Goal: Task Accomplishment & Management: Complete application form

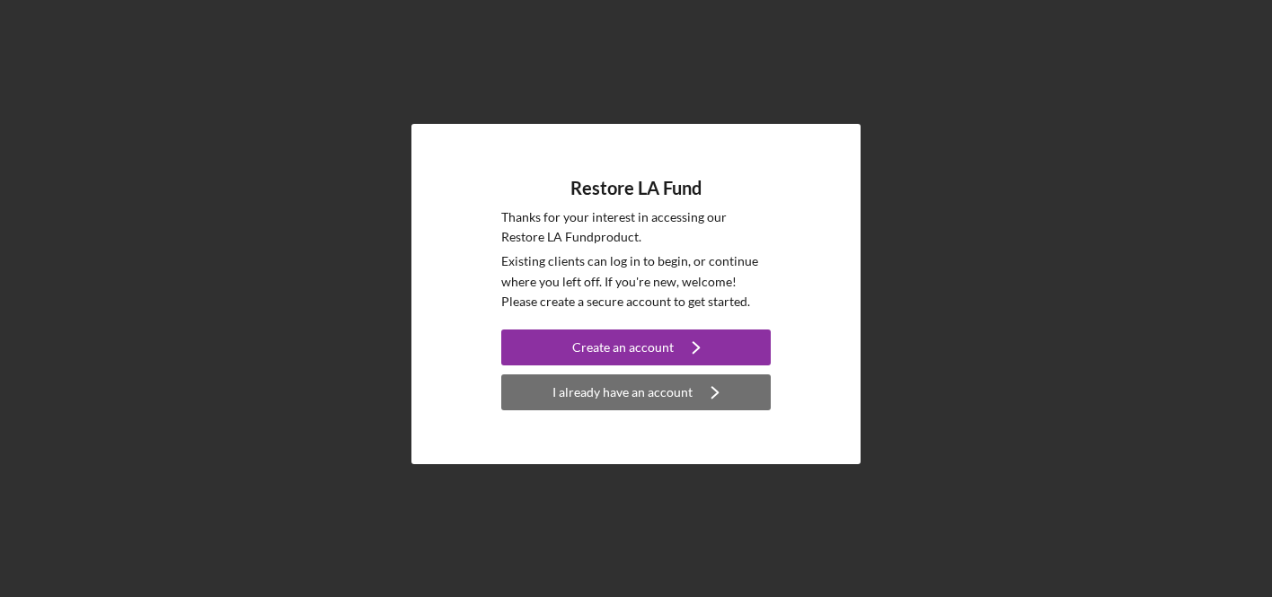
click at [650, 388] on div "I already have an account" at bounding box center [622, 393] width 140 height 36
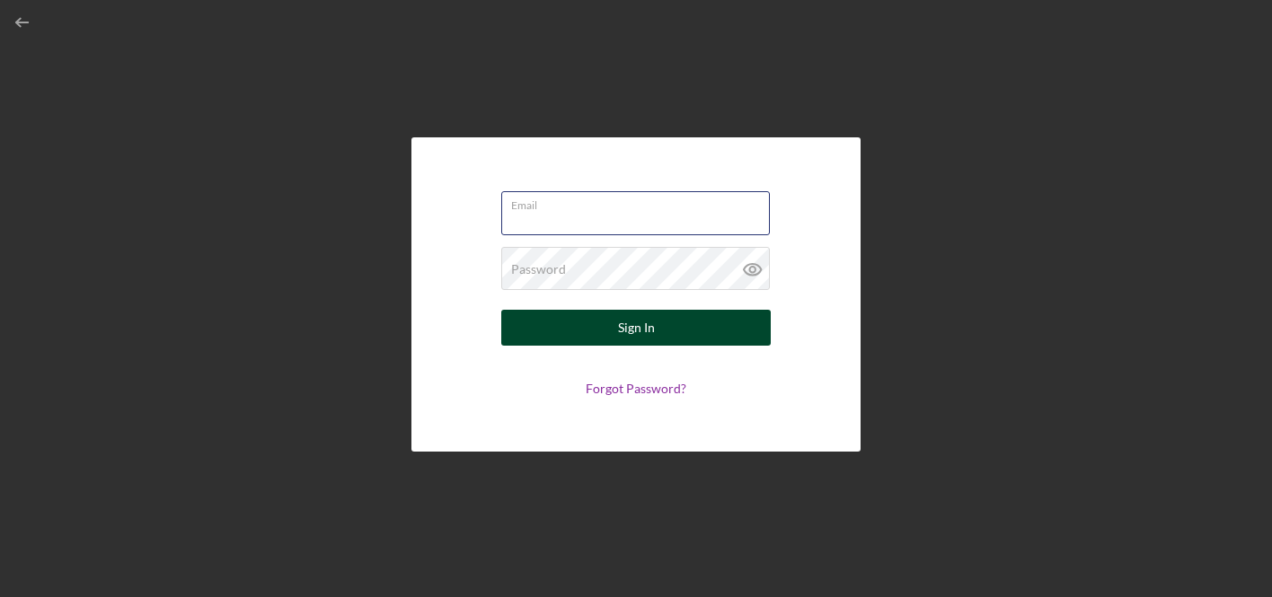
type input "[EMAIL_ADDRESS][DOMAIN_NAME]"
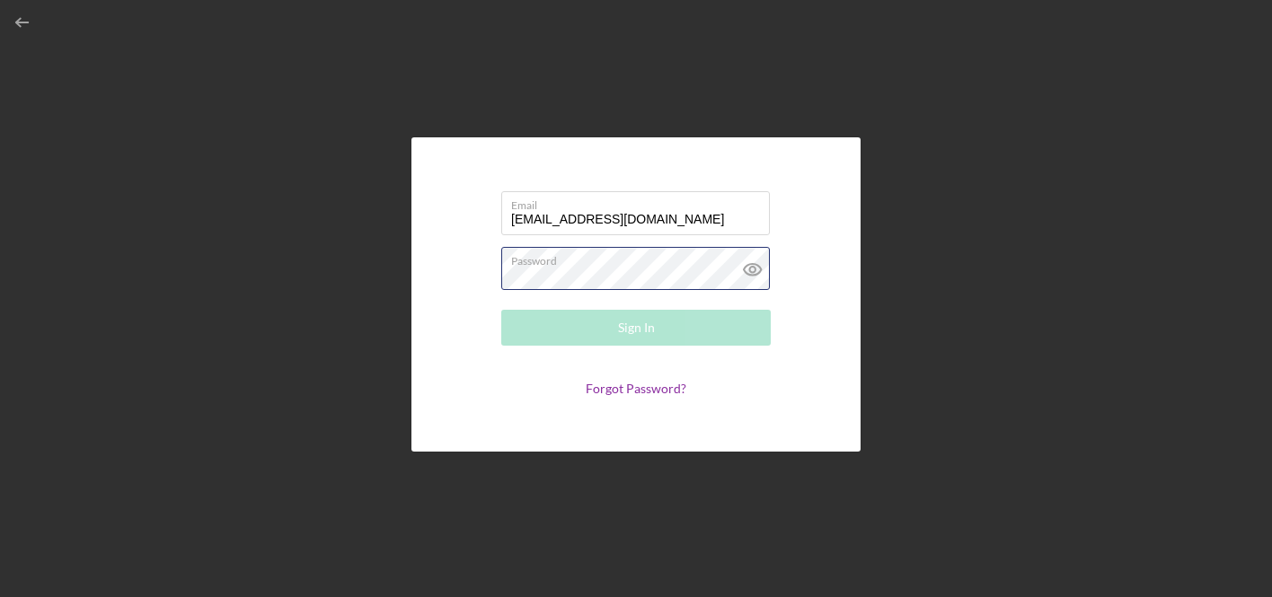
click at [592, 260] on div "Password Required" at bounding box center [635, 269] width 269 height 45
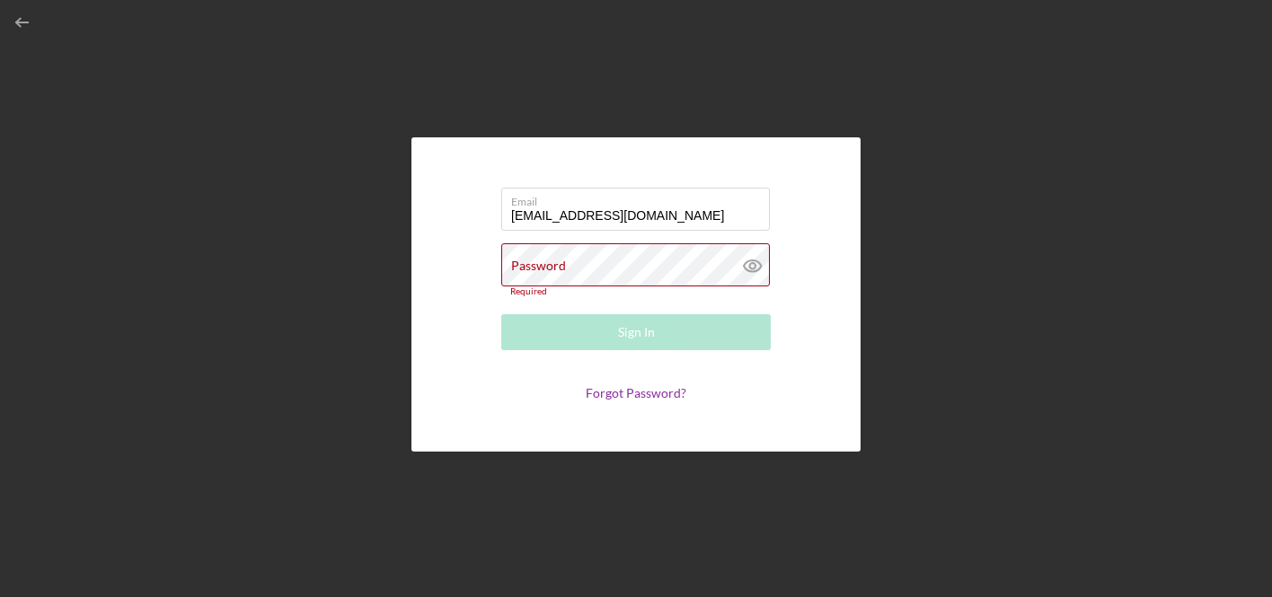
click at [592, 260] on div "Password Required" at bounding box center [635, 270] width 269 height 54
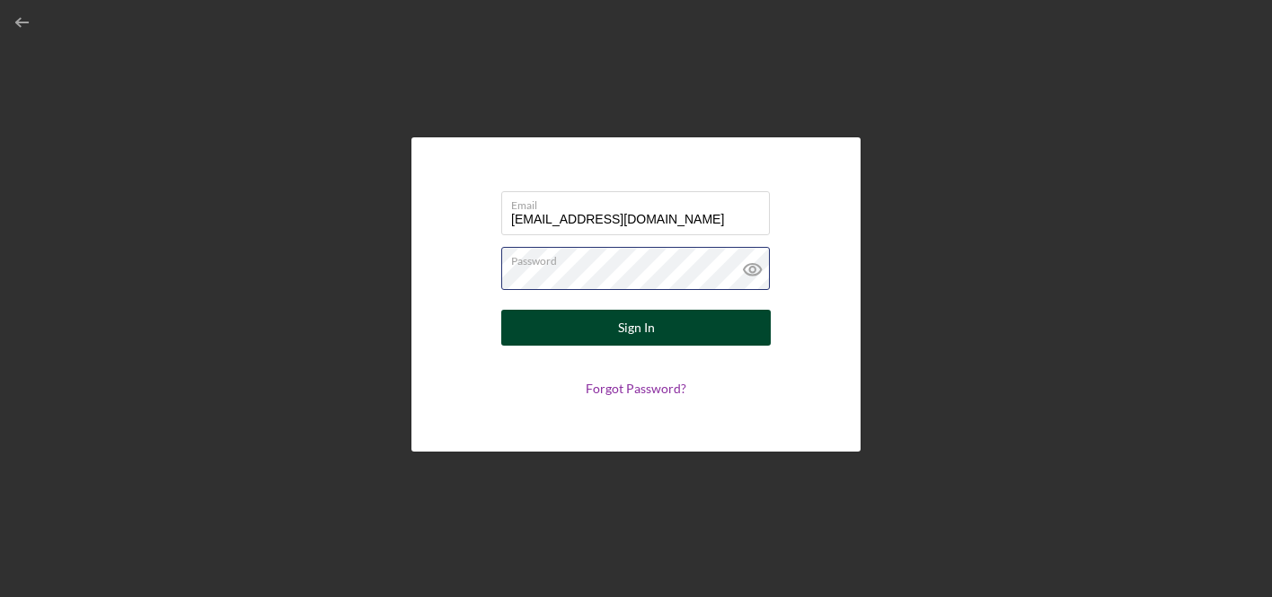
click at [636, 328] on button "Sign In" at bounding box center [635, 328] width 269 height 36
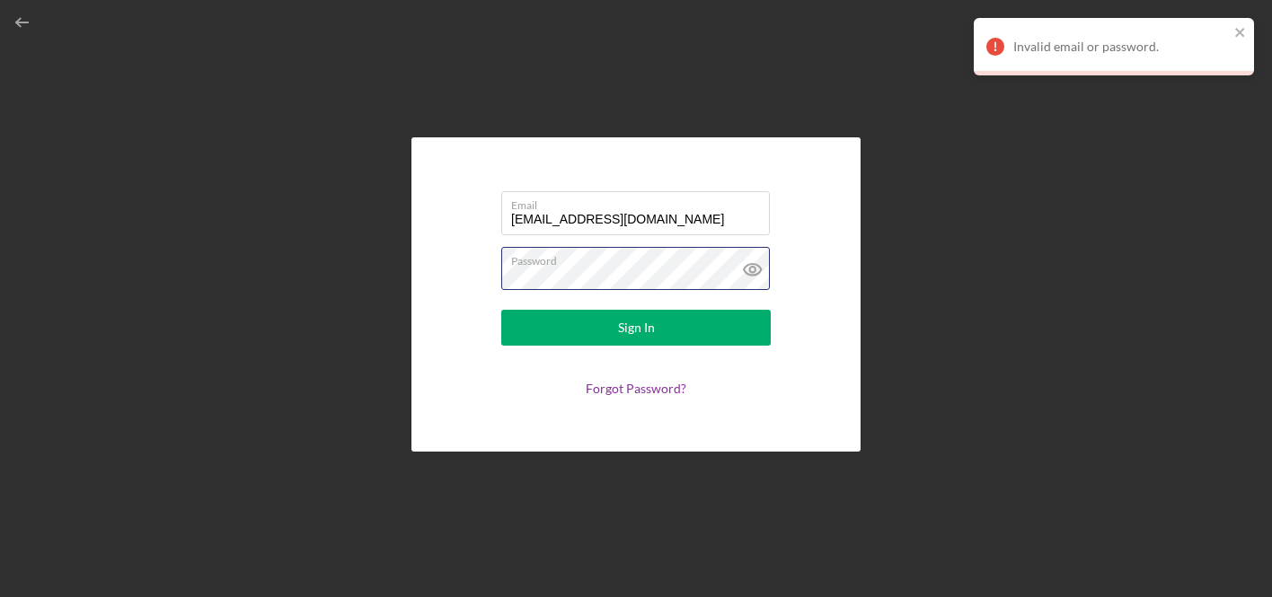
click at [424, 281] on div "Email [EMAIL_ADDRESS][DOMAIN_NAME] Password Sign In Forgot Password?" at bounding box center [635, 294] width 449 height 314
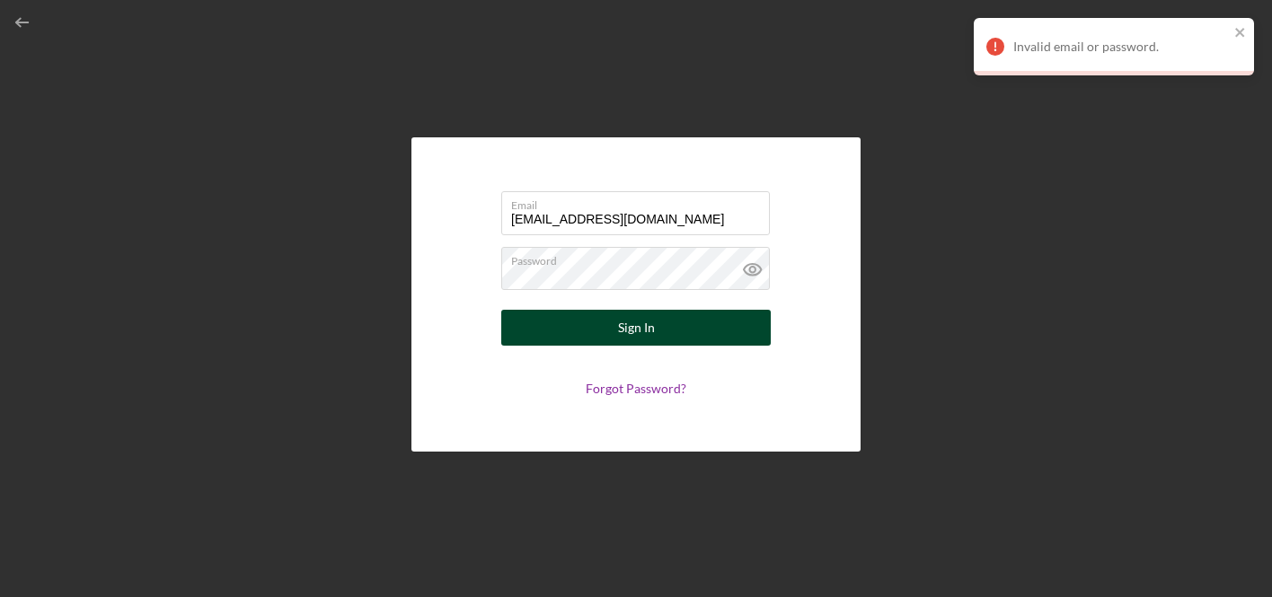
click at [668, 332] on button "Sign In" at bounding box center [635, 328] width 269 height 36
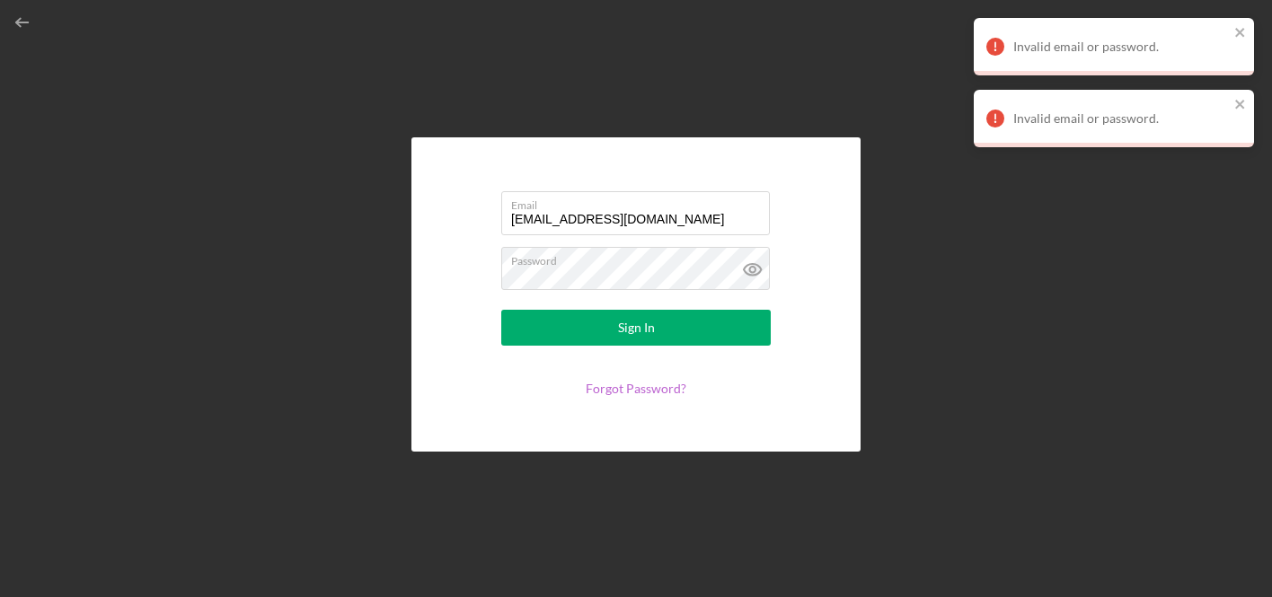
click at [636, 388] on link "Forgot Password?" at bounding box center [636, 388] width 101 height 15
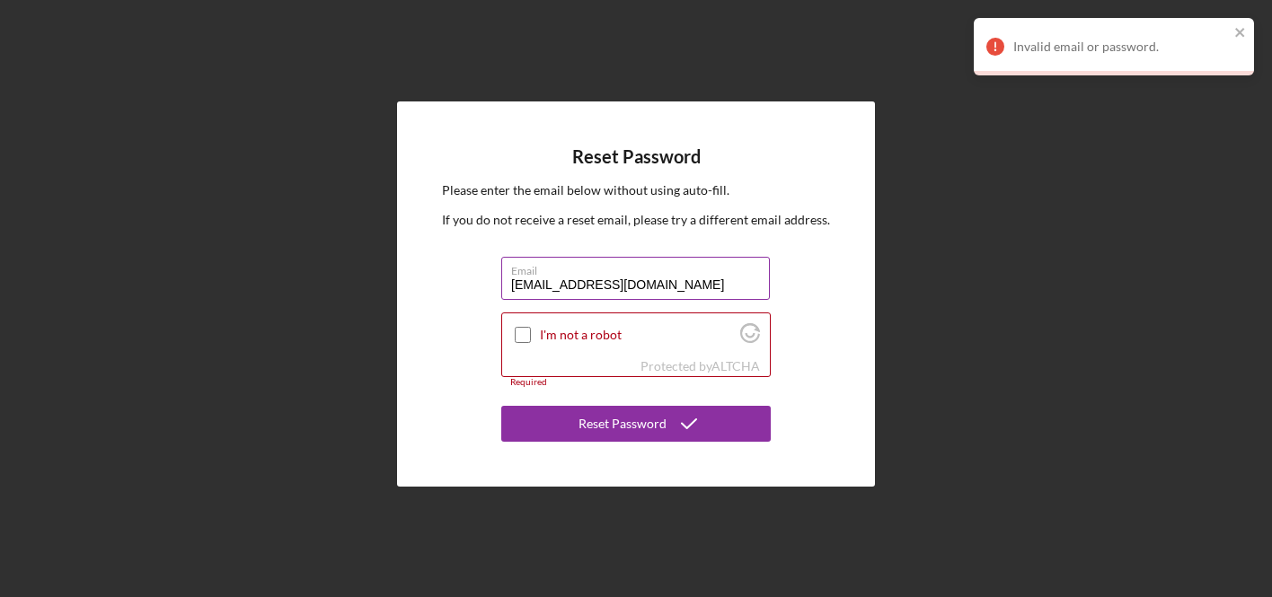
click at [625, 290] on input "[EMAIL_ADDRESS][DOMAIN_NAME]" at bounding box center [635, 278] width 269 height 43
type input "[EMAIL_ADDRESS][DOMAIN_NAME]"
click at [524, 339] on input "I'm not a robot" at bounding box center [523, 335] width 16 height 16
checkbox input "true"
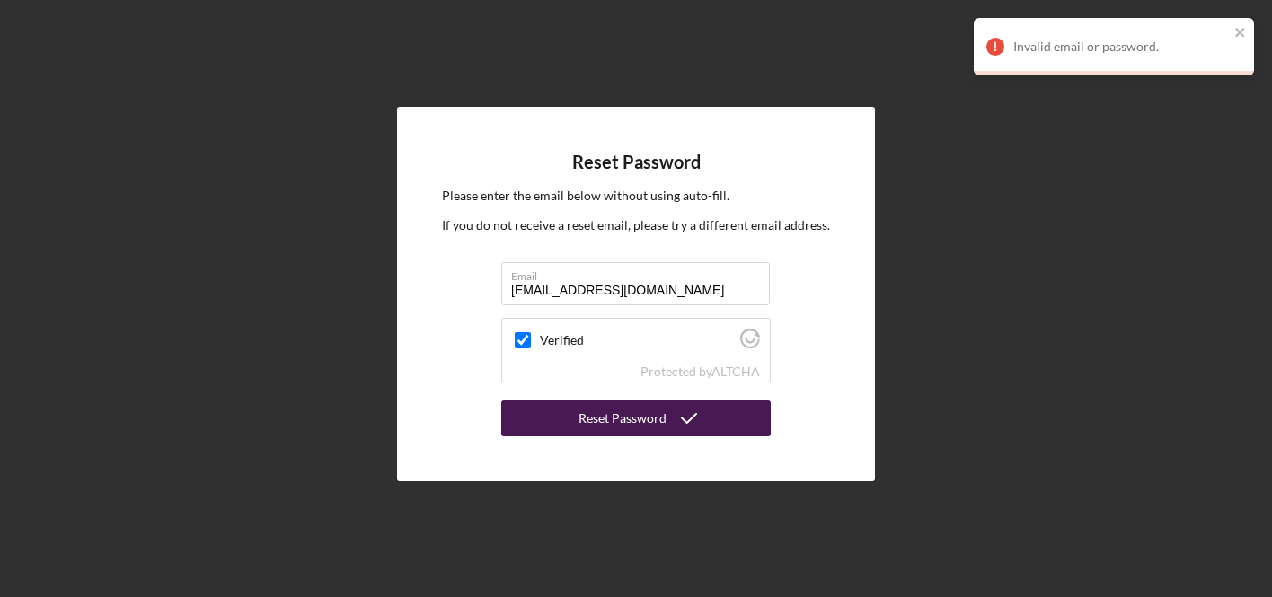
click at [664, 427] on div "Reset Password" at bounding box center [622, 419] width 88 height 36
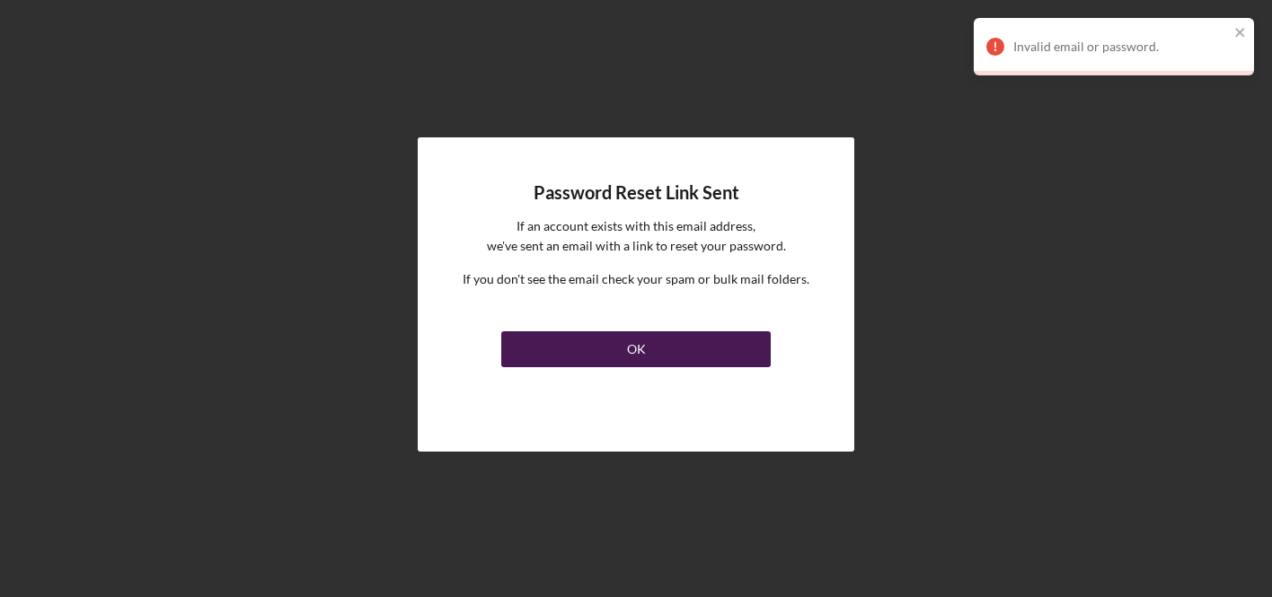
click at [614, 338] on button "OK" at bounding box center [635, 349] width 269 height 36
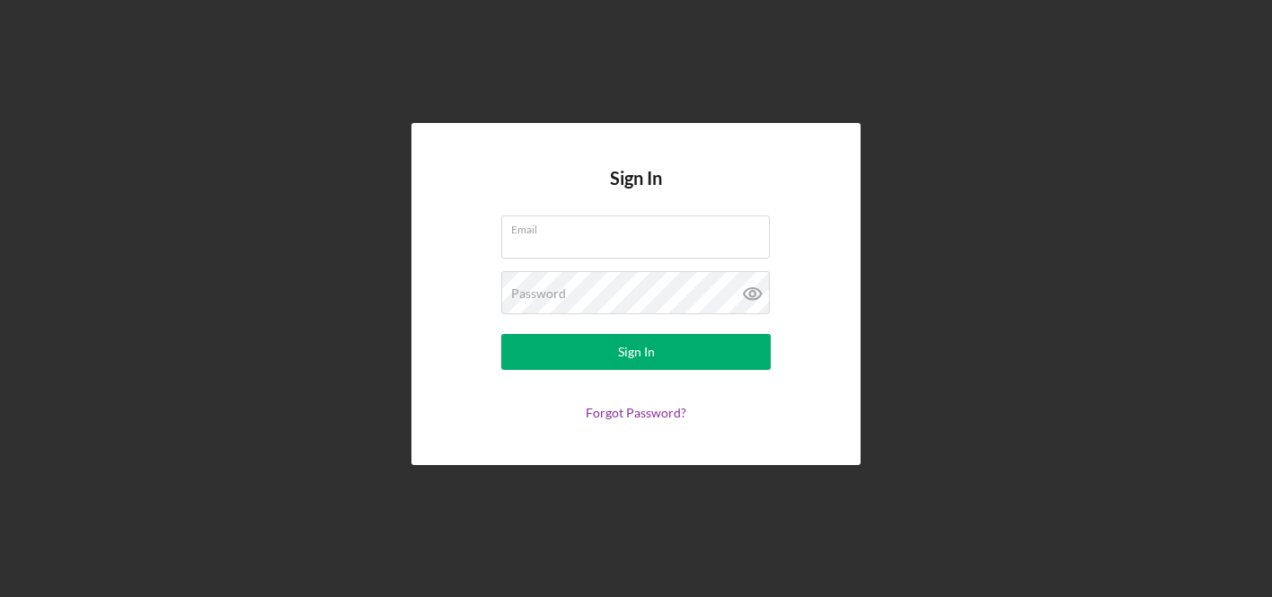
click at [780, 392] on form "Email Password Sign In Forgot Password?" at bounding box center [635, 318] width 359 height 205
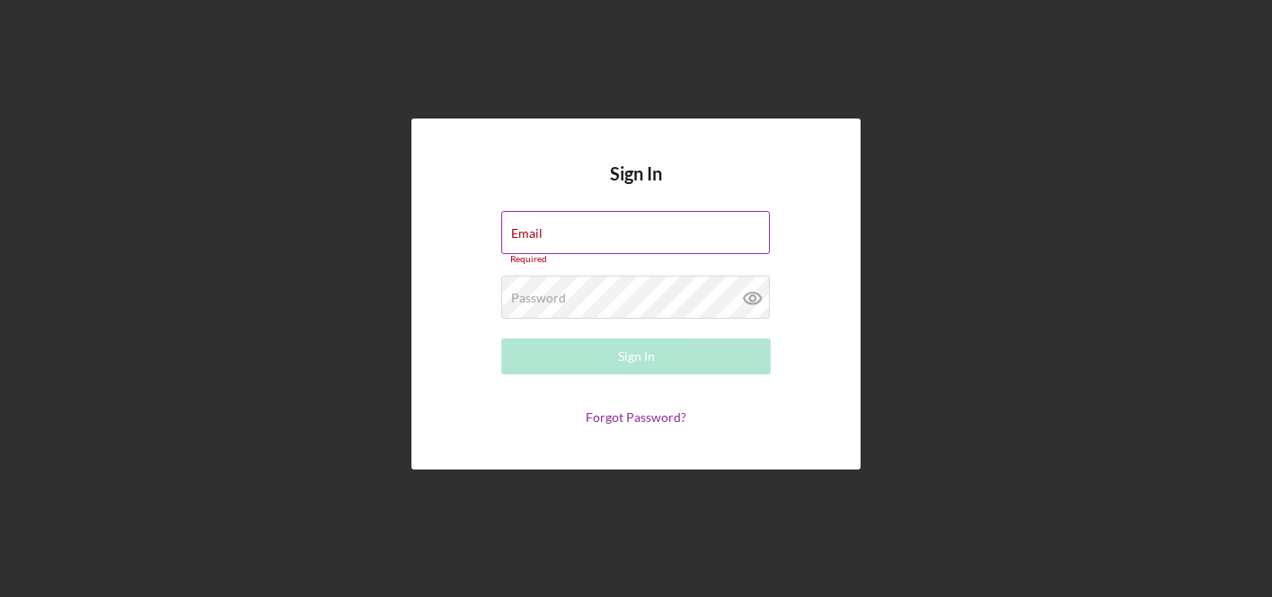
click at [628, 255] on div "Required" at bounding box center [635, 259] width 269 height 11
click at [614, 229] on div "Email Required" at bounding box center [635, 238] width 269 height 54
click at [805, 329] on form "Email Required Password Required Sign In Forgot Password?" at bounding box center [635, 318] width 359 height 214
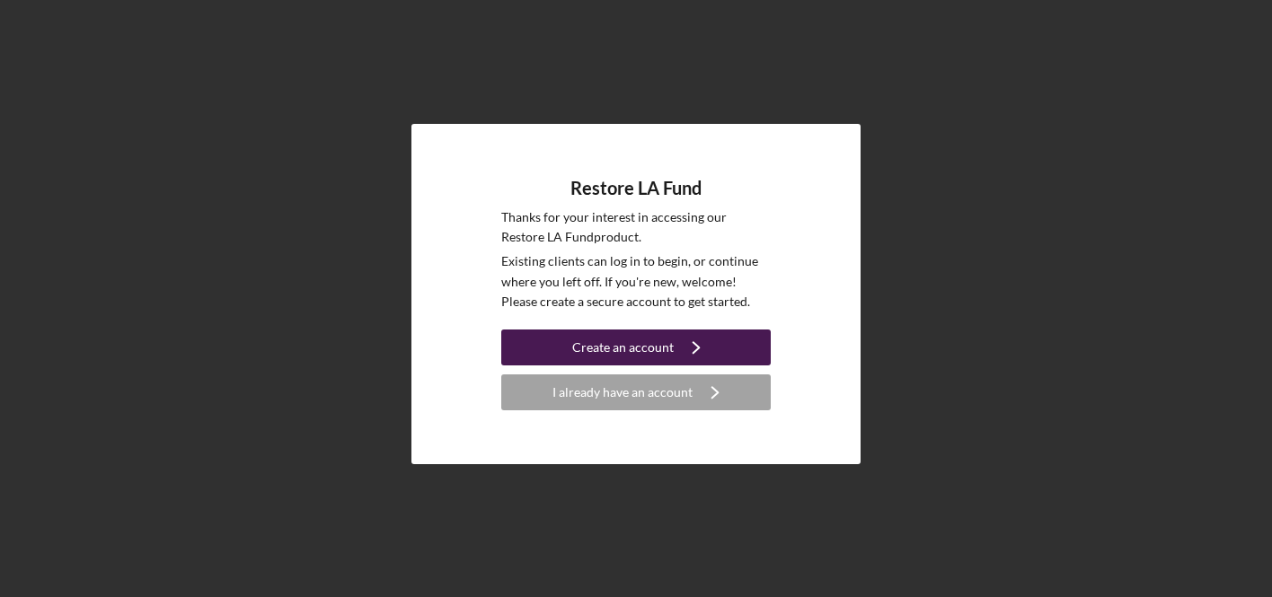
click at [615, 343] on div "Create an account" at bounding box center [622, 348] width 101 height 36
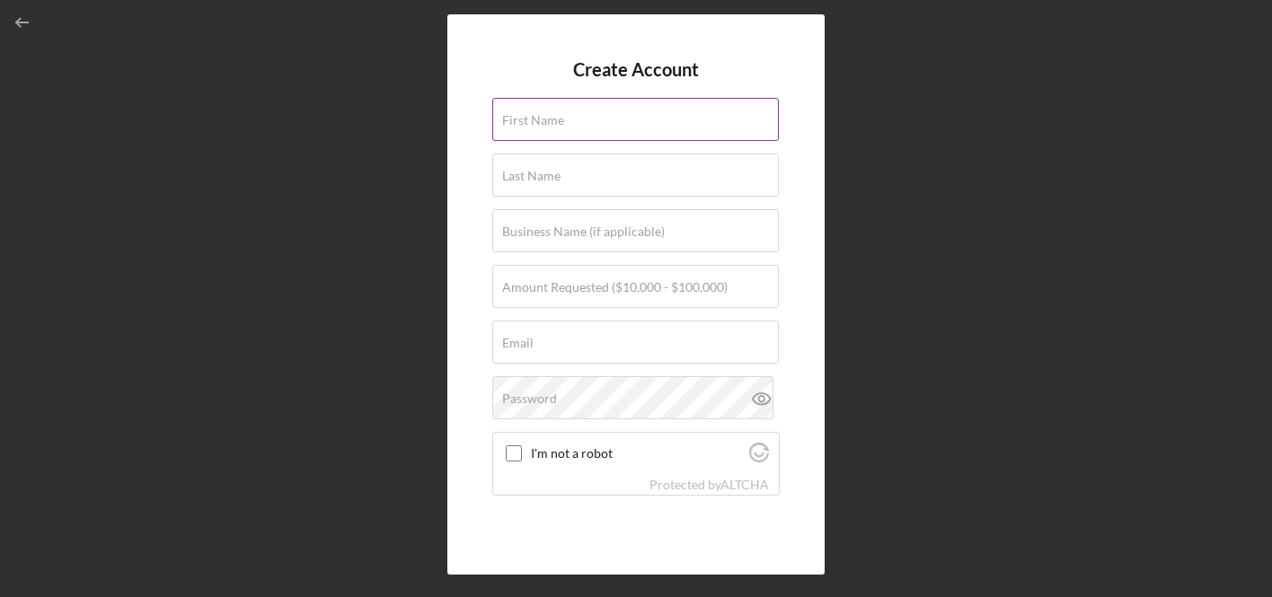
click at [539, 124] on label "First Name" at bounding box center [533, 120] width 62 height 14
click at [539, 124] on input "First Name" at bounding box center [635, 119] width 287 height 43
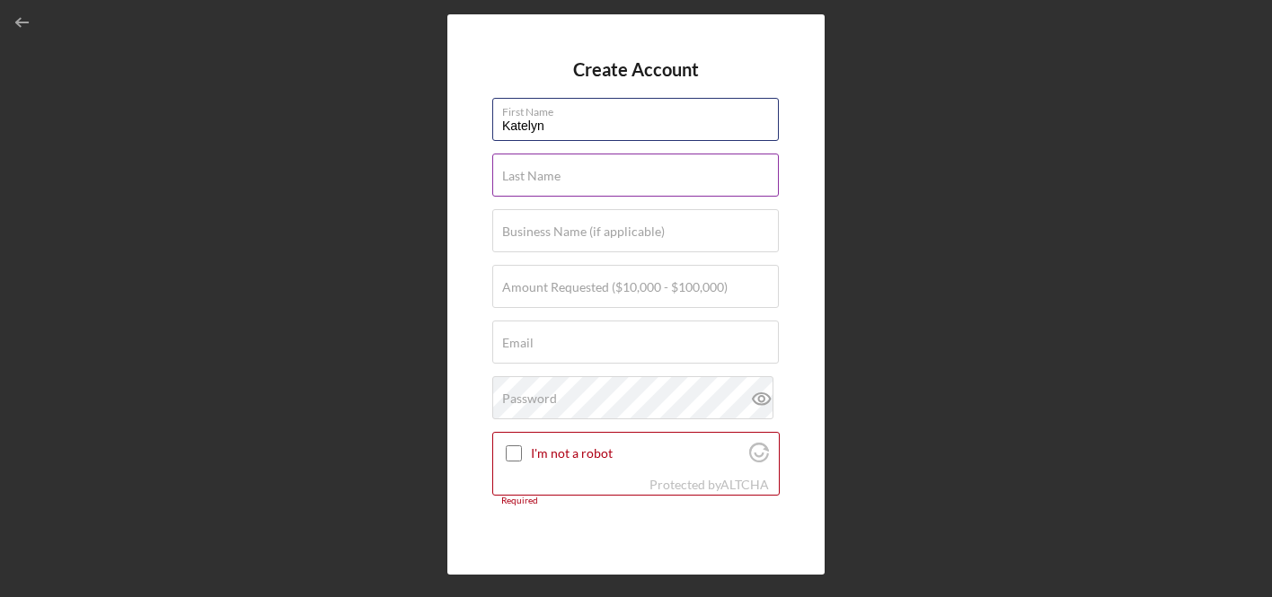
type input "Katelyn"
click at [544, 179] on label "Last Name" at bounding box center [531, 176] width 58 height 14
click at [544, 179] on input "Last Name" at bounding box center [635, 175] width 287 height 43
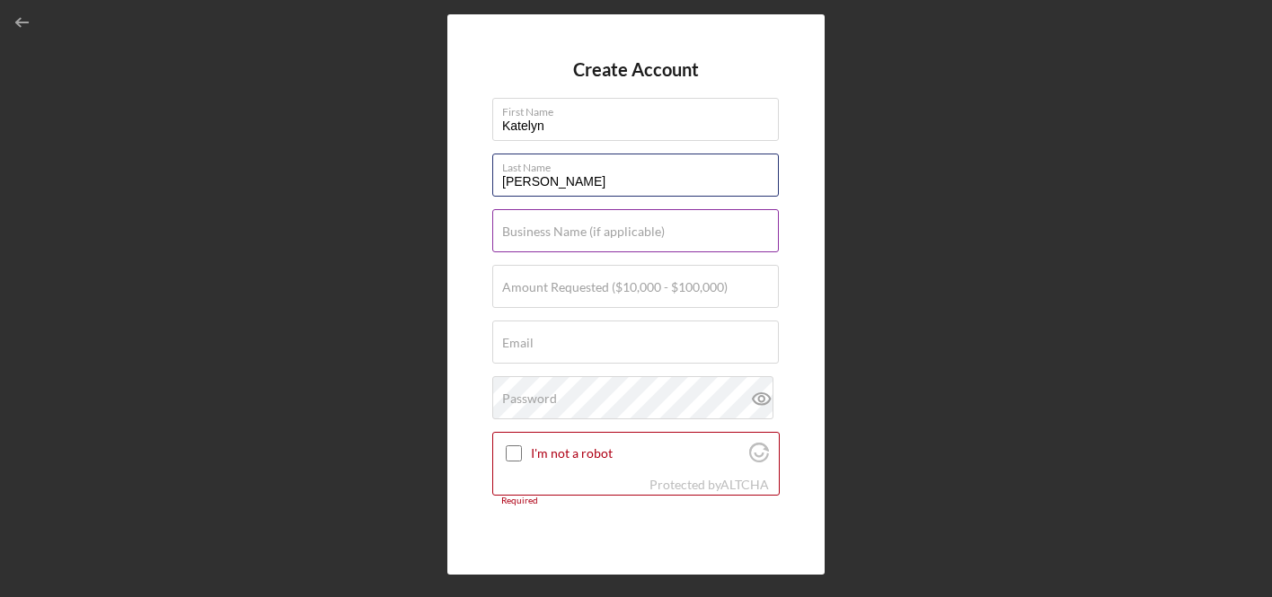
type input "[PERSON_NAME]"
click at [566, 234] on label "Business Name (if applicable)" at bounding box center [583, 232] width 163 height 14
click at [566, 234] on input "Business Name (if applicable)" at bounding box center [635, 230] width 287 height 43
type input "Stems LLC"
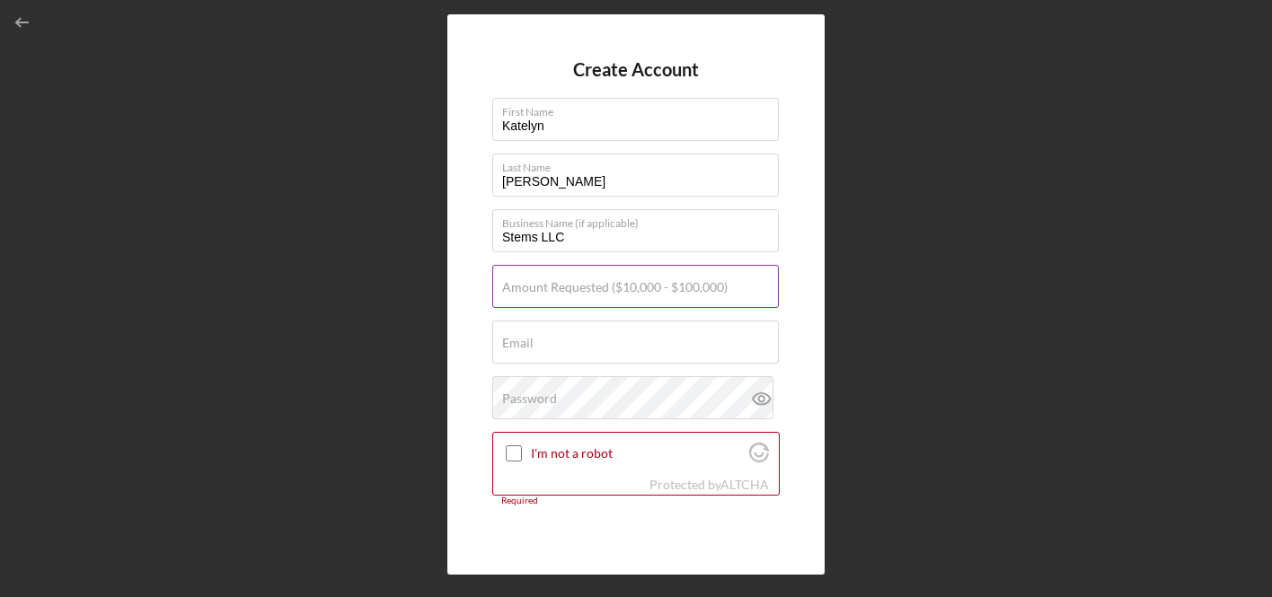
click at [599, 287] on label "Amount Requested ($10,000 - $100,000)" at bounding box center [614, 287] width 225 height 14
click at [599, 287] on input "Amount Requested ($10,000 - $100,000)" at bounding box center [635, 286] width 287 height 43
type input "$100,000"
type input "kai"
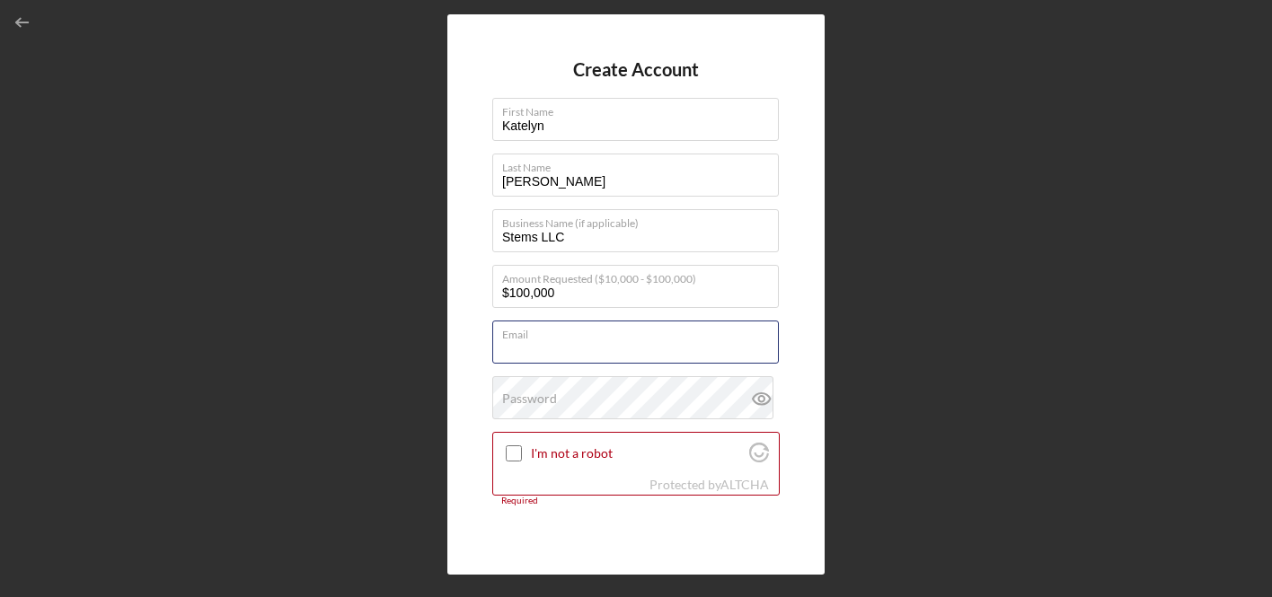
type input "[EMAIL_ADDRESS][DOMAIN_NAME]"
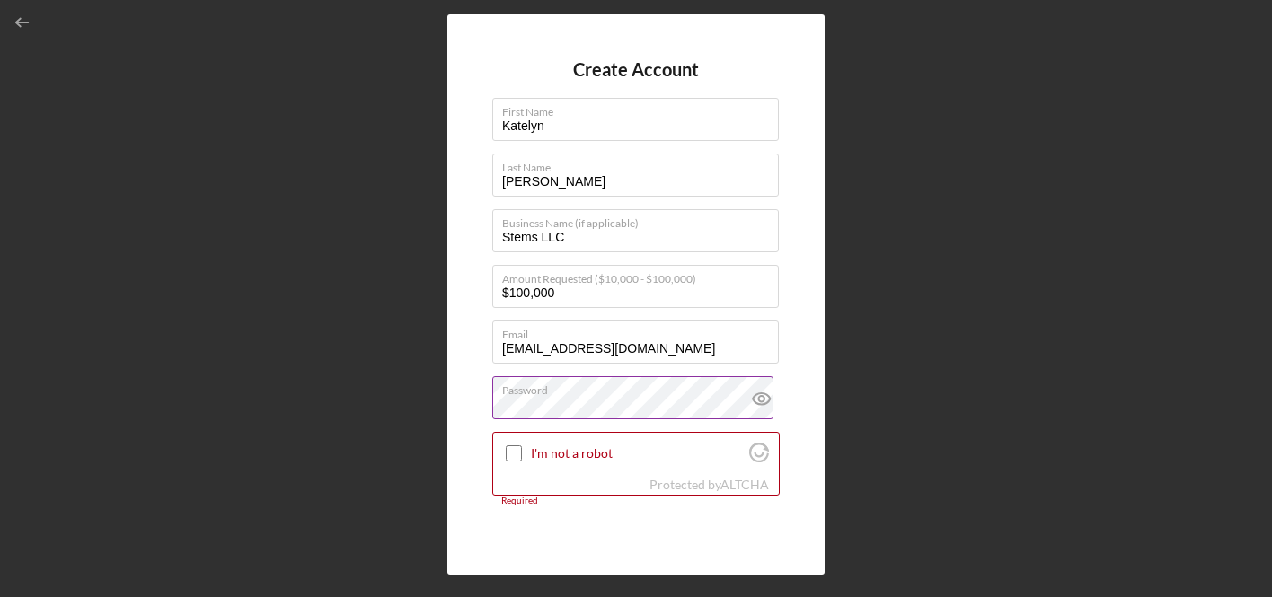
click at [752, 413] on icon at bounding box center [761, 398] width 45 height 45
click at [513, 457] on input "I'm not a robot" at bounding box center [514, 453] width 16 height 16
checkbox input "true"
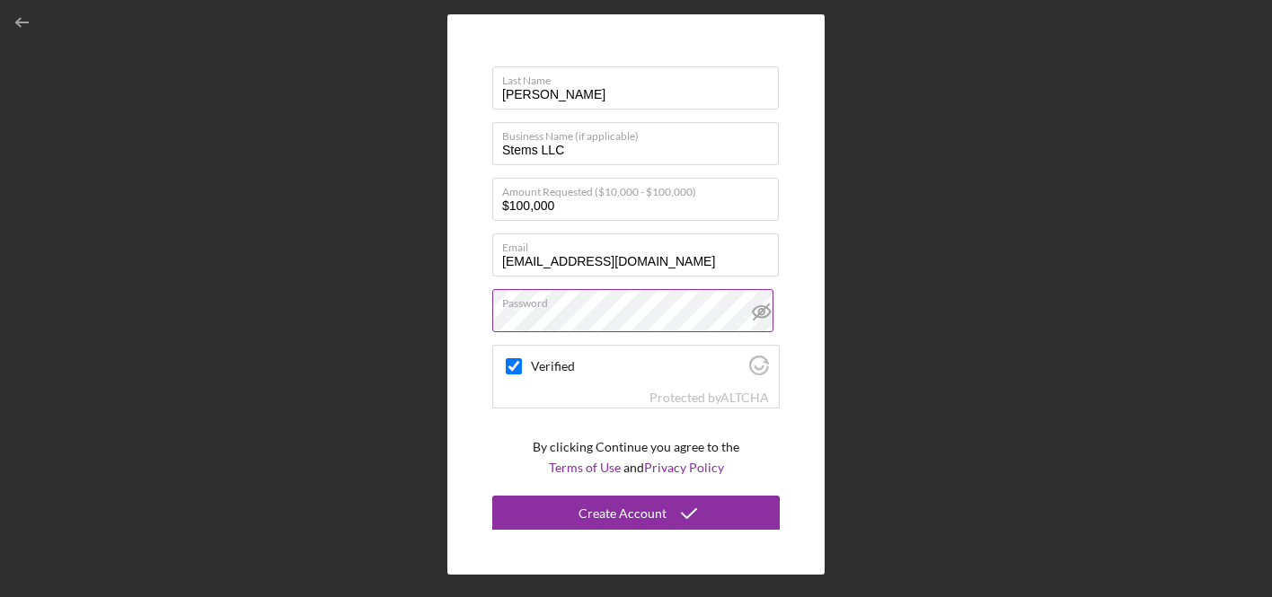
scroll to position [89, 0]
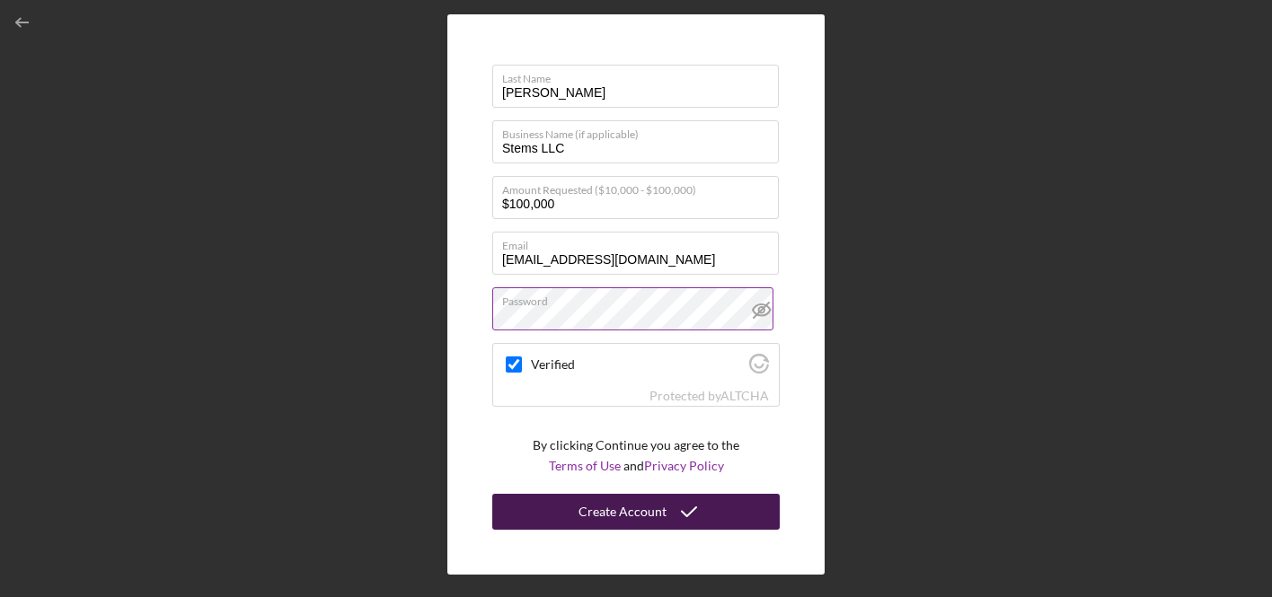
click at [715, 514] on button "Create Account" at bounding box center [635, 512] width 287 height 36
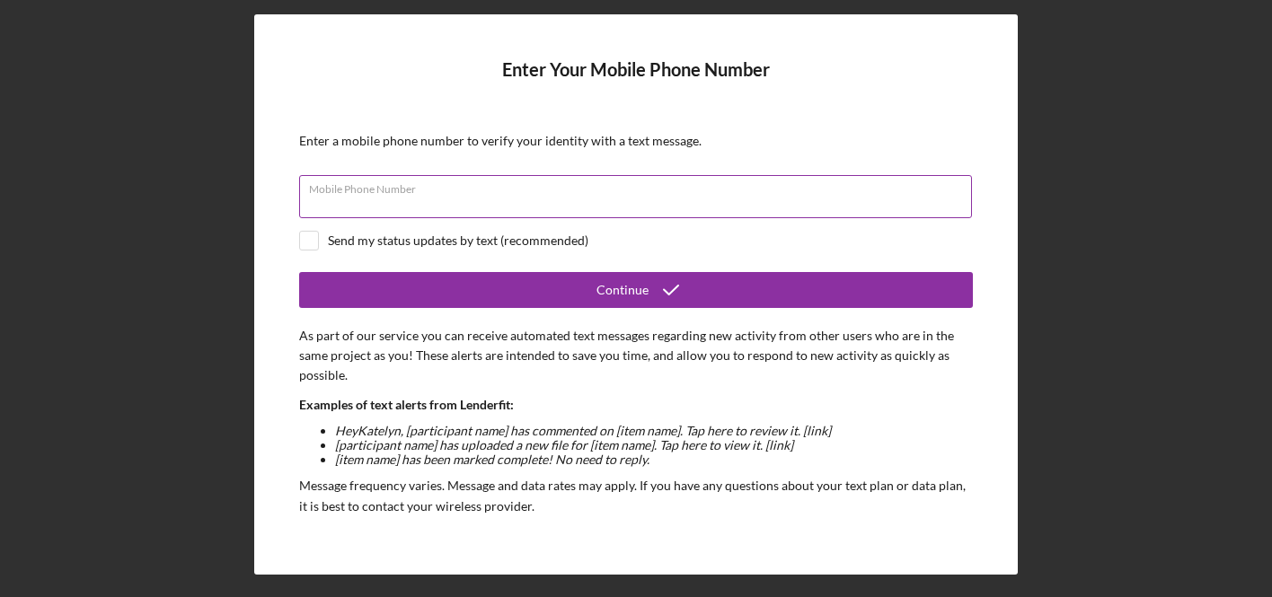
click at [440, 199] on input "Mobile Phone Number" at bounding box center [635, 196] width 673 height 43
type input "[PHONE_NUMBER]"
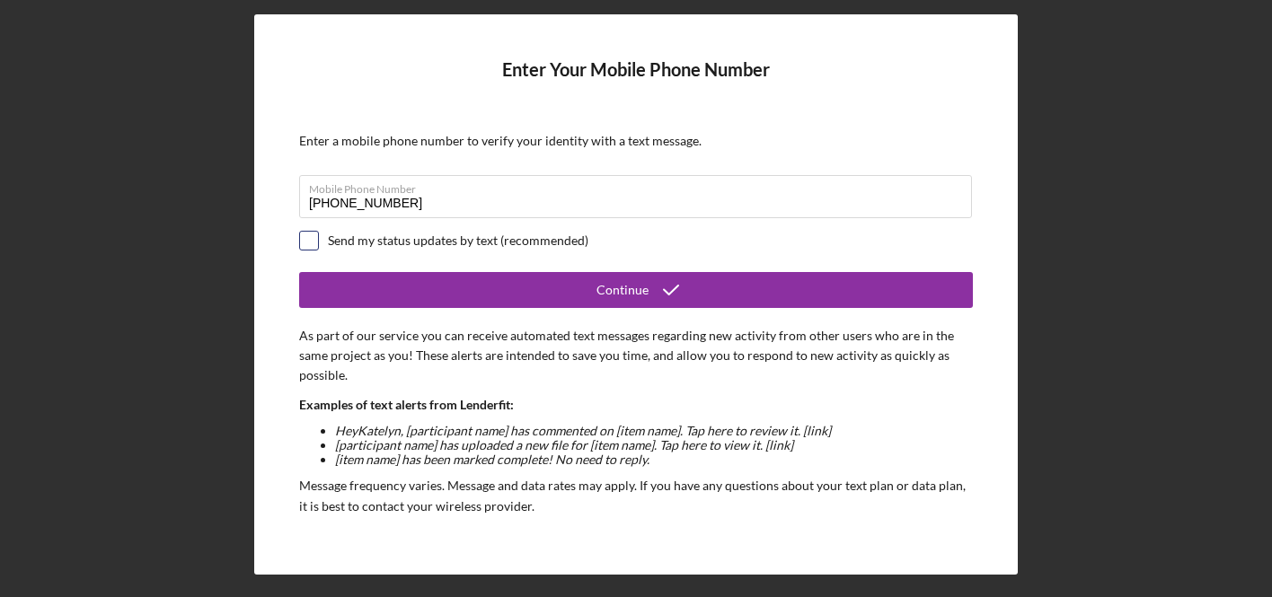
click at [313, 242] on input "checkbox" at bounding box center [309, 241] width 18 height 18
checkbox input "true"
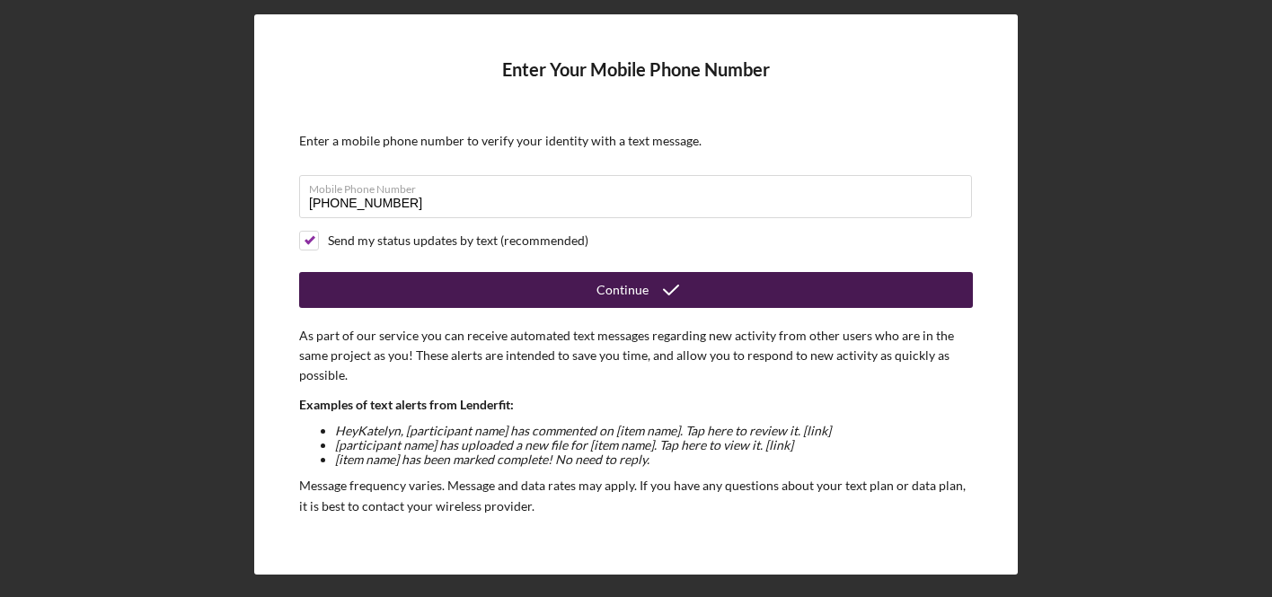
click at [357, 282] on button "Continue" at bounding box center [636, 290] width 674 height 36
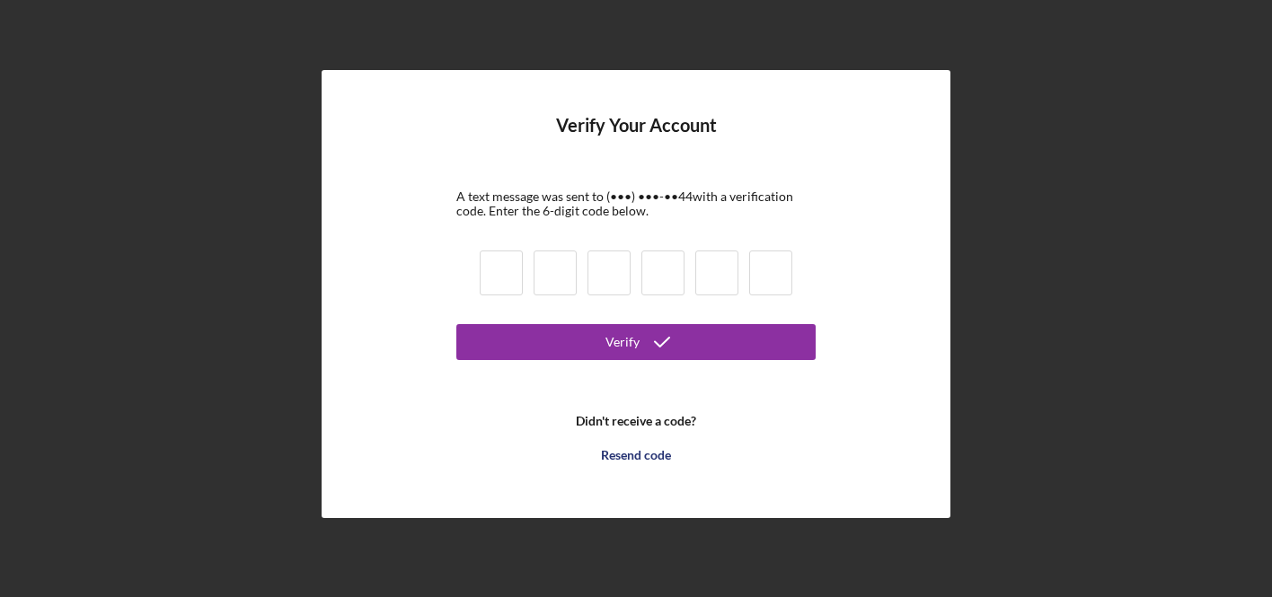
click at [498, 282] on input at bounding box center [501, 273] width 43 height 45
type input "4"
type input "9"
type input "0"
type input "9"
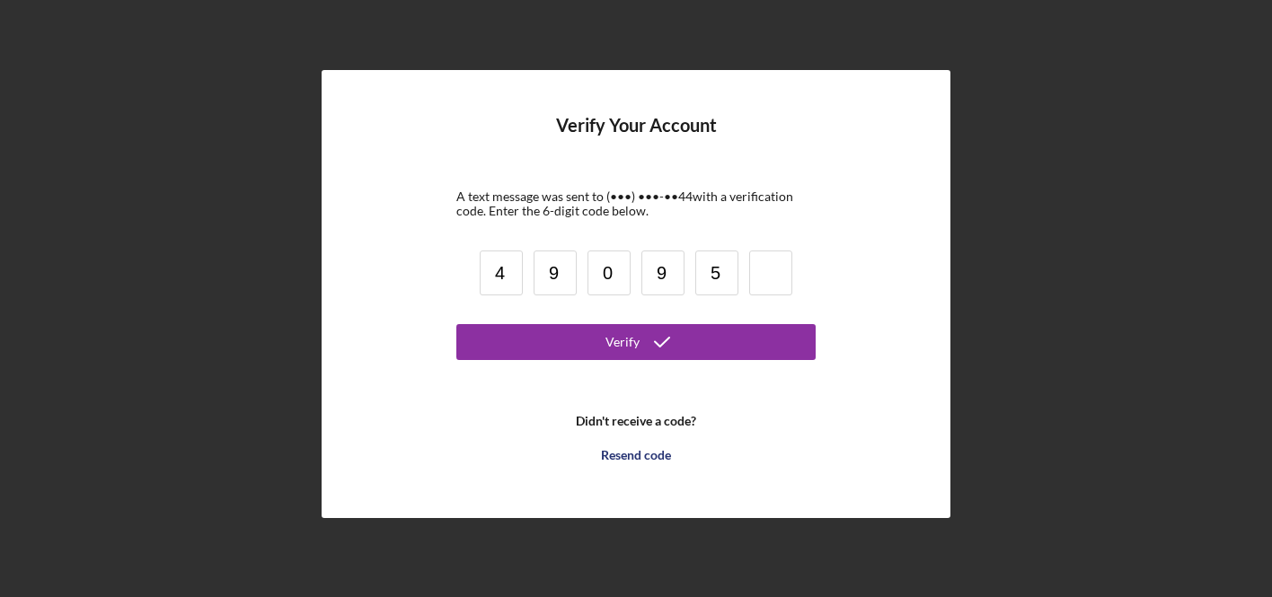
type input "5"
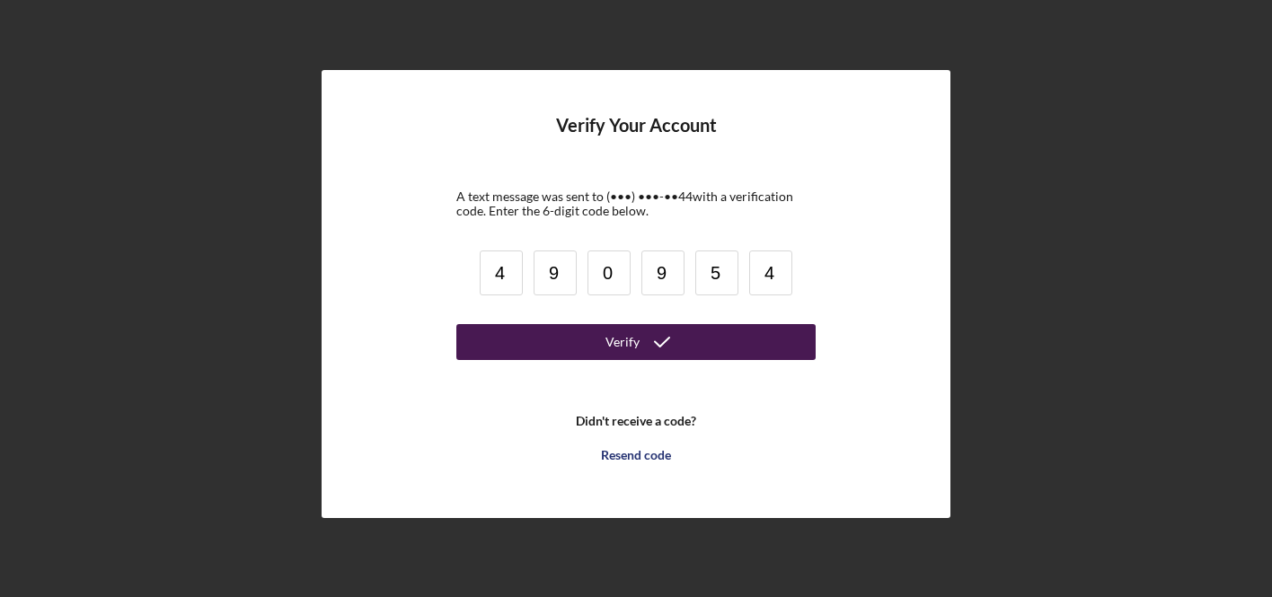
type input "4"
click at [637, 356] on div "Verify" at bounding box center [622, 342] width 34 height 36
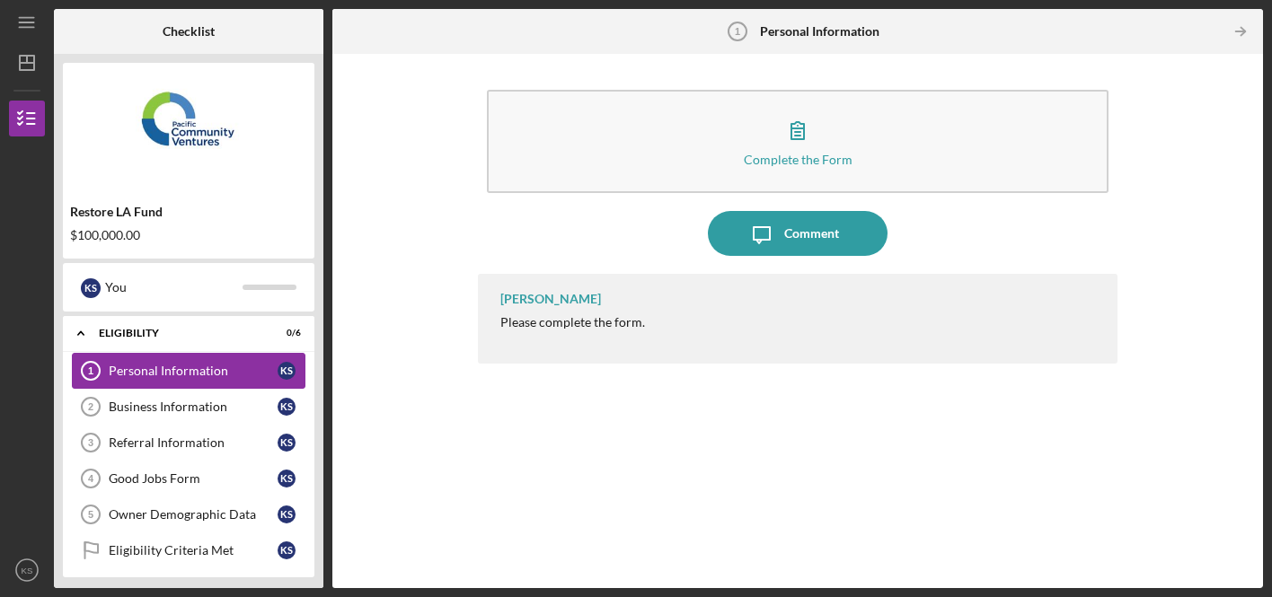
click at [195, 369] on div "Personal Information" at bounding box center [193, 371] width 169 height 14
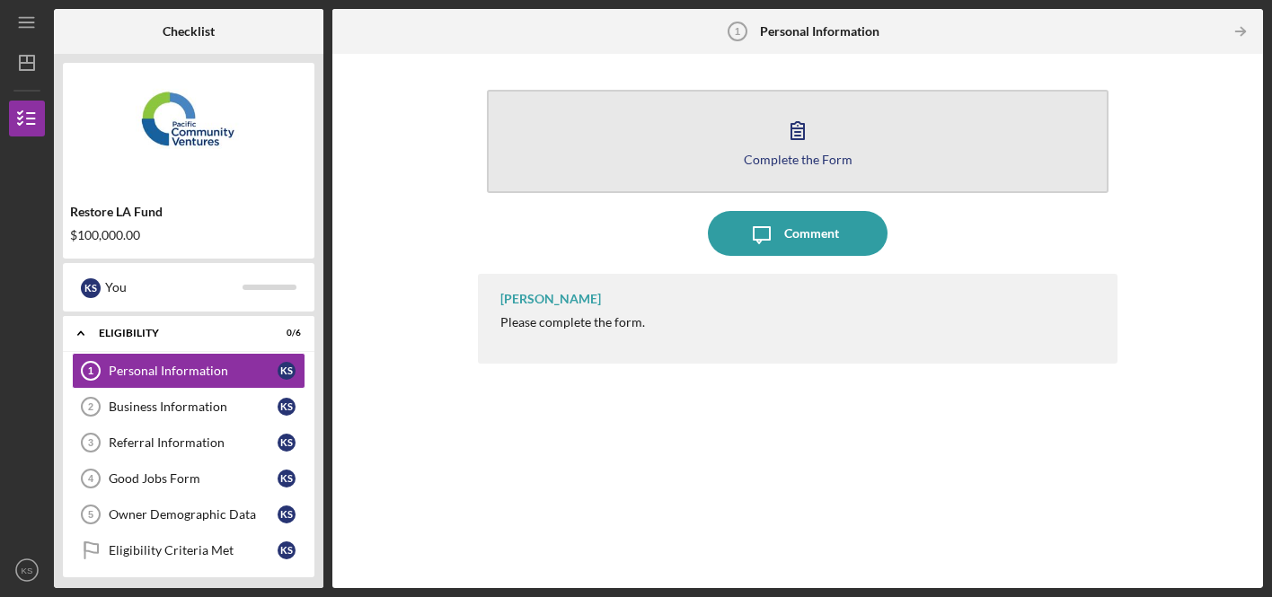
click at [801, 150] on icon "button" at bounding box center [797, 130] width 45 height 45
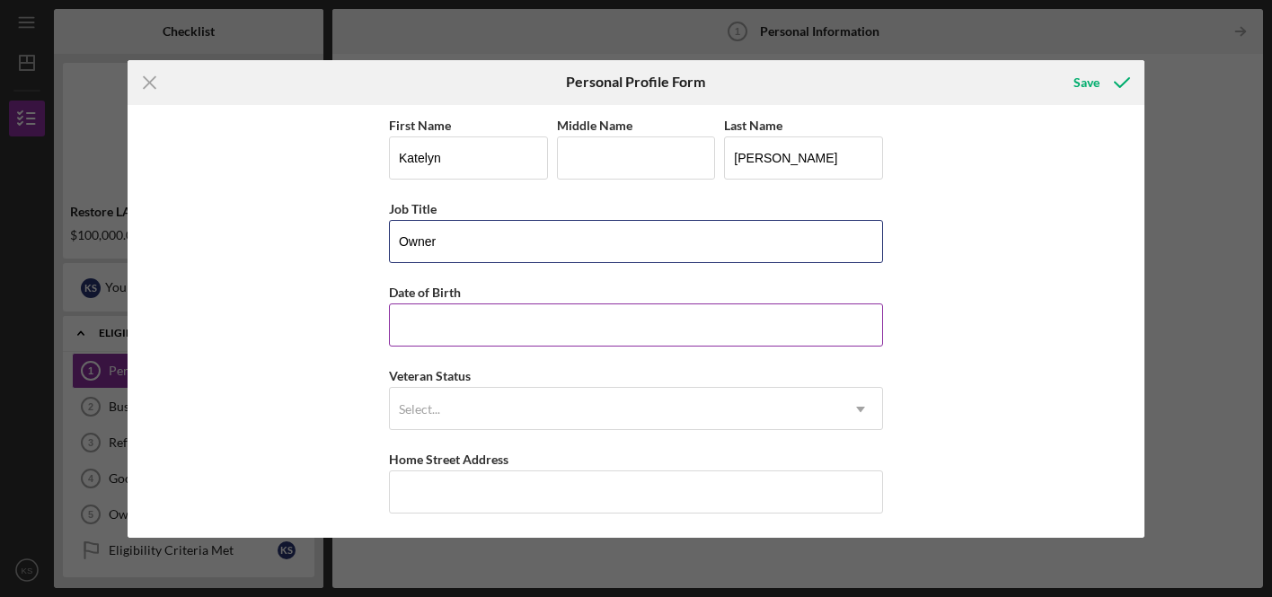
type input "Owner"
type input "[DATE]"
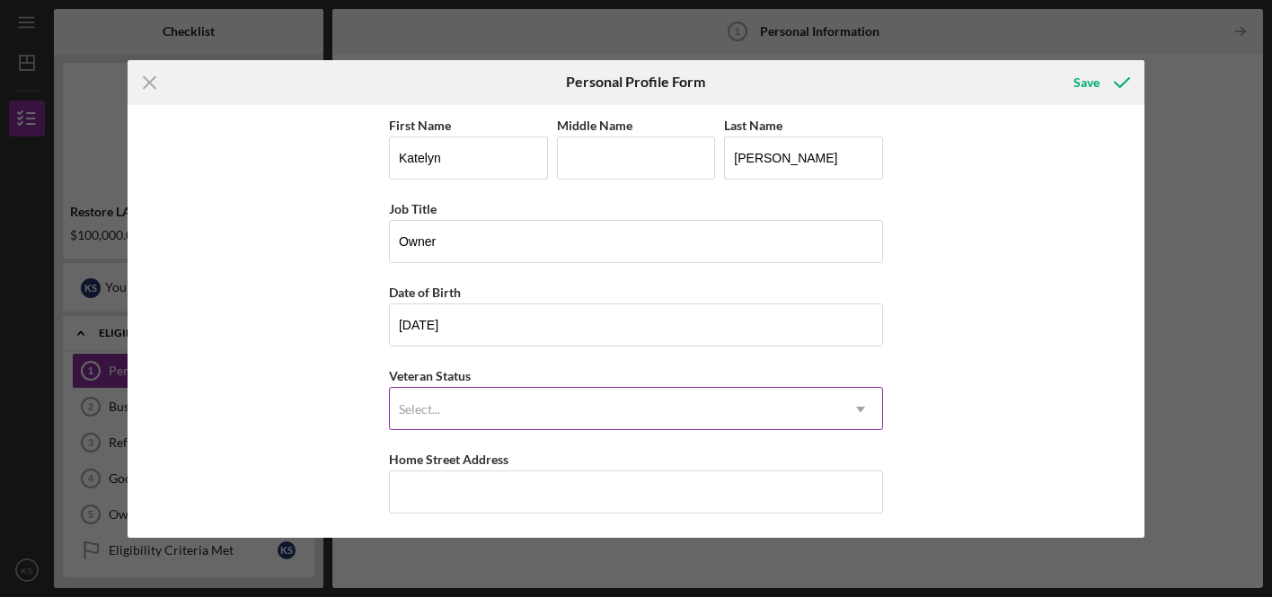
click at [448, 414] on div "Select..." at bounding box center [614, 409] width 449 height 41
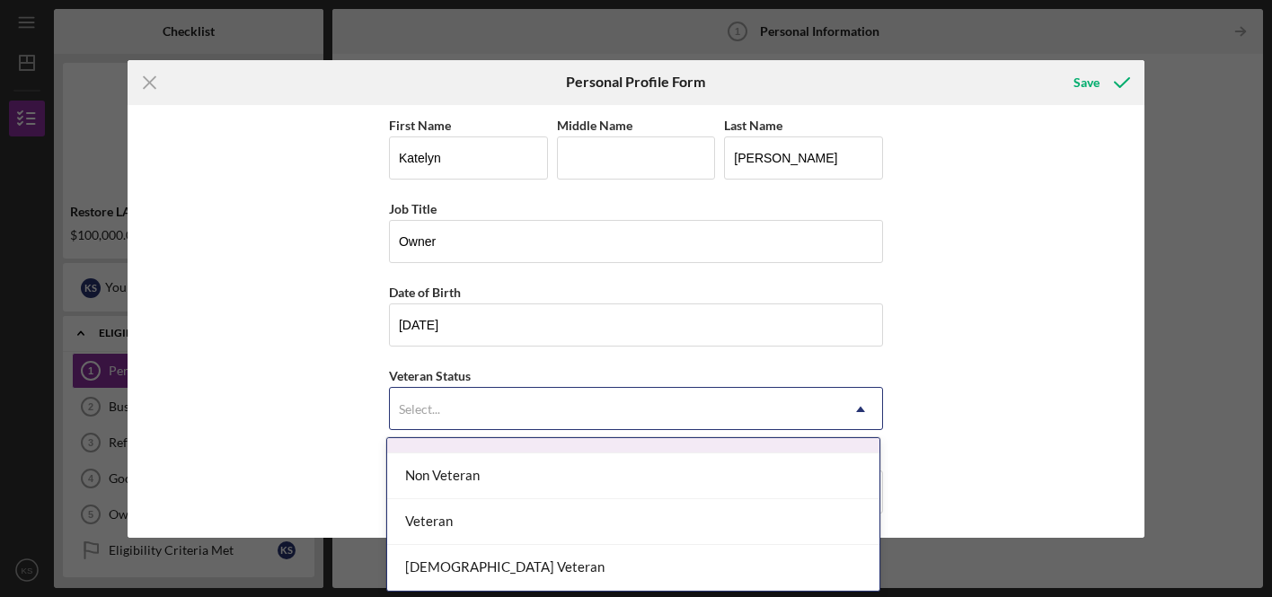
scroll to position [31, 0]
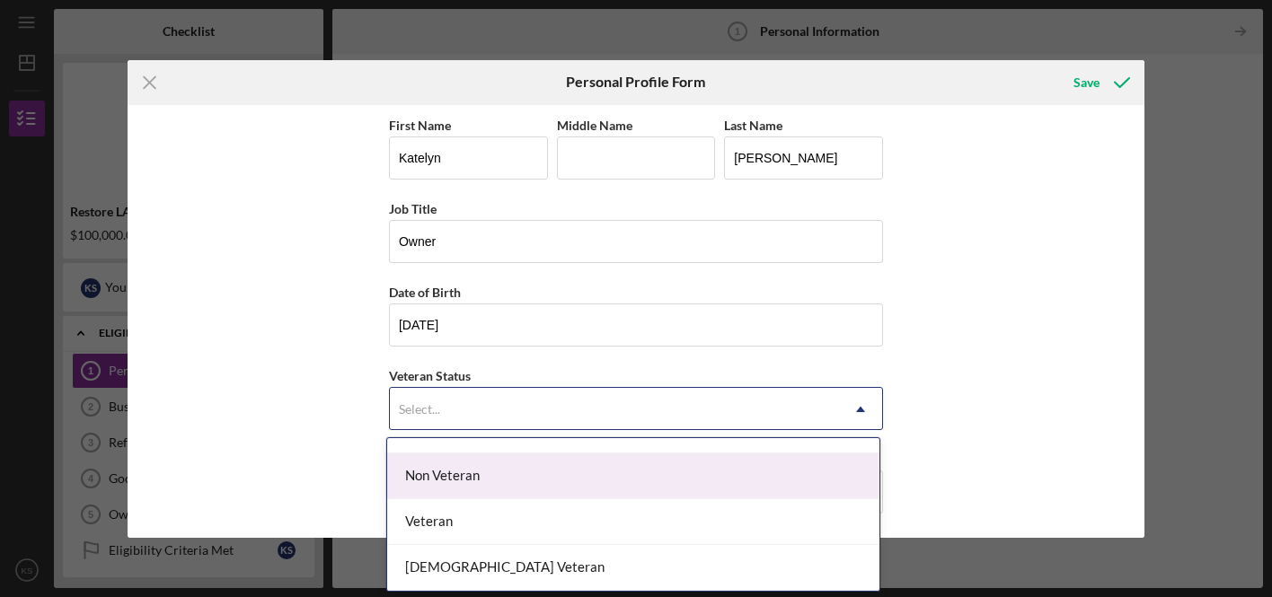
click at [463, 480] on div "Non Veteran" at bounding box center [633, 477] width 492 height 46
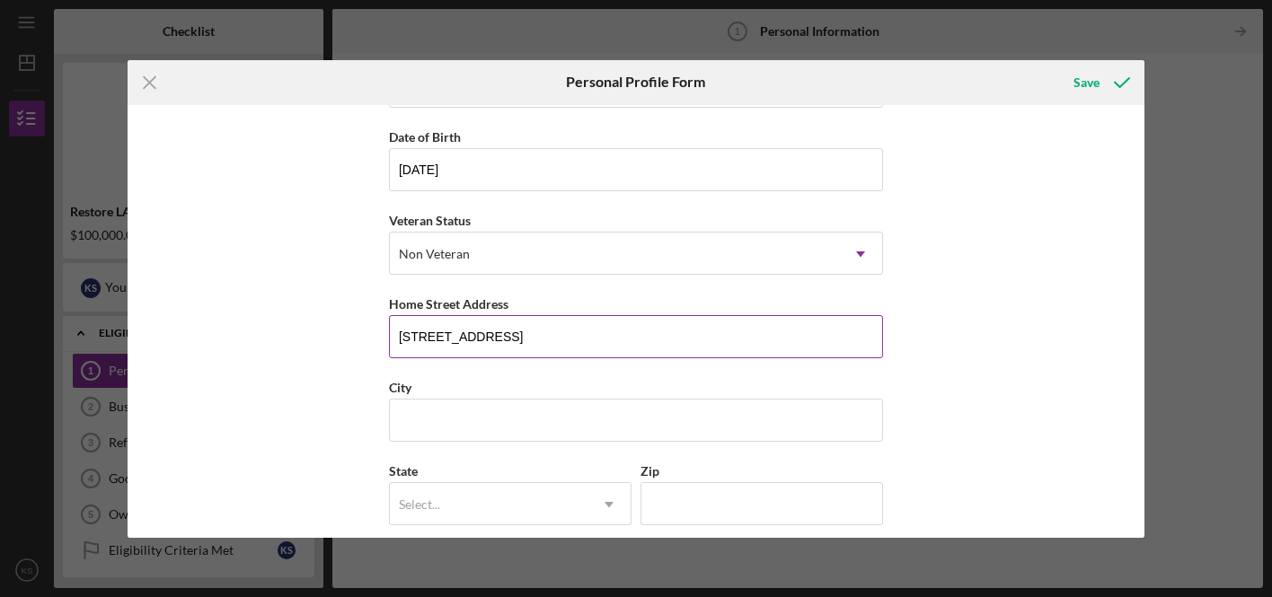
scroll to position [162, 0]
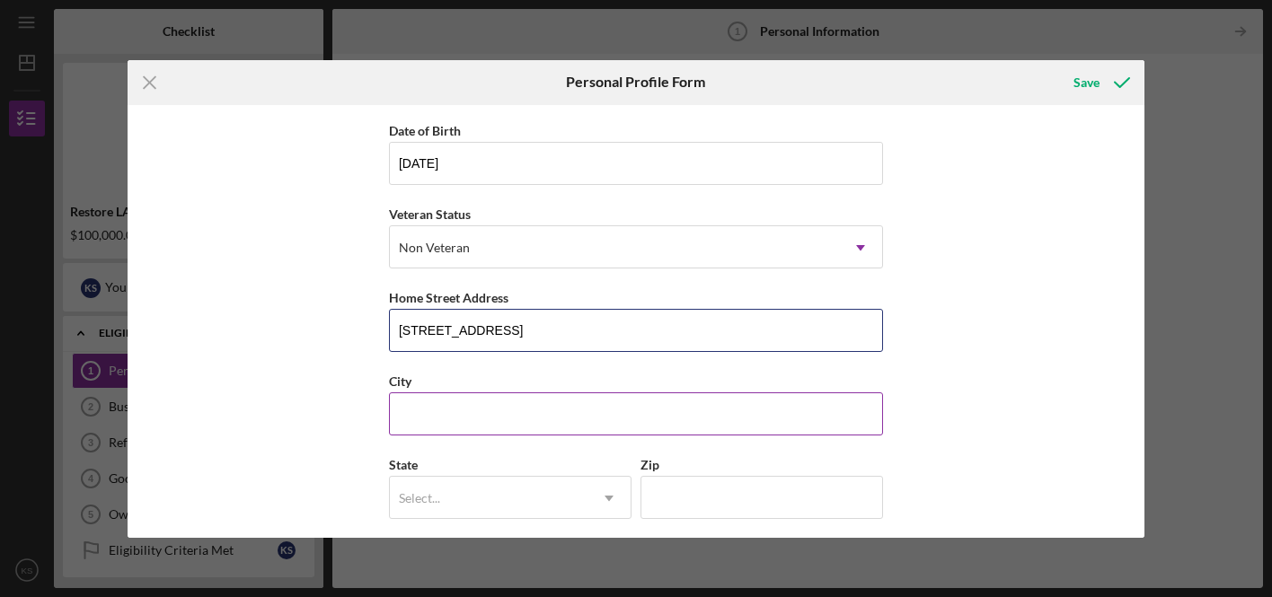
type input "[STREET_ADDRESS]"
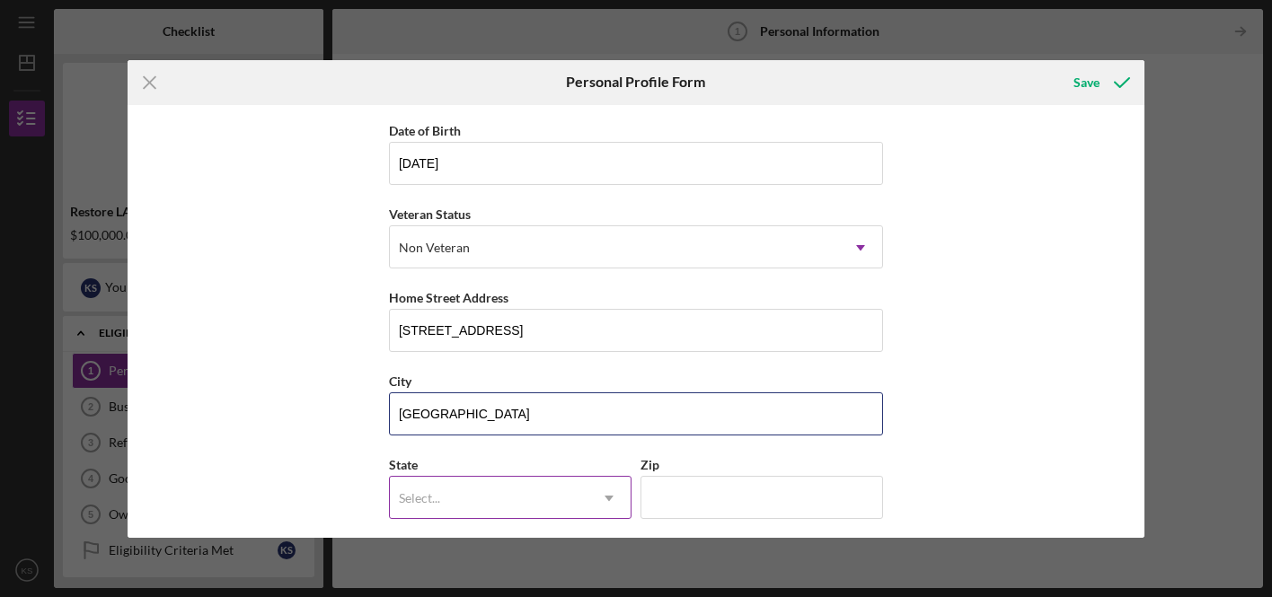
type input "[GEOGRAPHIC_DATA]"
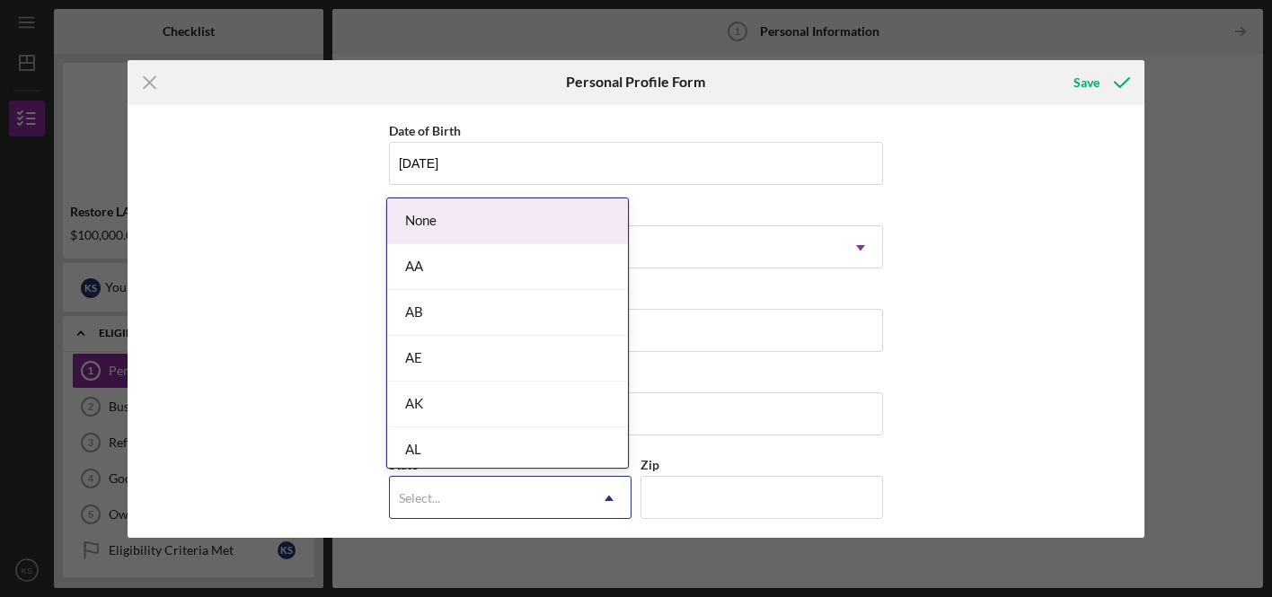
click at [479, 496] on div "Select..." at bounding box center [489, 498] width 198 height 41
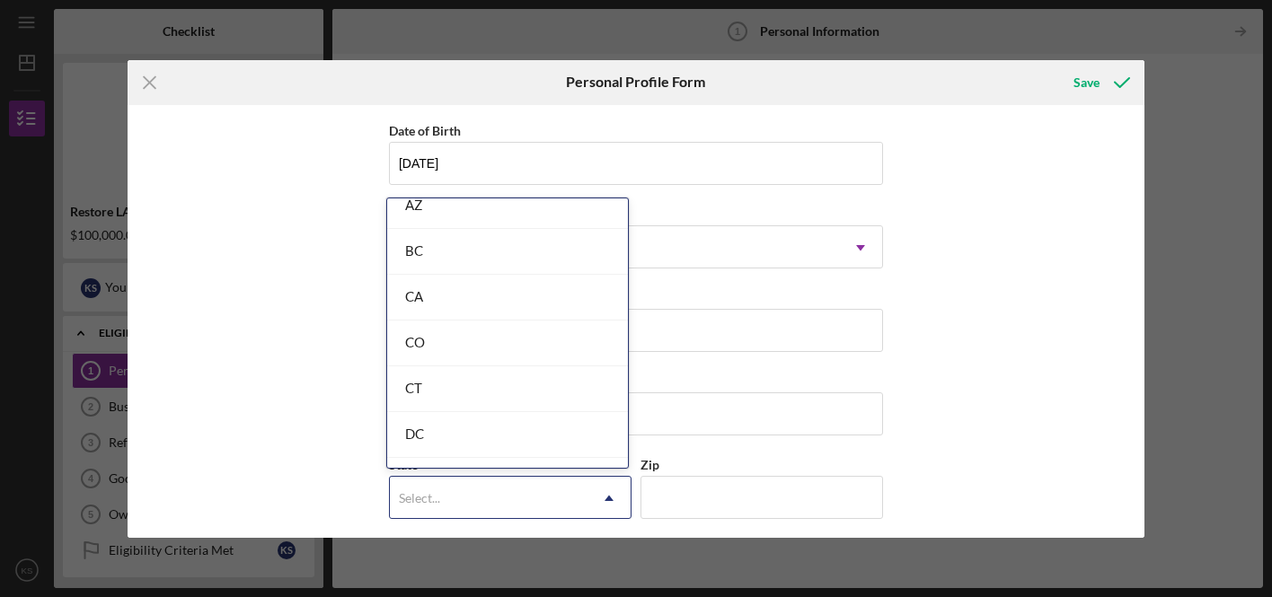
scroll to position [451, 0]
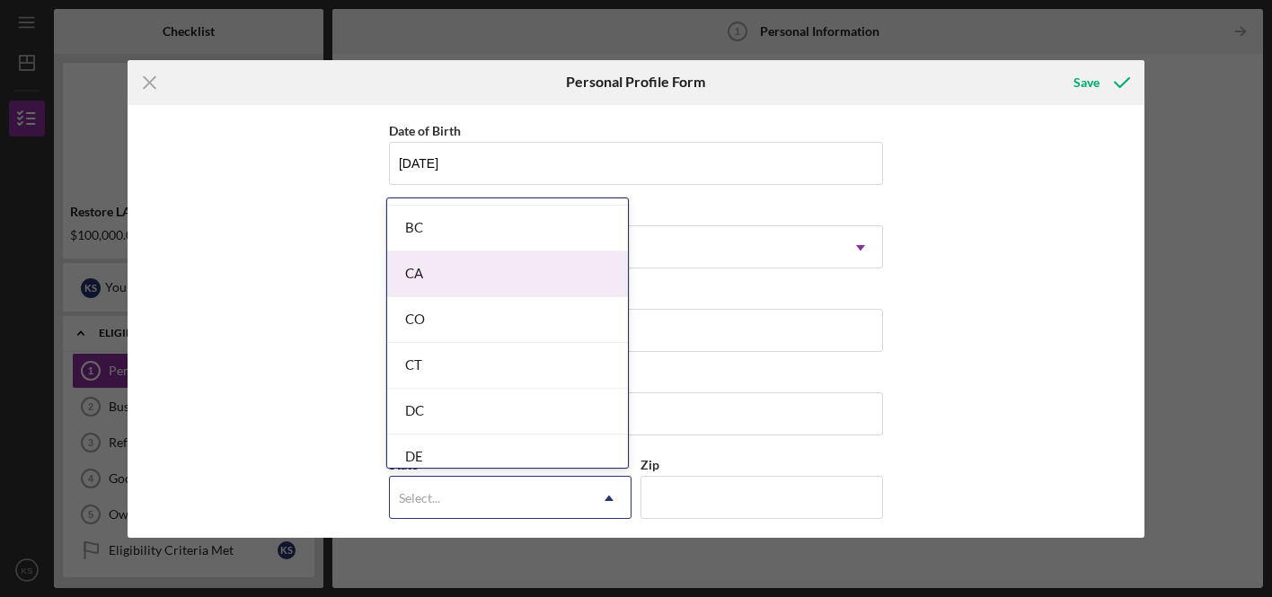
click at [447, 273] on div "CA" at bounding box center [507, 274] width 241 height 46
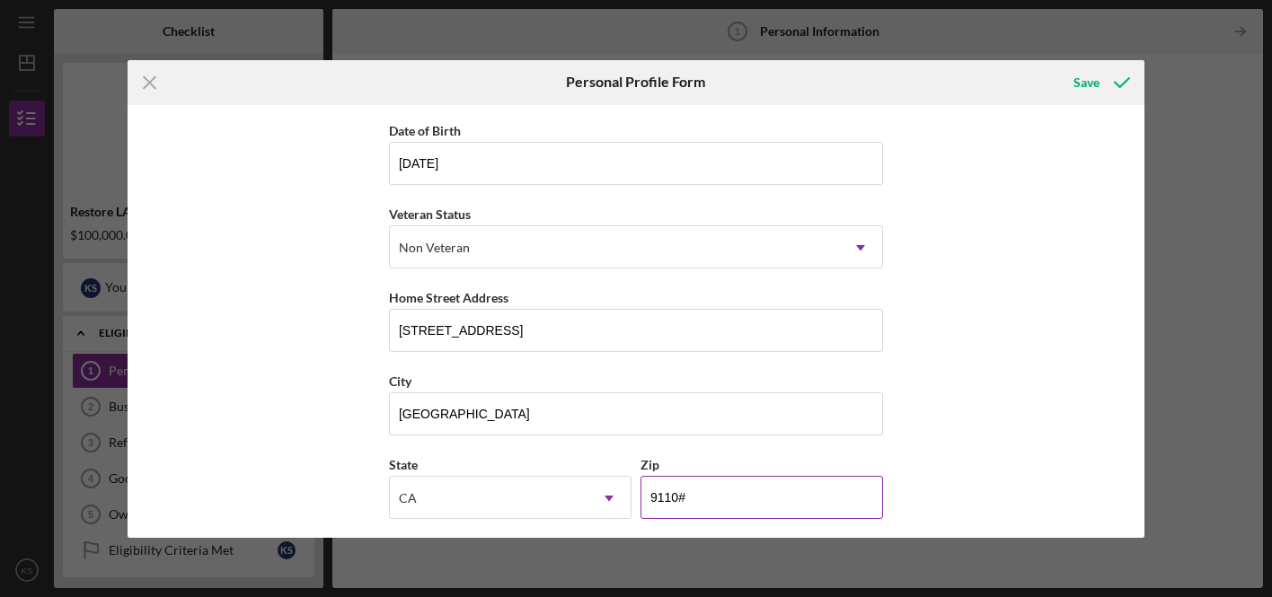
type input "91107"
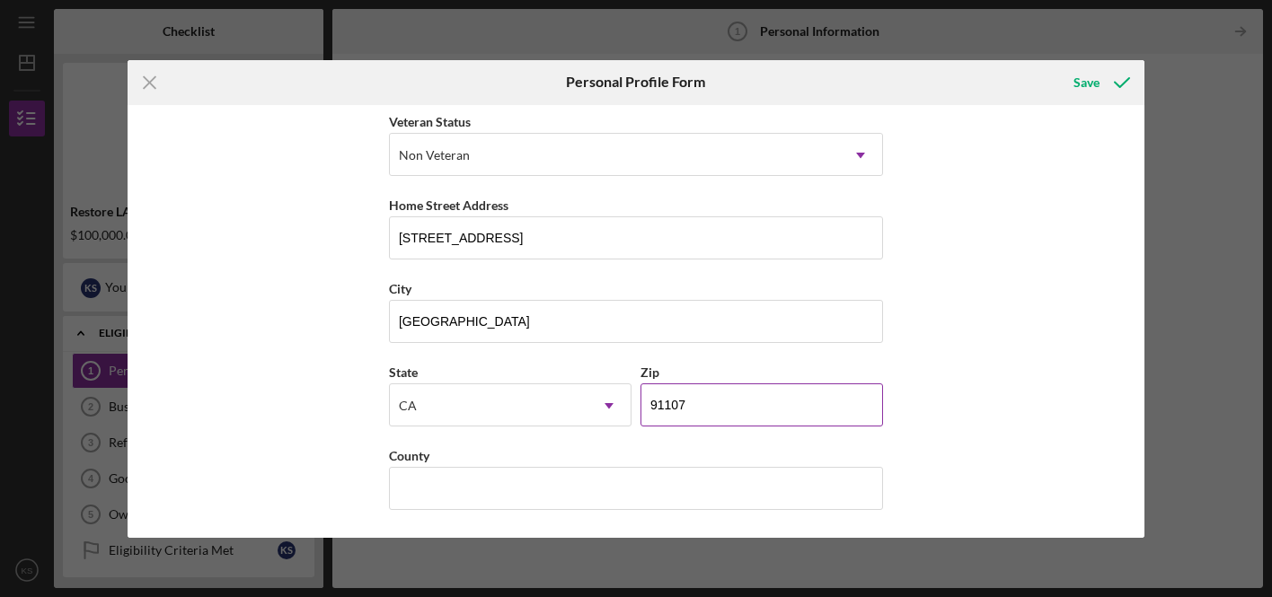
scroll to position [254, 0]
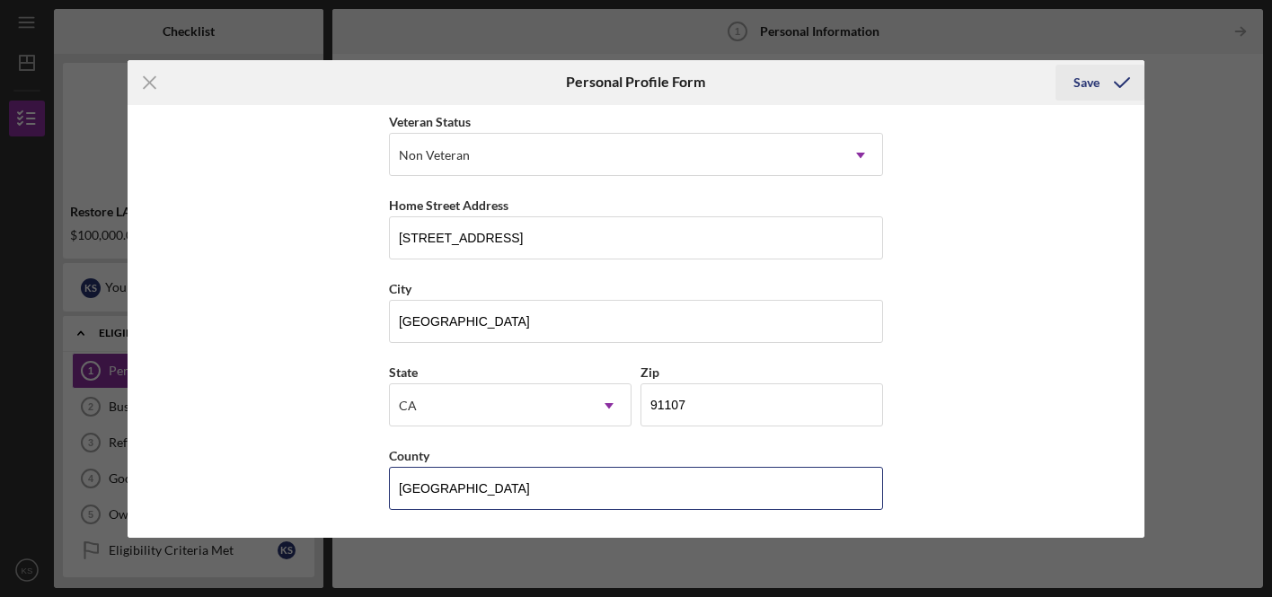
type input "[GEOGRAPHIC_DATA]"
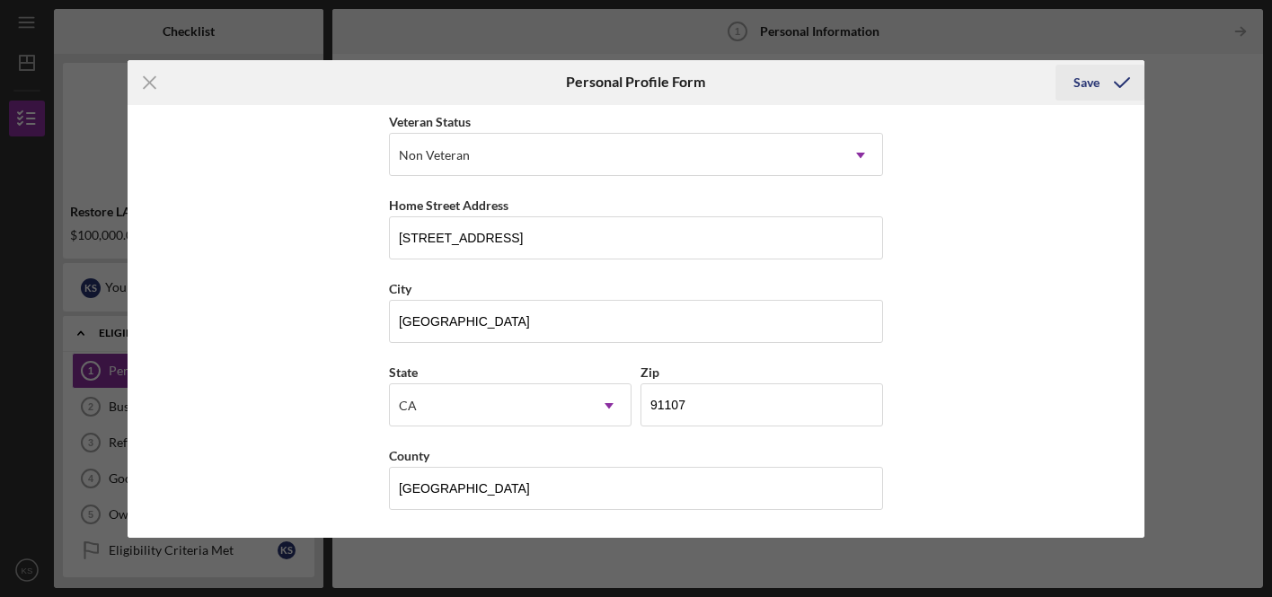
click at [1124, 85] on icon "submit" at bounding box center [1121, 82] width 45 height 45
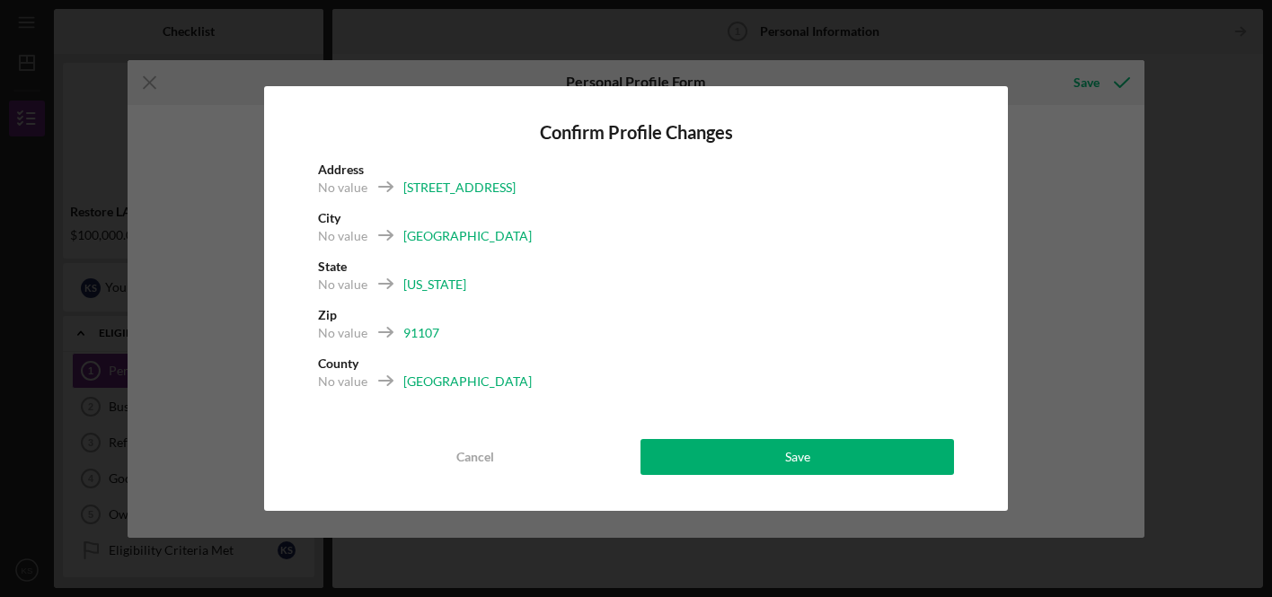
click at [864, 439] on div "Cancel Save" at bounding box center [636, 457] width 636 height 36
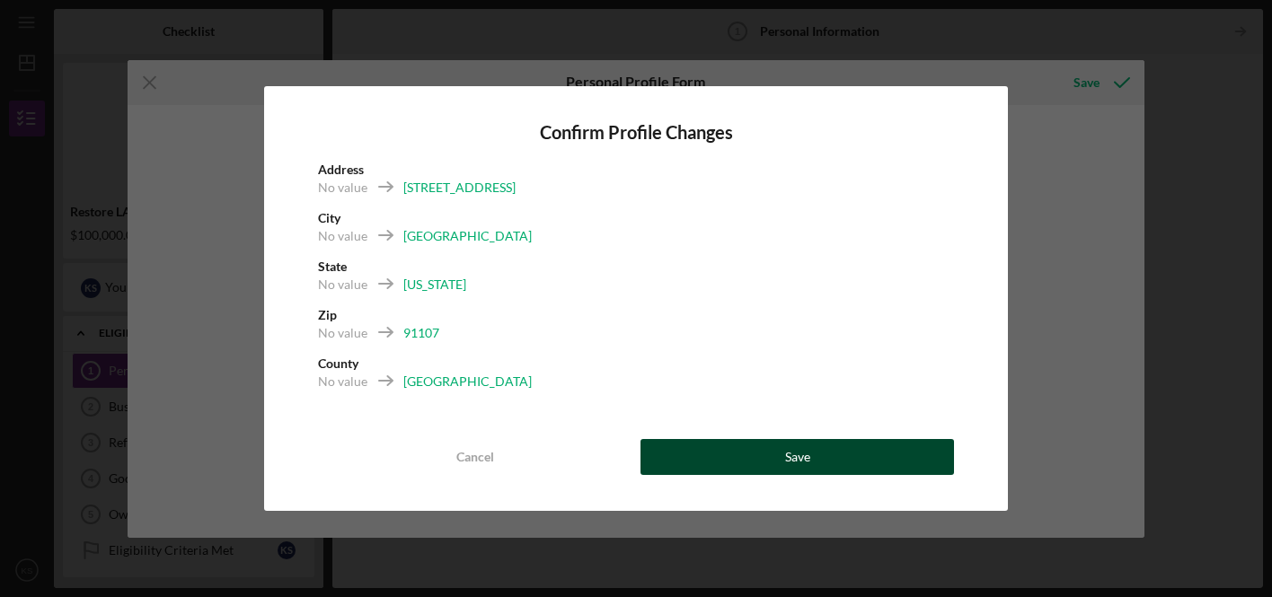
click at [860, 454] on button "Save" at bounding box center [796, 457] width 313 height 36
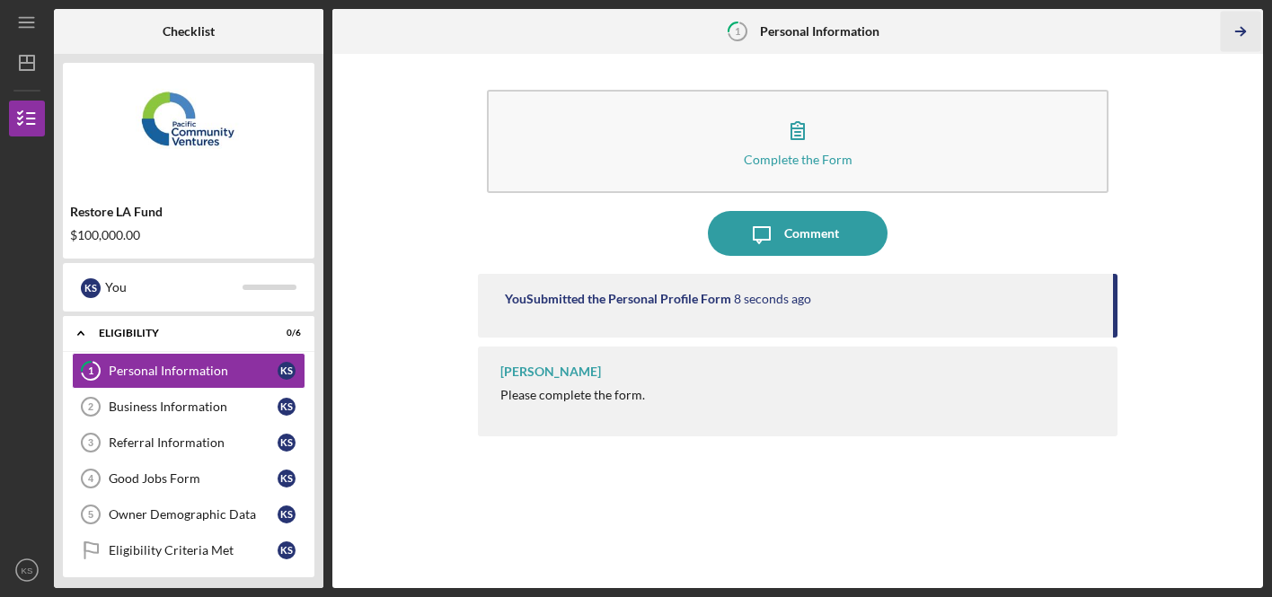
click at [1239, 28] on icon "Icon/Table Pagination Arrow" at bounding box center [1240, 32] width 40 height 40
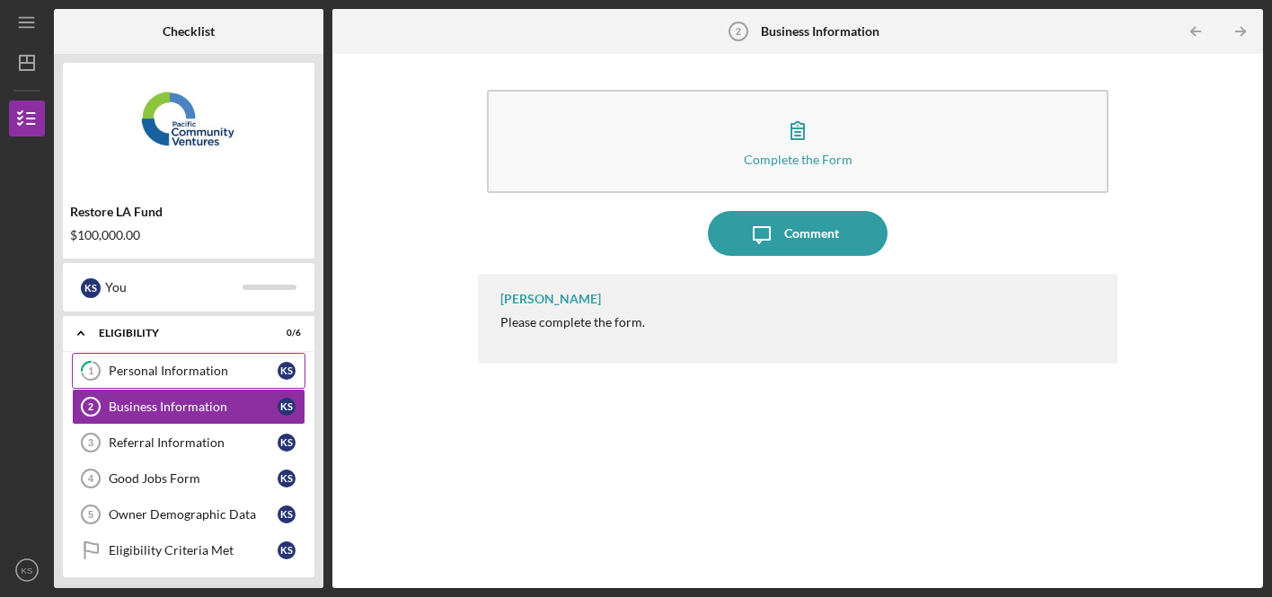
click at [198, 375] on div "Personal Information" at bounding box center [193, 371] width 169 height 14
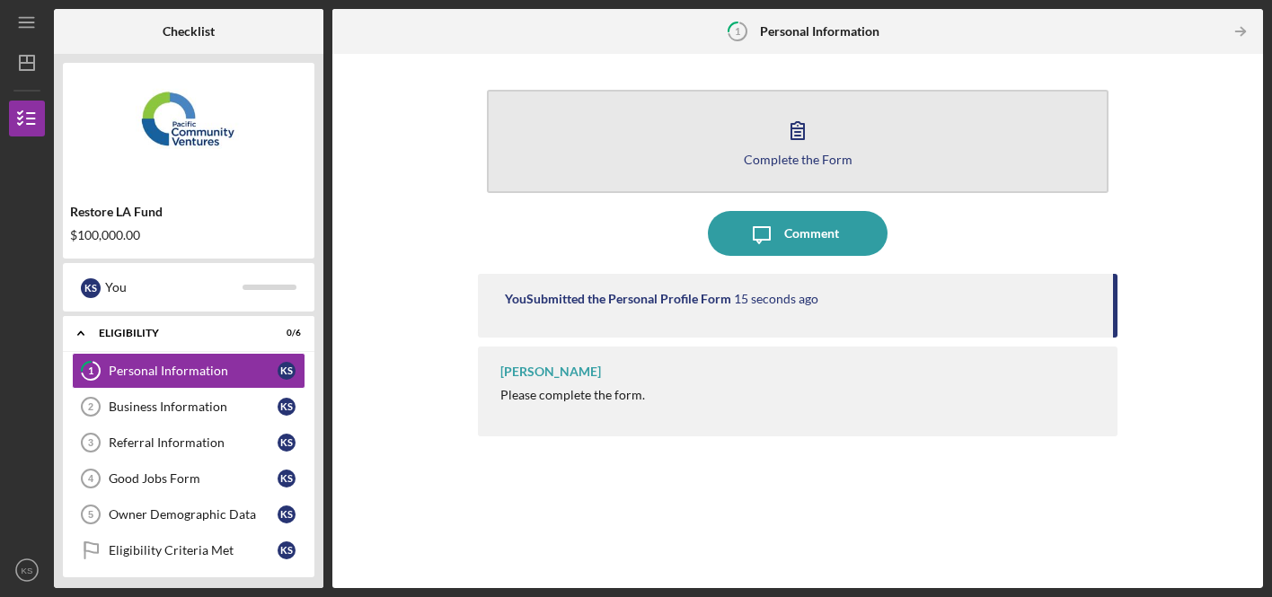
click at [803, 125] on icon "button" at bounding box center [797, 130] width 13 height 17
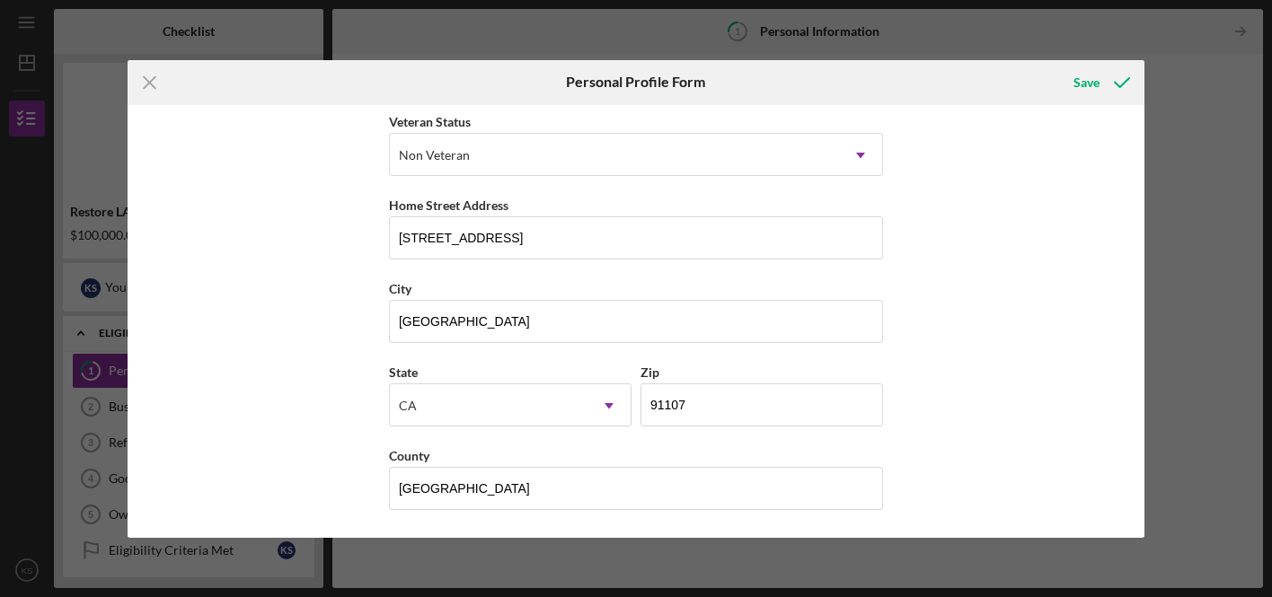
scroll to position [254, 0]
click at [1089, 89] on div "Save" at bounding box center [1086, 83] width 26 height 36
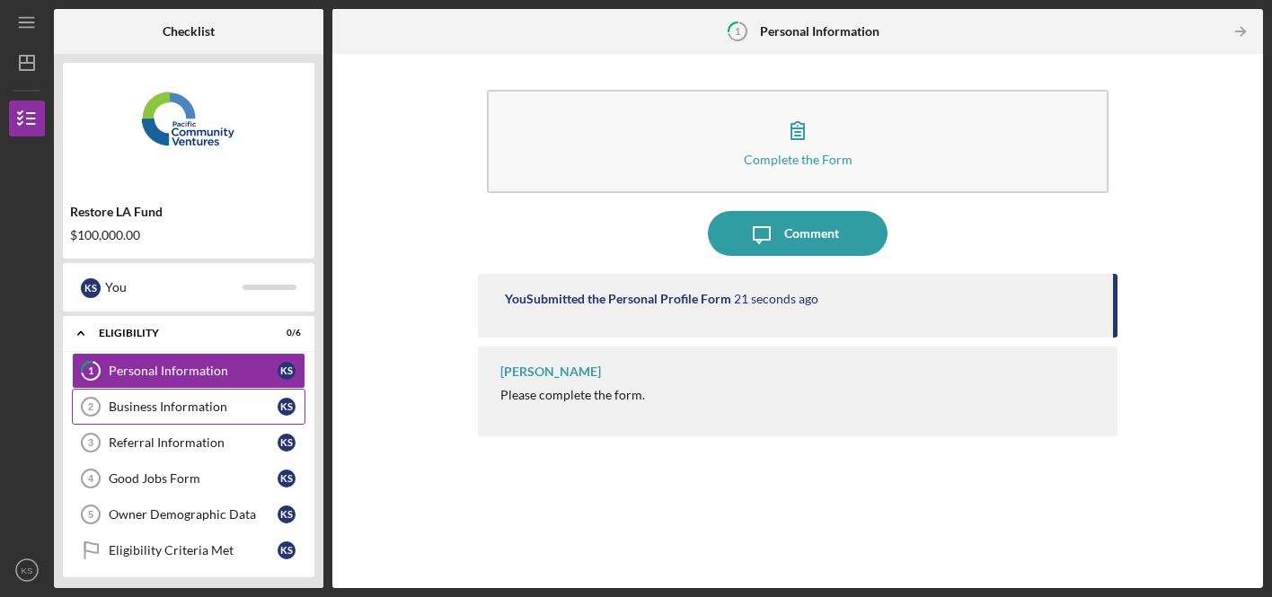
click at [228, 416] on link "Business Information 2 Business Information K S" at bounding box center [189, 407] width 234 height 36
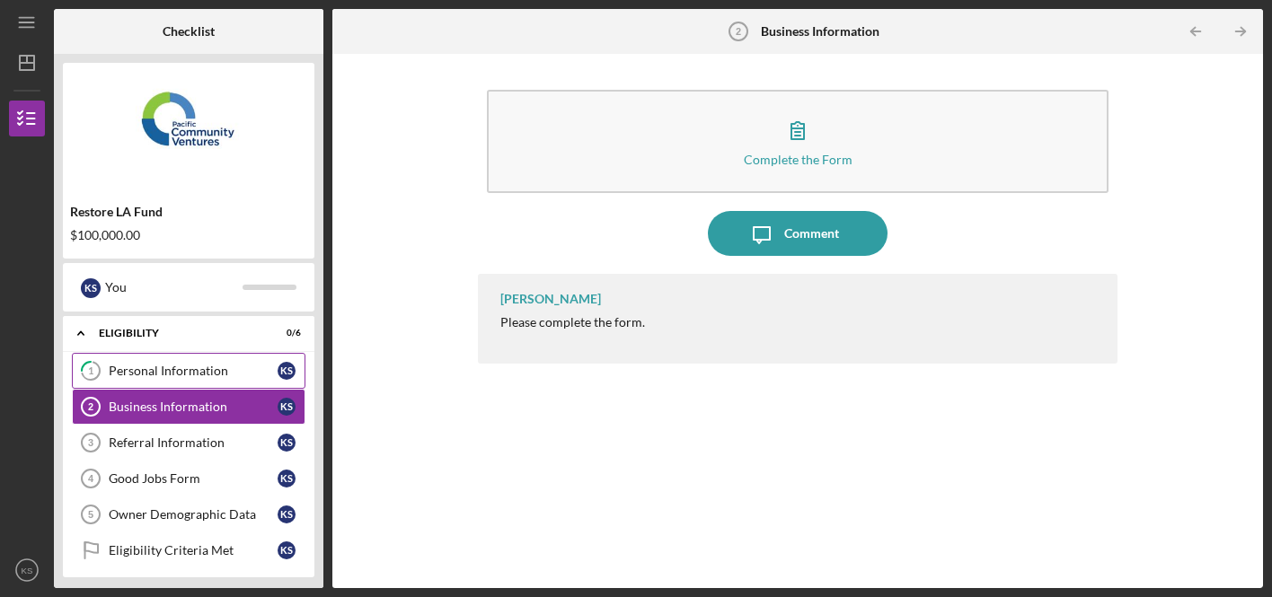
click at [226, 376] on div "Personal Information" at bounding box center [193, 371] width 169 height 14
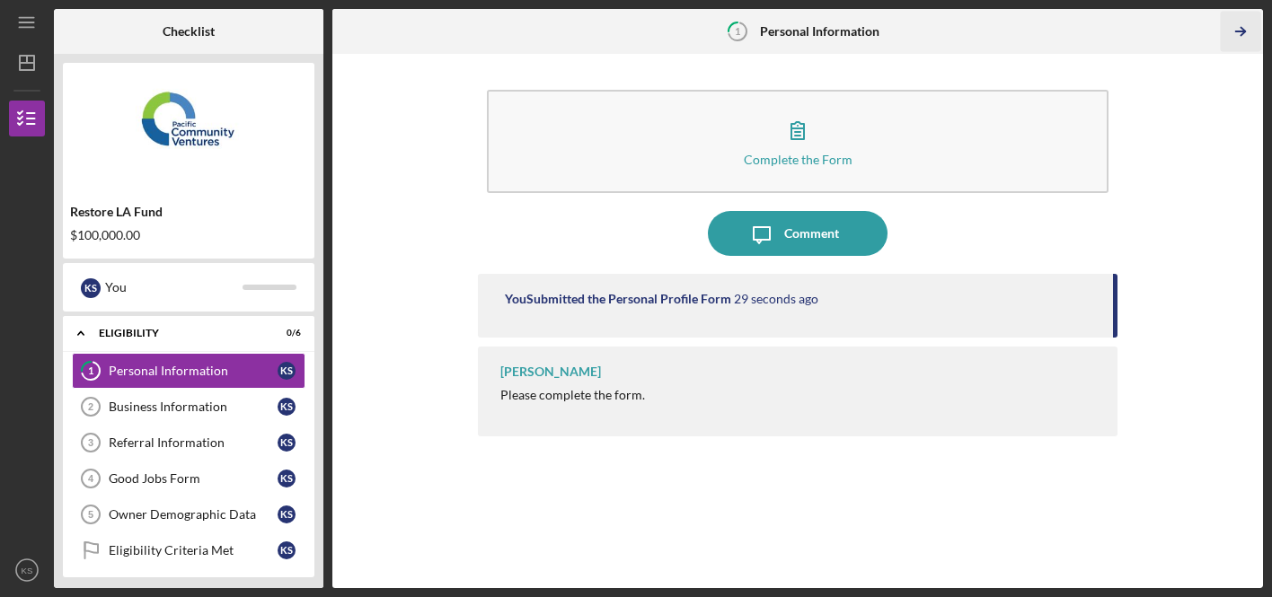
click at [1249, 33] on icon "Icon/Table Pagination Arrow" at bounding box center [1240, 32] width 40 height 40
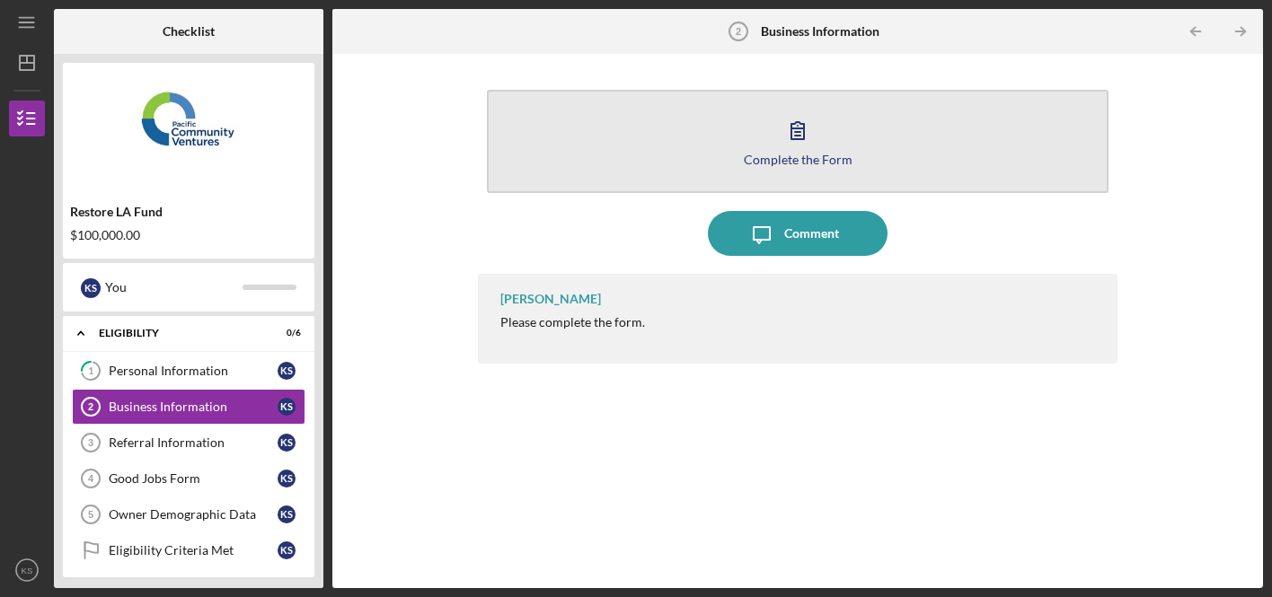
click at [815, 160] on div "Complete the Form" at bounding box center [798, 159] width 109 height 13
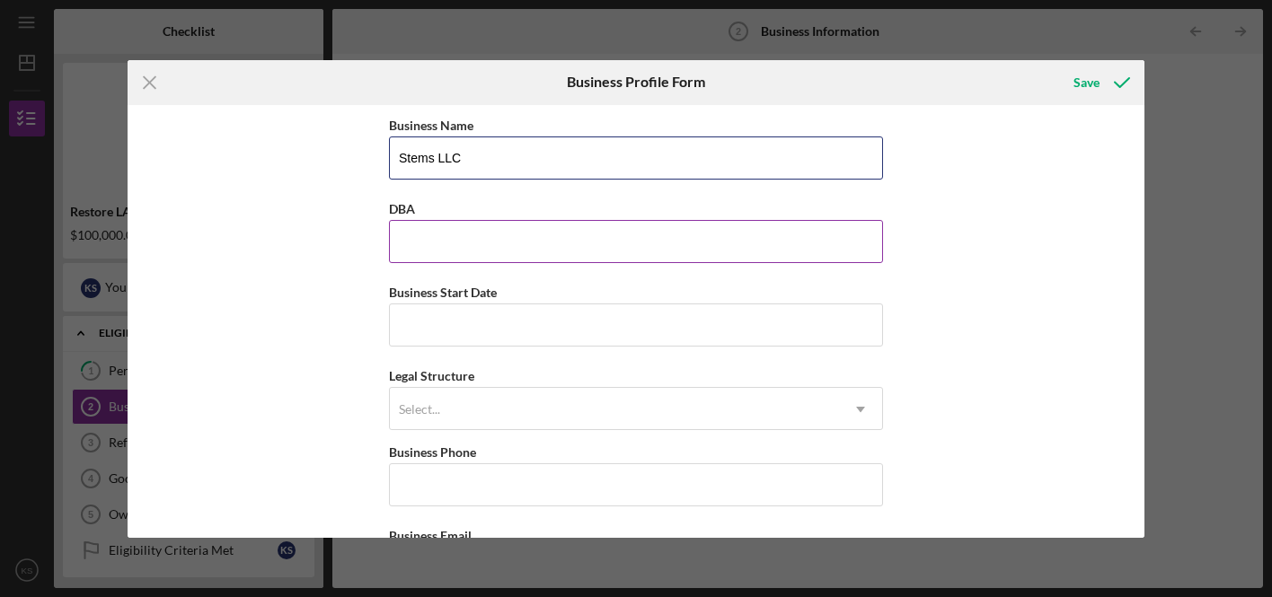
type input "Stems LLC"
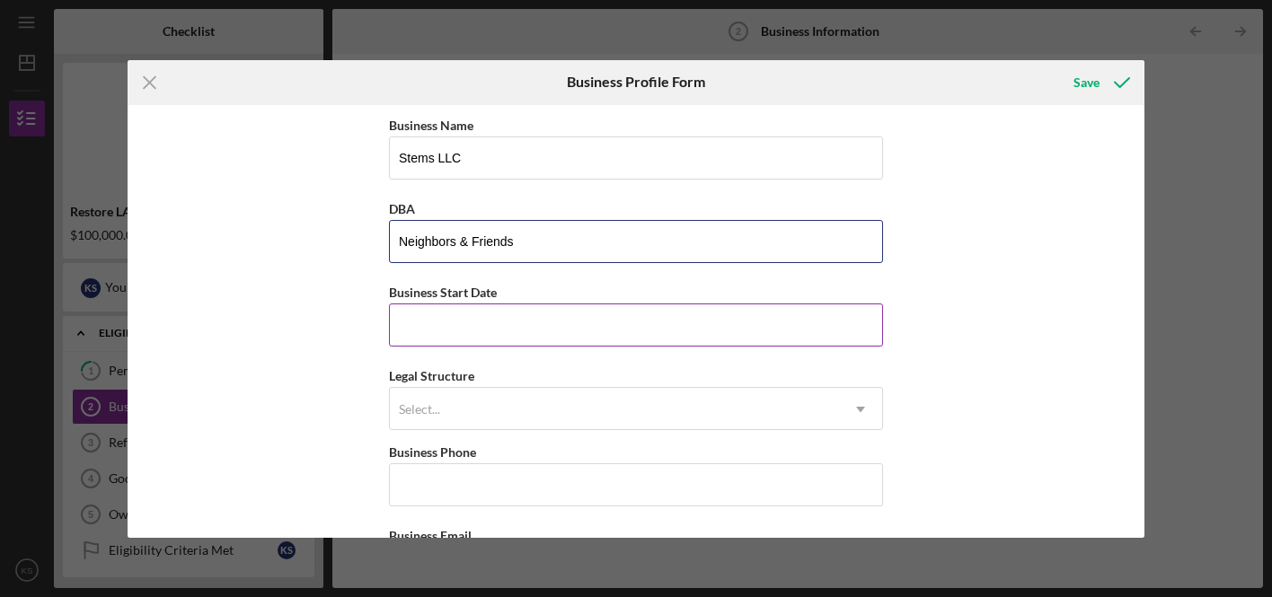
type input "Neighbors & Friends"
type input "[DATE]"
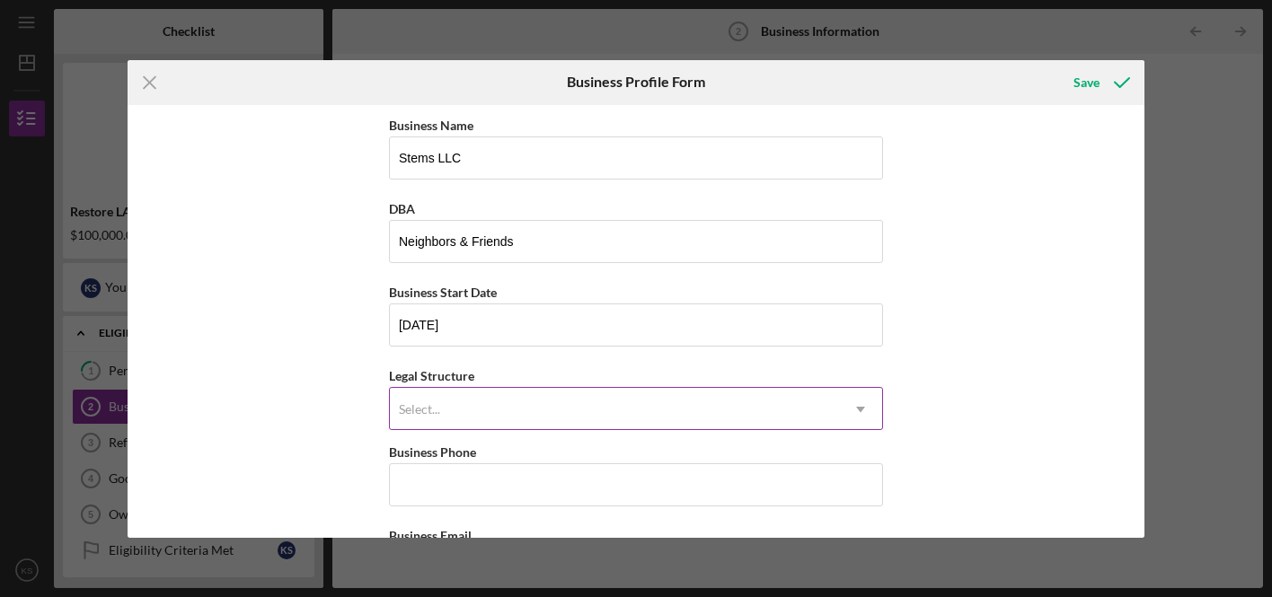
click at [537, 421] on div "Select..." at bounding box center [614, 409] width 449 height 41
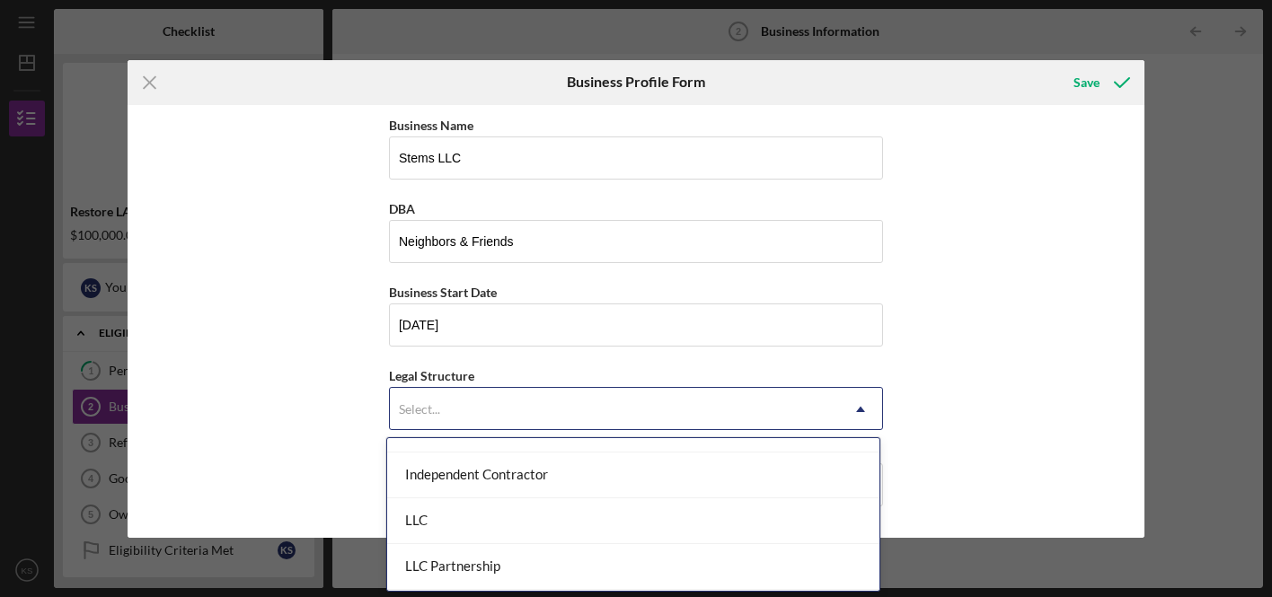
scroll to position [273, 0]
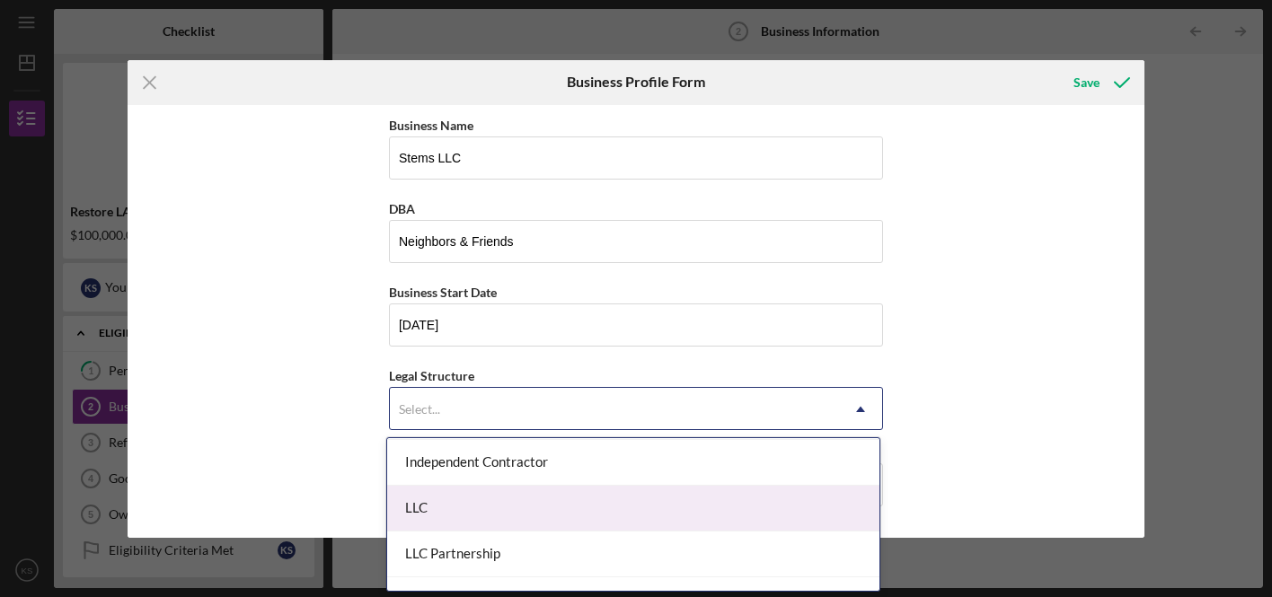
click at [524, 486] on div "LLC" at bounding box center [633, 509] width 492 height 46
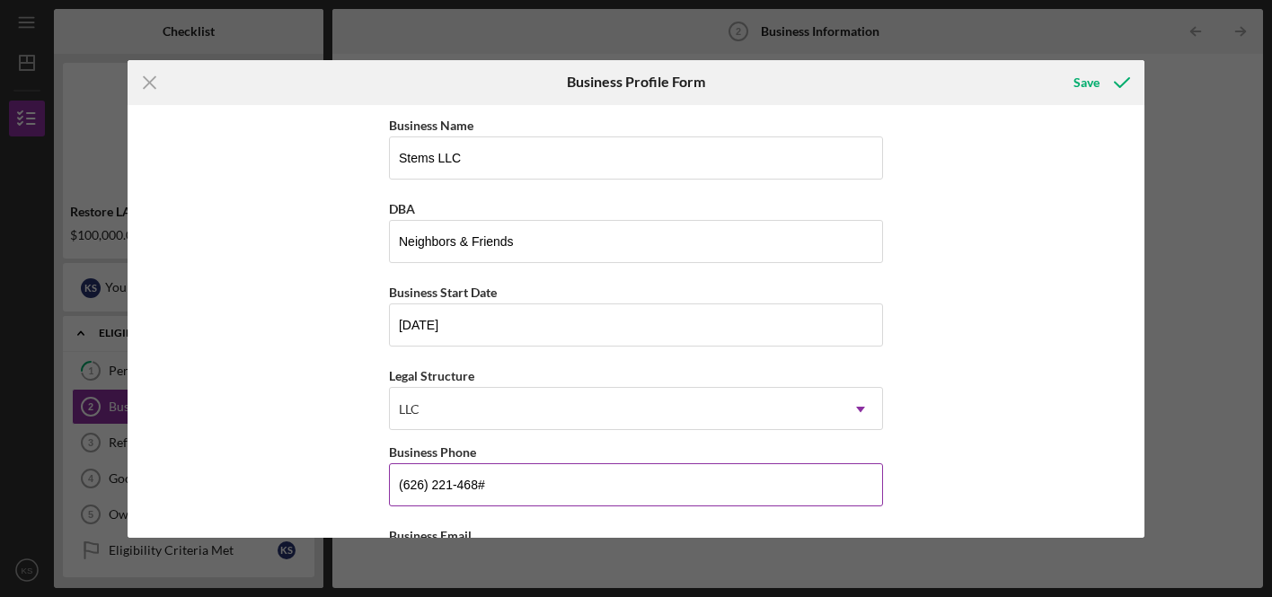
type input "[PHONE_NUMBER]"
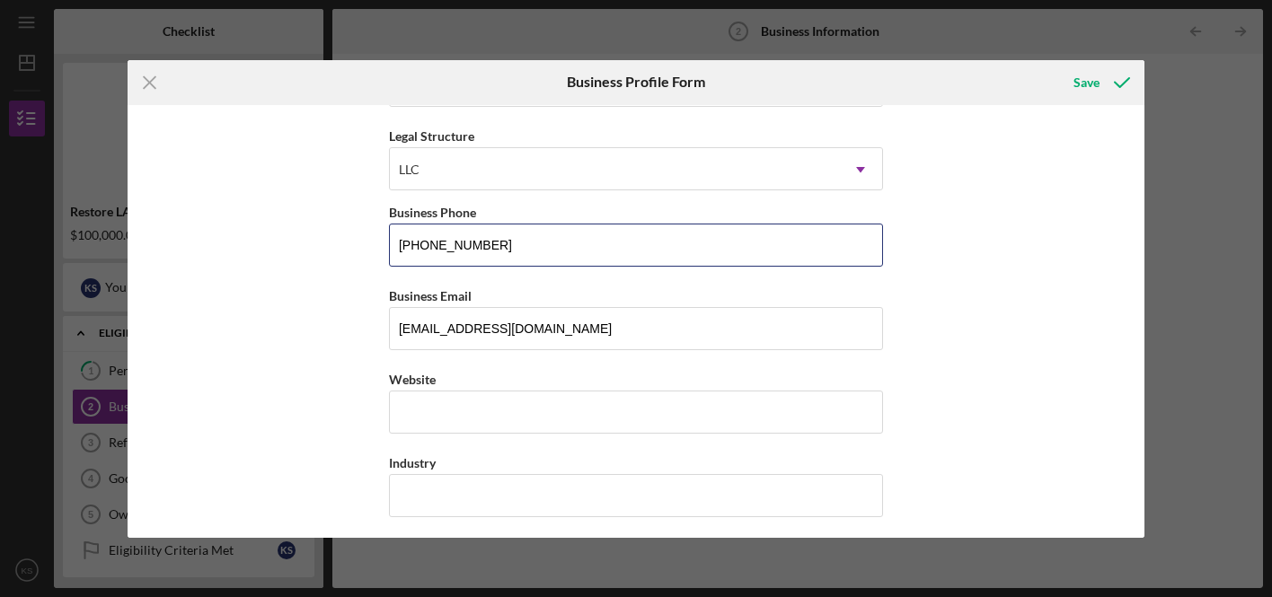
scroll to position [280, 0]
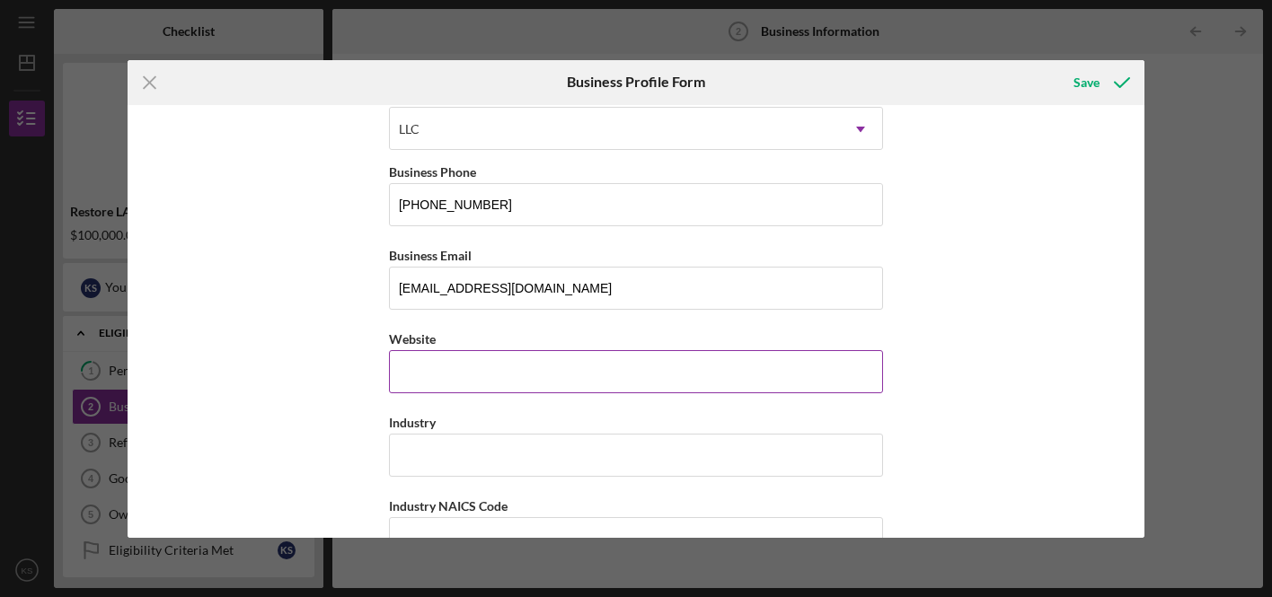
click at [470, 367] on input "Website" at bounding box center [636, 371] width 494 height 43
type input "[DOMAIN_NAME]"
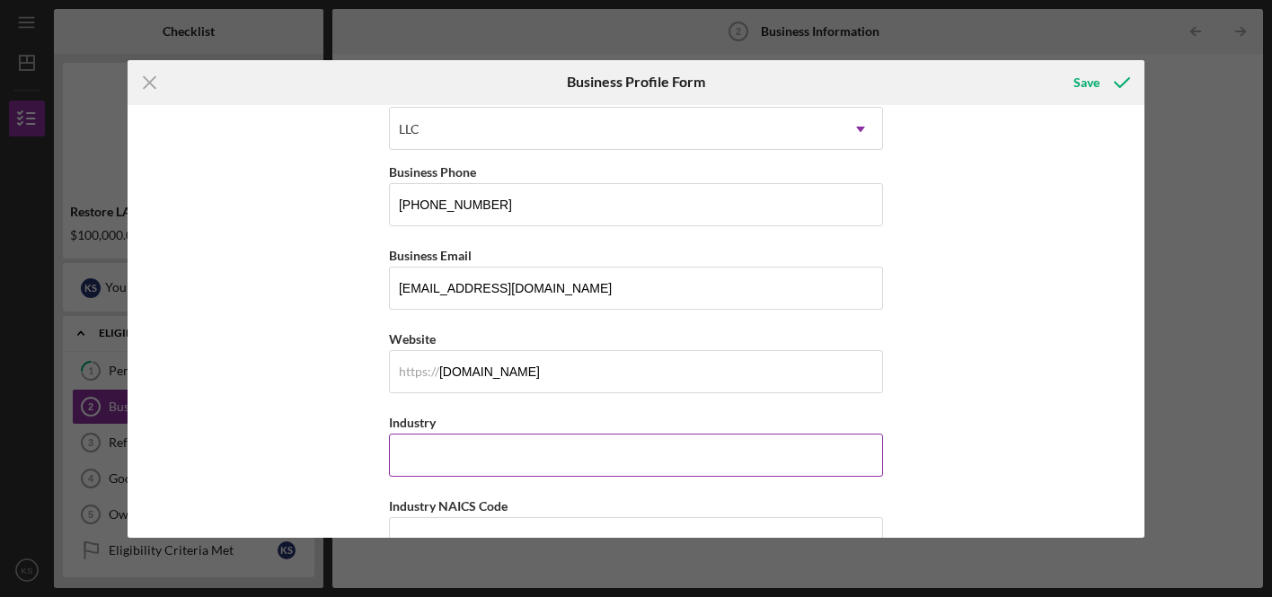
click at [444, 446] on input "Industry" at bounding box center [636, 455] width 494 height 43
type input "R"
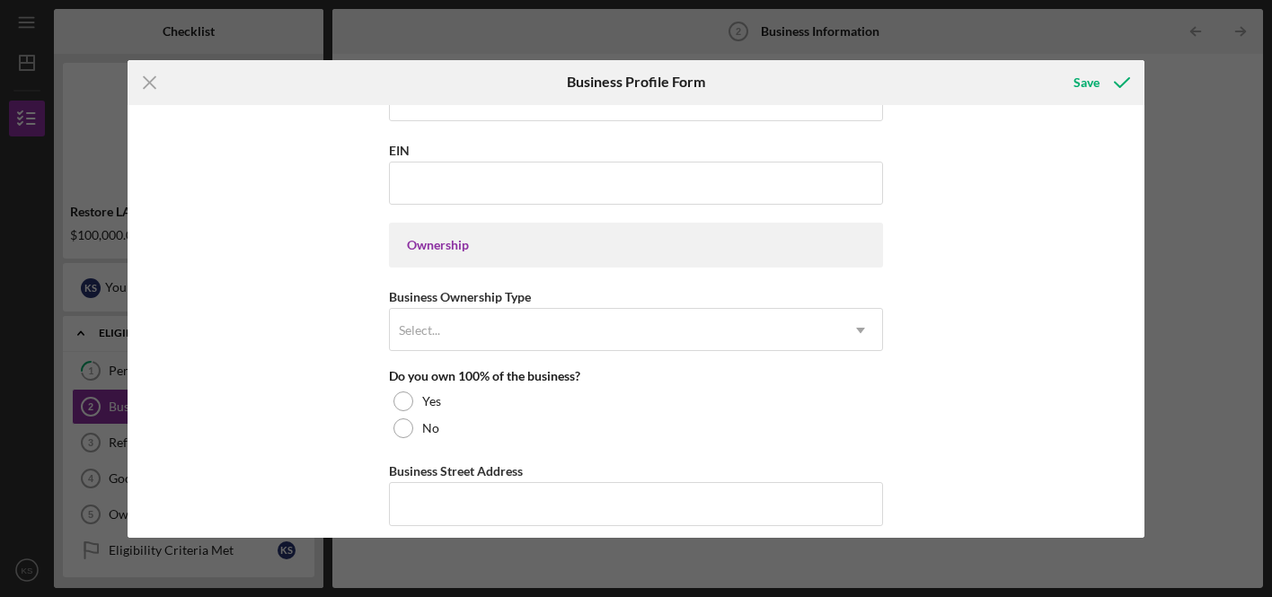
scroll to position [721, 0]
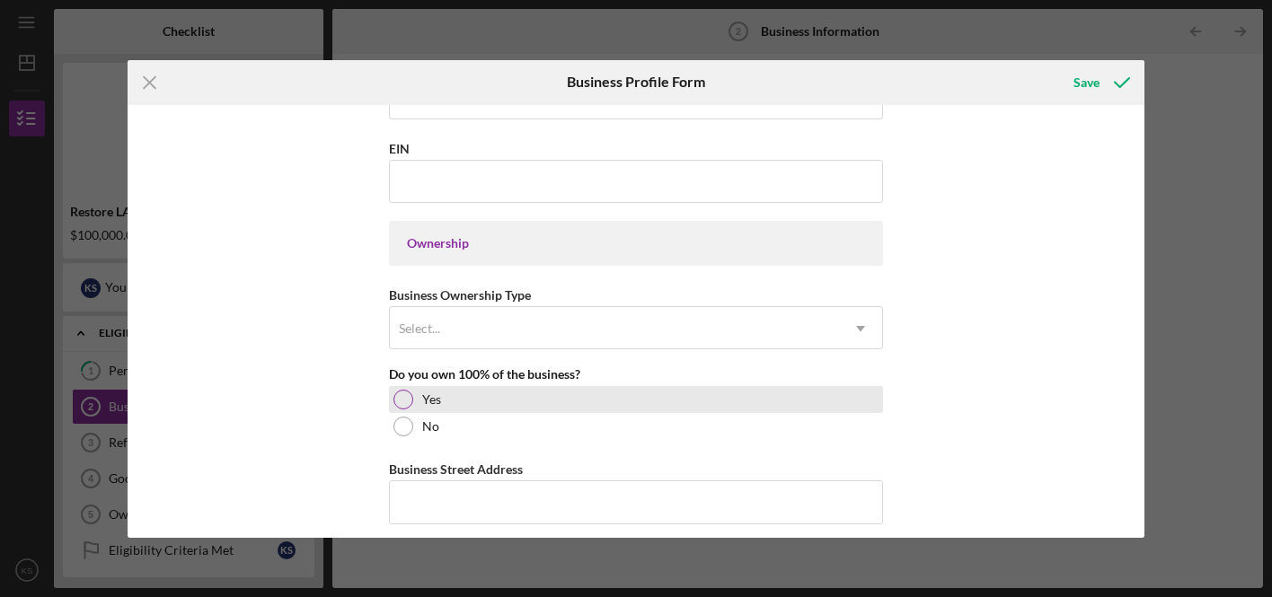
type input "Food Service"
click at [398, 402] on div at bounding box center [403, 400] width 20 height 20
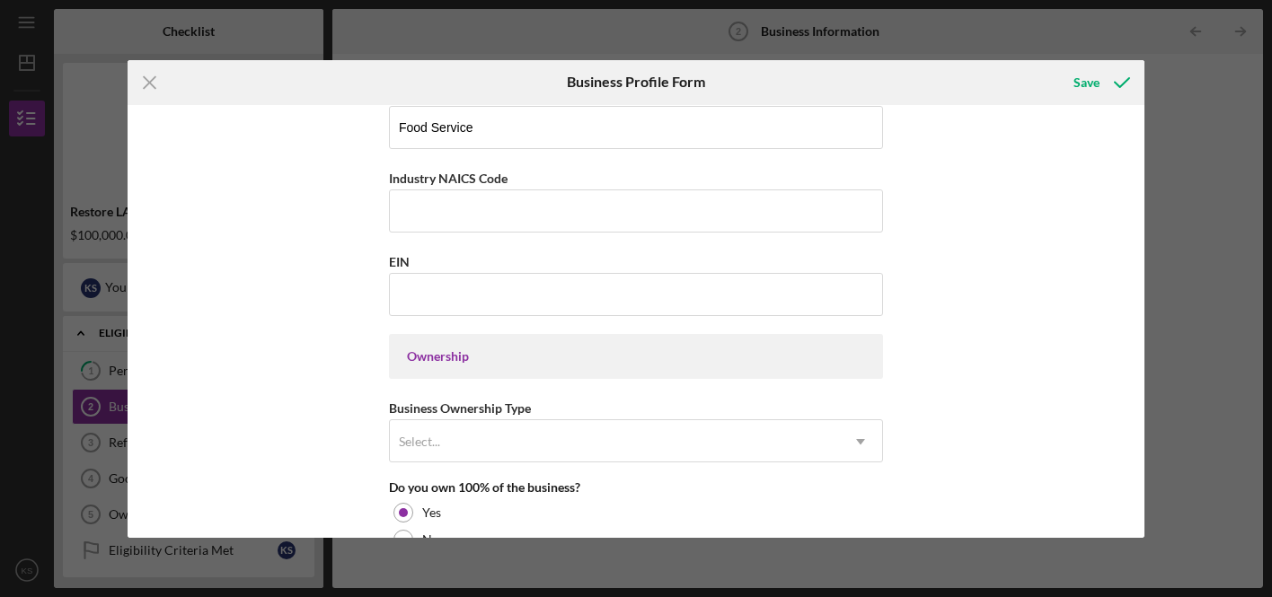
scroll to position [604, 0]
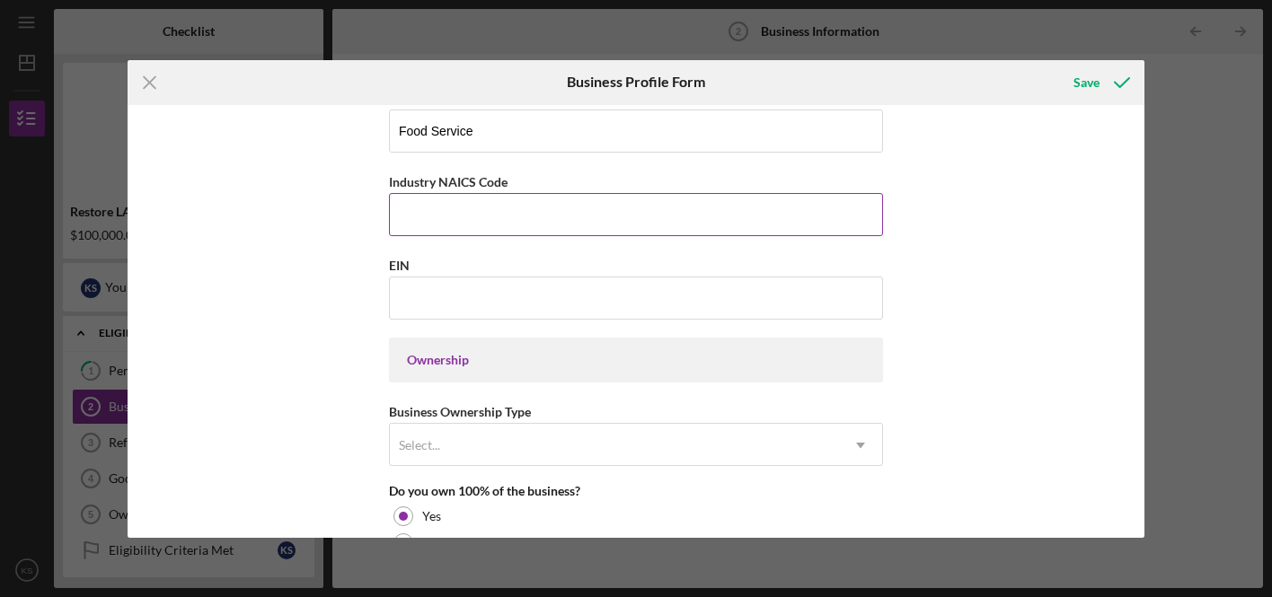
click at [464, 217] on input "Industry NAICS Code" at bounding box center [636, 214] width 494 height 43
click at [402, 301] on input "EIN" at bounding box center [636, 298] width 494 height 43
paste input "[US_EMPLOYER_IDENTIFICATION_NUMBER]"
type input "[US_EMPLOYER_IDENTIFICATION_NUMBER]"
click at [416, 220] on input "Industry NAICS Code" at bounding box center [636, 214] width 494 height 43
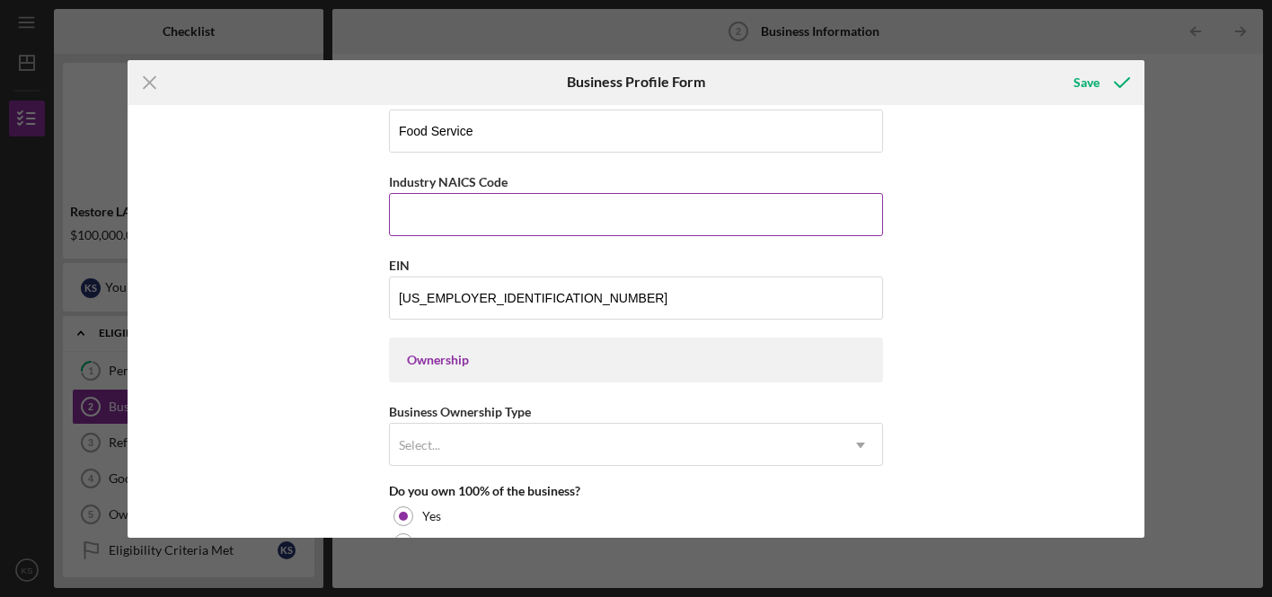
paste input "722320"
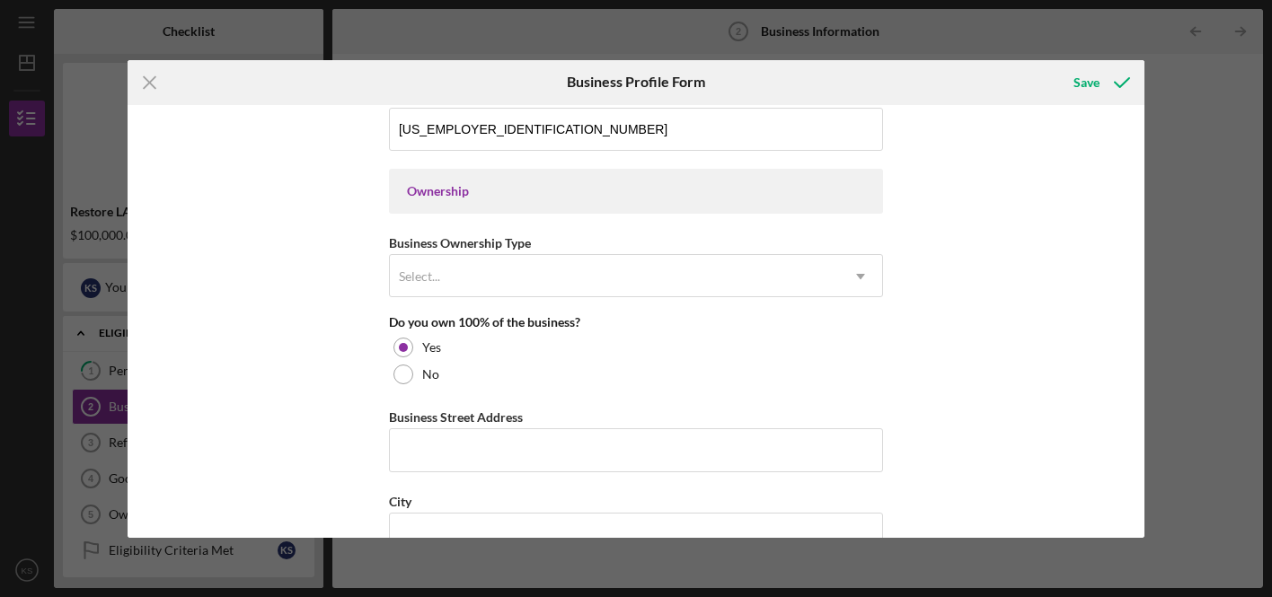
scroll to position [789, 0]
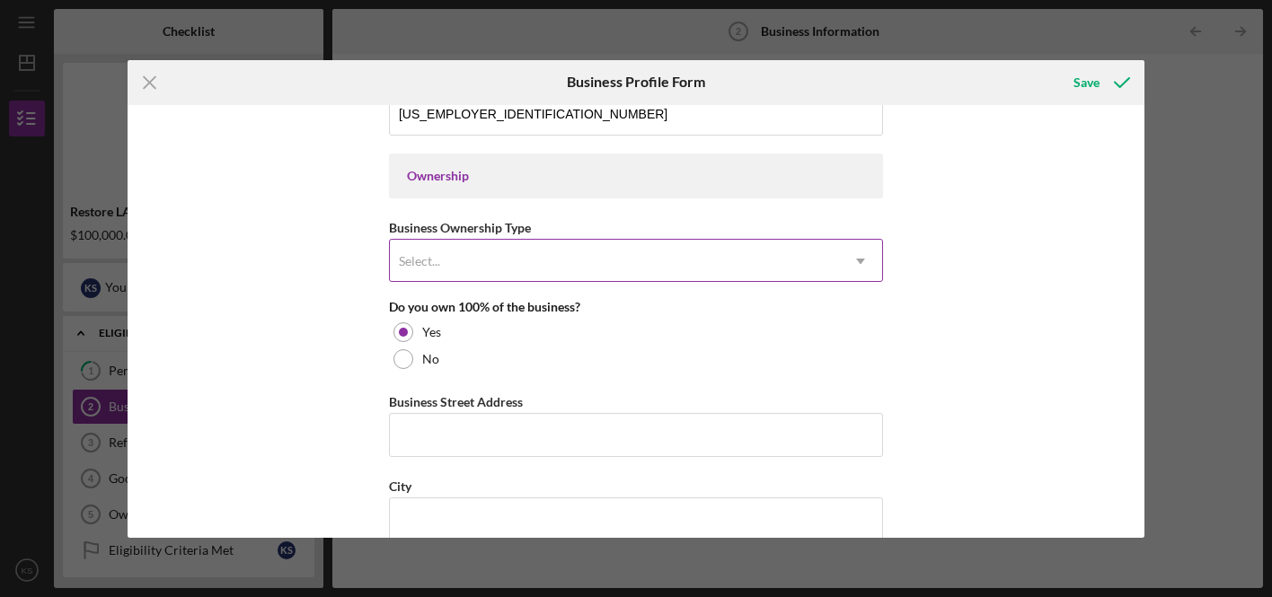
type input "722320"
click at [541, 266] on div "Select..." at bounding box center [614, 261] width 449 height 41
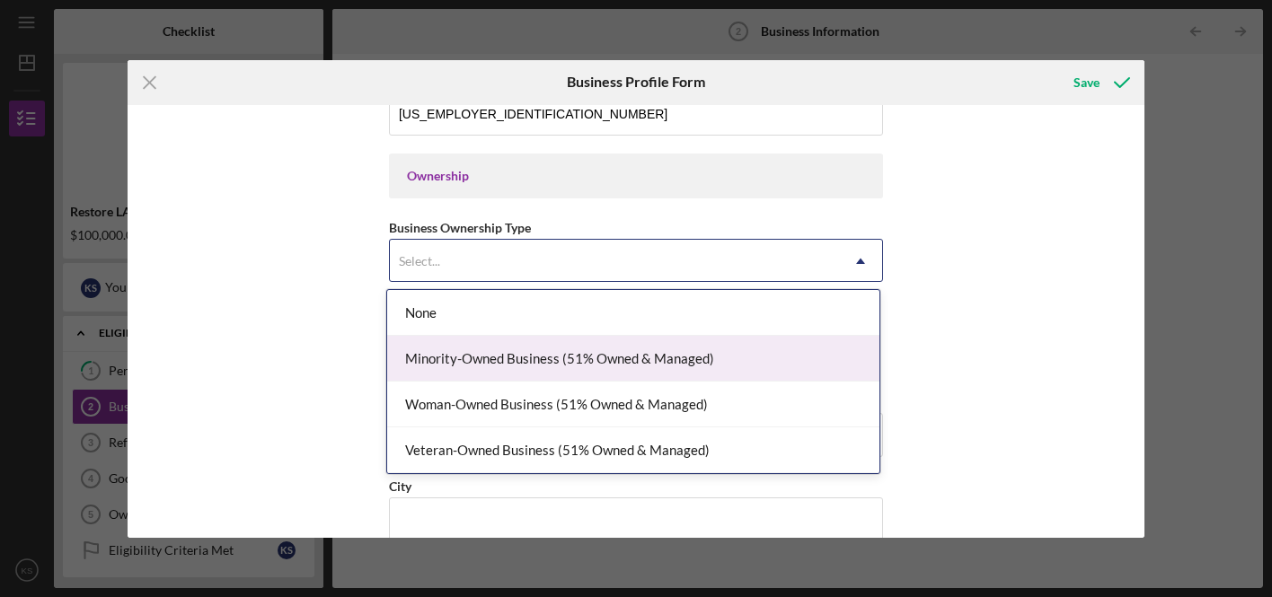
click at [537, 356] on div "Minority-Owned Business (51% Owned & Managed)" at bounding box center [633, 359] width 492 height 46
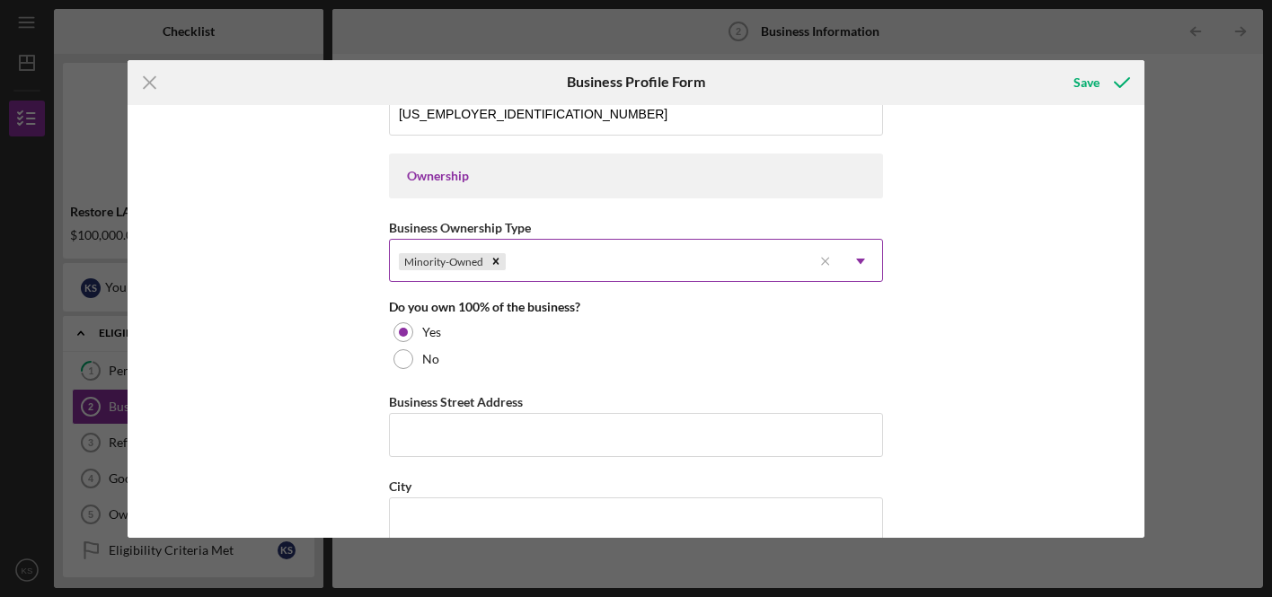
click at [542, 264] on div "Minority-Owned" at bounding box center [601, 261] width 422 height 41
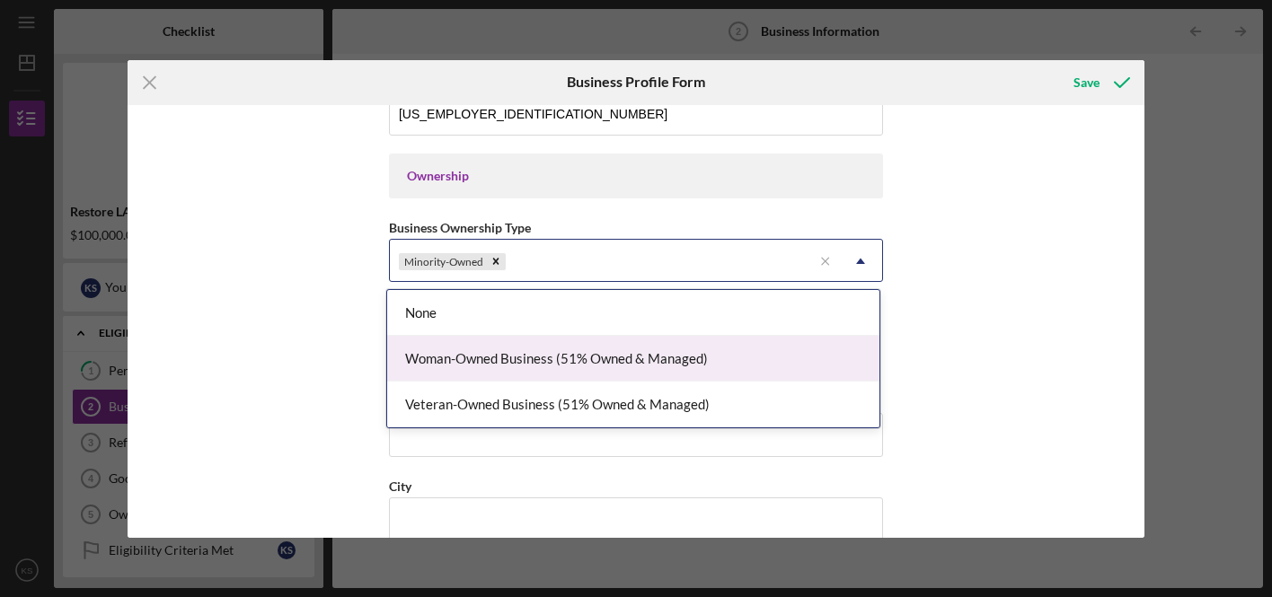
click at [517, 367] on div "Woman-Owned Business (51% Owned & Managed)" at bounding box center [633, 359] width 492 height 46
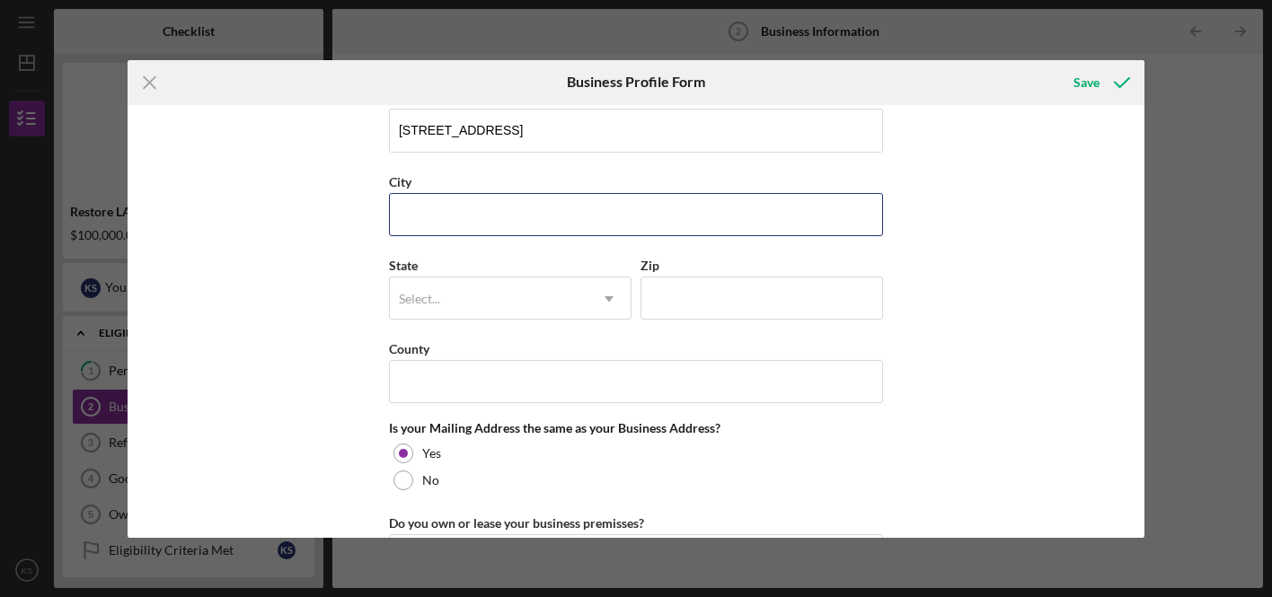
scroll to position [1083, 0]
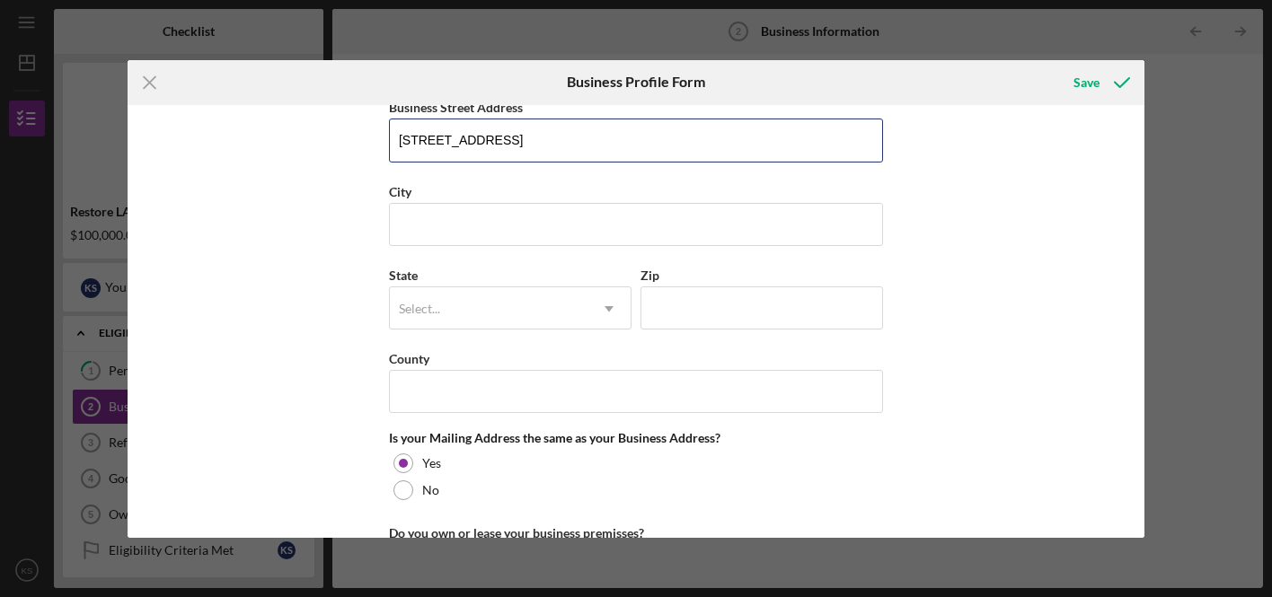
drag, startPoint x: 516, startPoint y: 142, endPoint x: 278, endPoint y: 128, distance: 239.3
click at [278, 128] on div "Business Name Stems LLC DBA Neighbors & Friends Business Start Date [DATE] Lega…" at bounding box center [637, 321] width 1018 height 433
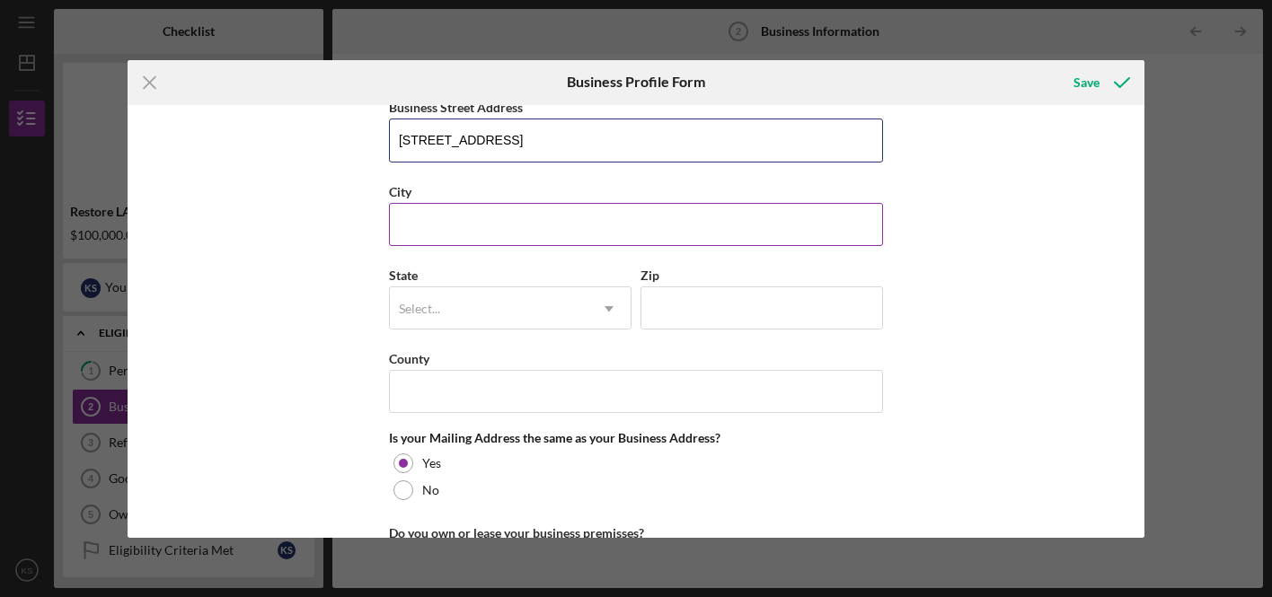
type input "[STREET_ADDRESS]"
click at [472, 241] on input "City" at bounding box center [636, 224] width 494 height 43
type input "[GEOGRAPHIC_DATA]"
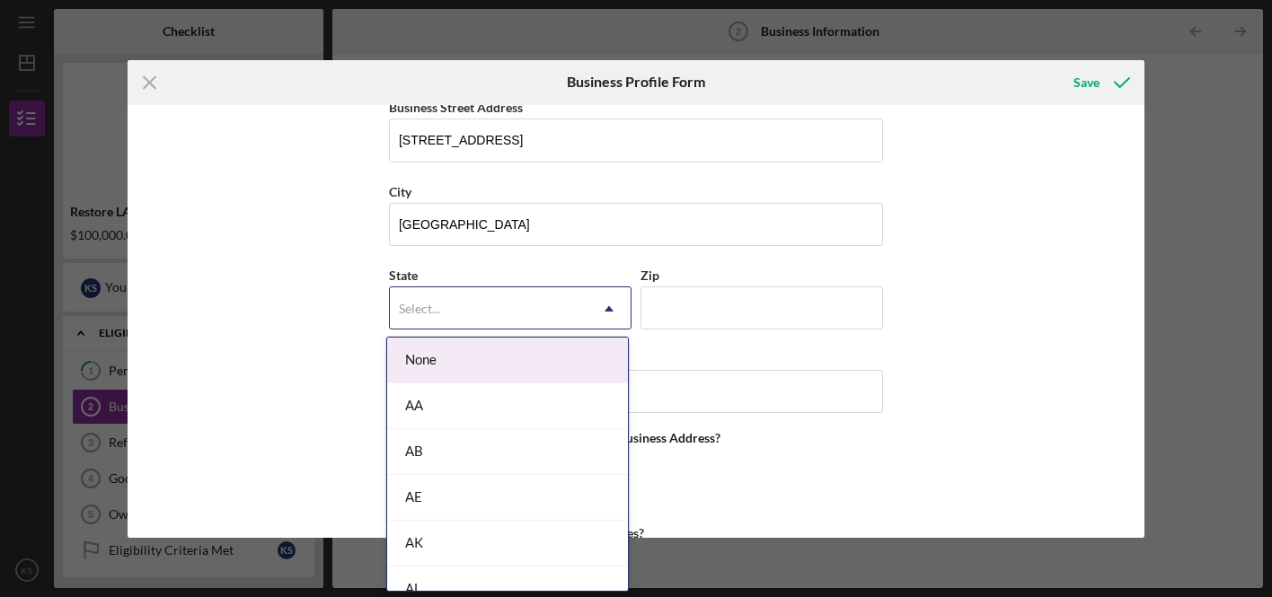
click at [587, 302] on icon "Icon/Dropdown Arrow" at bounding box center [608, 308] width 43 height 43
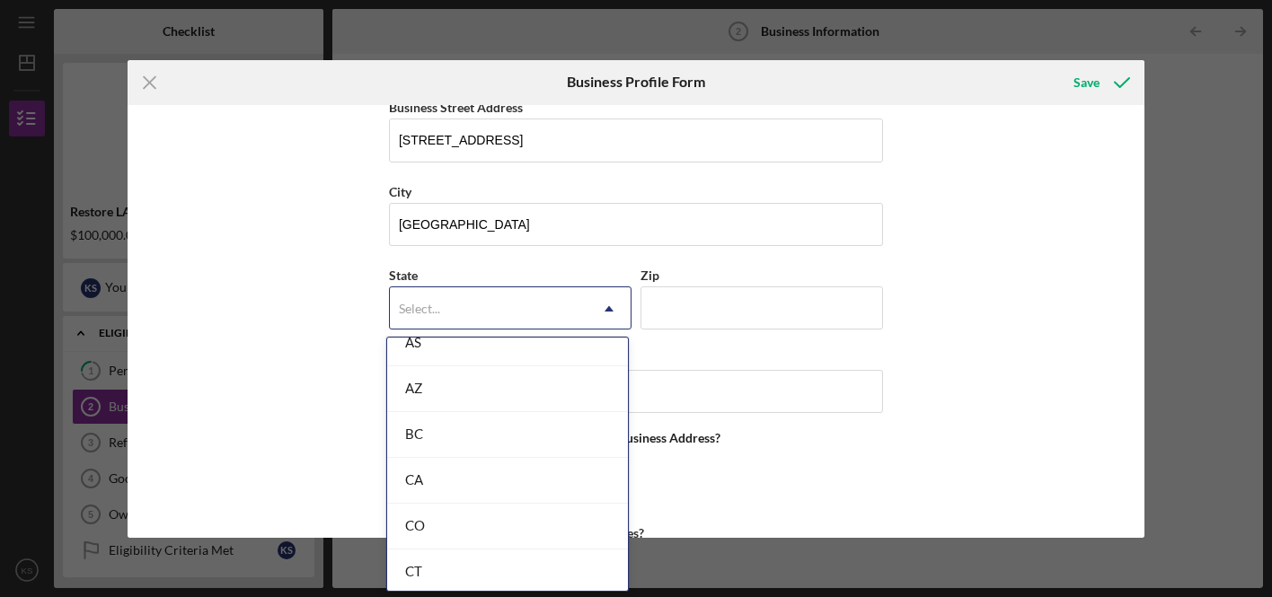
scroll to position [391, 0]
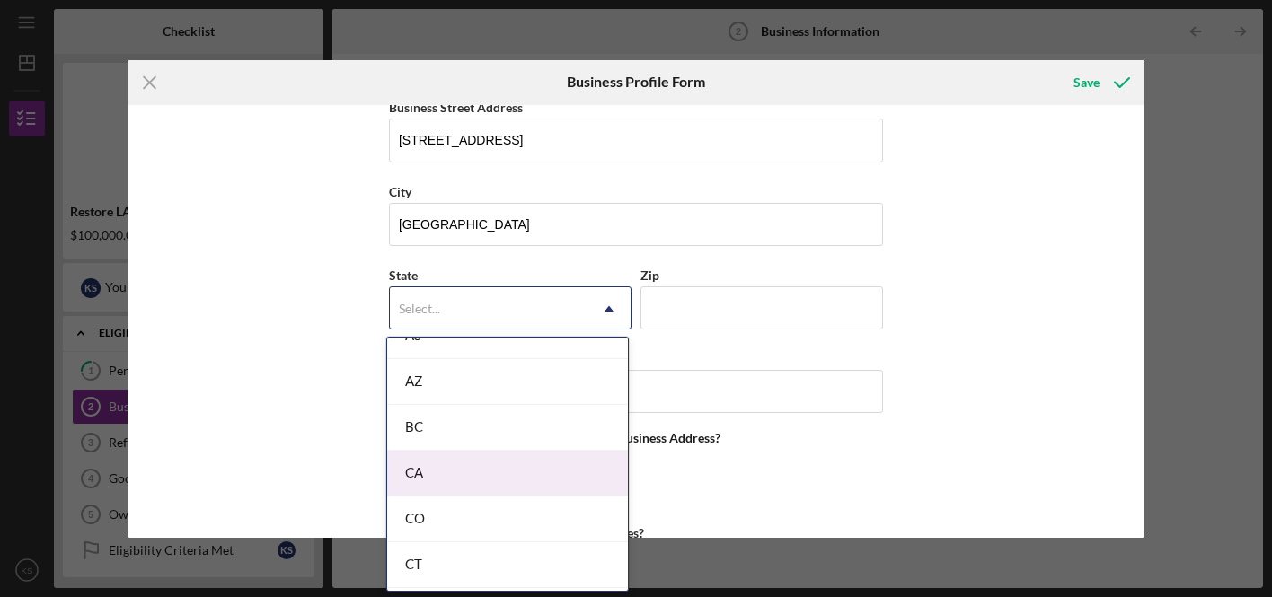
click at [445, 472] on div "CA" at bounding box center [507, 474] width 241 height 46
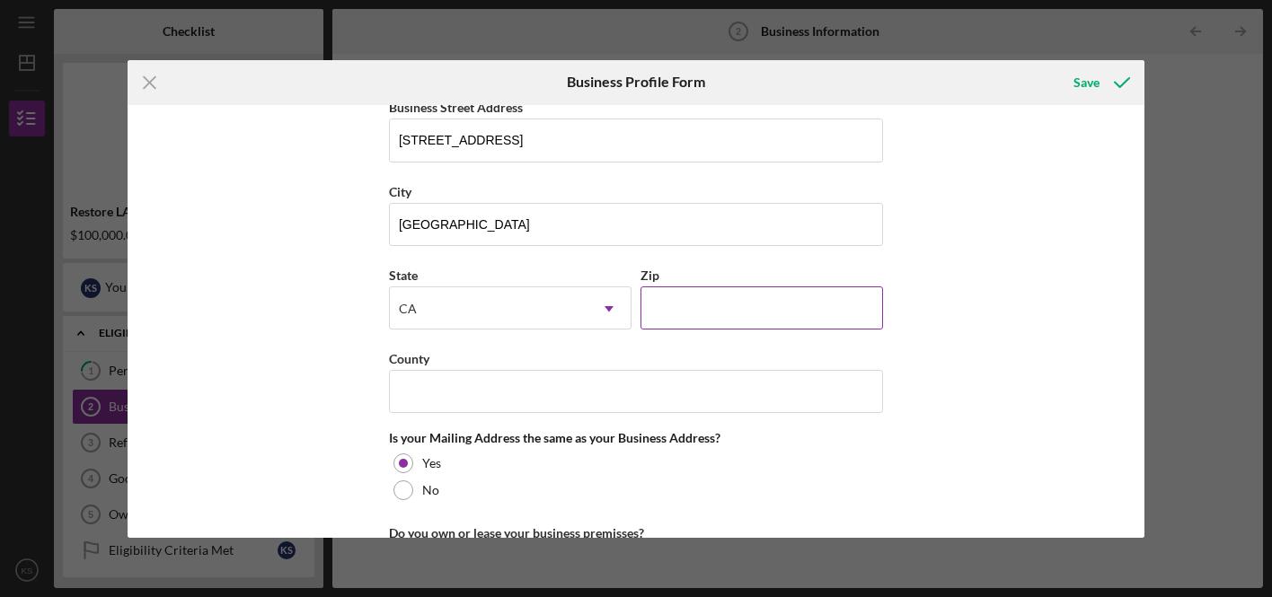
click at [692, 304] on input "Zip" at bounding box center [761, 308] width 242 height 43
type input "91103"
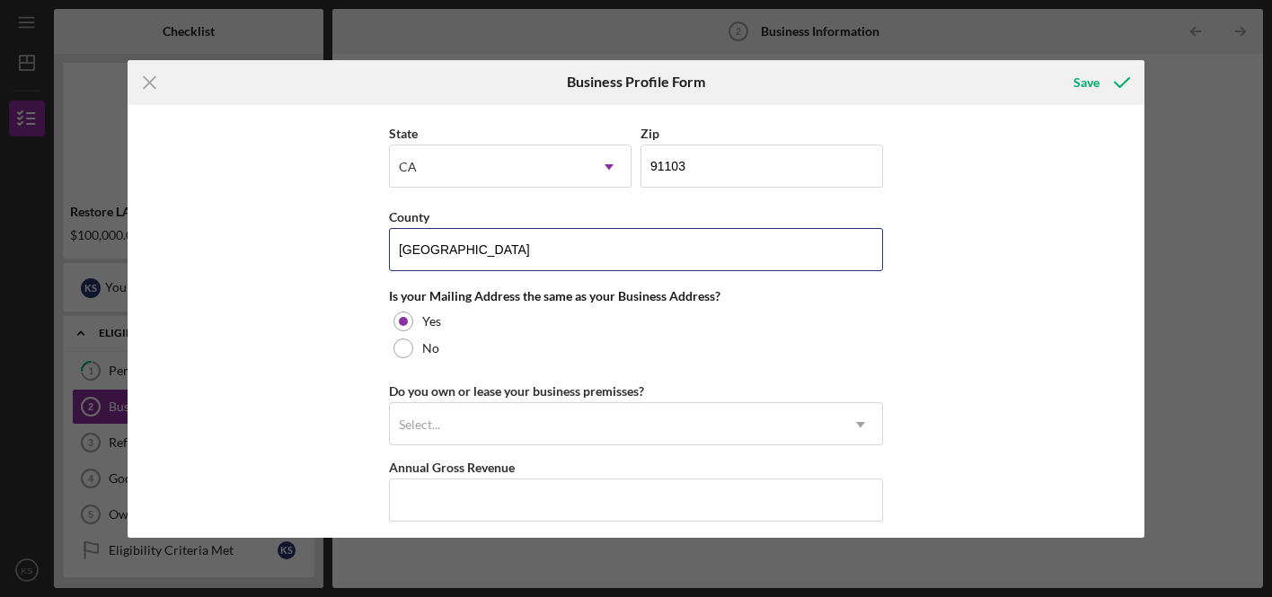
scroll to position [1245, 0]
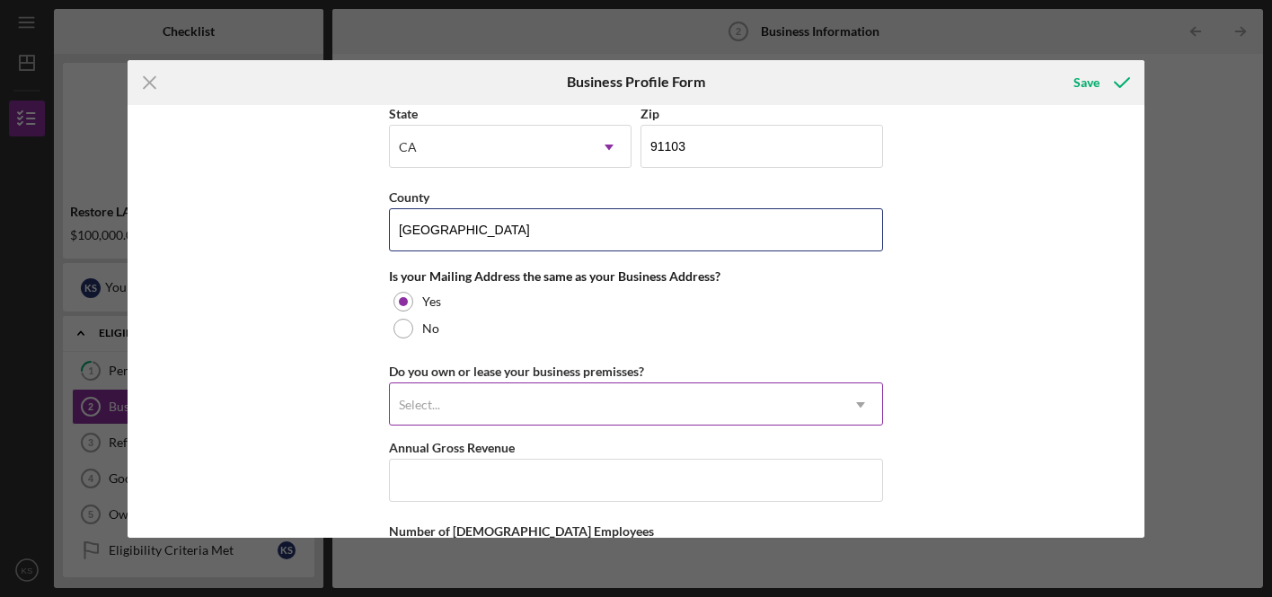
type input "[GEOGRAPHIC_DATA]"
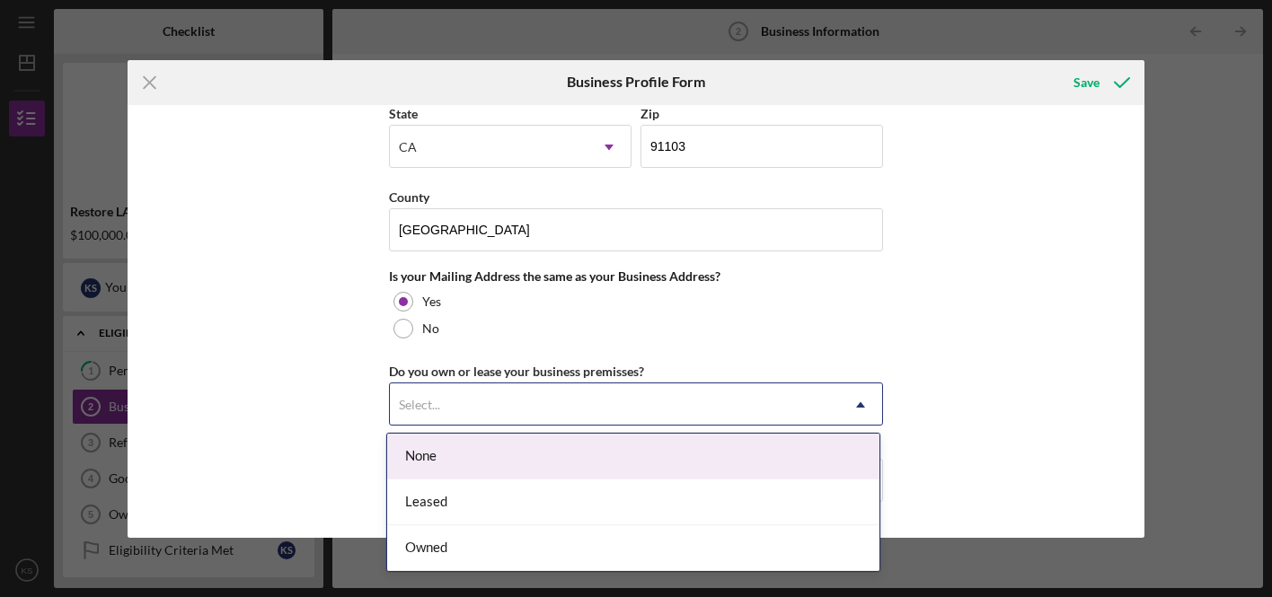
click at [498, 398] on div "Select..." at bounding box center [614, 404] width 449 height 41
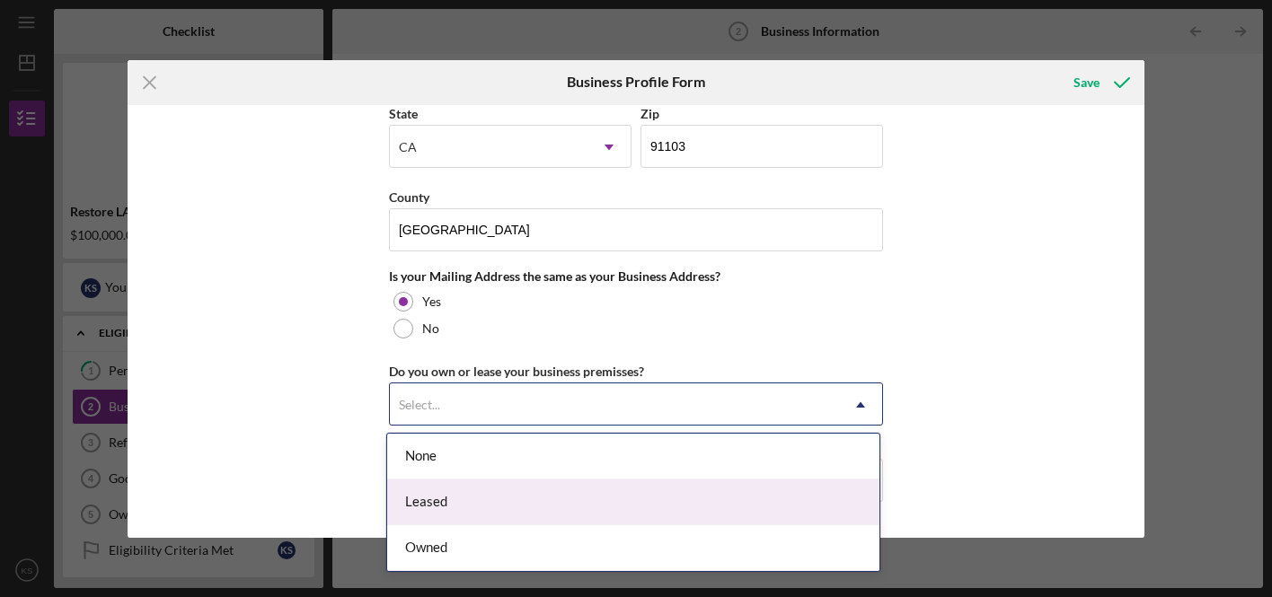
click at [460, 506] on div "Leased" at bounding box center [633, 503] width 492 height 46
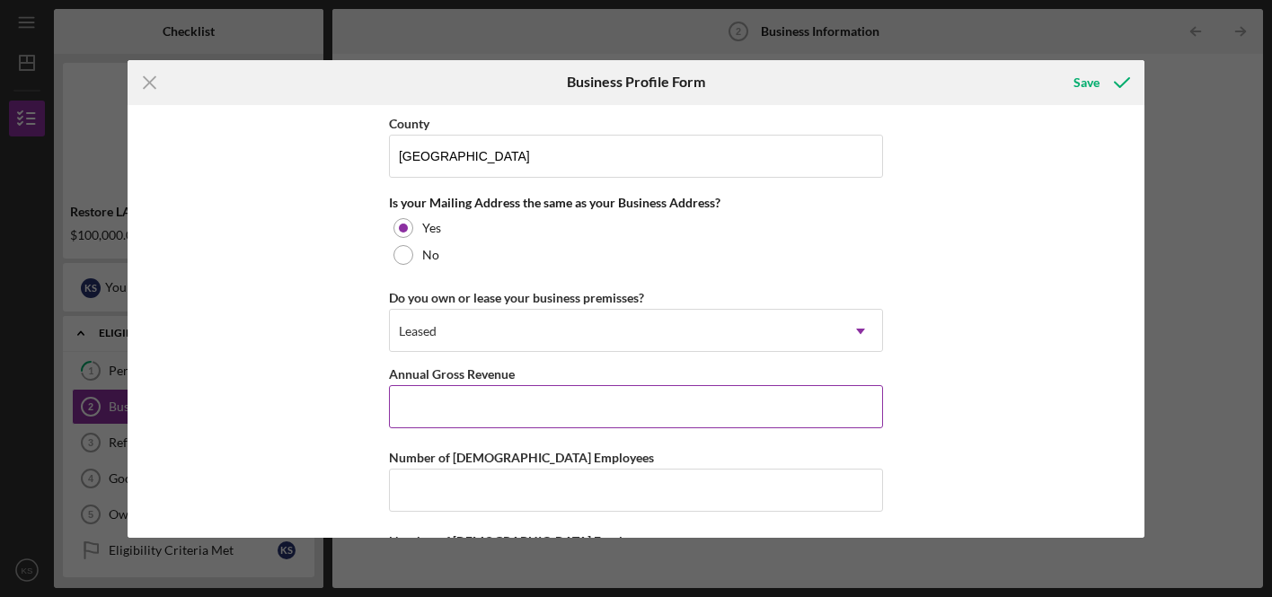
scroll to position [1371, 0]
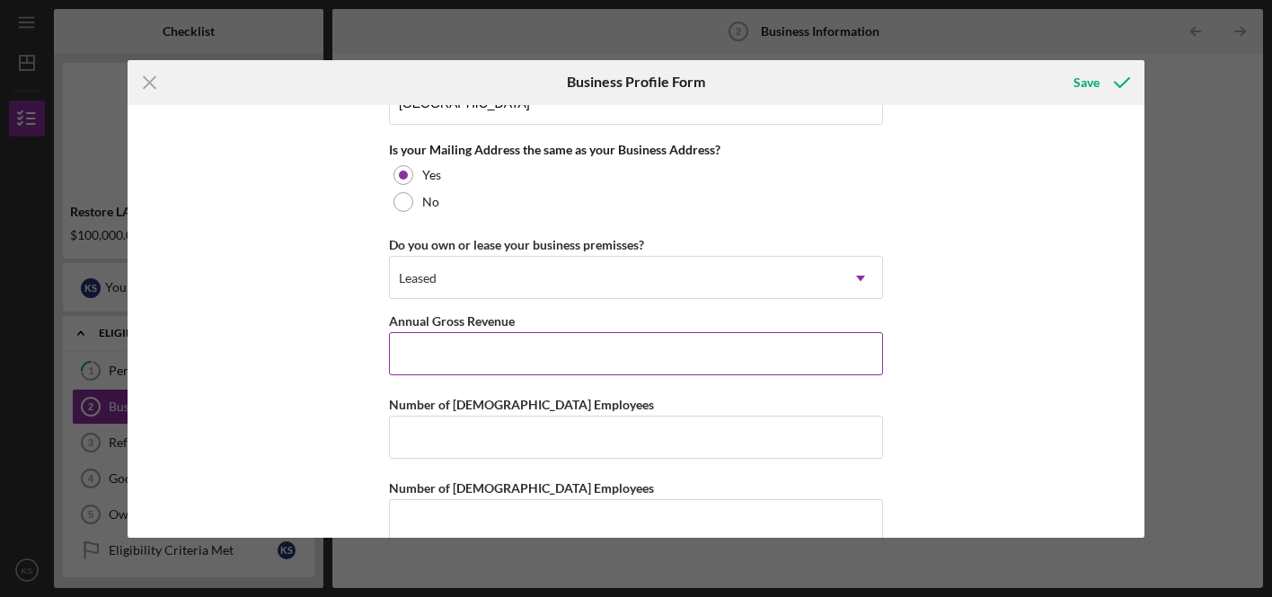
click at [454, 350] on input "Annual Gross Revenue" at bounding box center [636, 353] width 494 height 43
type input "$560,000"
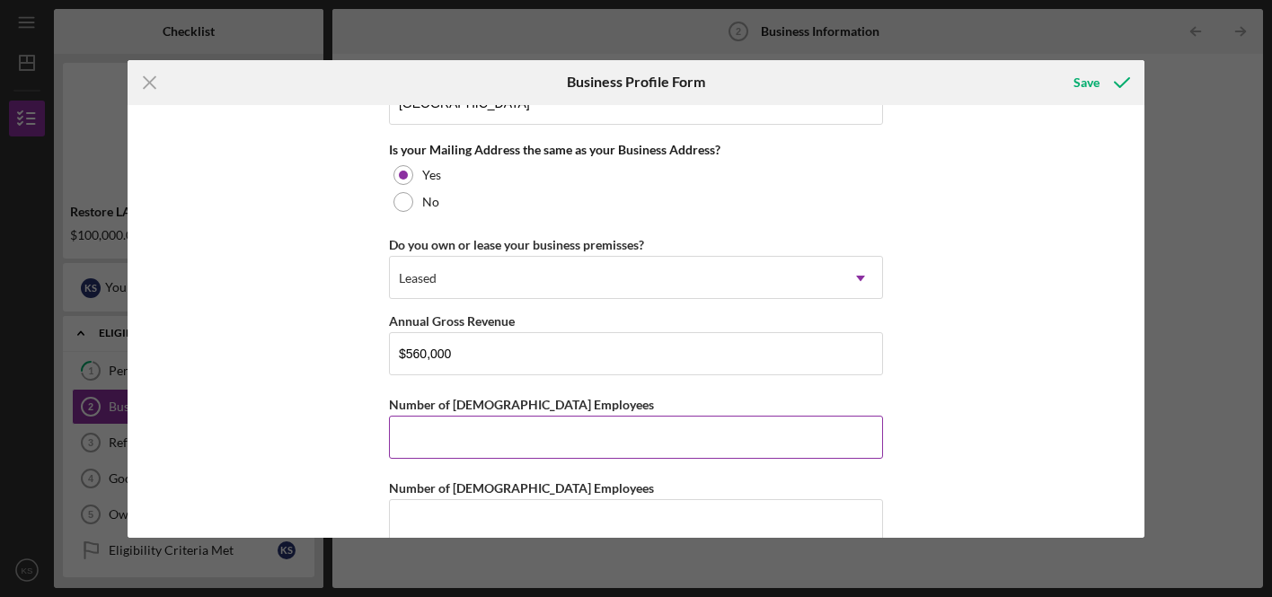
click at [423, 438] on input "Number of [DEMOGRAPHIC_DATA] Employees" at bounding box center [636, 437] width 494 height 43
type input "4"
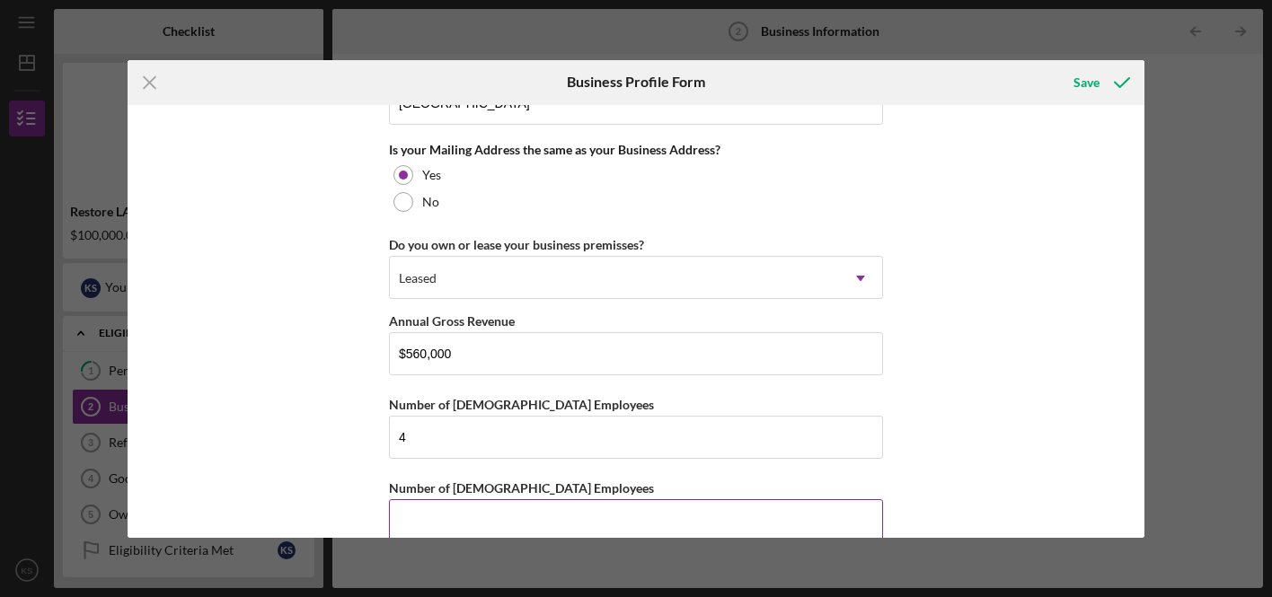
click at [419, 516] on input "Number of [DEMOGRAPHIC_DATA] Employees" at bounding box center [636, 520] width 494 height 43
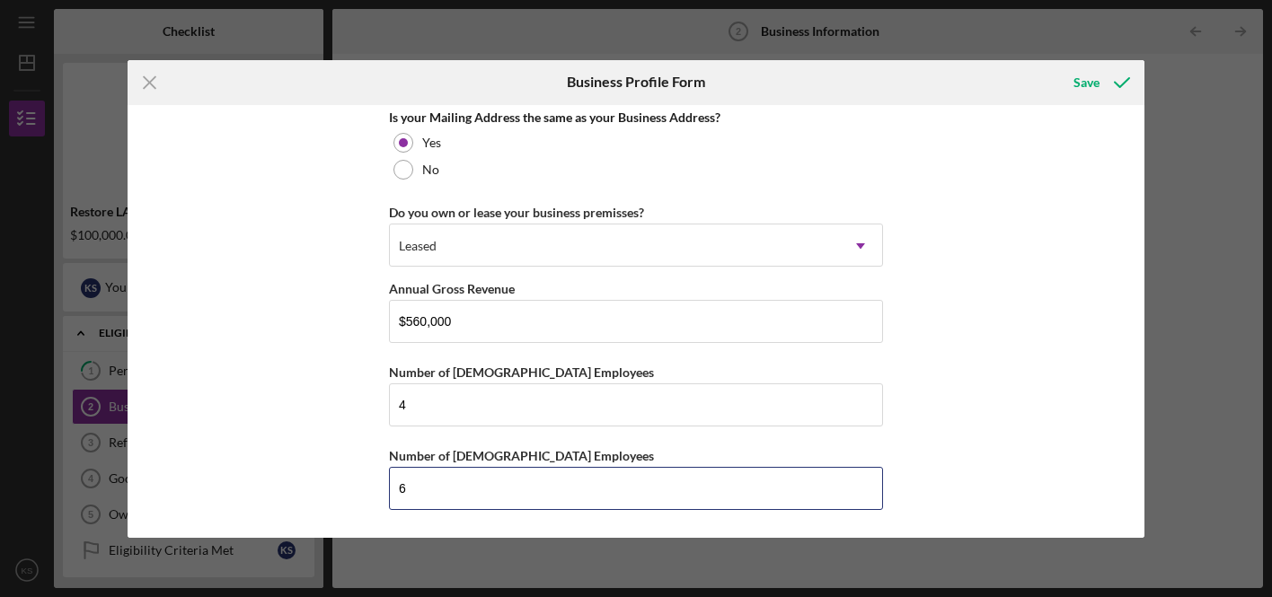
scroll to position [1404, 0]
type input "6"
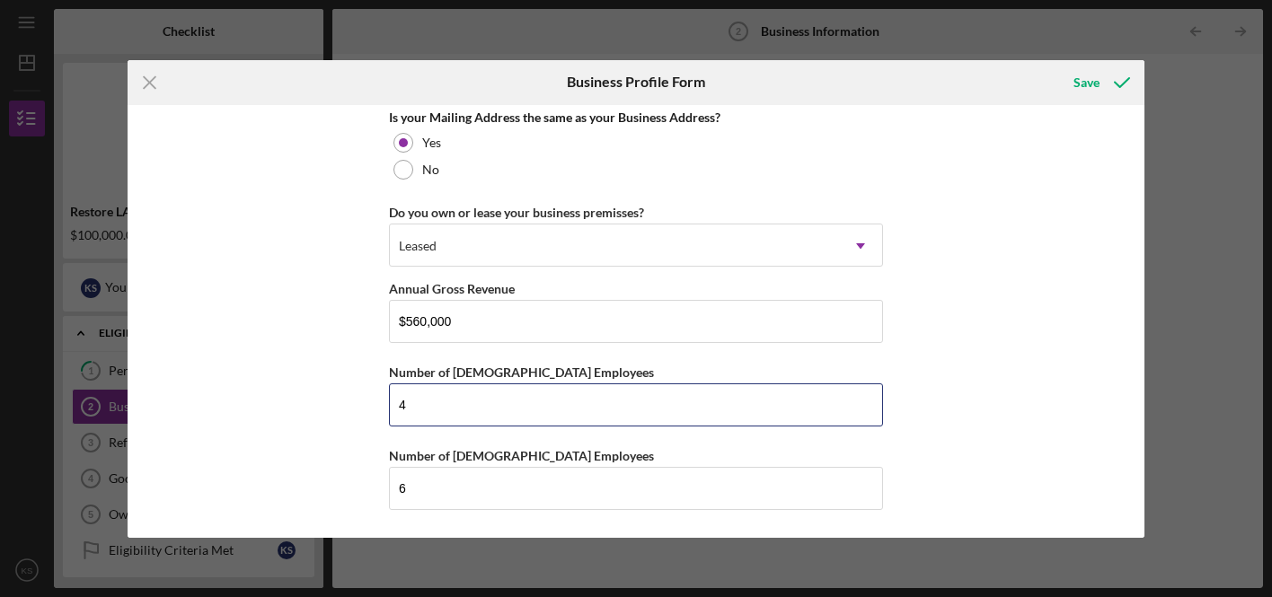
drag, startPoint x: 403, startPoint y: 402, endPoint x: 384, endPoint y: 401, distance: 18.9
click at [384, 401] on div "Business Name Stems LLC DBA Neighbors & Friends Business Start Date [DATE] Lega…" at bounding box center [637, 321] width 1018 height 433
type input "2"
type input "3"
click at [1091, 83] on div "Save" at bounding box center [1086, 83] width 26 height 36
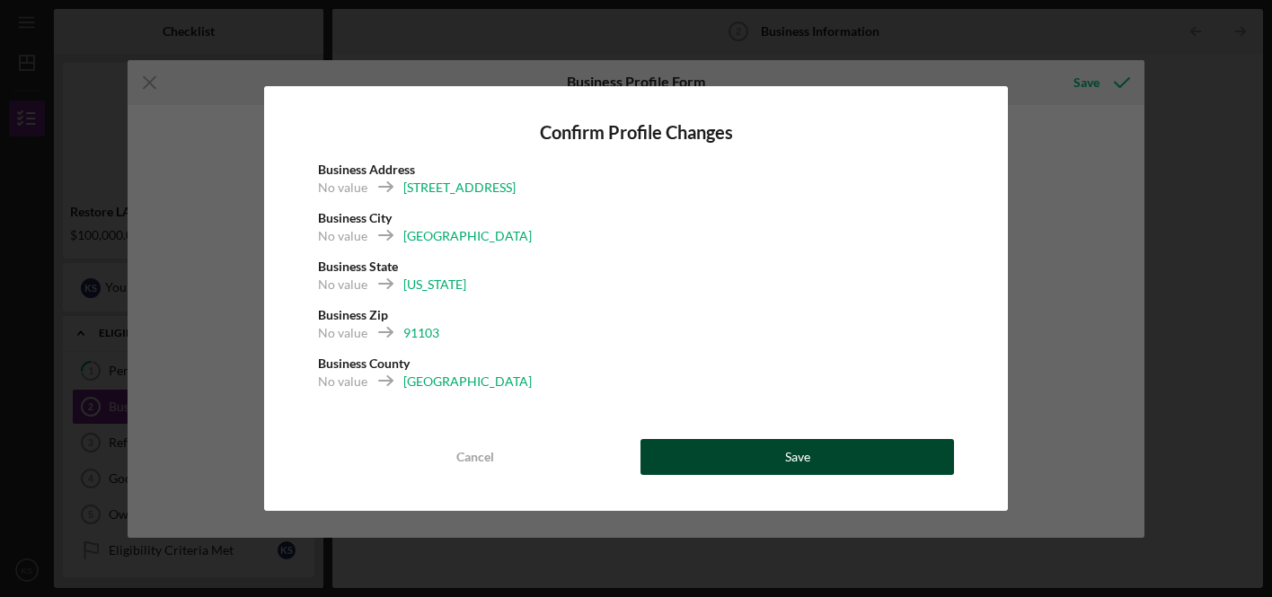
click at [805, 456] on div "Save" at bounding box center [797, 457] width 25 height 36
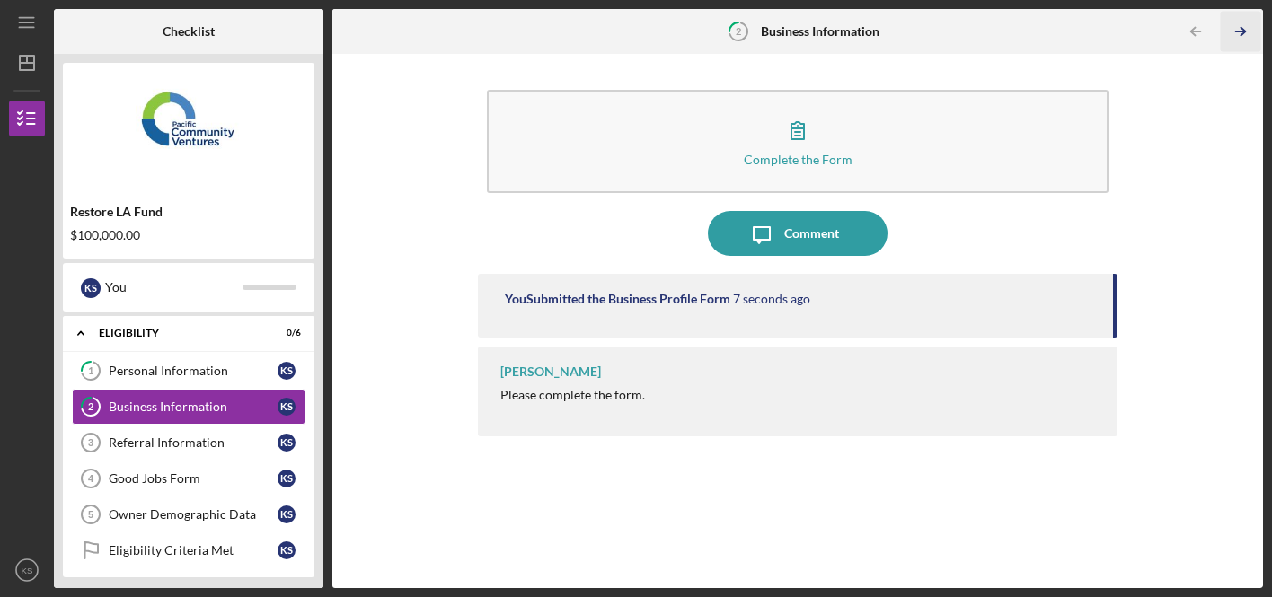
click at [1239, 29] on icon "Icon/Table Pagination Arrow" at bounding box center [1240, 32] width 40 height 40
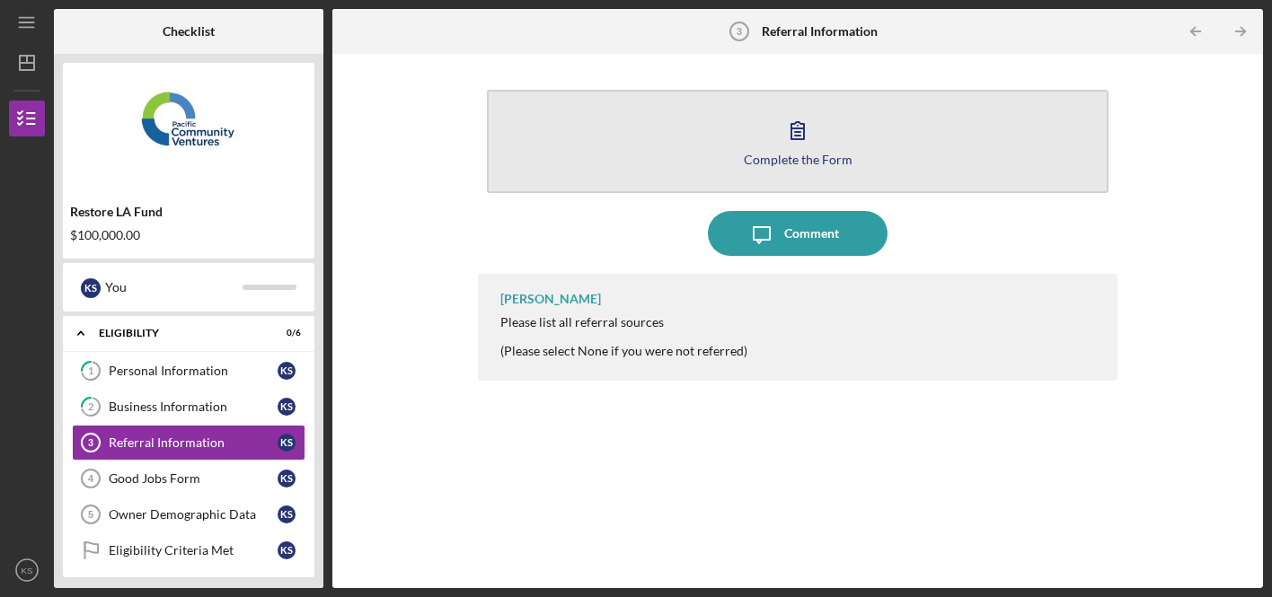
click at [784, 145] on icon "button" at bounding box center [797, 130] width 45 height 45
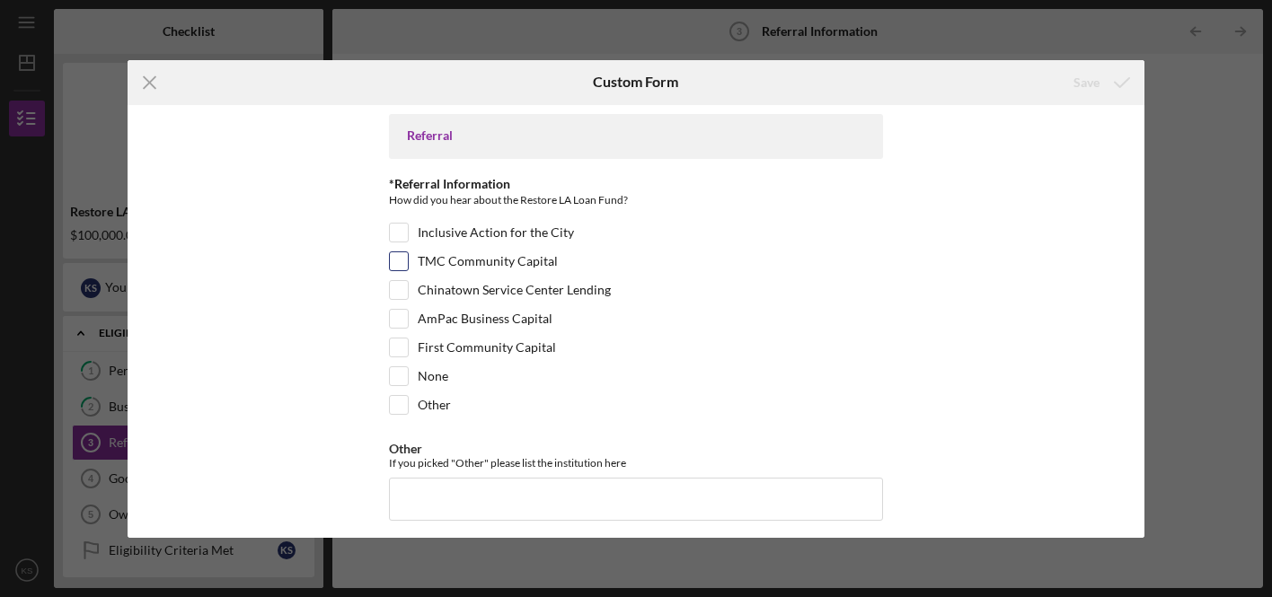
click at [402, 262] on input "TMC Community Capital" at bounding box center [399, 261] width 18 height 18
checkbox input "true"
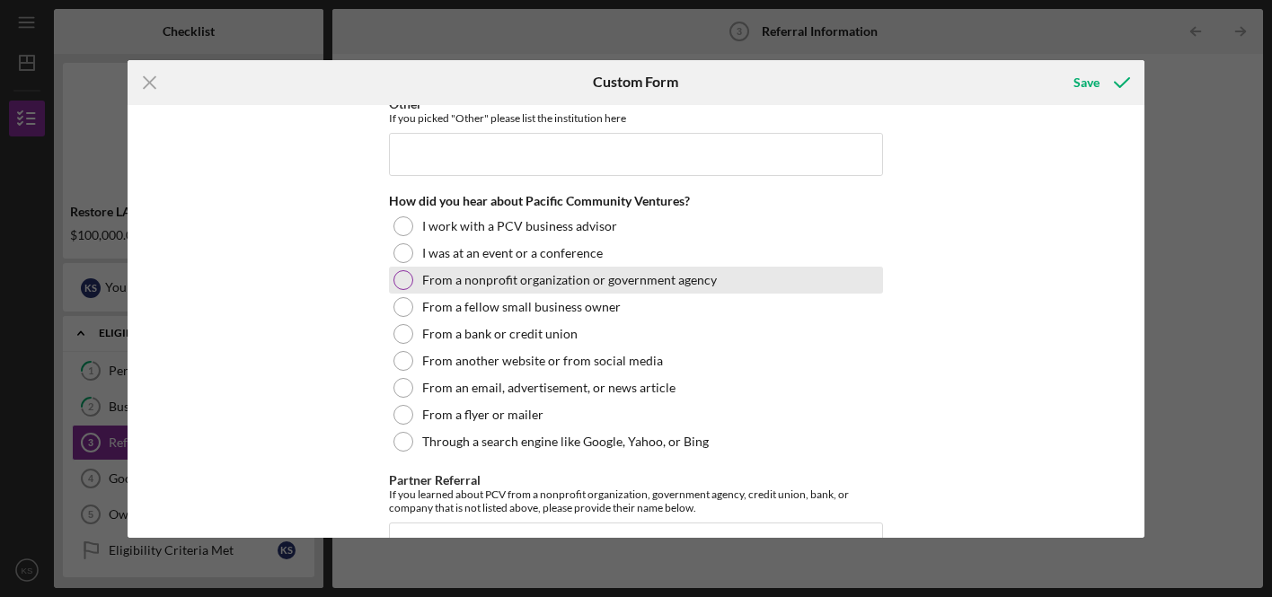
scroll to position [344, 0]
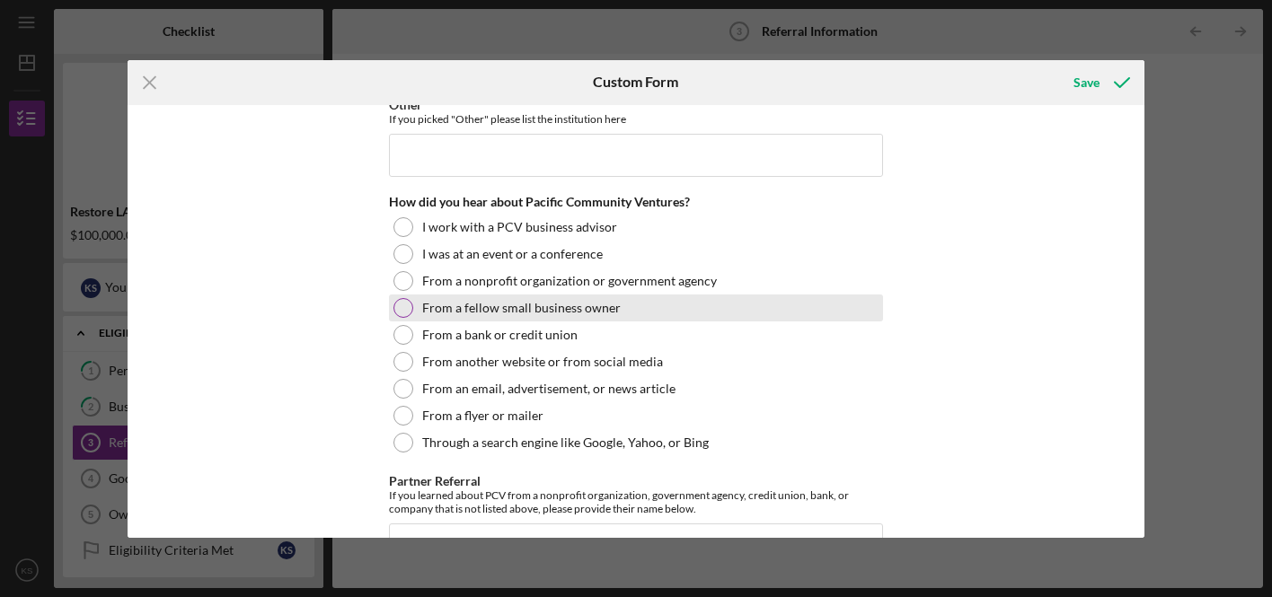
click at [403, 304] on div at bounding box center [403, 308] width 20 height 20
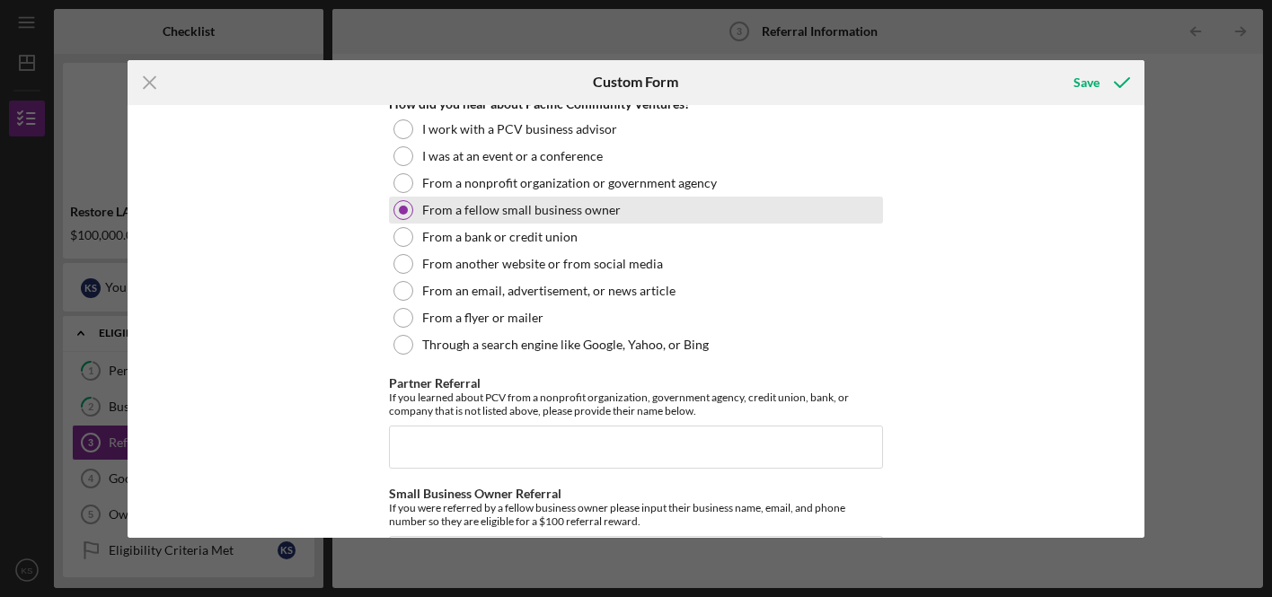
scroll to position [446, 0]
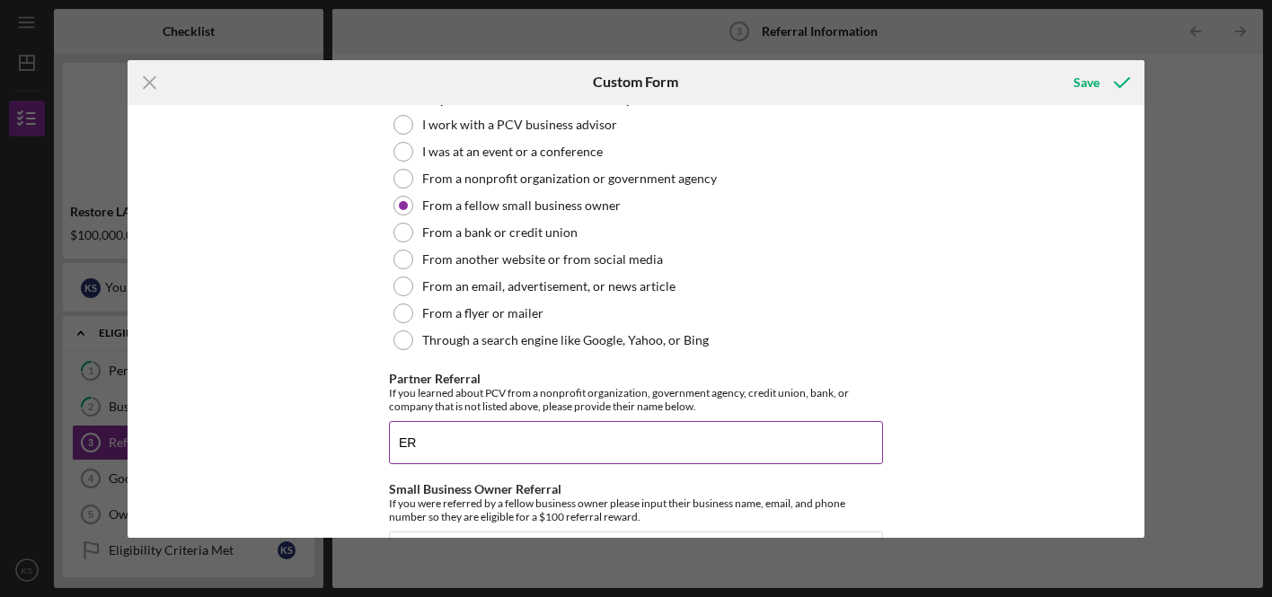
type input "E"
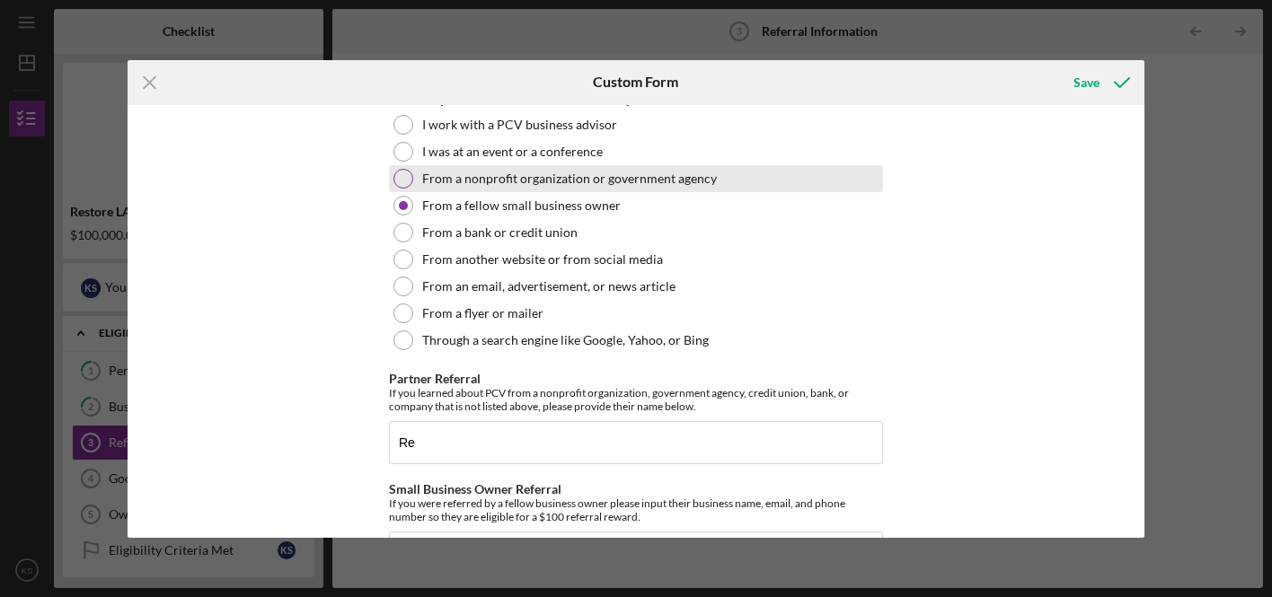
click at [401, 175] on div at bounding box center [403, 179] width 20 height 20
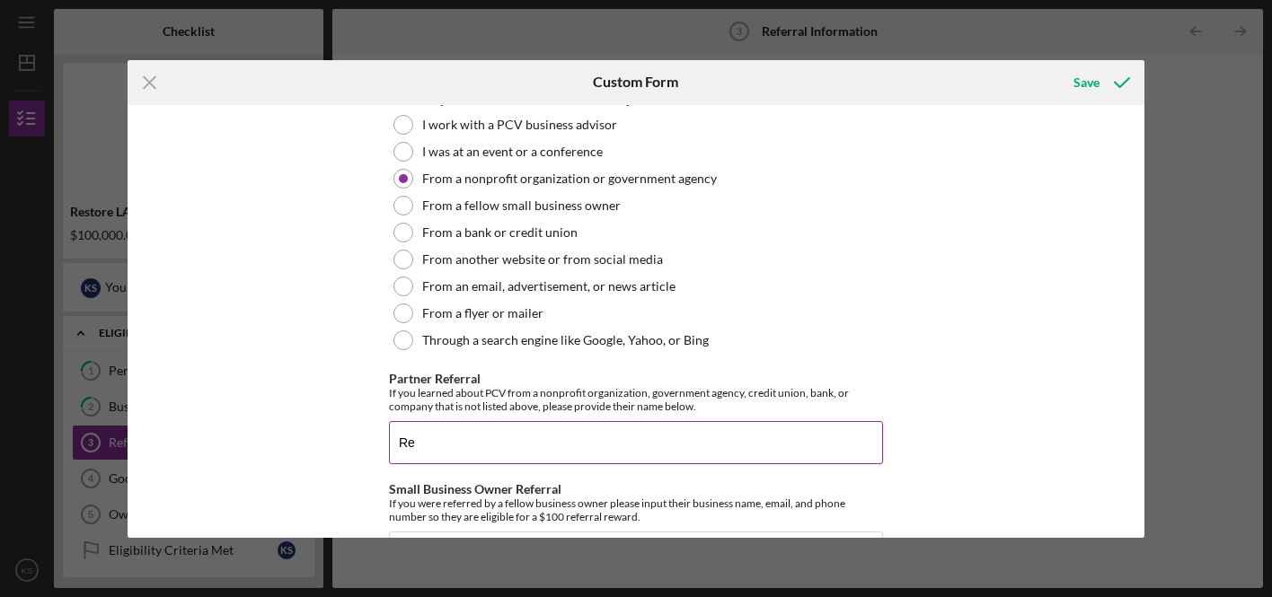
click at [419, 439] on input "Re" at bounding box center [636, 442] width 494 height 43
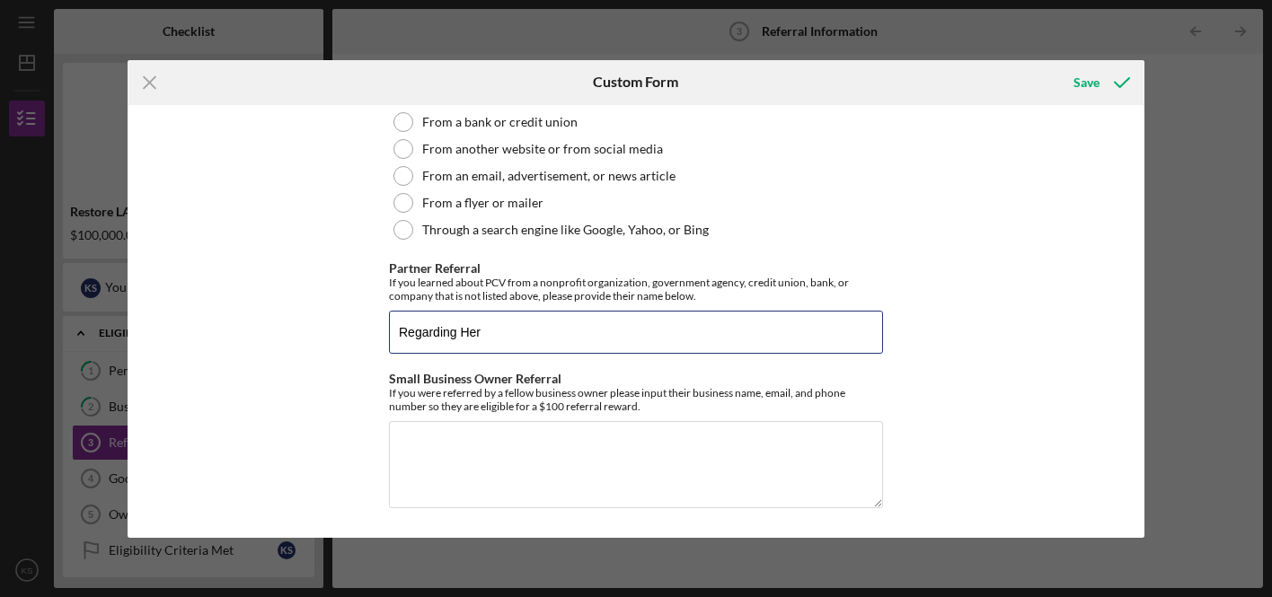
scroll to position [556, 0]
type input "Regarding Her"
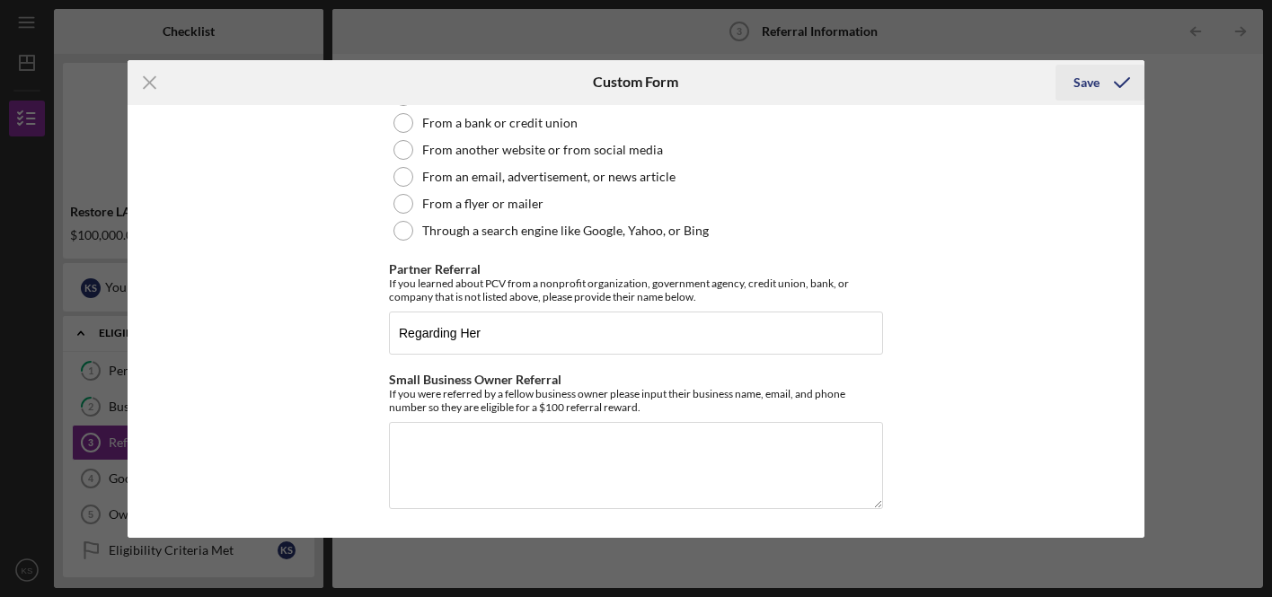
click at [1114, 95] on icon "submit" at bounding box center [1121, 82] width 45 height 45
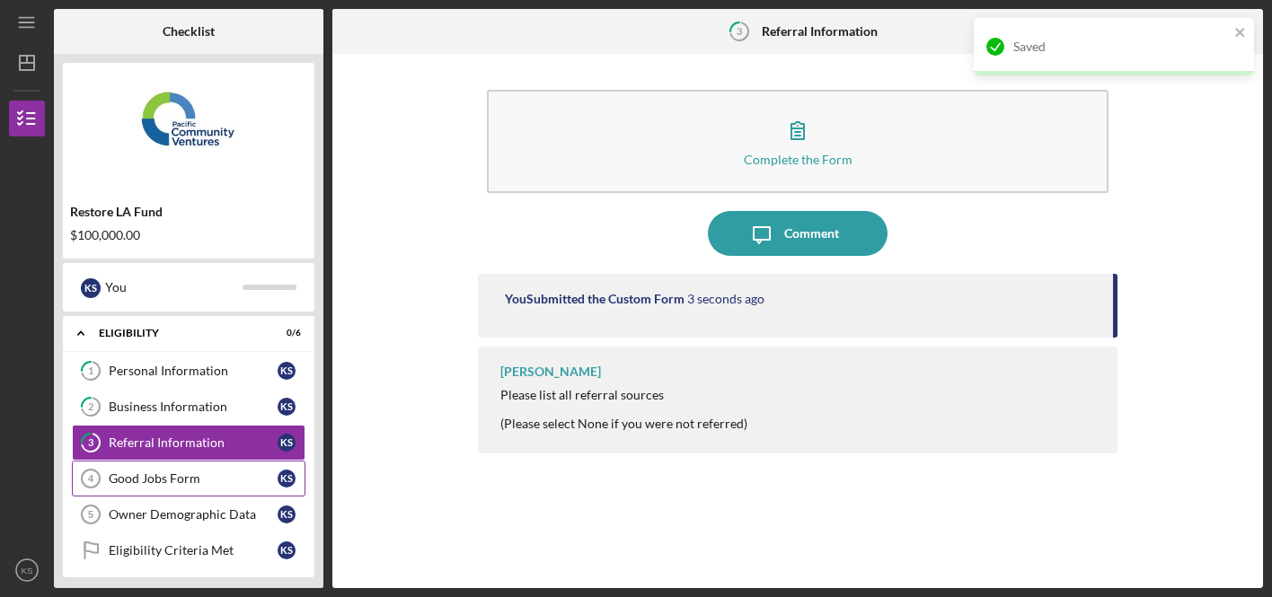
click at [221, 476] on div "Good Jobs Form" at bounding box center [193, 479] width 169 height 14
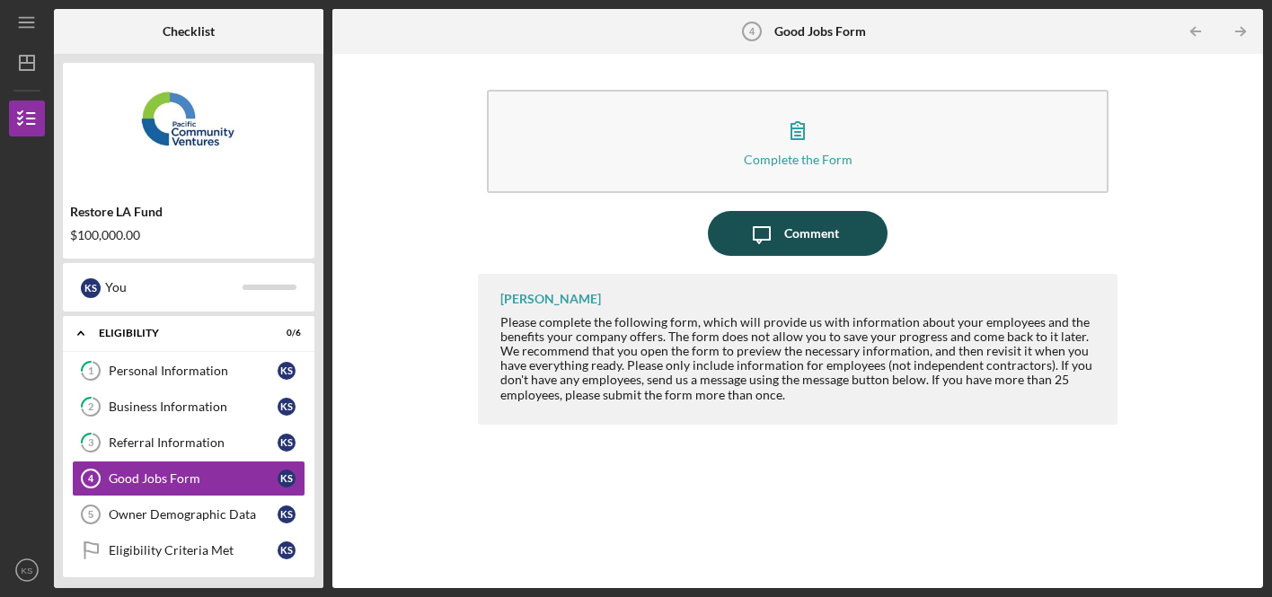
click at [769, 232] on icon "Icon/Message" at bounding box center [761, 233] width 45 height 45
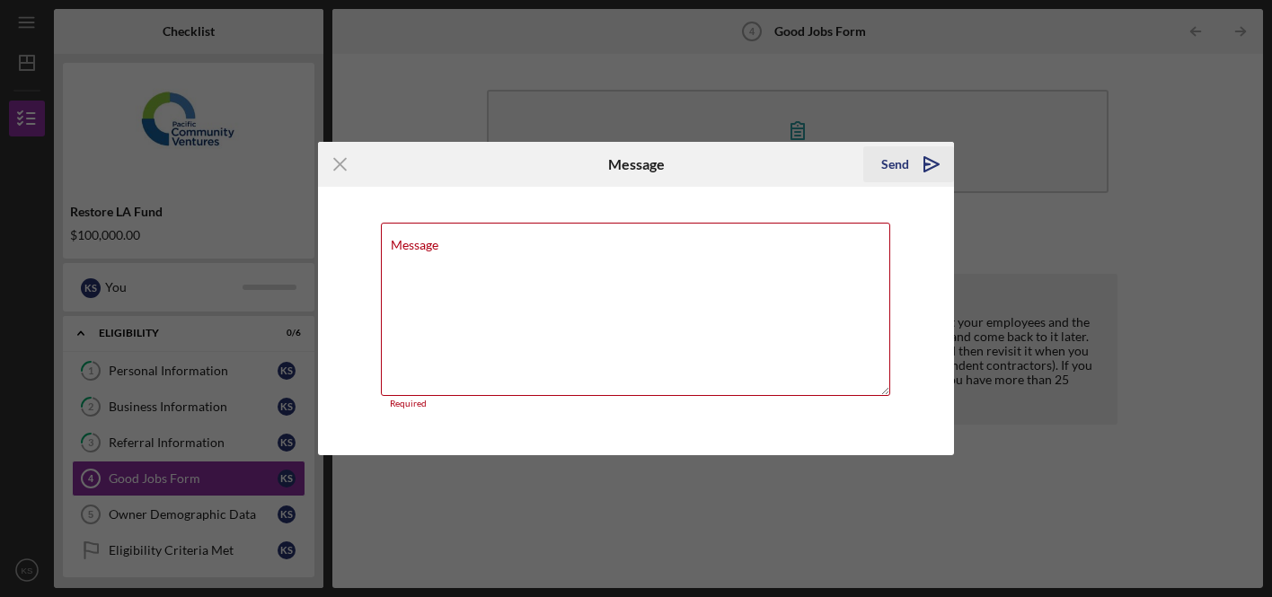
click at [937, 166] on icon "Icon/icon-invite-send" at bounding box center [931, 164] width 45 height 45
click at [339, 166] on icon "Icon/Menu Close" at bounding box center [340, 164] width 45 height 45
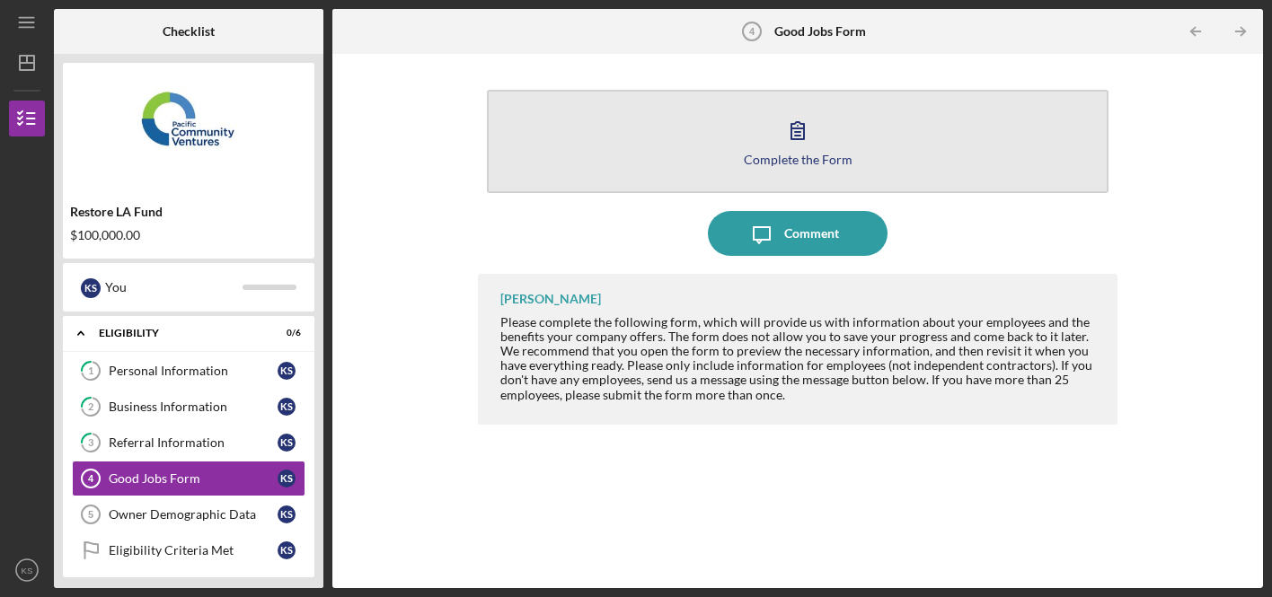
click at [815, 151] on icon "button" at bounding box center [797, 130] width 45 height 45
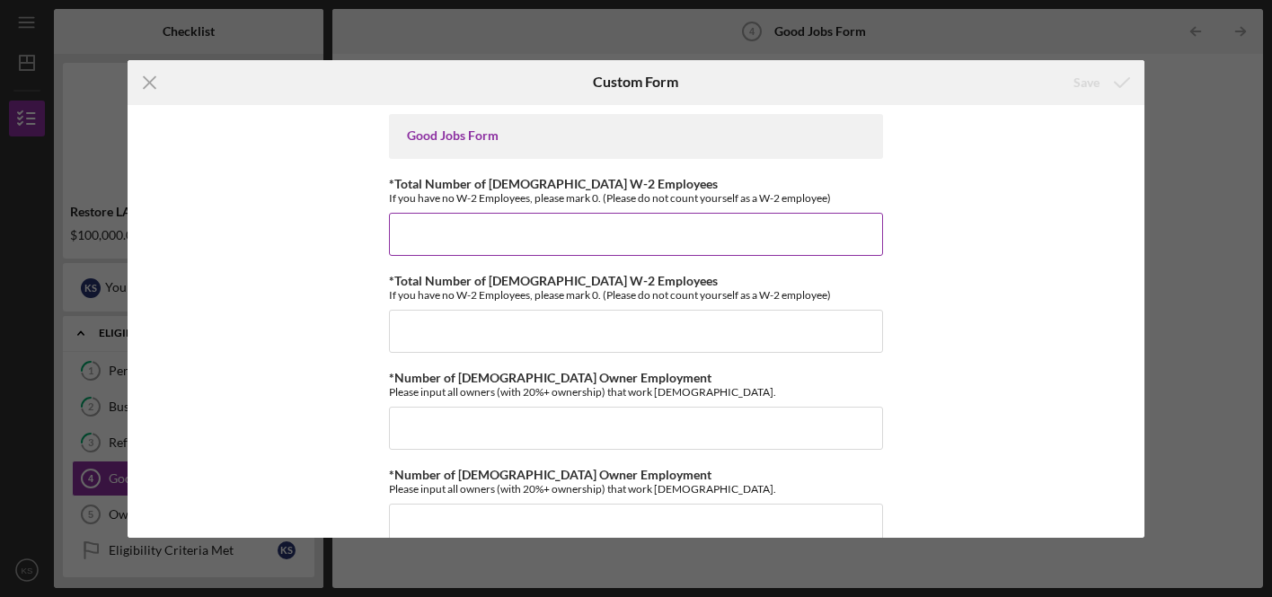
click at [649, 231] on input "*Total Number of [DEMOGRAPHIC_DATA] W-2 Employees" at bounding box center [636, 234] width 494 height 43
type input "3"
click at [533, 335] on input "*Total Number of [DEMOGRAPHIC_DATA] W-2 Employees" at bounding box center [636, 331] width 494 height 43
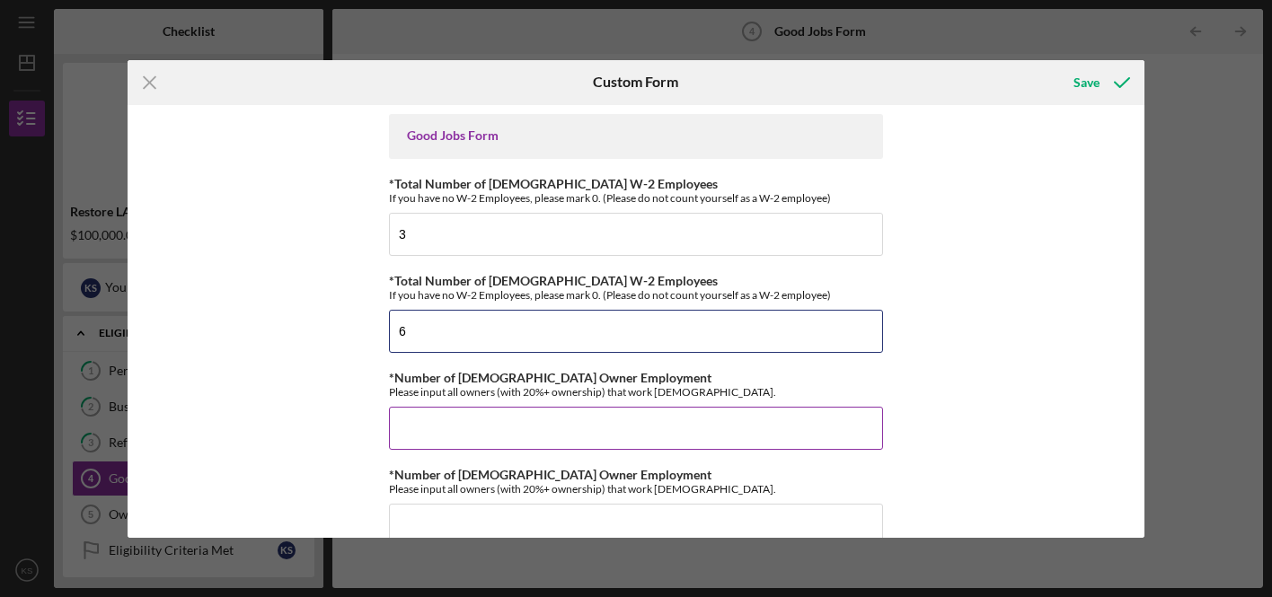
type input "6"
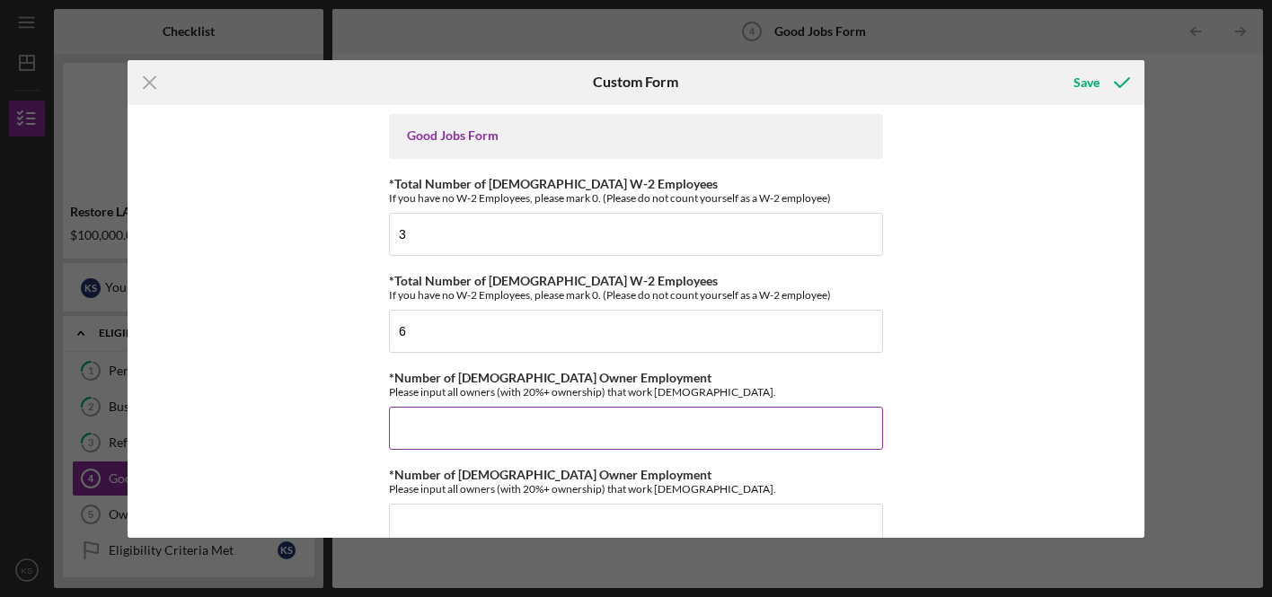
click at [542, 421] on input "*Number of [DEMOGRAPHIC_DATA] Owner Employment" at bounding box center [636, 428] width 494 height 43
type input "1"
drag, startPoint x: 388, startPoint y: 241, endPoint x: 330, endPoint y: 234, distance: 58.7
click at [330, 234] on div "Good Jobs Form *Total Number of [DEMOGRAPHIC_DATA] W-2 Employees If you have no…" at bounding box center [637, 321] width 1018 height 433
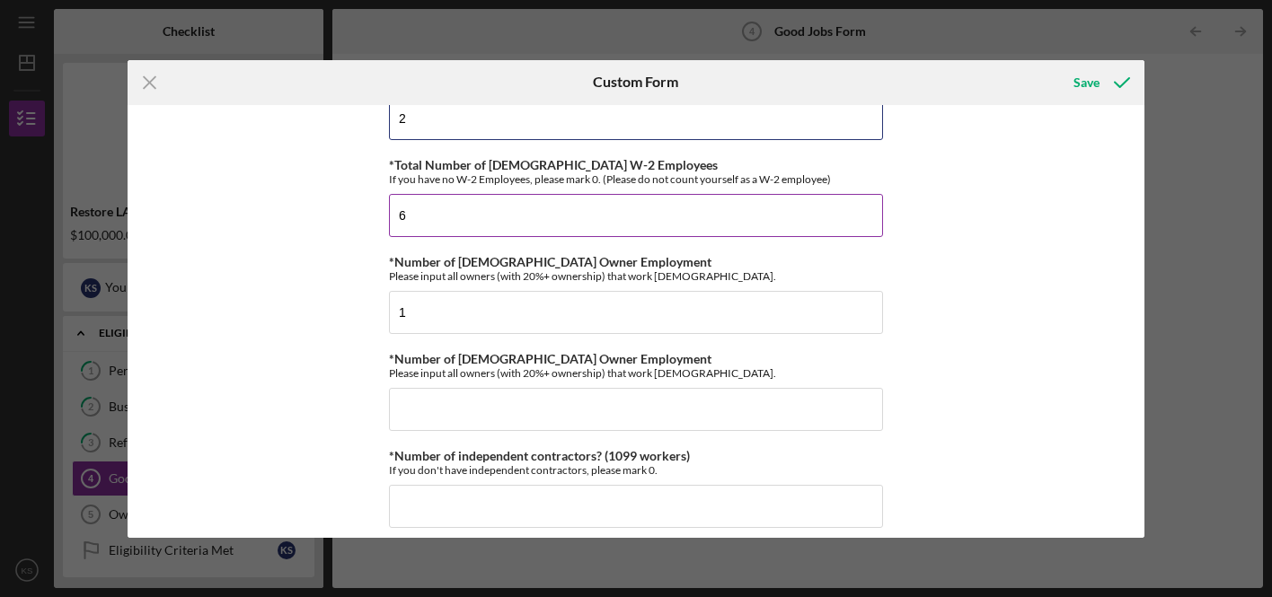
scroll to position [145, 0]
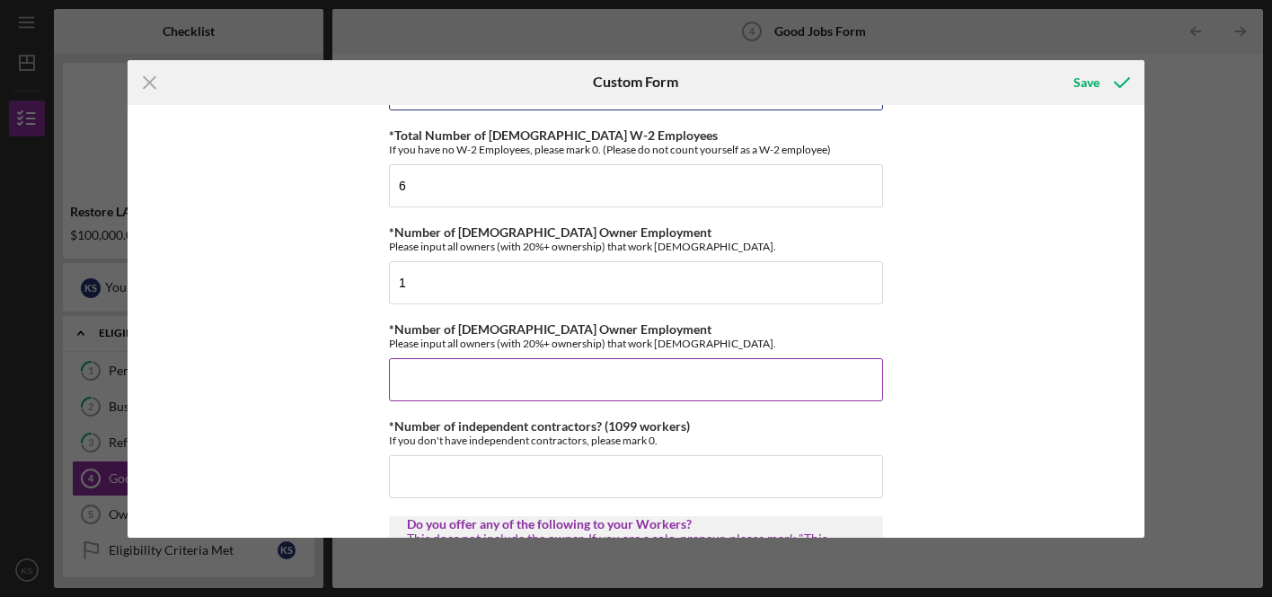
type input "2"
click at [525, 399] on input "*Number of [DEMOGRAPHIC_DATA] Owner Employment" at bounding box center [636, 379] width 494 height 43
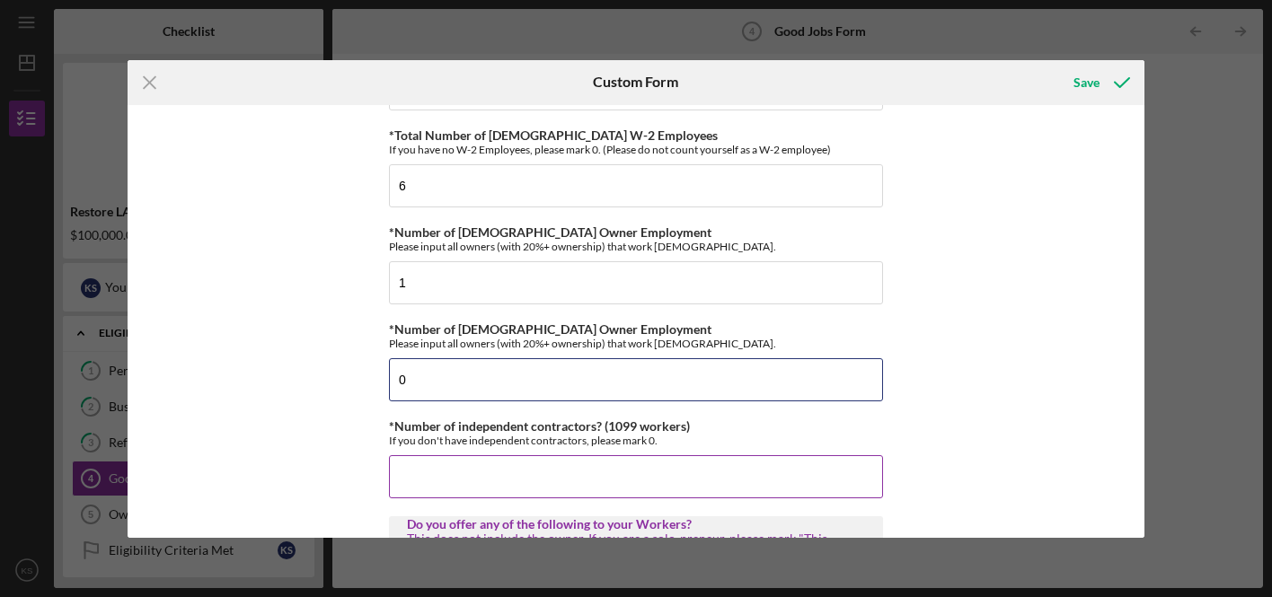
type input "0"
click at [522, 487] on input "*Number of independent contractors? (1099 workers)" at bounding box center [636, 476] width 494 height 43
click at [571, 456] on input "0" at bounding box center [636, 476] width 494 height 43
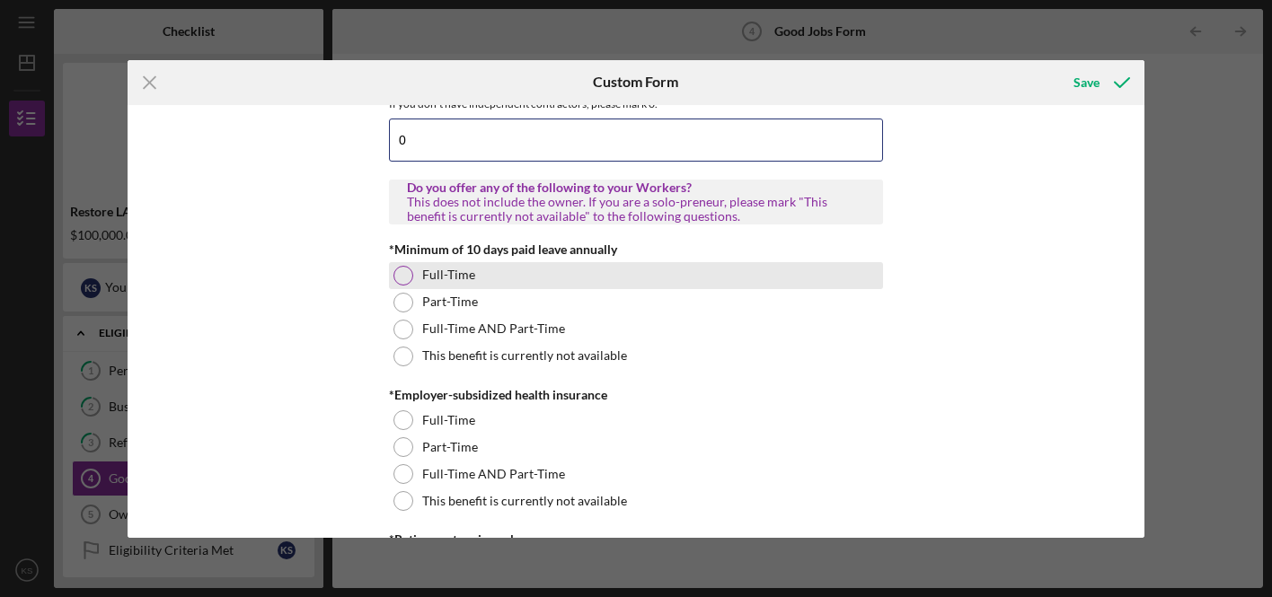
scroll to position [484, 0]
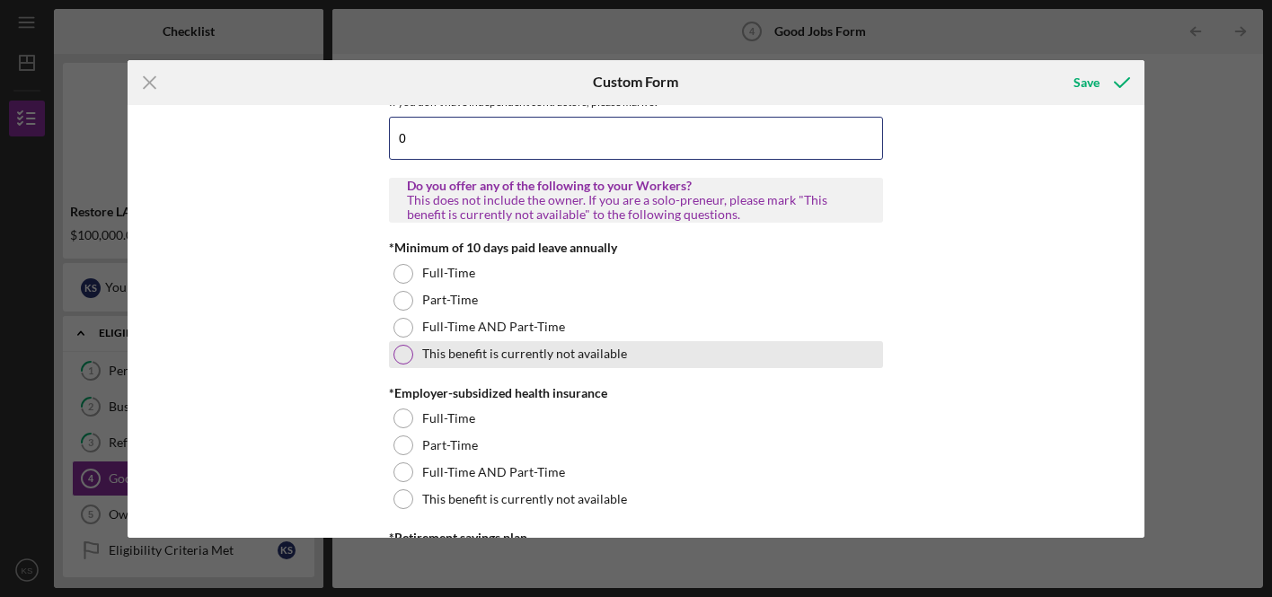
type input "0"
click at [398, 356] on div at bounding box center [403, 355] width 20 height 20
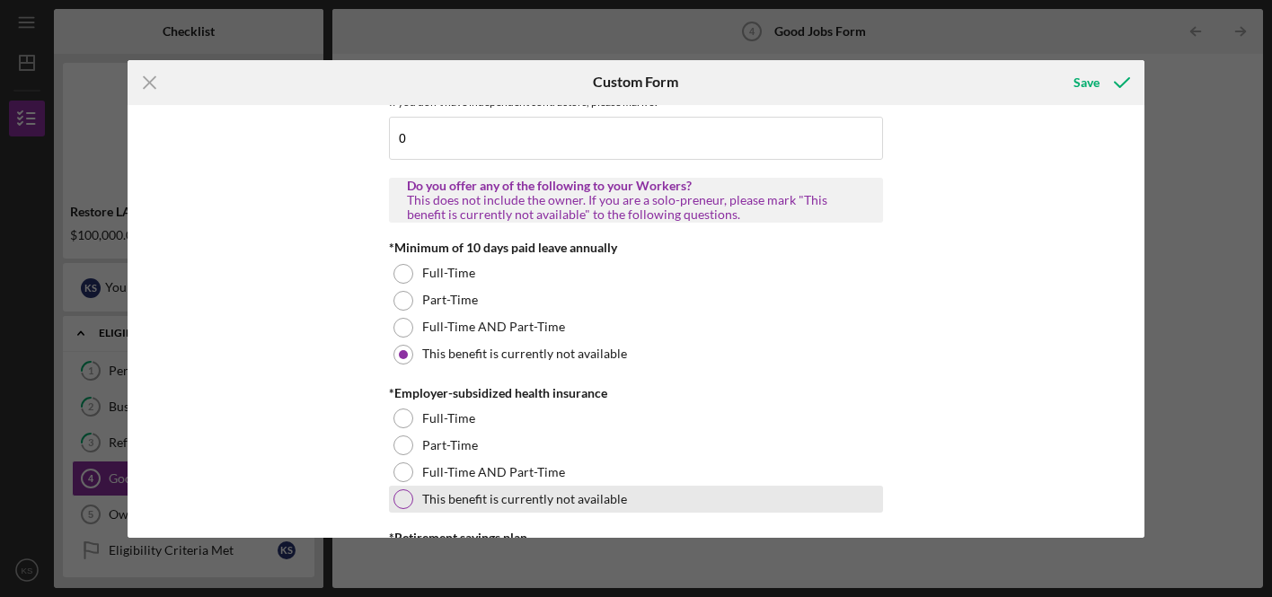
click at [408, 494] on div at bounding box center [403, 499] width 20 height 20
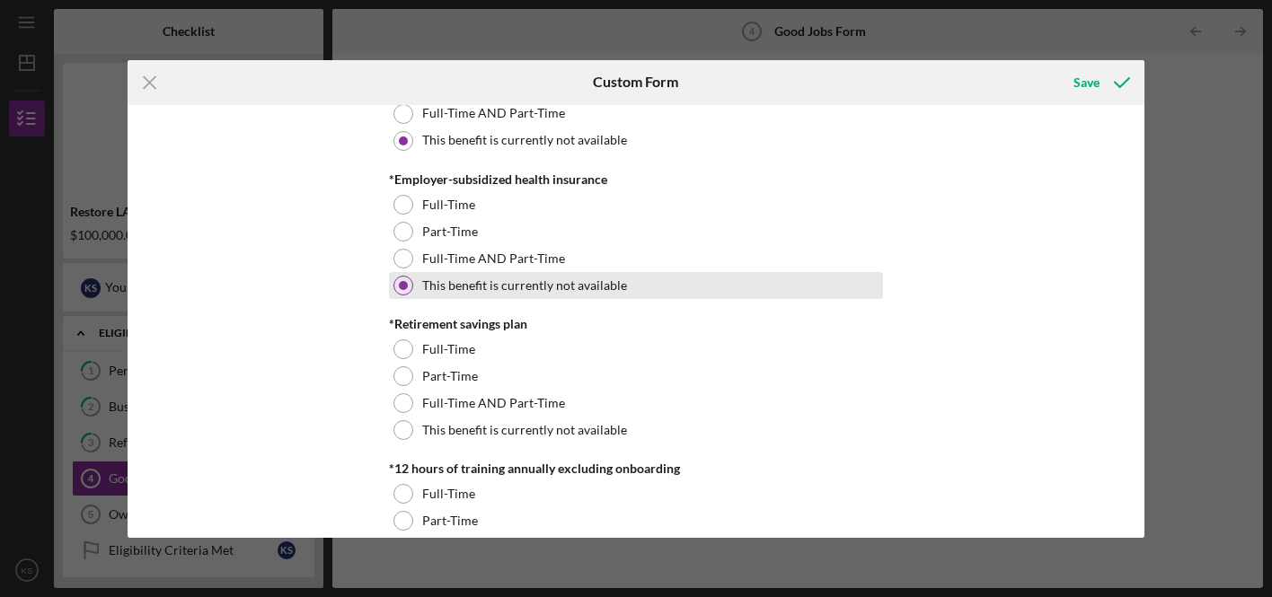
scroll to position [705, 0]
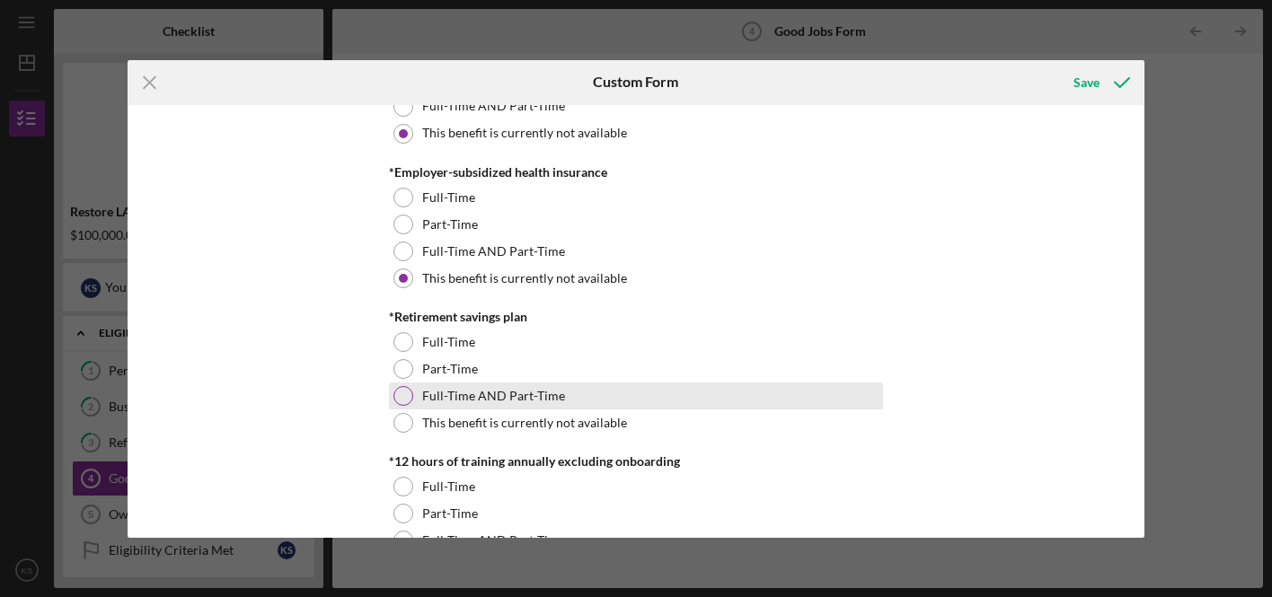
click at [410, 393] on div "Full-Time AND Part-Time" at bounding box center [636, 396] width 494 height 27
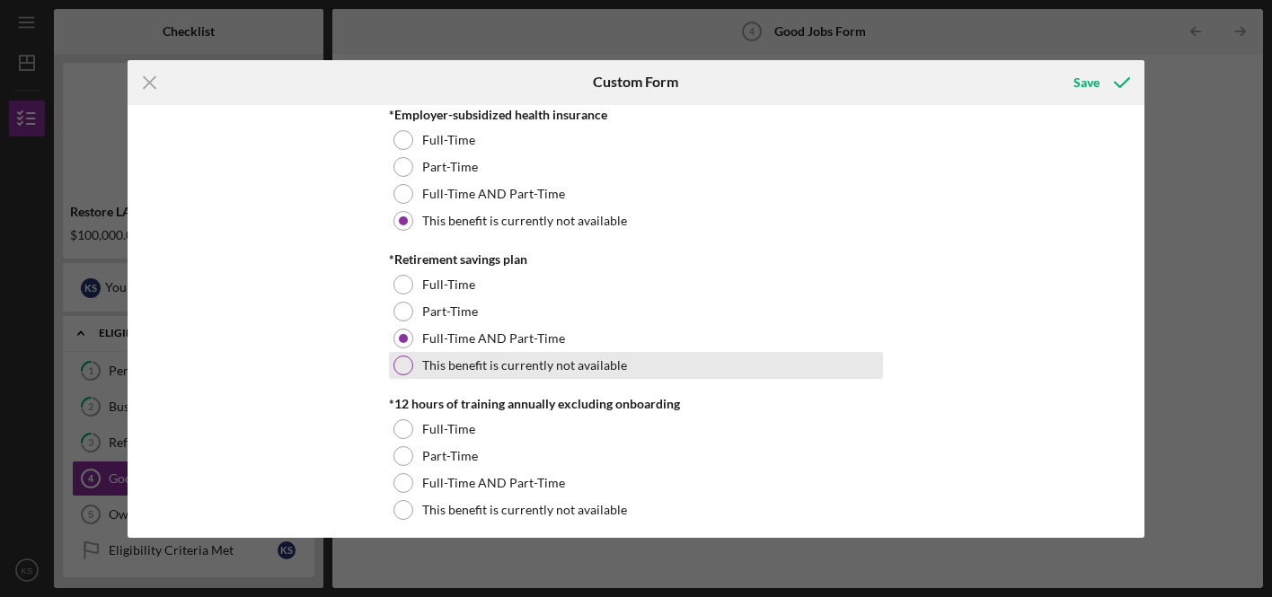
scroll to position [769, 0]
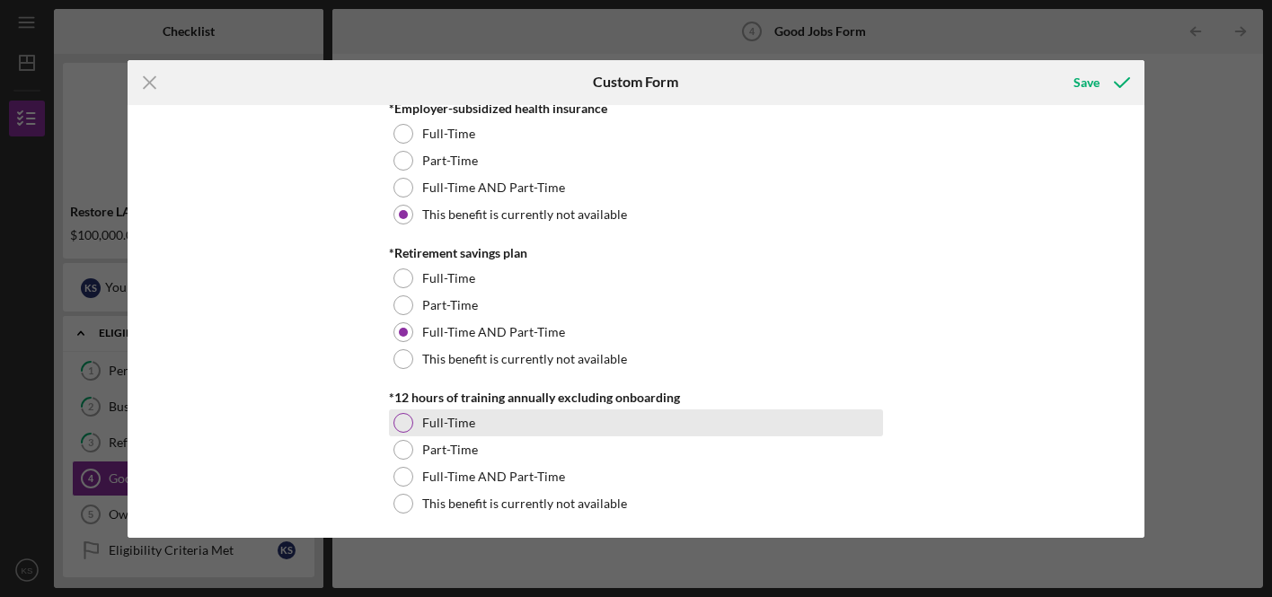
click at [401, 422] on div at bounding box center [403, 423] width 20 height 20
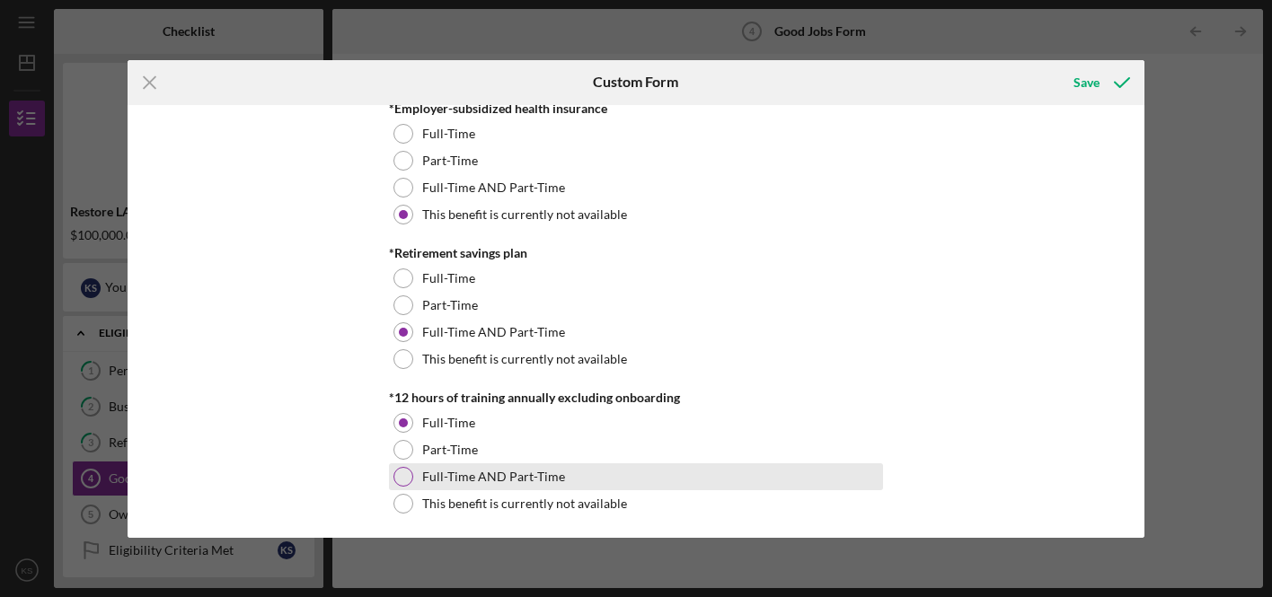
click at [402, 472] on div at bounding box center [403, 477] width 20 height 20
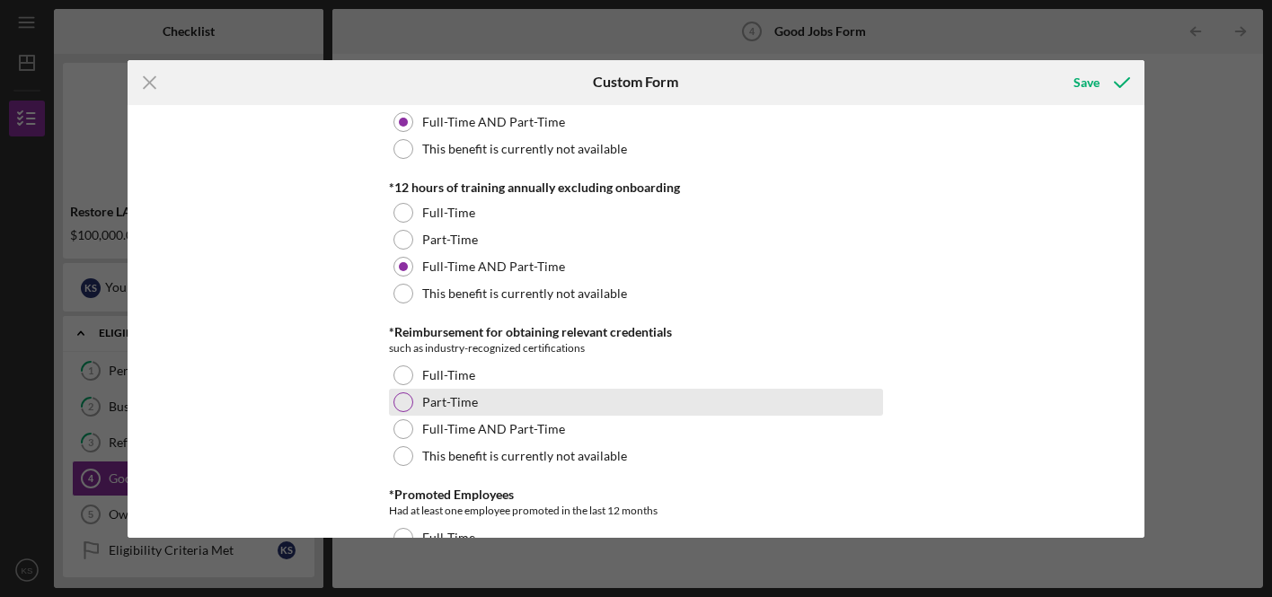
scroll to position [991, 0]
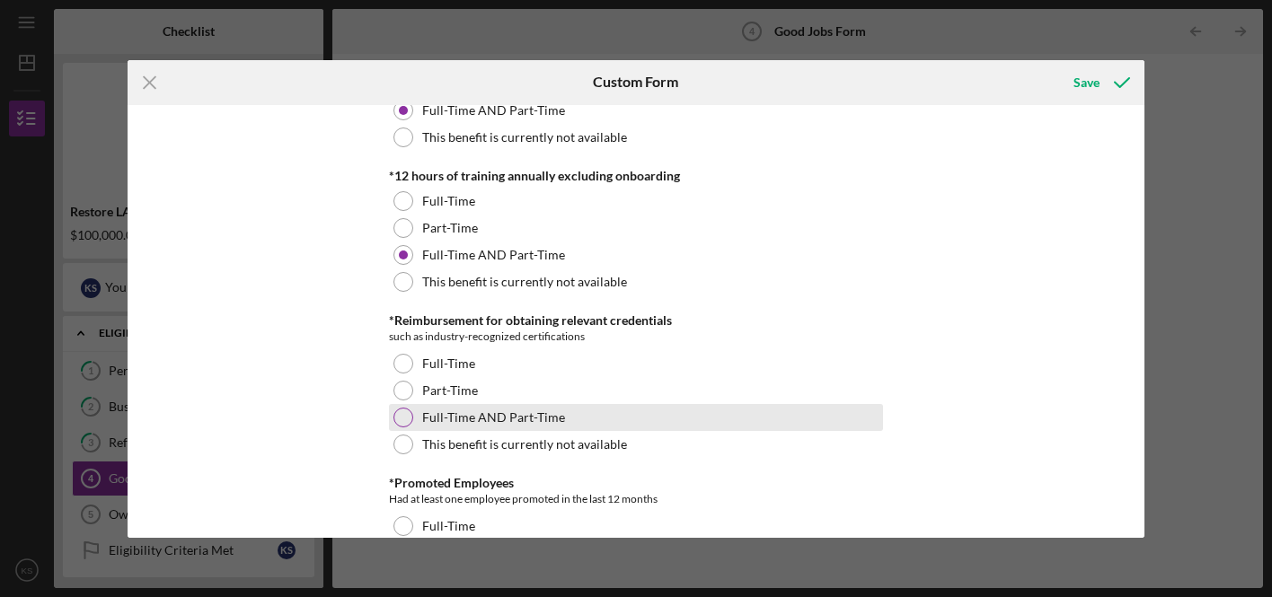
click at [396, 419] on div at bounding box center [403, 418] width 20 height 20
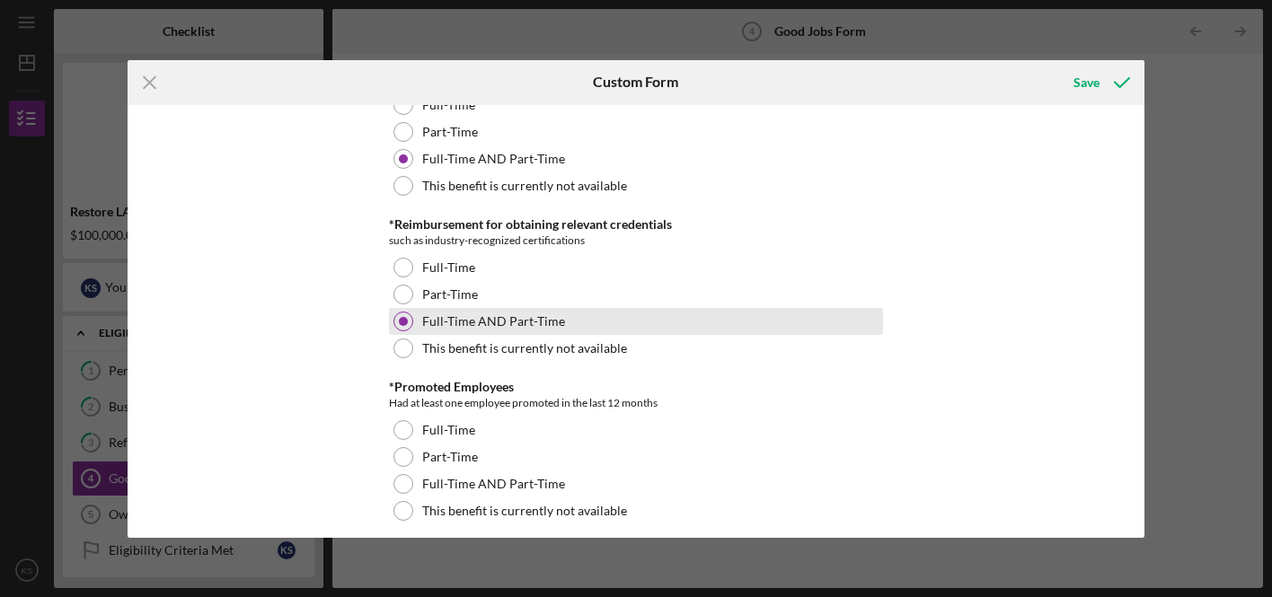
scroll to position [1094, 0]
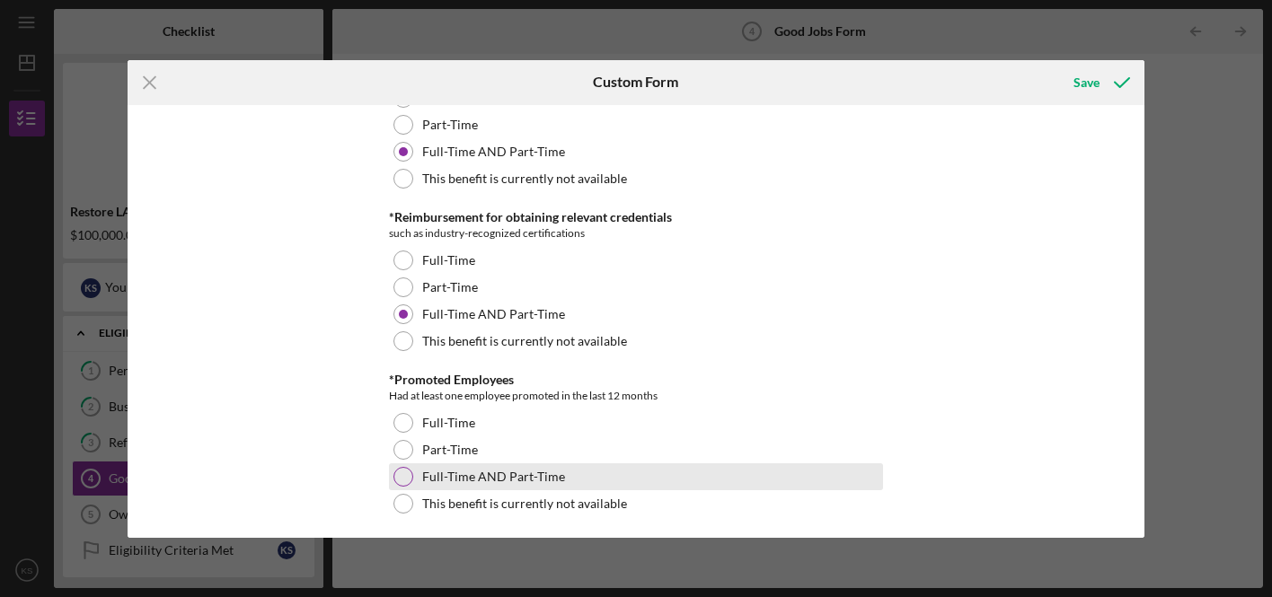
click at [406, 478] on div at bounding box center [403, 477] width 20 height 20
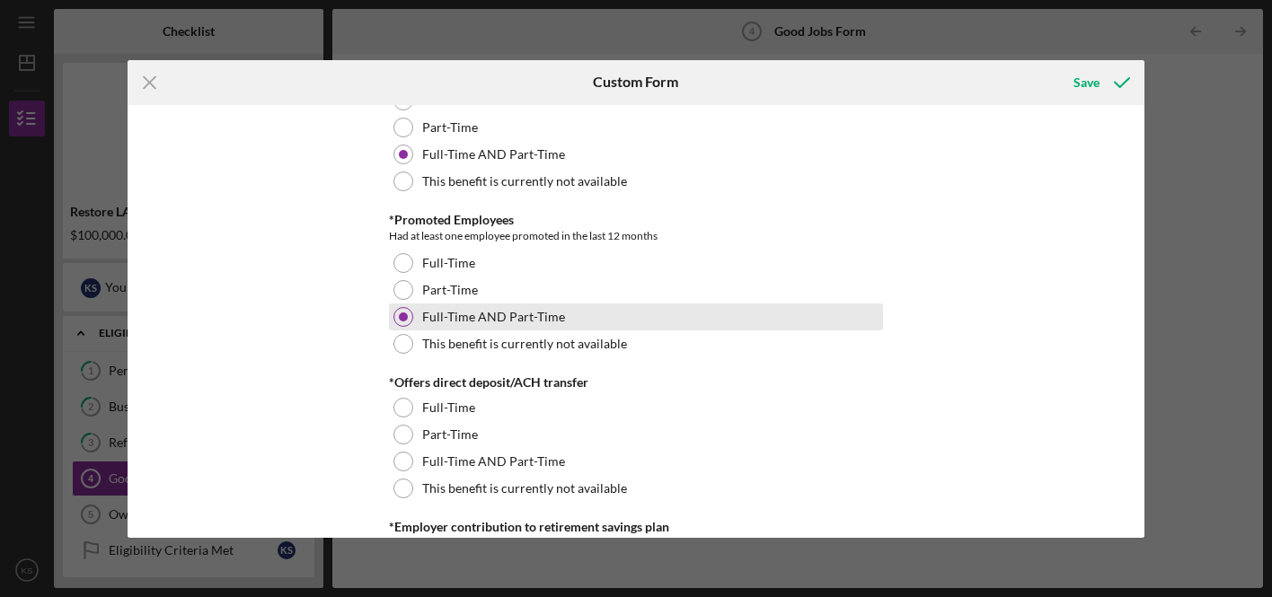
scroll to position [1258, 0]
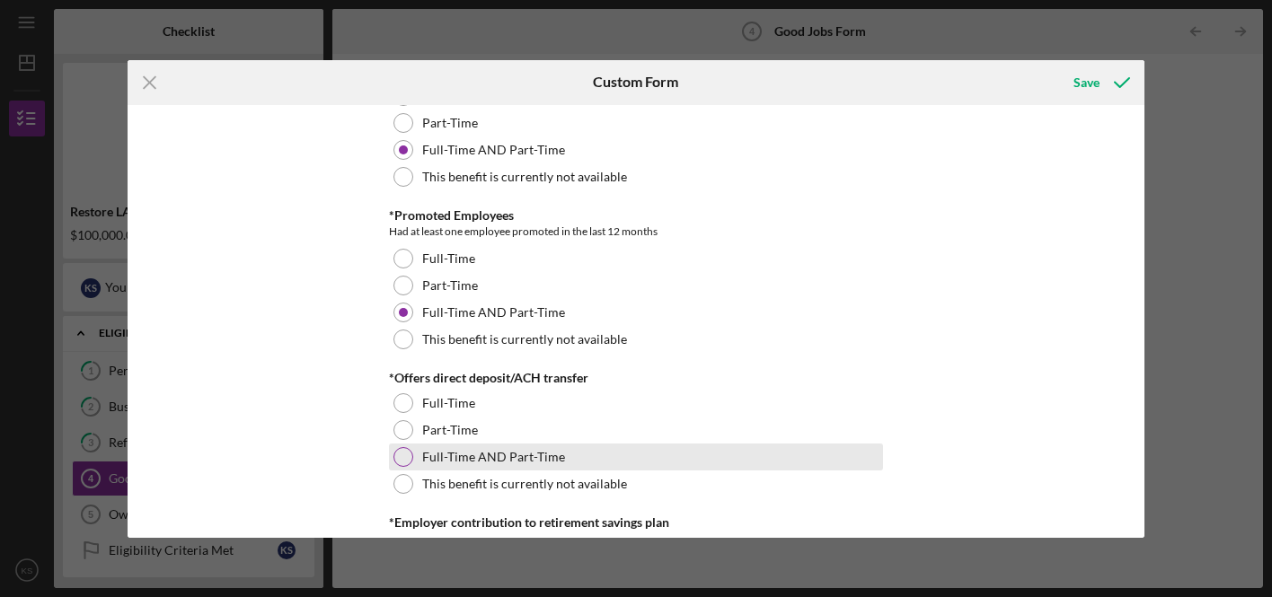
click at [400, 451] on div at bounding box center [403, 457] width 20 height 20
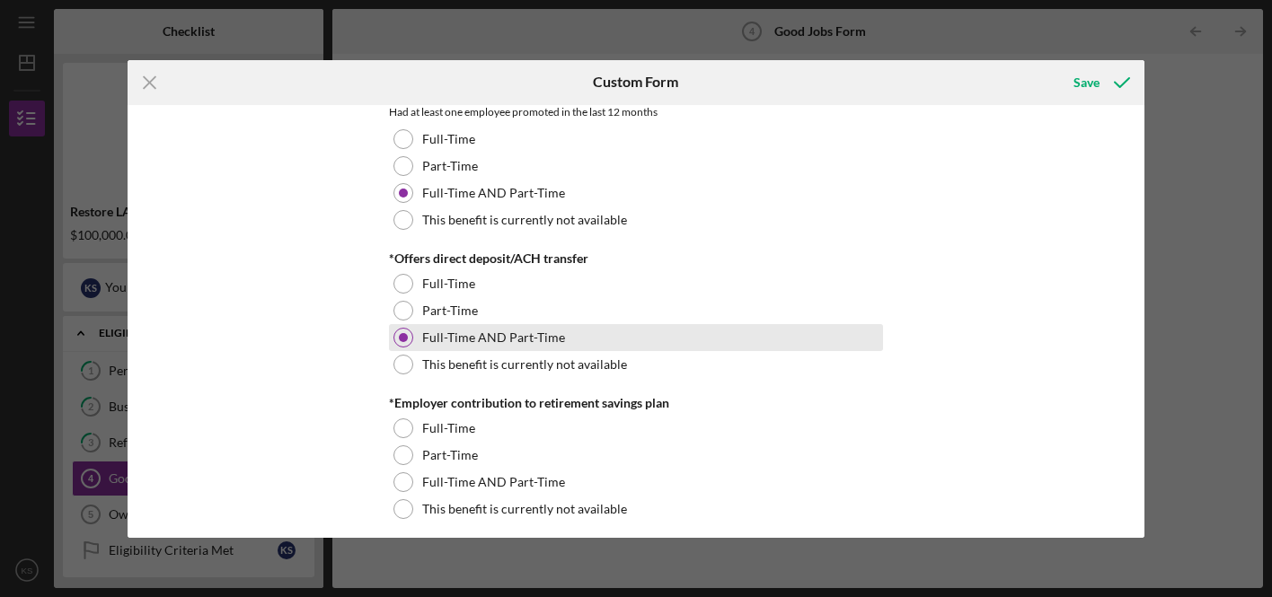
scroll to position [1379, 0]
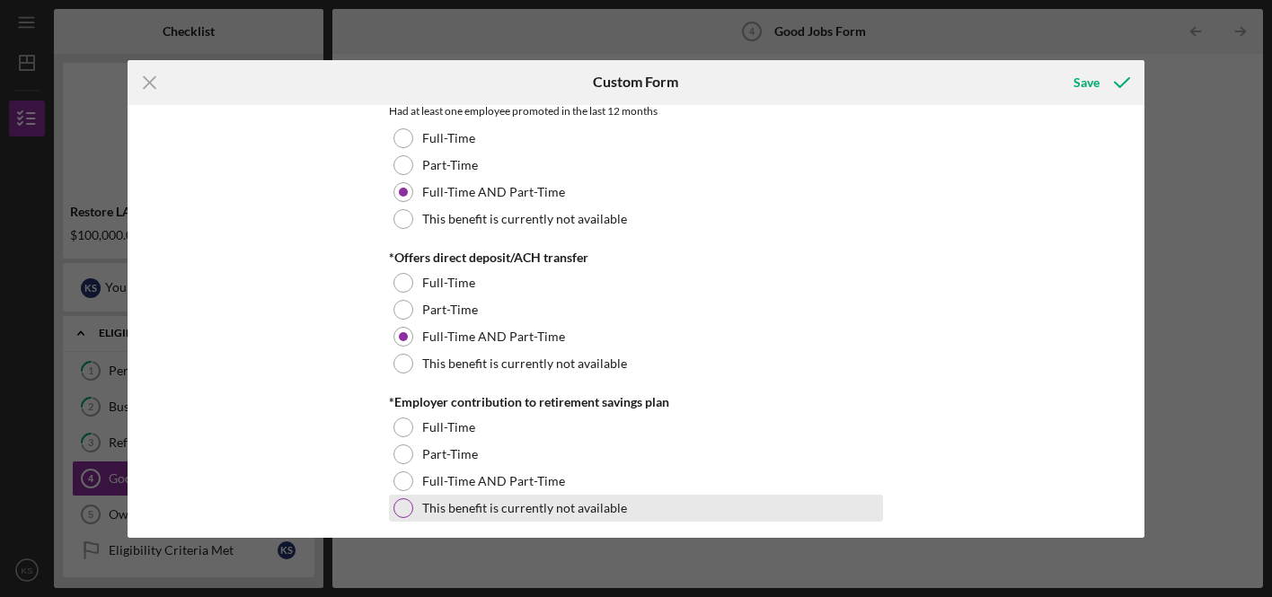
click at [398, 501] on div at bounding box center [403, 508] width 20 height 20
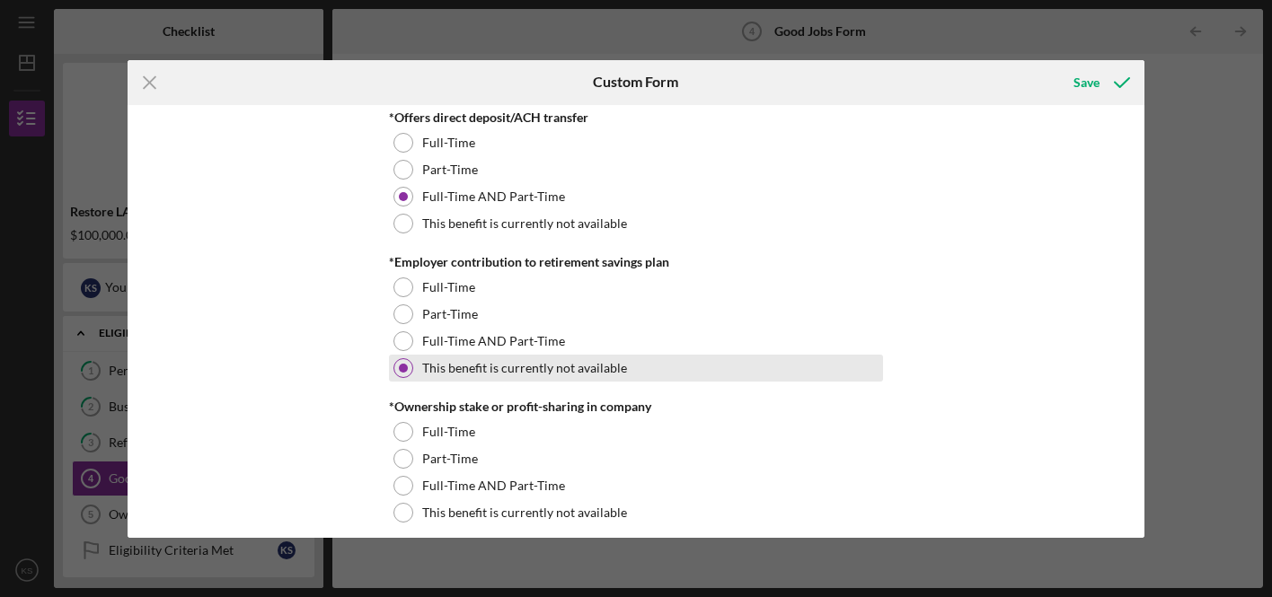
scroll to position [1520, 0]
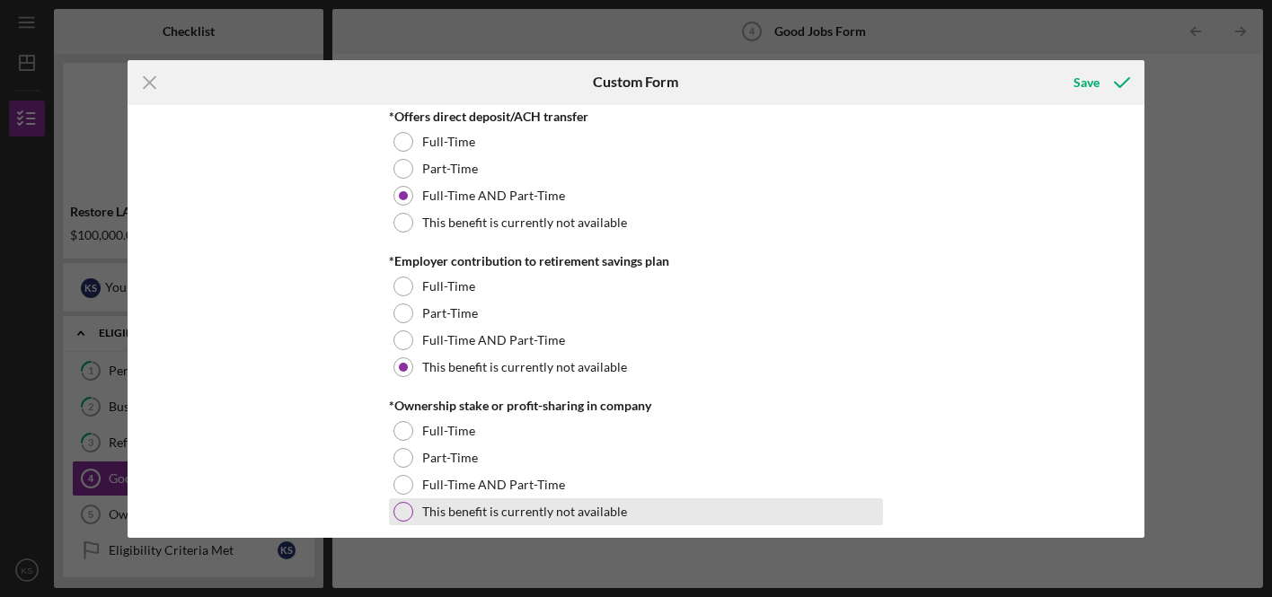
click at [392, 503] on div "This benefit is currently not available" at bounding box center [636, 511] width 494 height 27
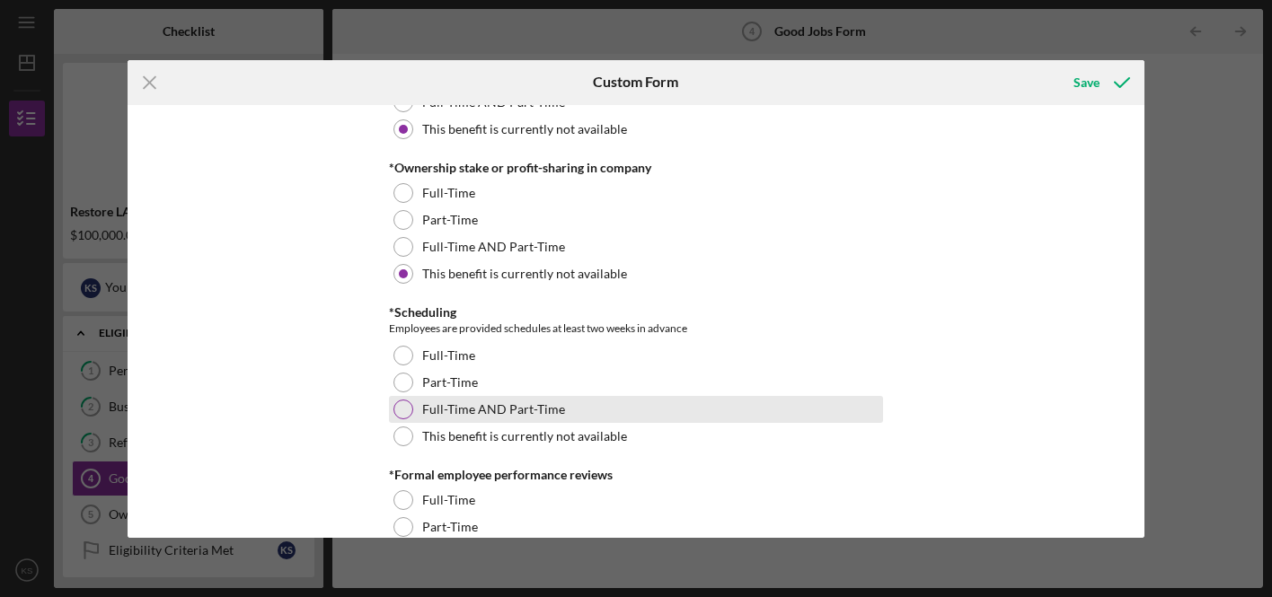
scroll to position [1762, 0]
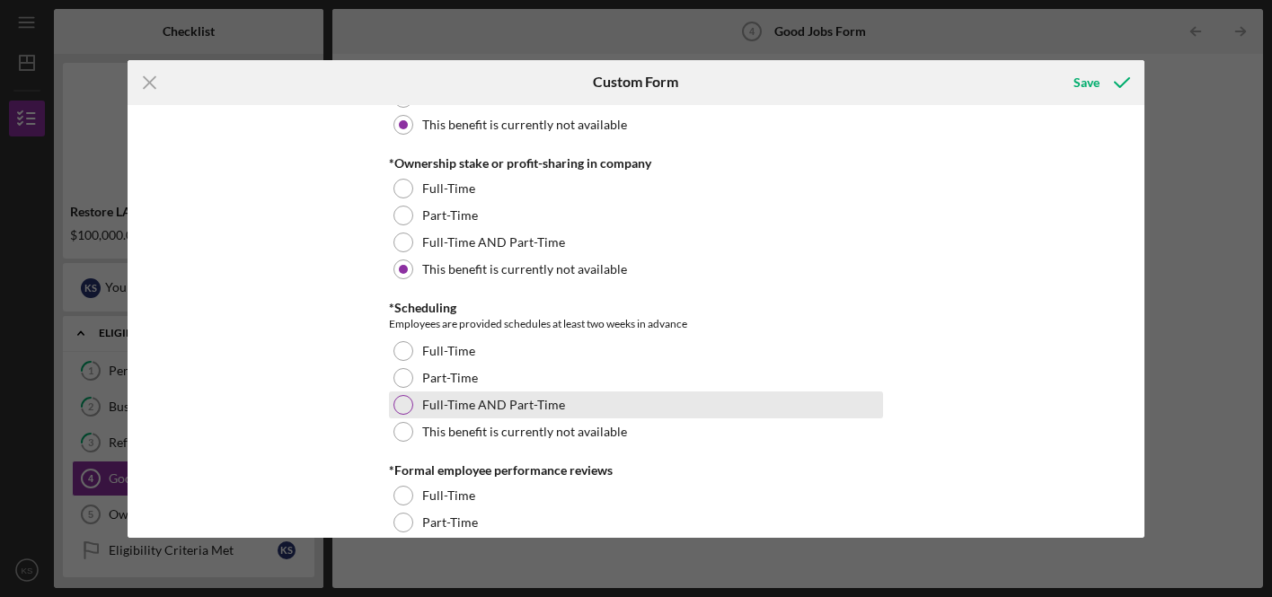
click at [401, 400] on div at bounding box center [403, 405] width 20 height 20
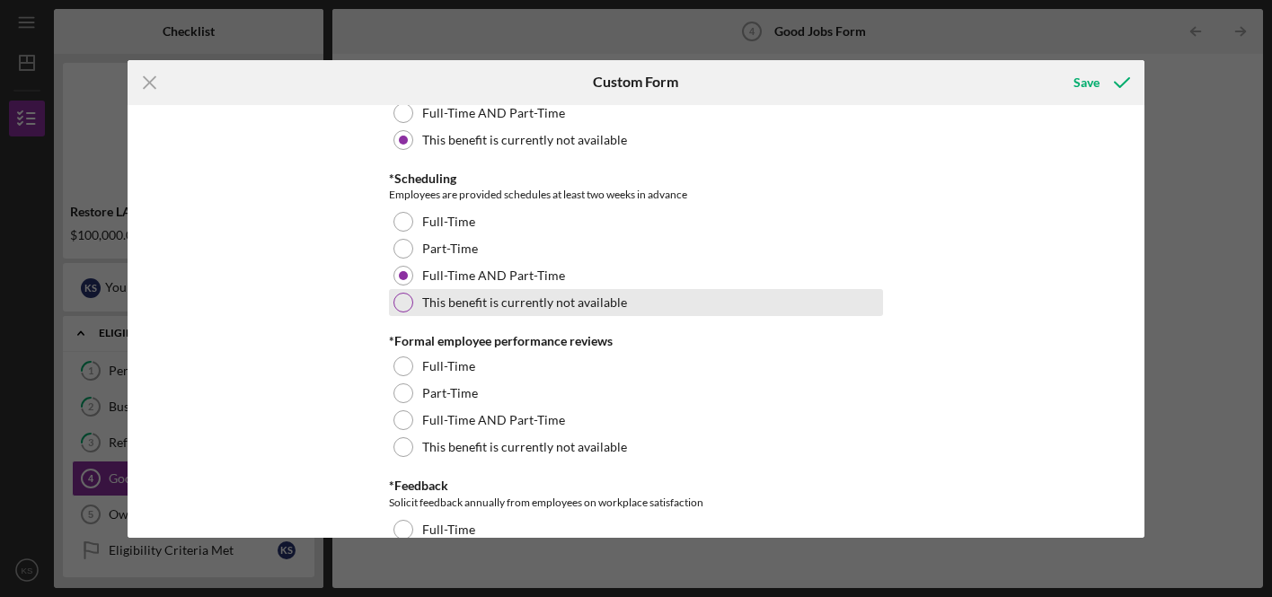
scroll to position [1894, 0]
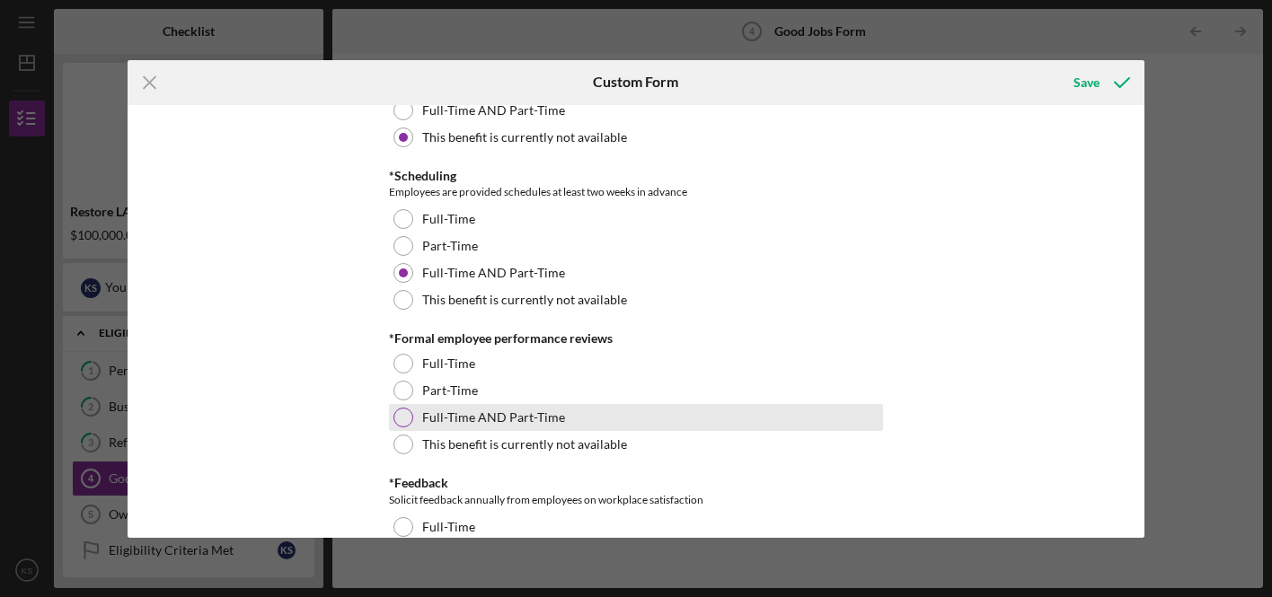
click at [408, 410] on div at bounding box center [403, 418] width 20 height 20
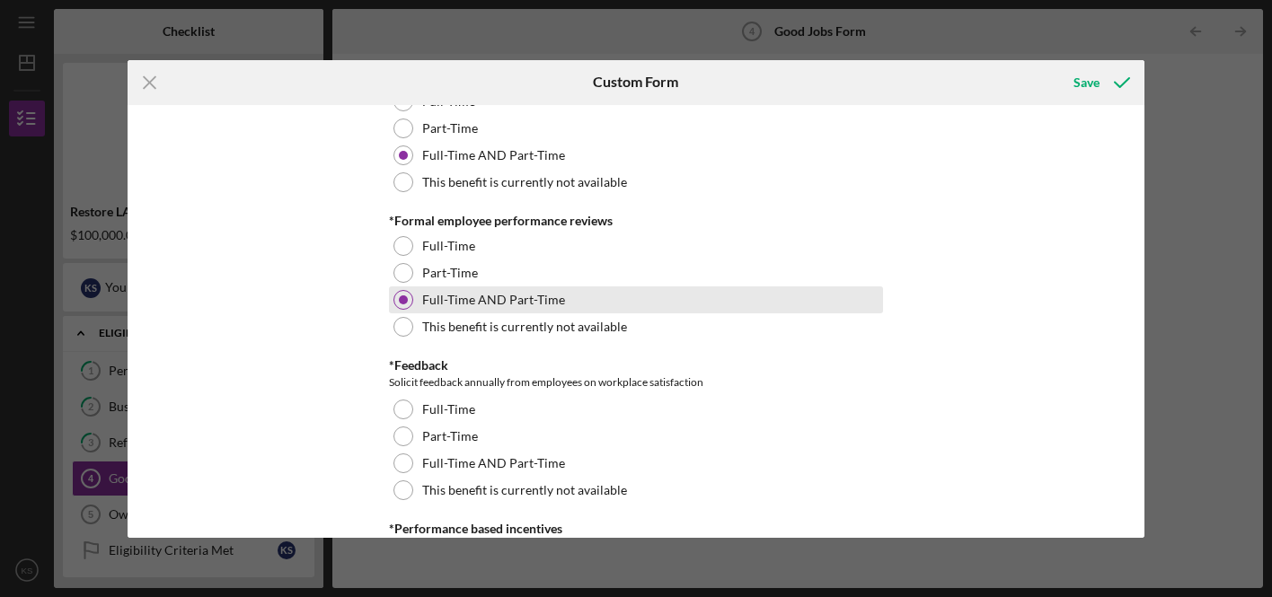
scroll to position [2013, 0]
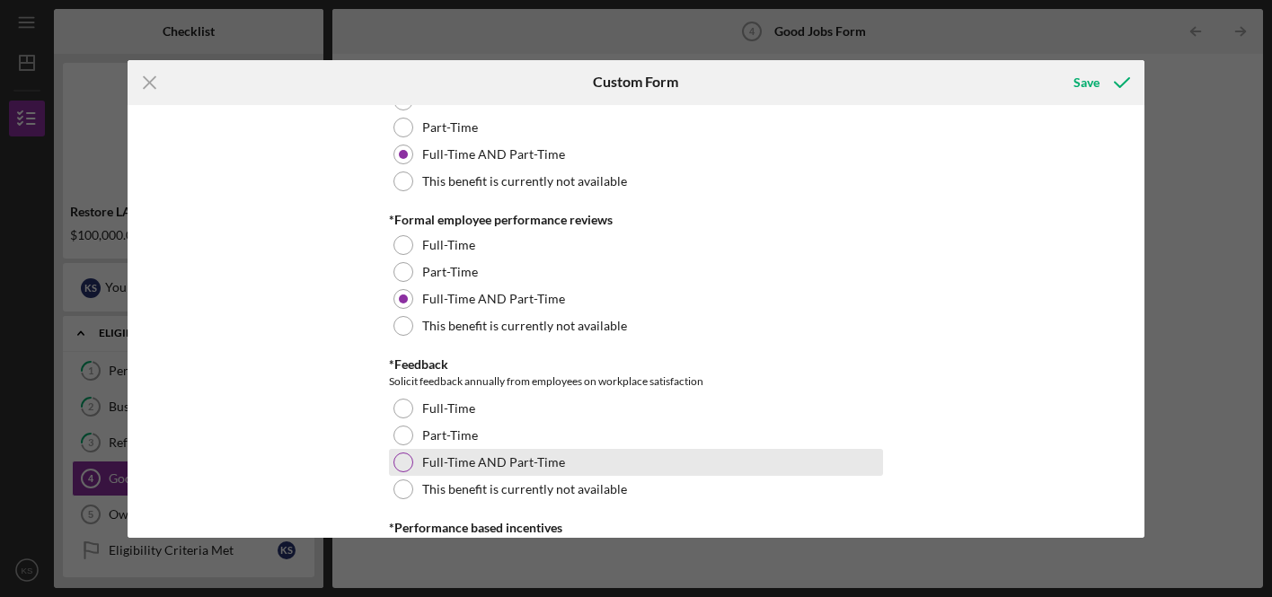
click at [399, 454] on div at bounding box center [403, 463] width 20 height 20
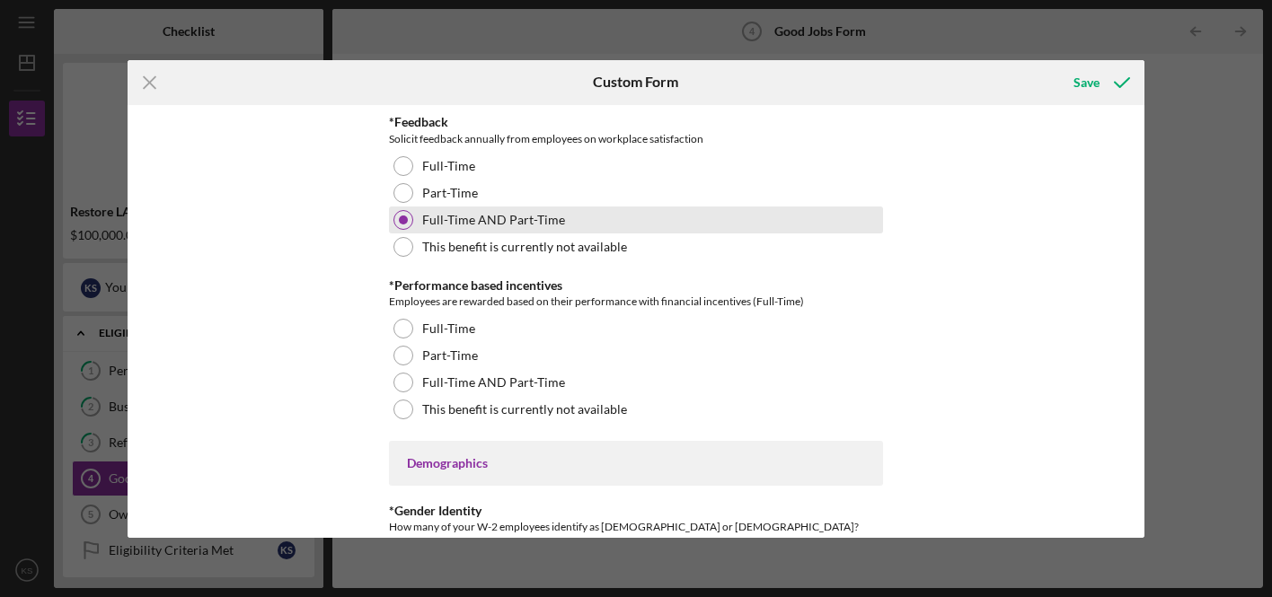
scroll to position [2284, 0]
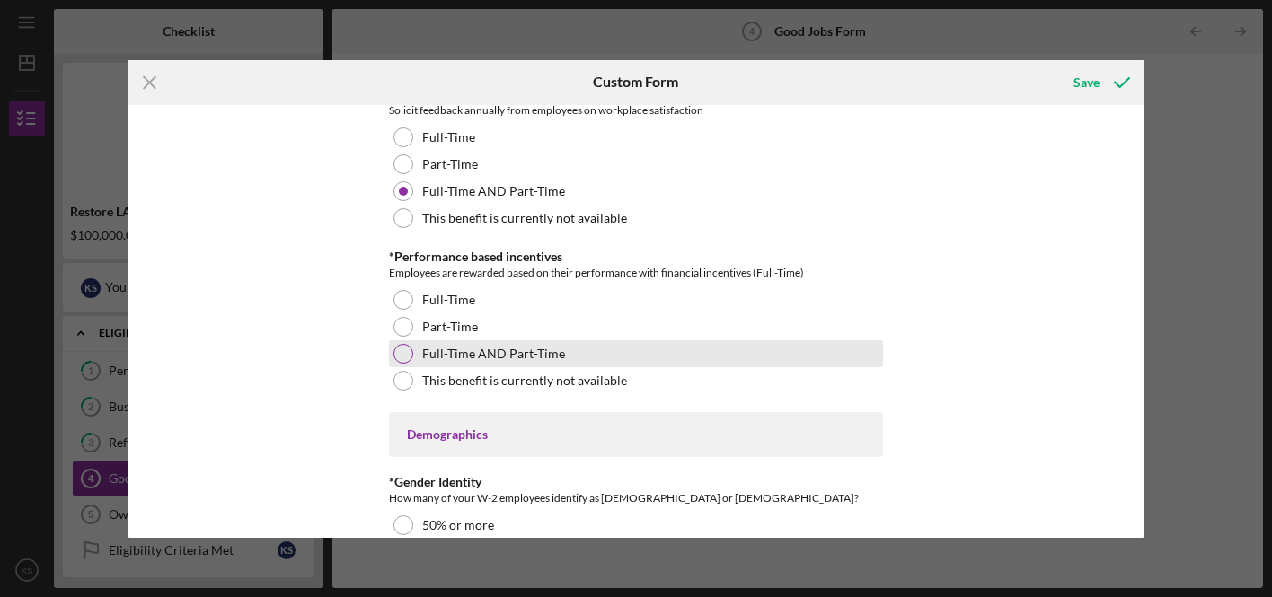
click at [401, 350] on div at bounding box center [403, 354] width 20 height 20
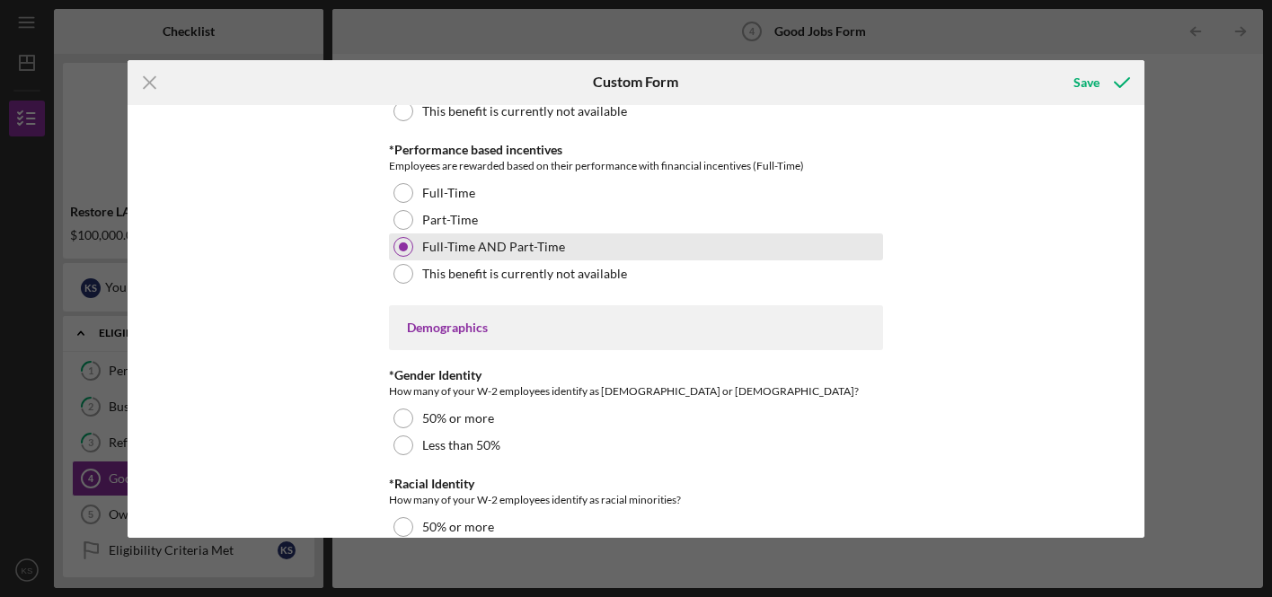
scroll to position [2392, 0]
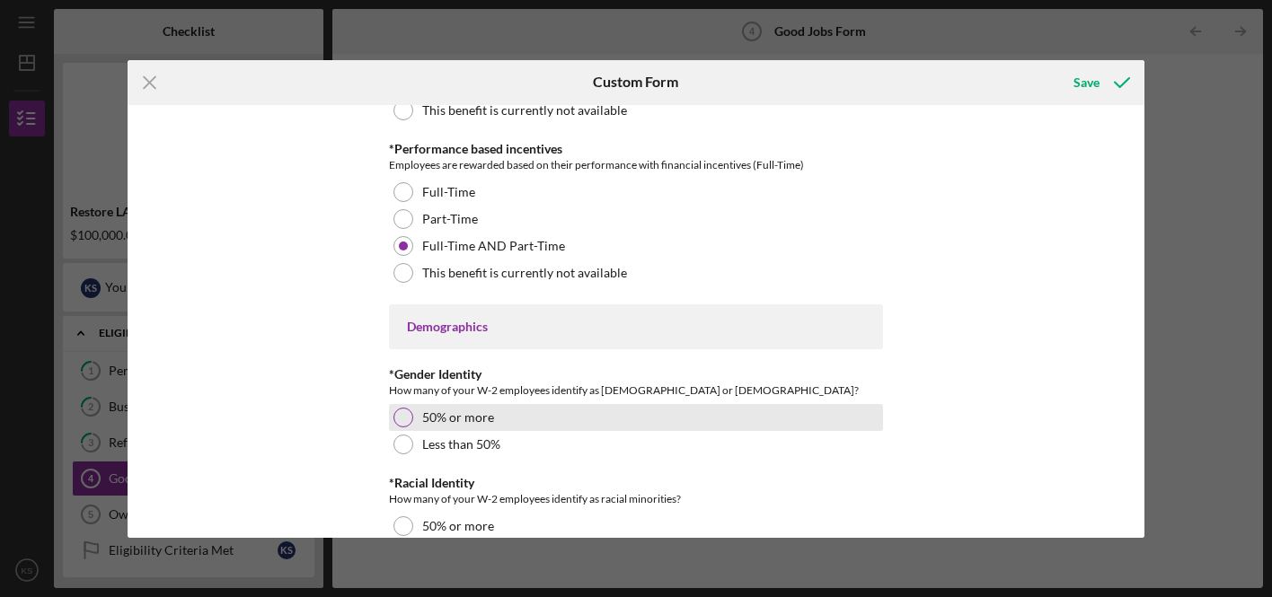
click at [403, 419] on div at bounding box center [403, 418] width 20 height 20
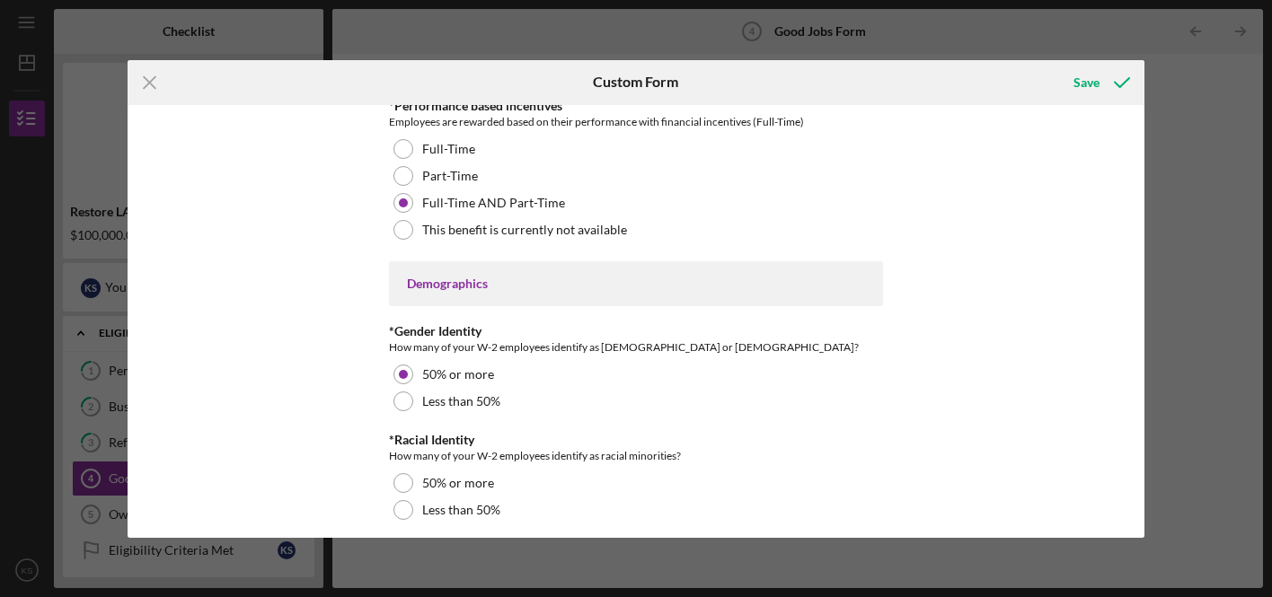
scroll to position [2455, 0]
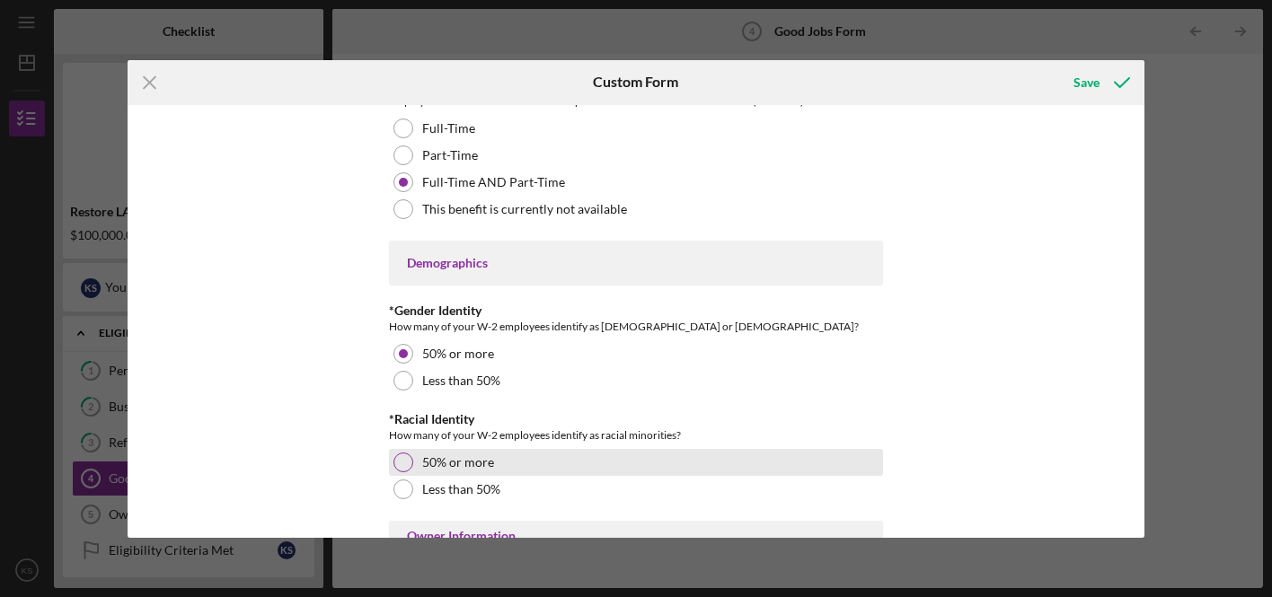
click at [408, 461] on div at bounding box center [403, 463] width 20 height 20
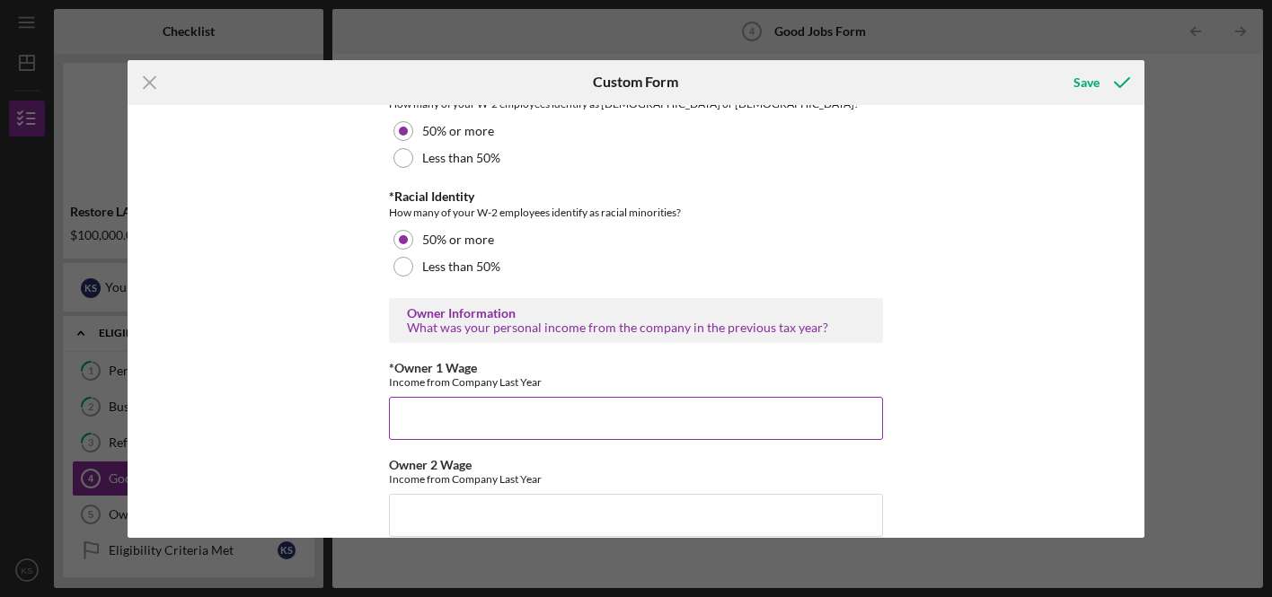
scroll to position [2681, 0]
type input "37,440"
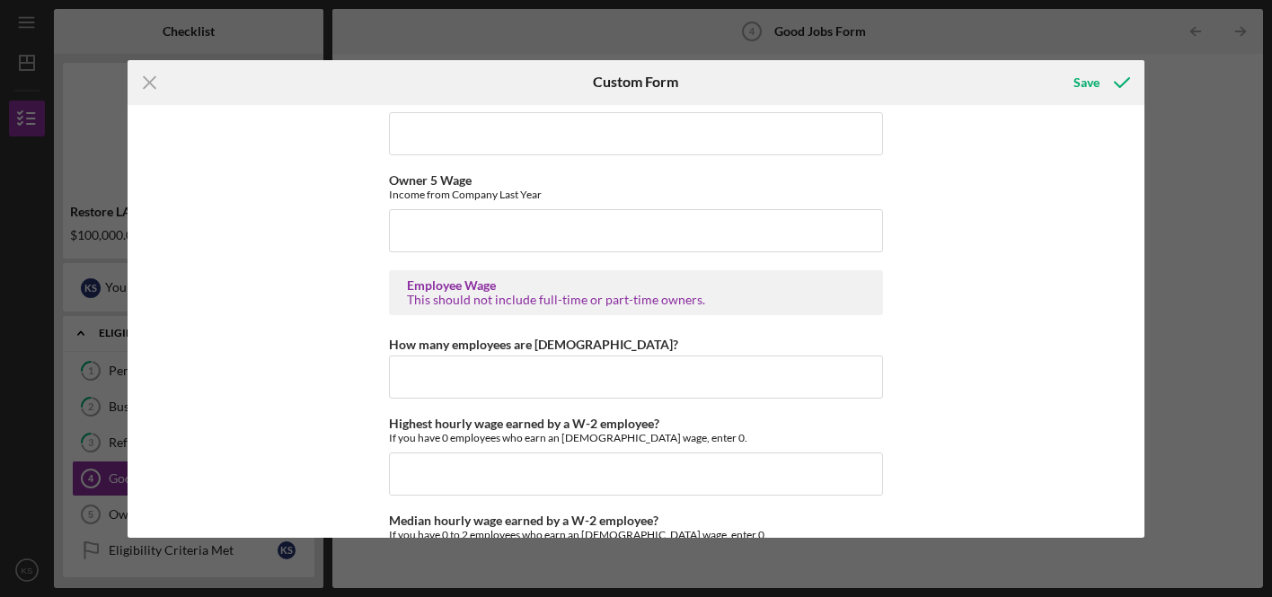
scroll to position [3277, 0]
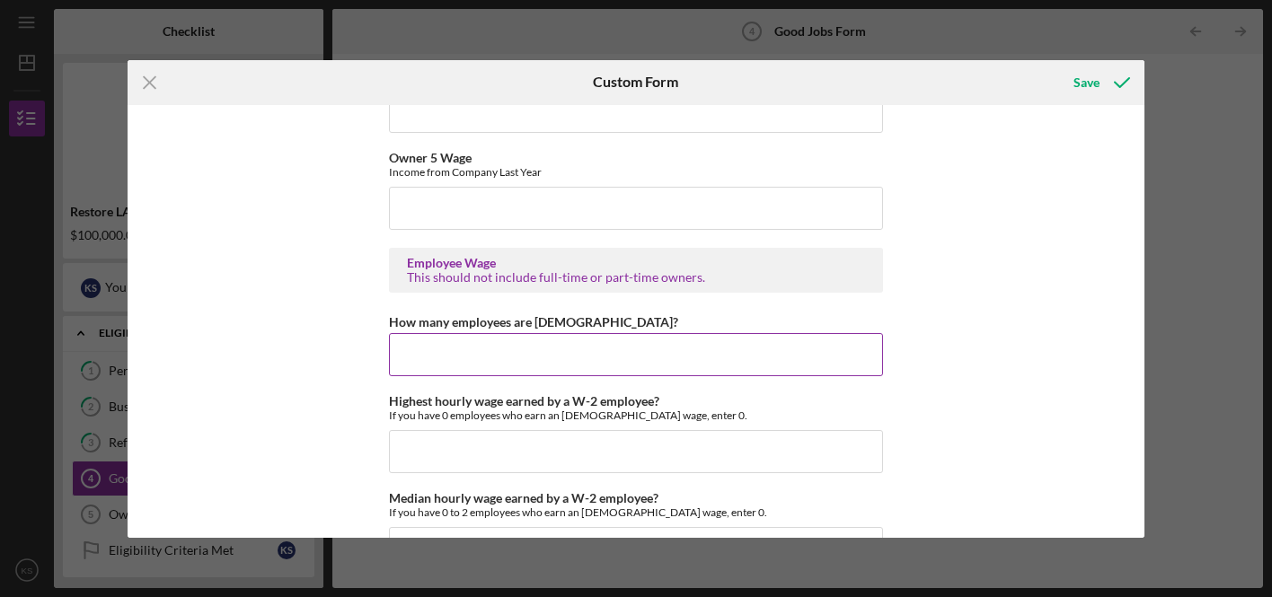
click at [502, 357] on input "How many employees are [DEMOGRAPHIC_DATA]?" at bounding box center [636, 354] width 494 height 43
type input "6"
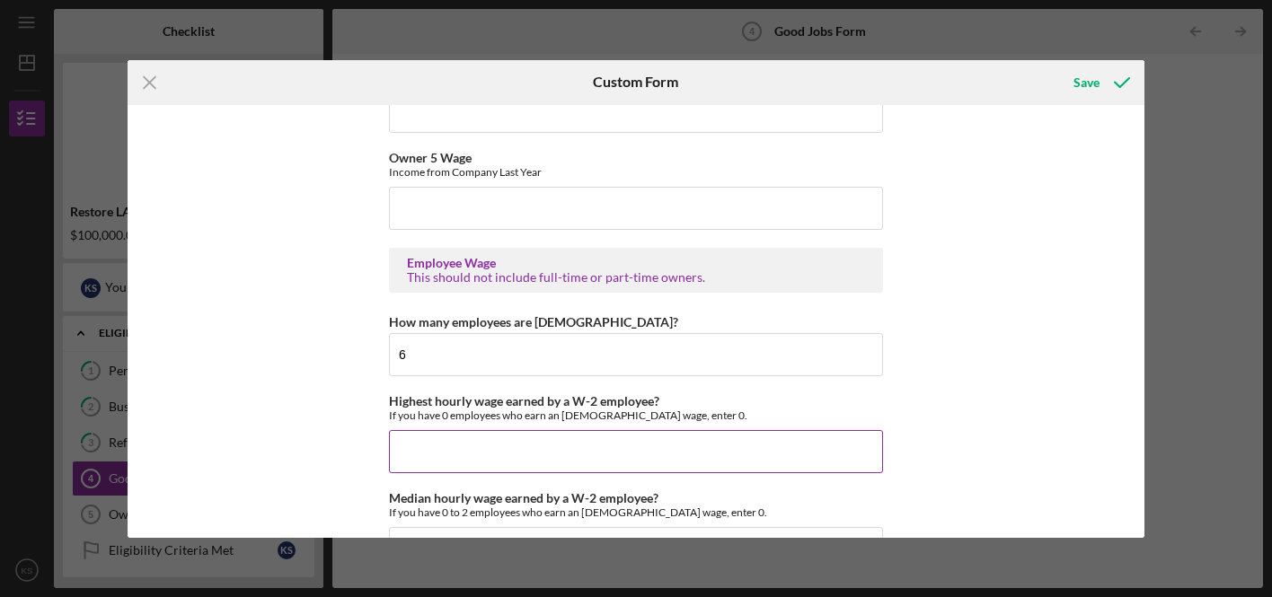
click at [512, 450] on input "Highest hourly wage earned by a W-2 employee?" at bounding box center [636, 451] width 494 height 43
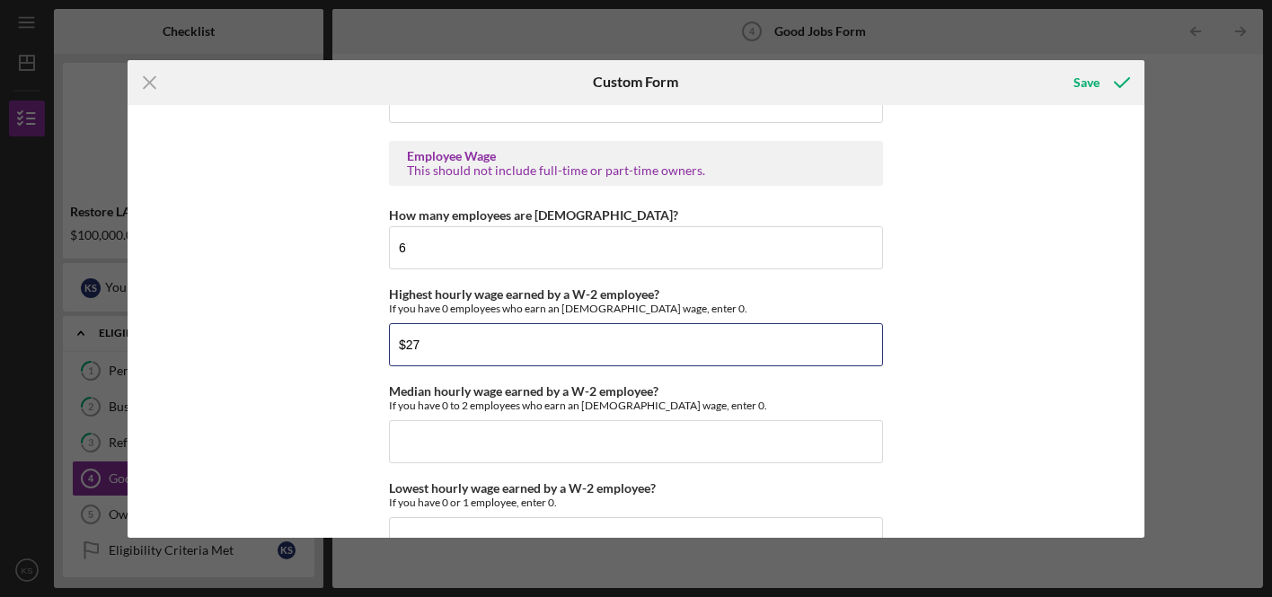
scroll to position [3417, 0]
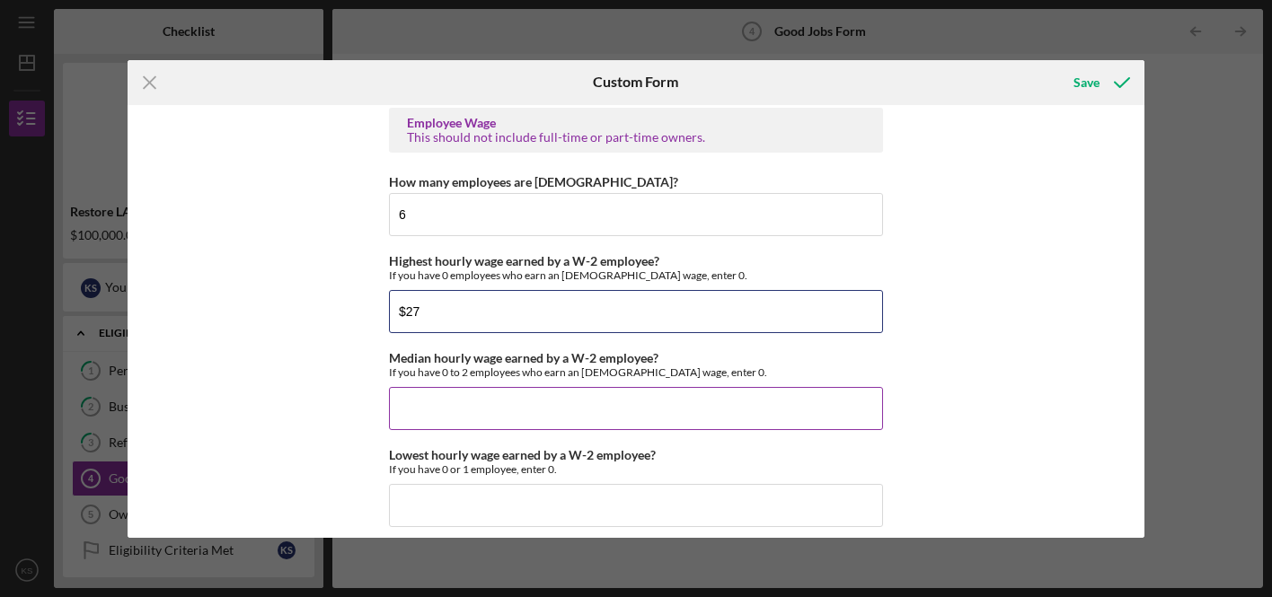
type input "$27"
click at [468, 413] on input "Median hourly wage earned by a W-2 employee?" at bounding box center [636, 408] width 494 height 43
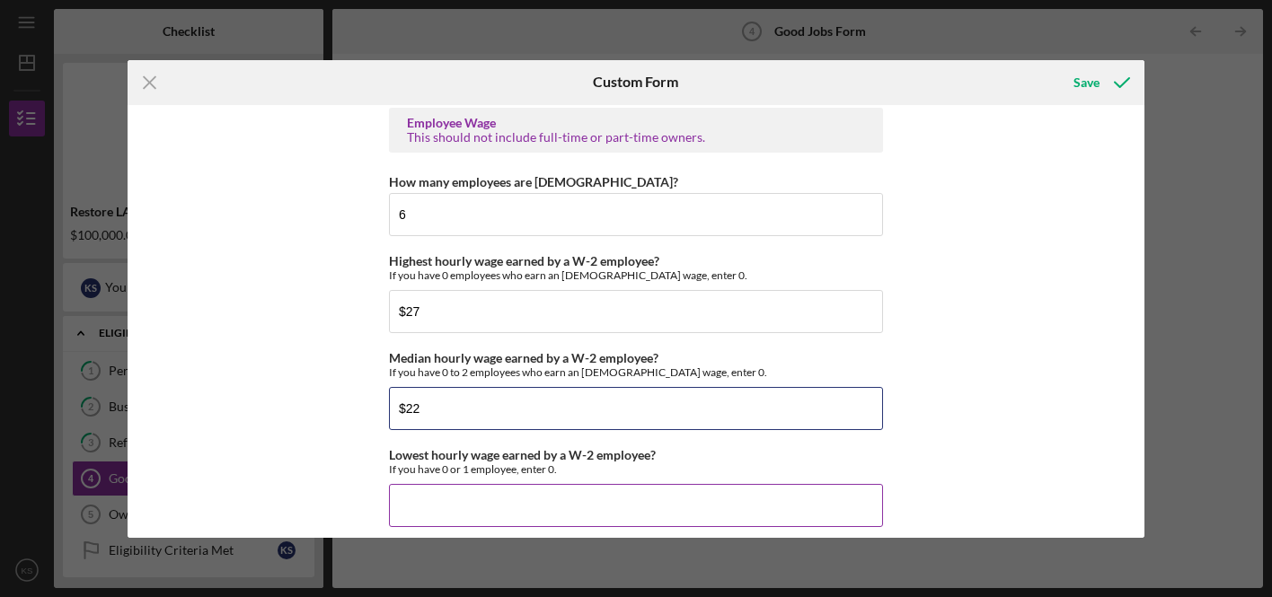
type input "$22"
click at [509, 502] on input "Lowest hourly wage earned by a W-2 employee?" at bounding box center [636, 505] width 494 height 43
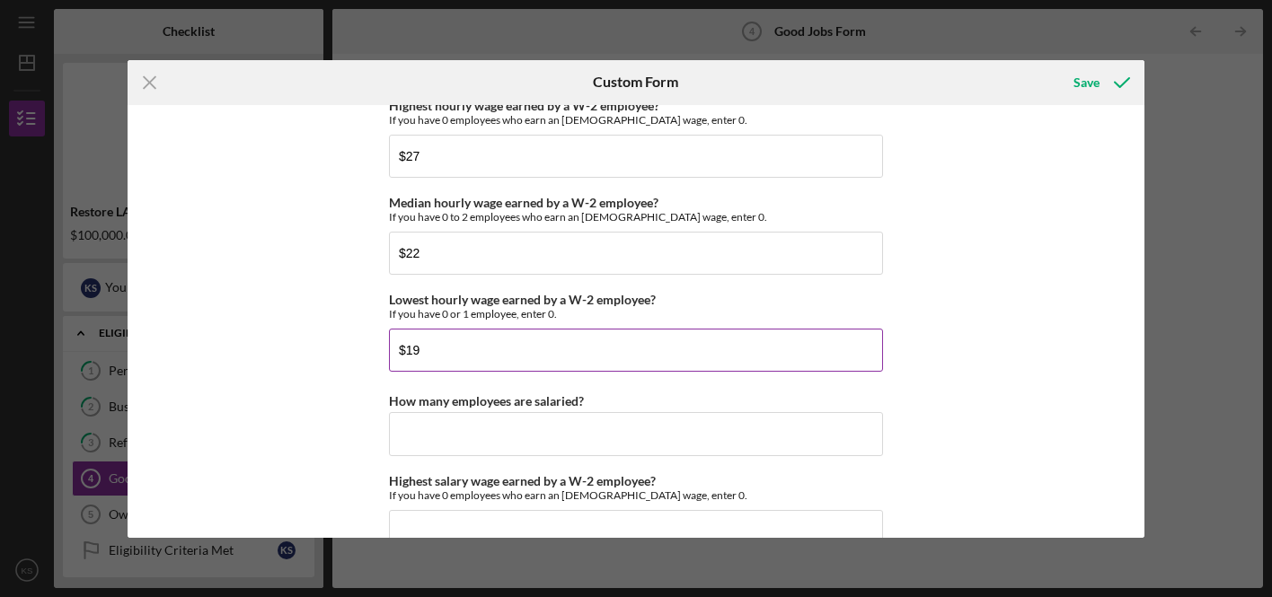
scroll to position [3594, 0]
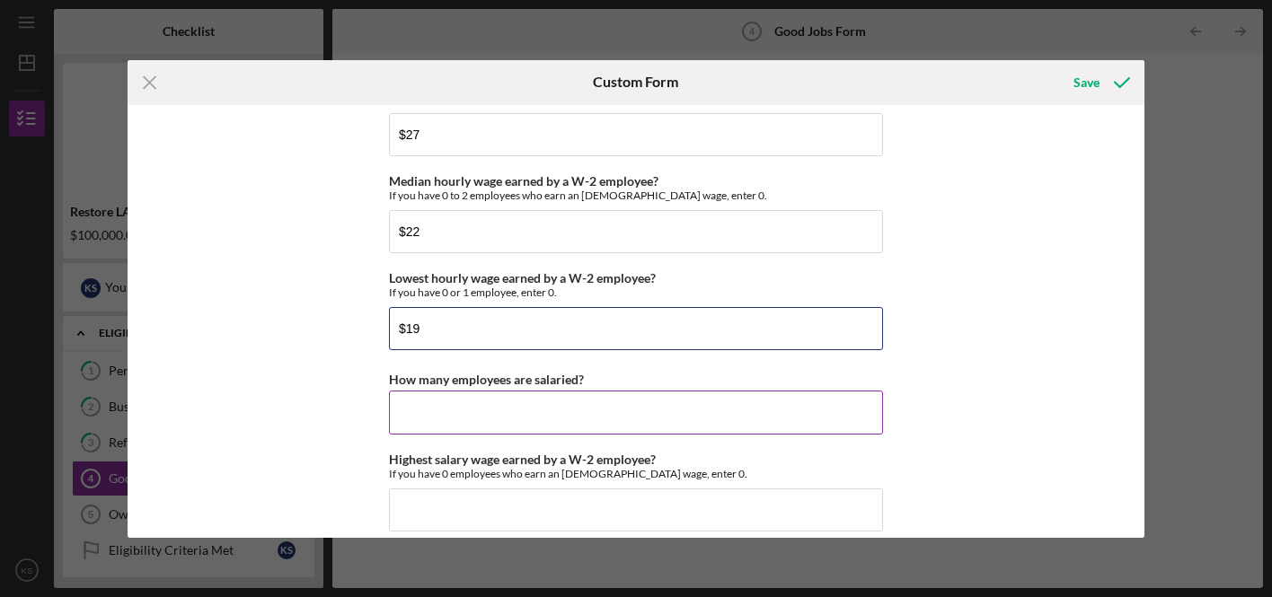
type input "$19"
click at [532, 419] on input "How many employees are salaried?" at bounding box center [636, 412] width 494 height 43
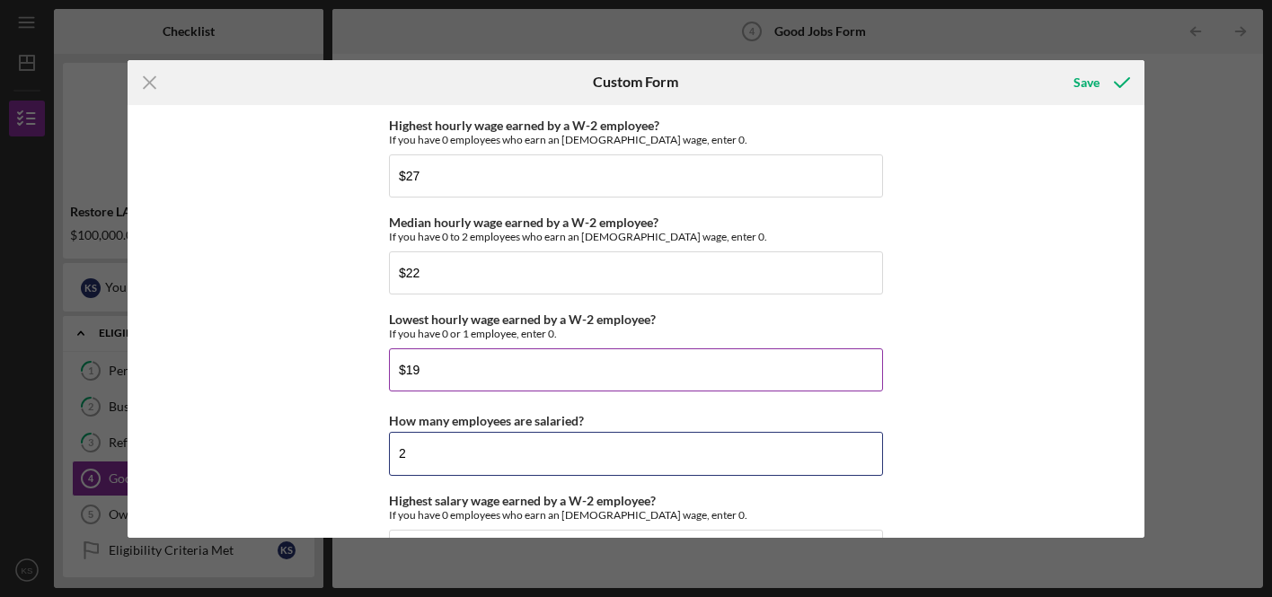
scroll to position [3573, 0]
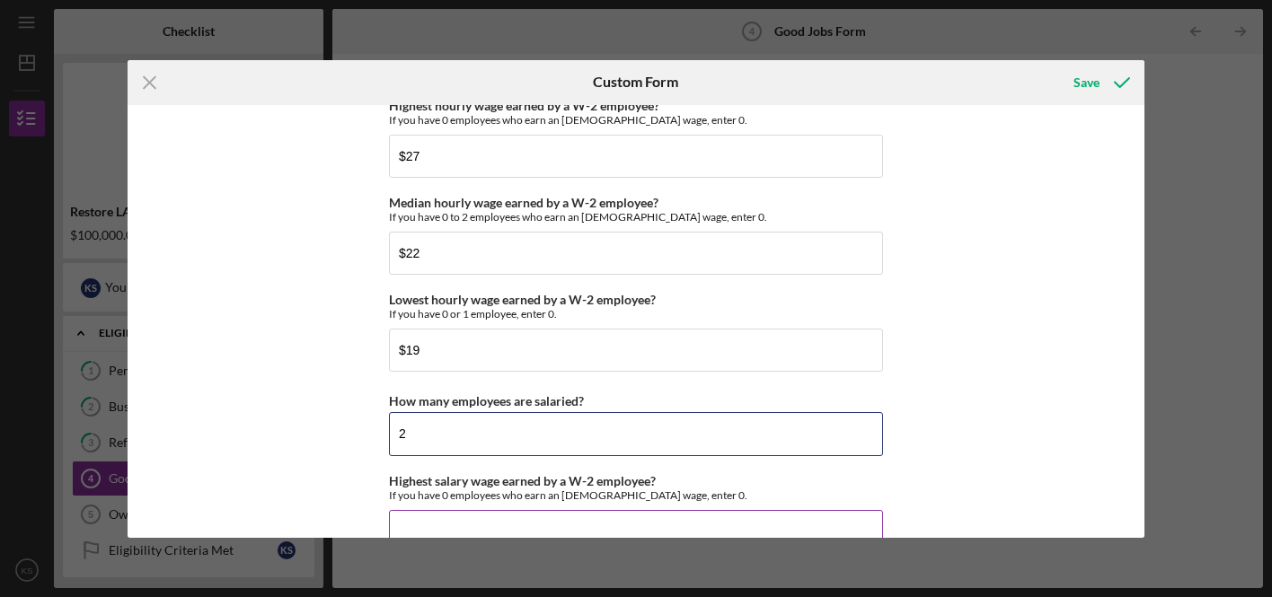
type input "2"
click at [444, 518] on input "Highest salary wage earned by a W-2 employee?" at bounding box center [636, 531] width 494 height 43
type input "$56,160"
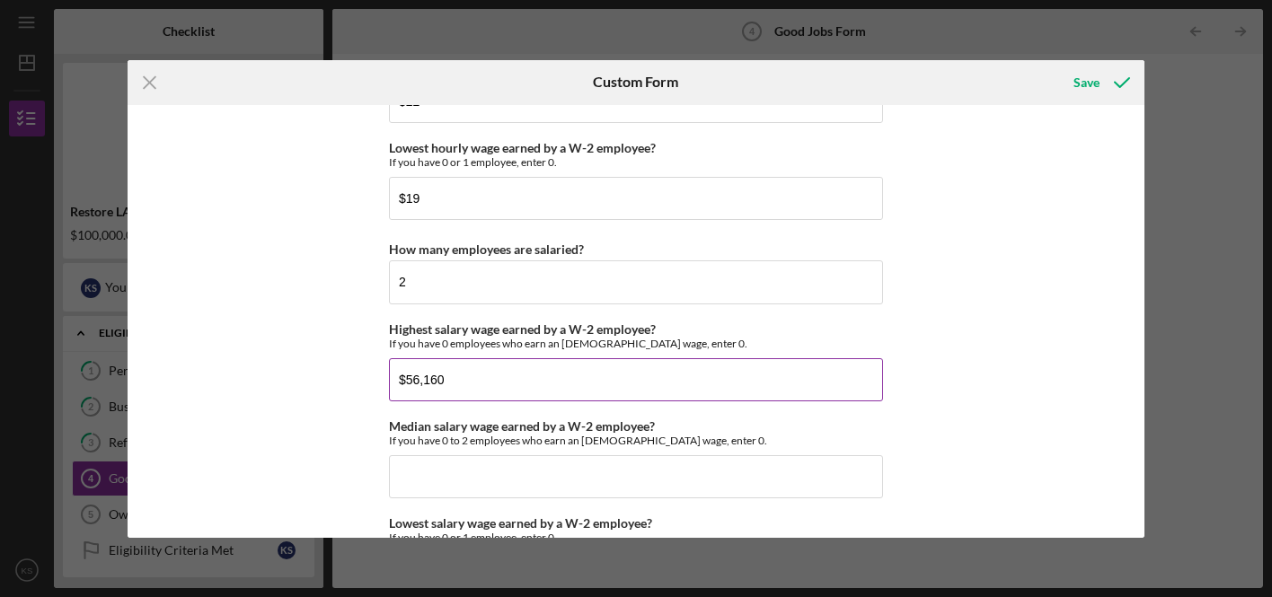
scroll to position [3725, 0]
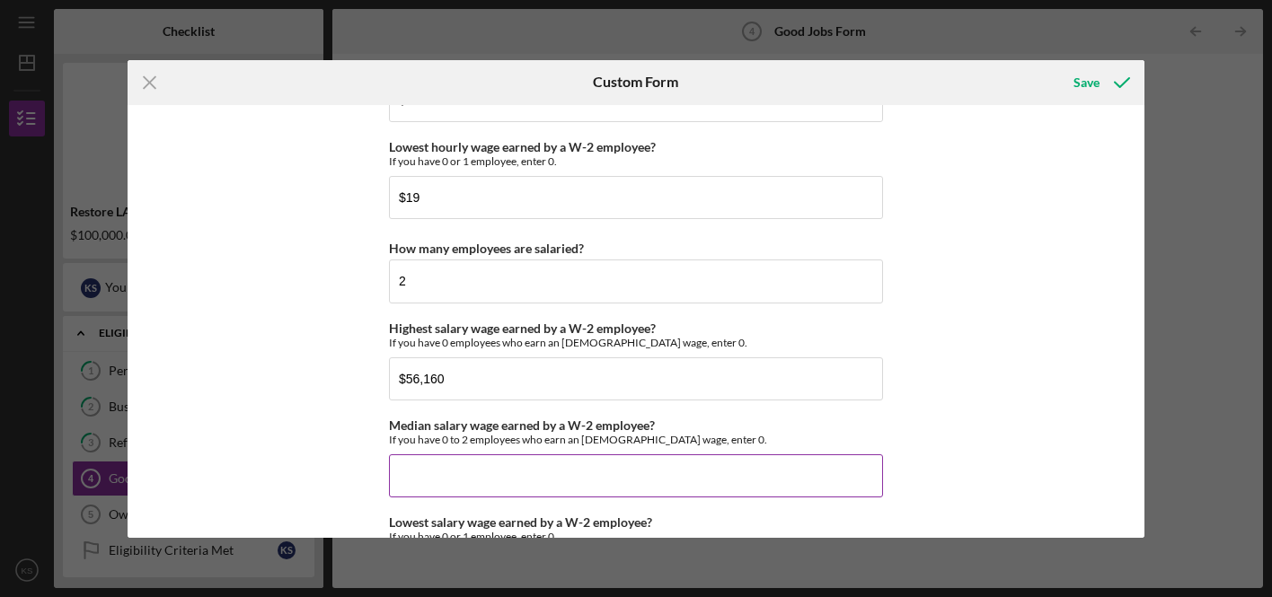
click at [505, 480] on input "Median salary wage earned by a W-2 employee?" at bounding box center [636, 475] width 494 height 43
type input "$54,080"
click at [1099, 82] on button "Save" at bounding box center [1099, 83] width 89 height 36
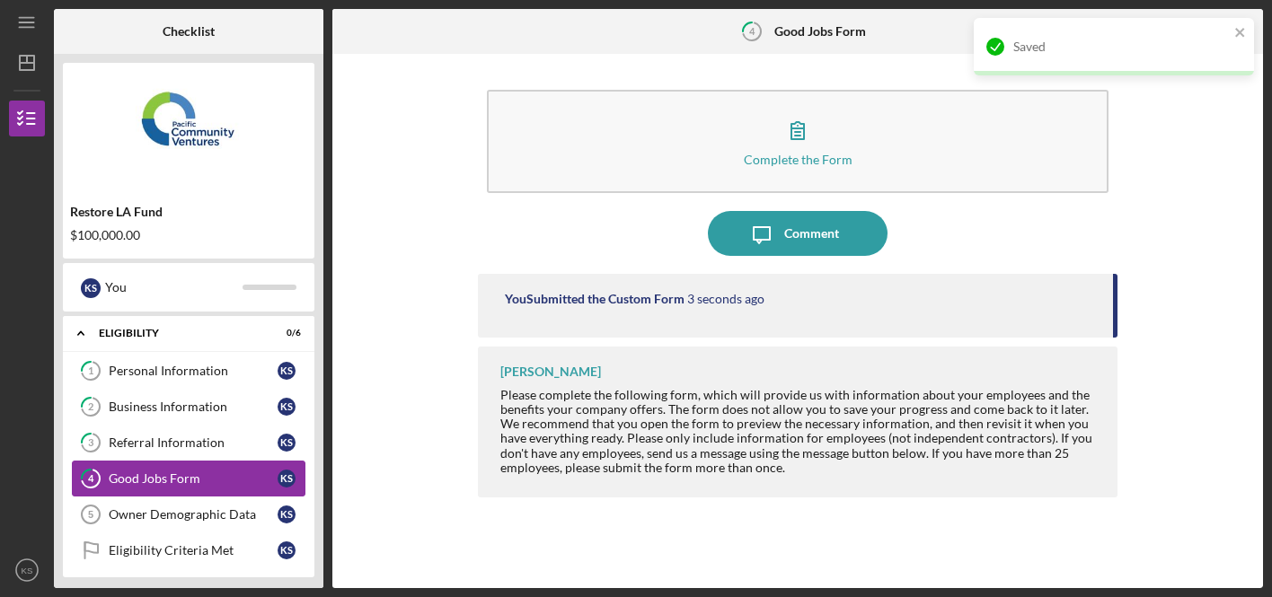
click at [155, 479] on div "Good Jobs Form" at bounding box center [193, 479] width 169 height 14
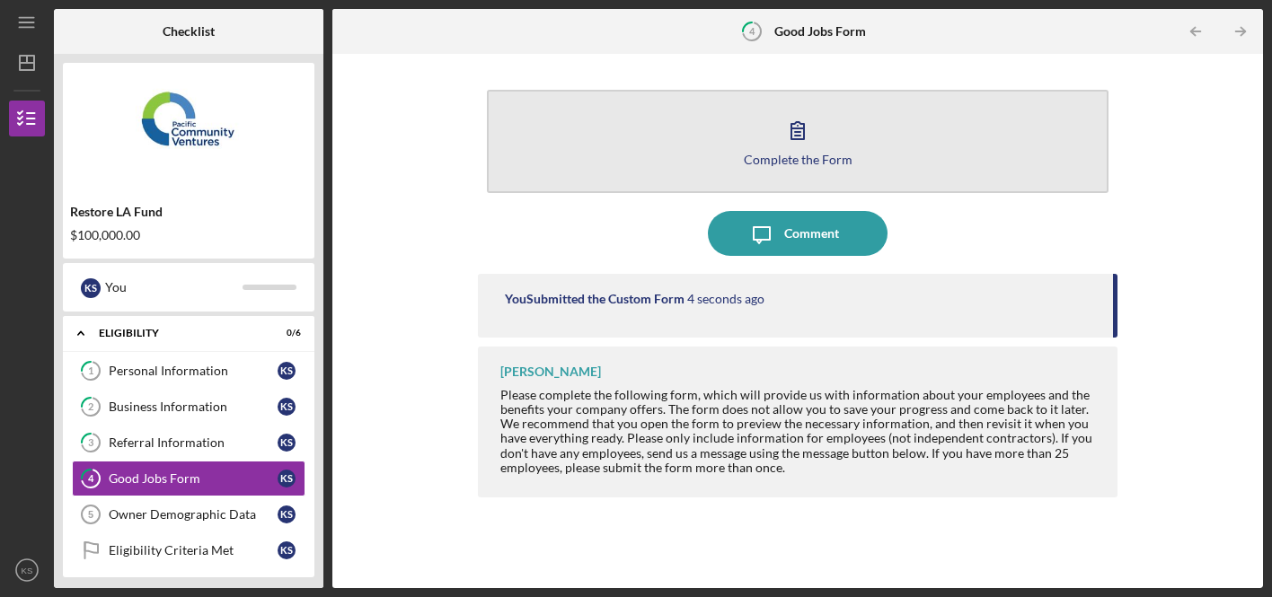
click at [790, 153] on div "Complete the Form" at bounding box center [798, 159] width 109 height 13
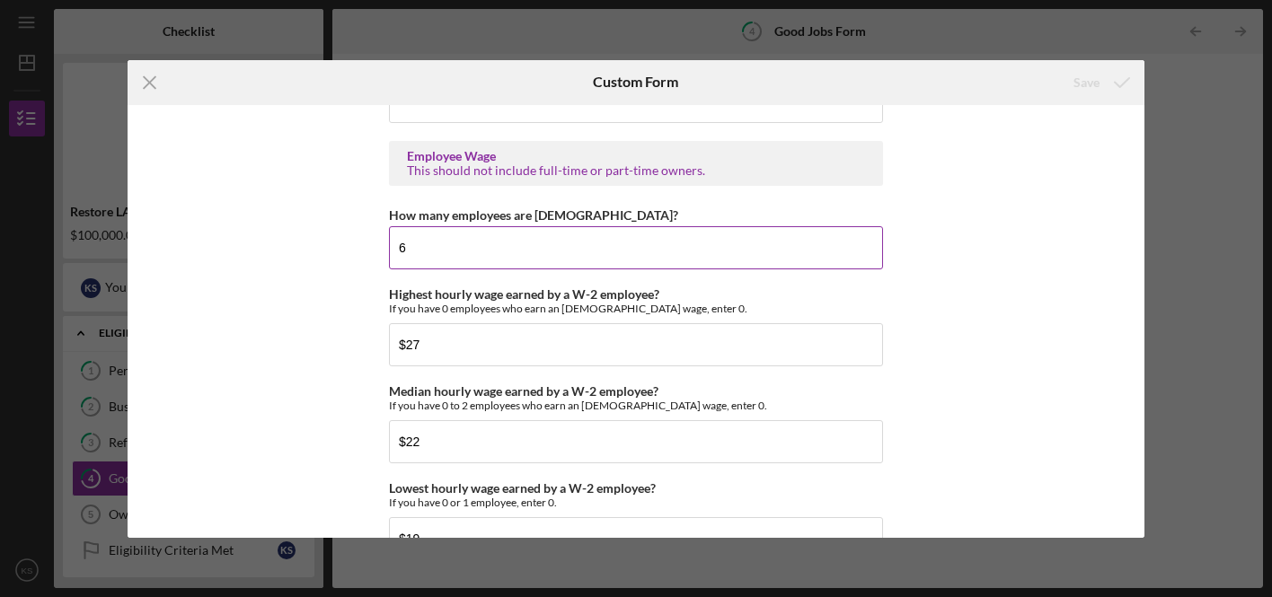
scroll to position [3388, 0]
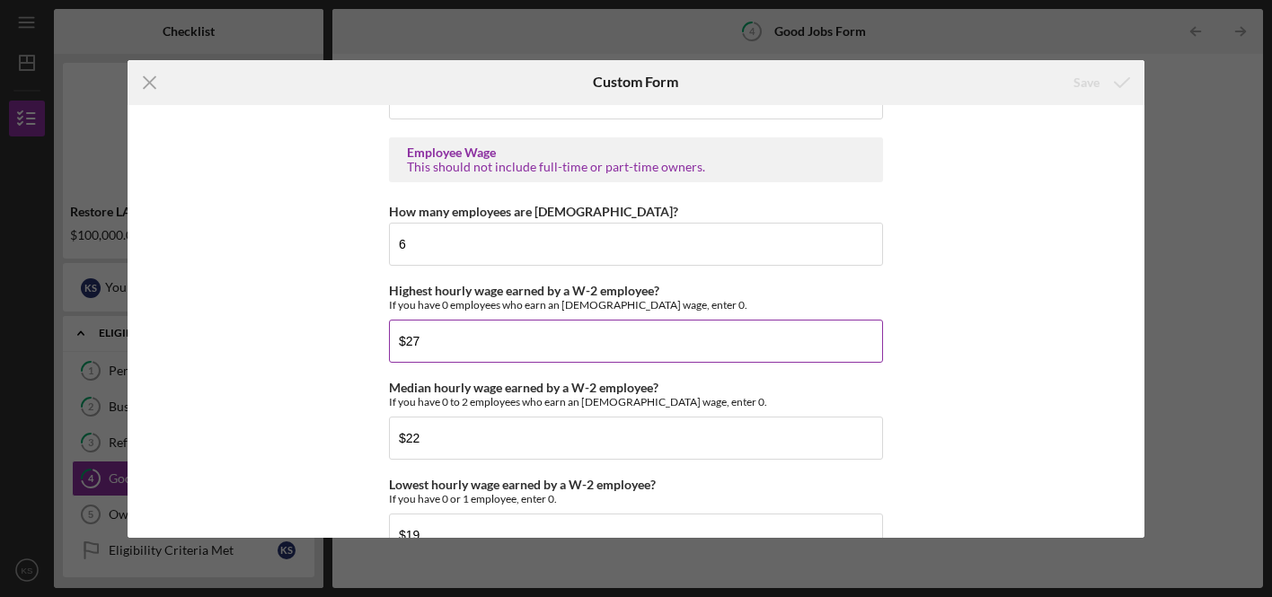
click at [435, 340] on input "$27" at bounding box center [636, 341] width 494 height 43
type input "$25"
click at [441, 436] on input "$22" at bounding box center [636, 438] width 494 height 43
click at [480, 451] on input "$22.50" at bounding box center [636, 438] width 494 height 43
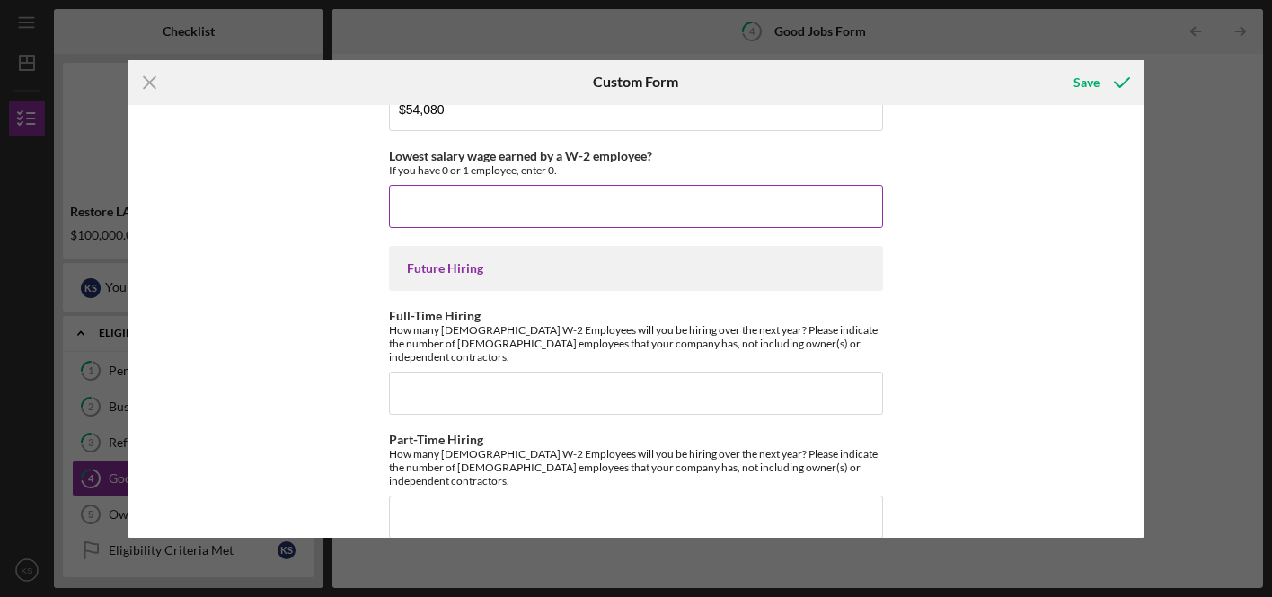
scroll to position [4091, 0]
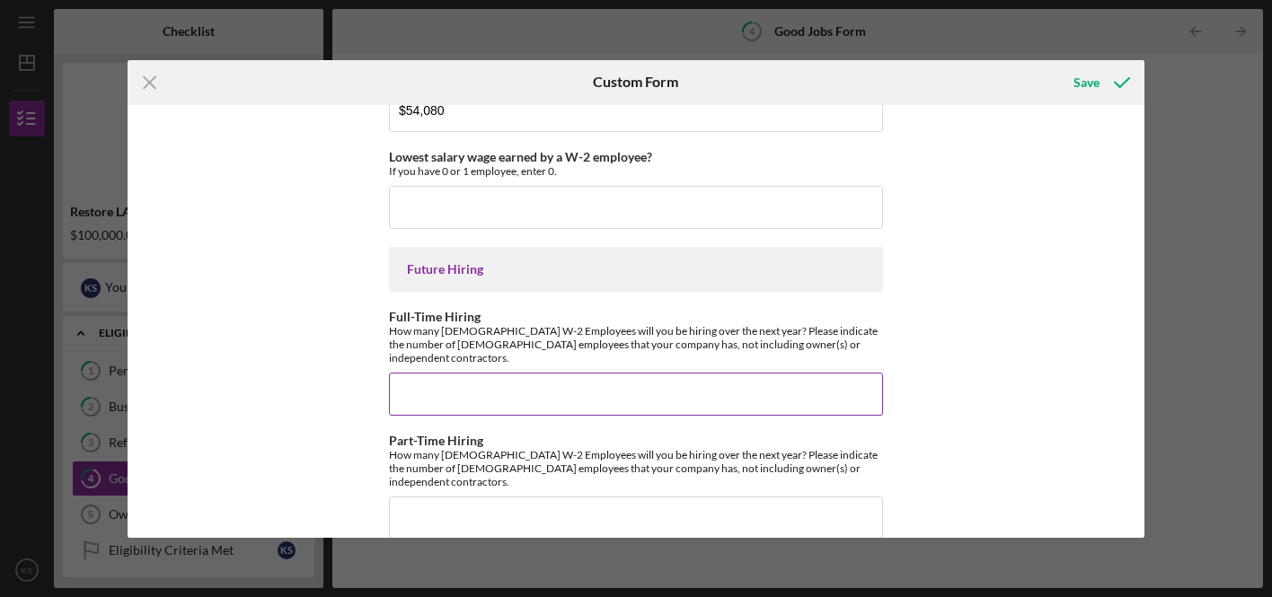
type input "$22.50"
type input "2"
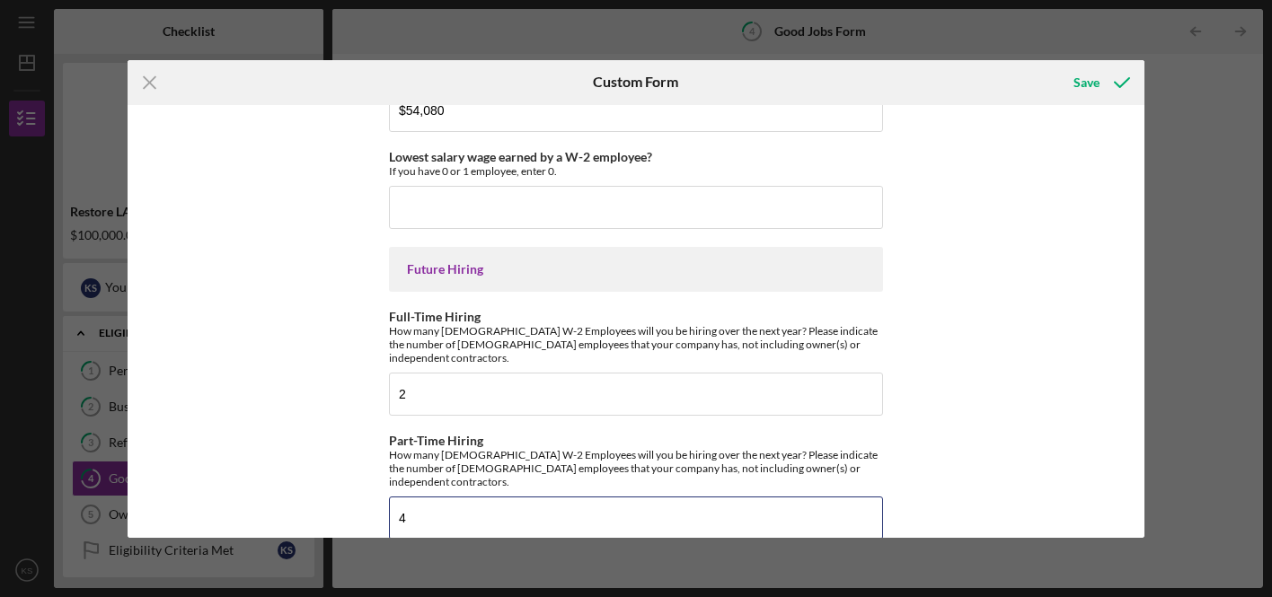
type input "4"
click at [1091, 90] on div "Save" at bounding box center [1086, 83] width 26 height 36
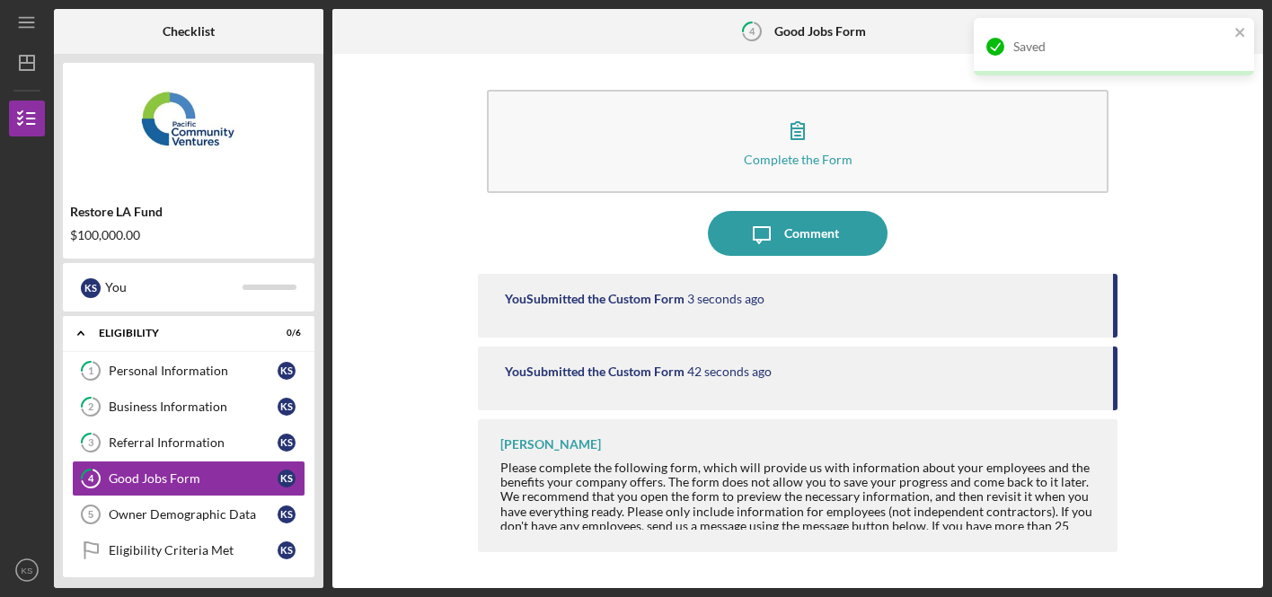
click at [1247, 35] on div "Saved" at bounding box center [1114, 46] width 280 height 57
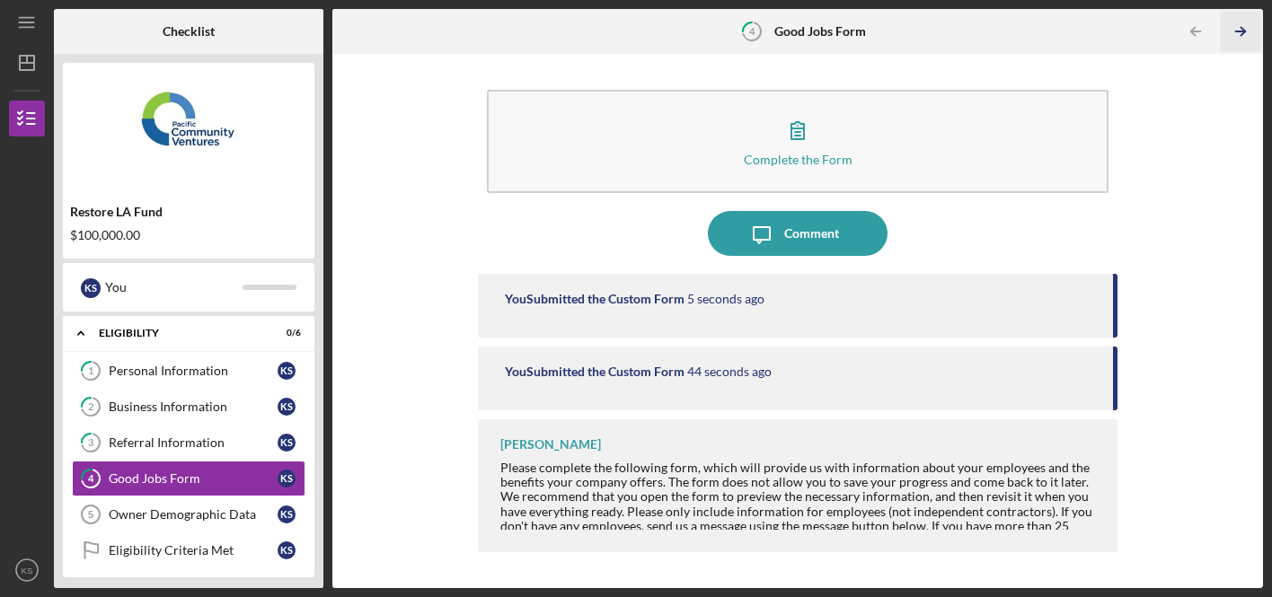
click at [1242, 31] on line "button" at bounding box center [1240, 31] width 9 height 0
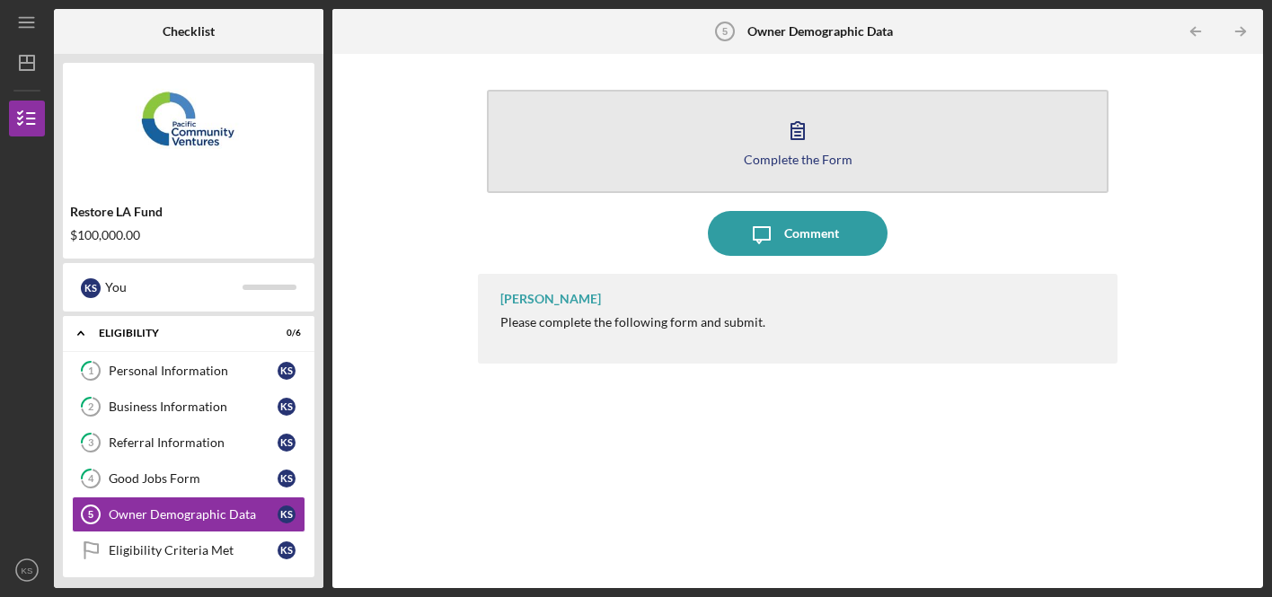
click at [789, 143] on icon "button" at bounding box center [797, 130] width 45 height 45
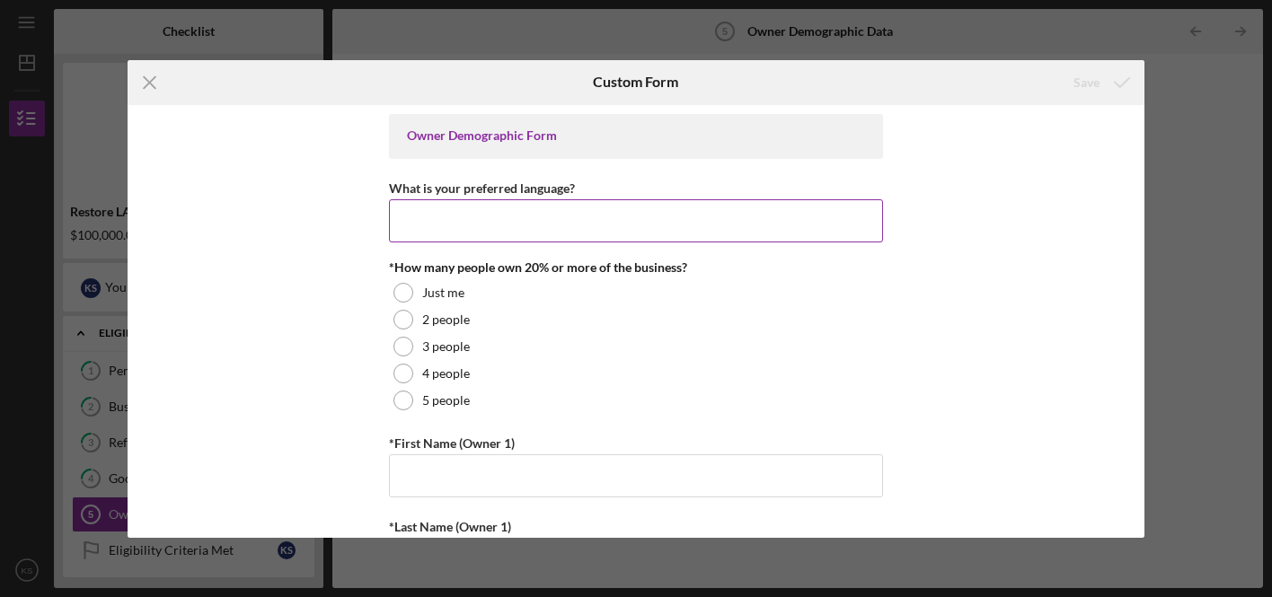
click at [542, 223] on input "What is your preferred language?" at bounding box center [636, 220] width 494 height 43
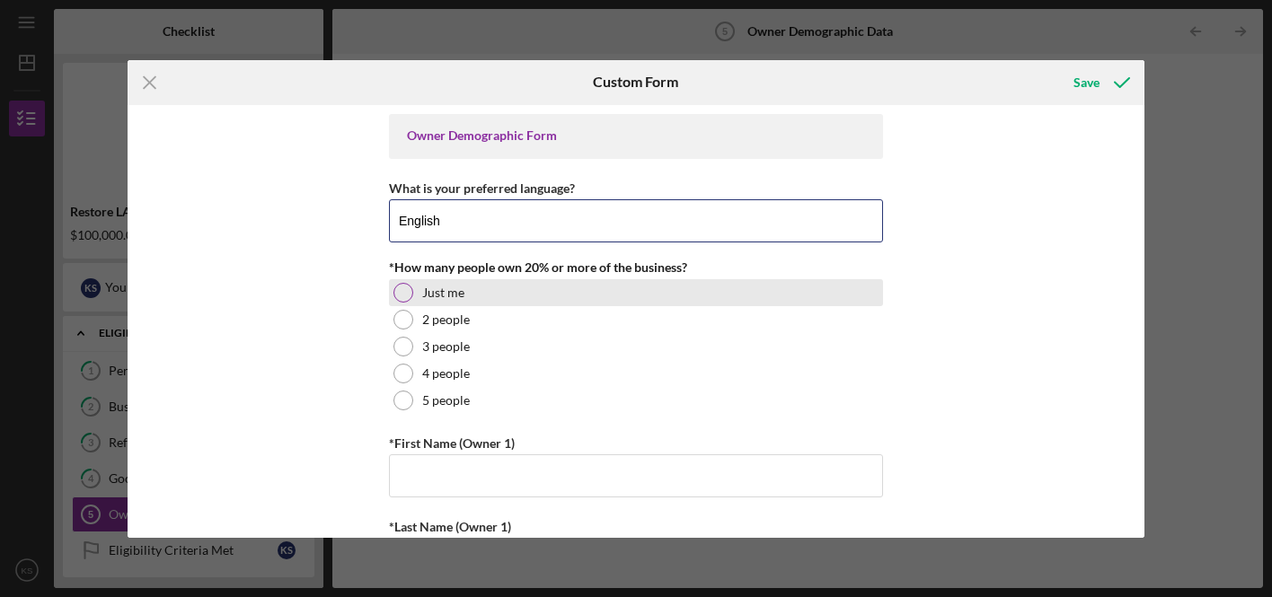
type input "English"
click at [396, 293] on div at bounding box center [403, 293] width 20 height 20
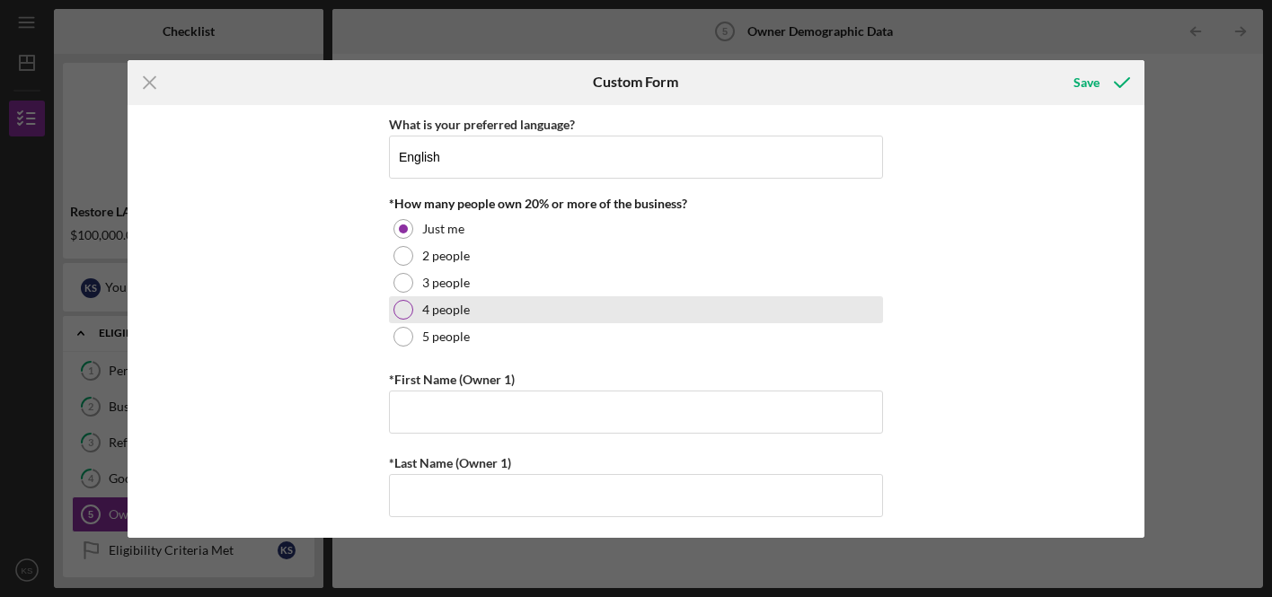
scroll to position [69, 0]
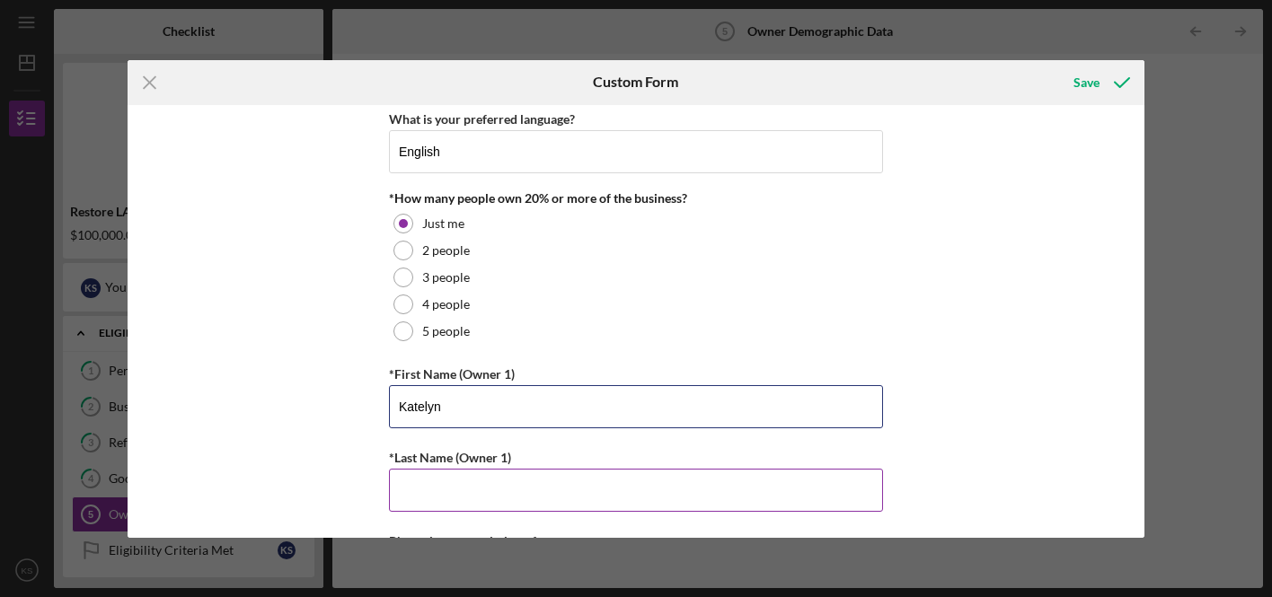
type input "Katelyn"
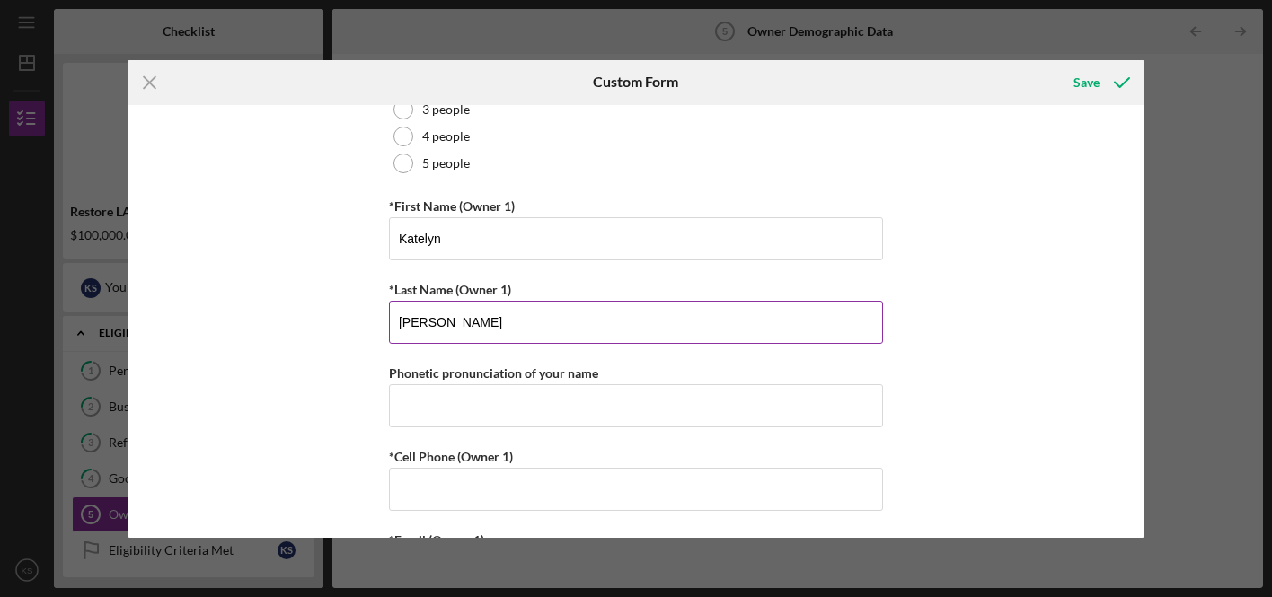
scroll to position [245, 0]
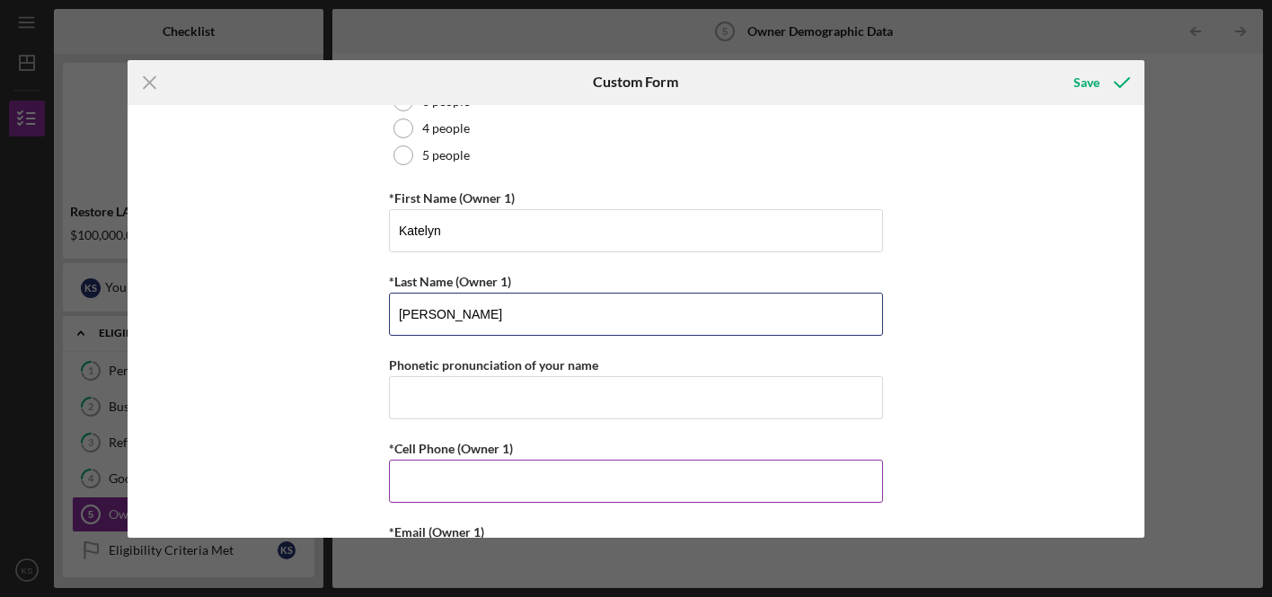
type input "[PERSON_NAME]"
type input "[PHONE_NUMBER]"
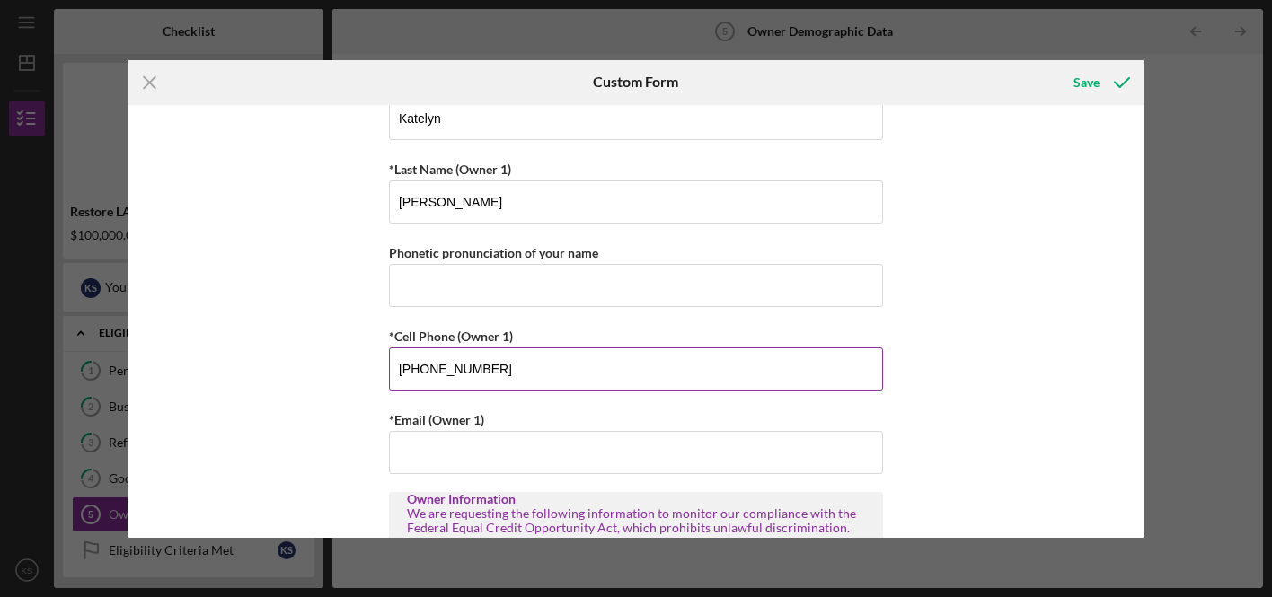
scroll to position [370, 0]
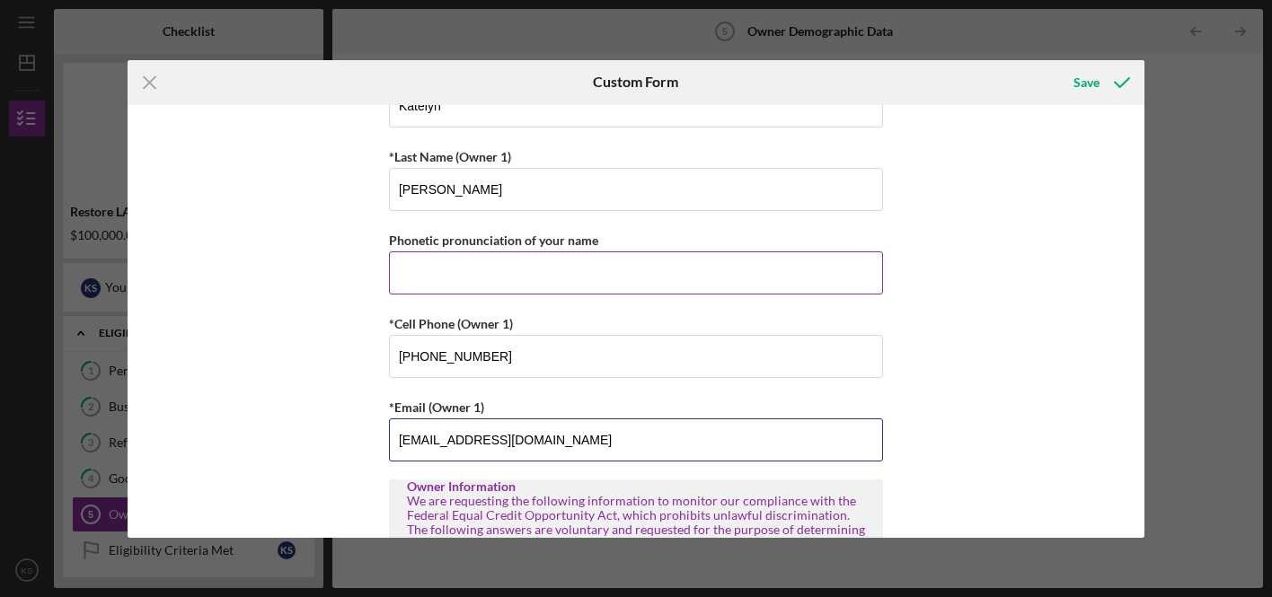
type input "[EMAIL_ADDRESS][DOMAIN_NAME]"
type input "k"
type input "K"
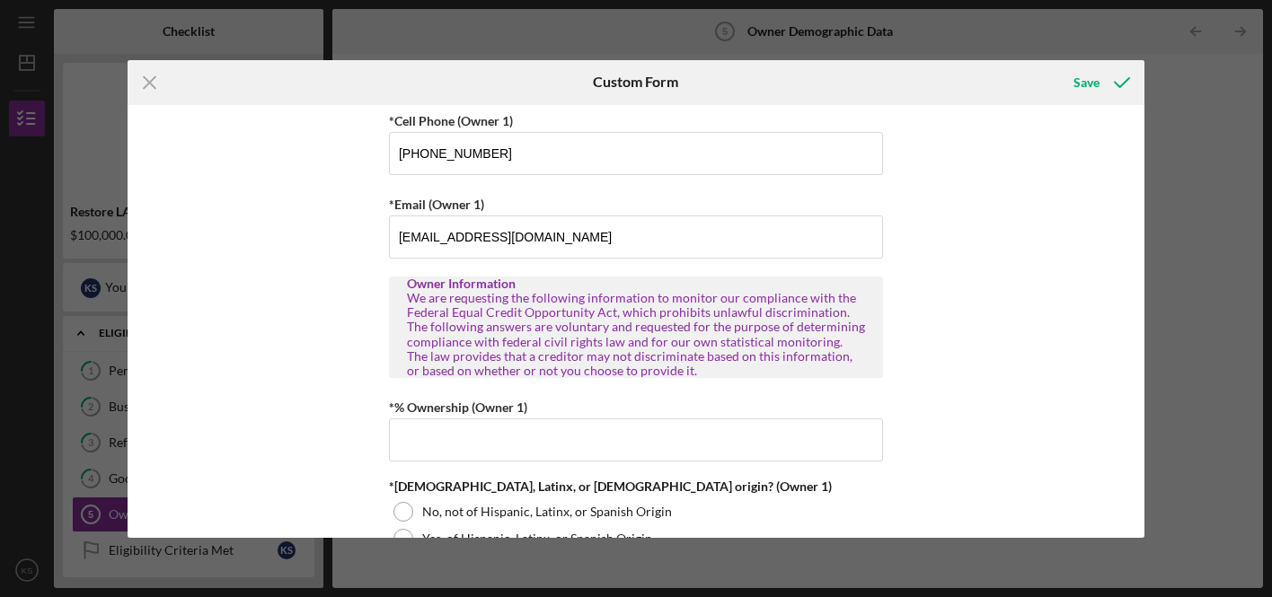
scroll to position [578, 0]
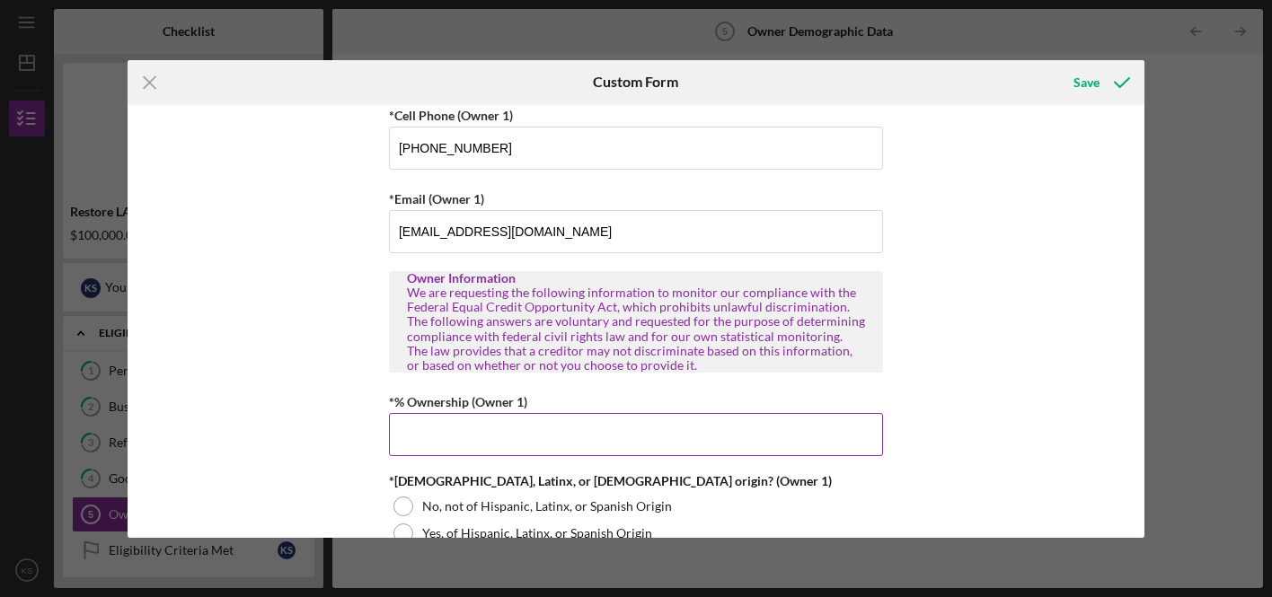
click at [478, 451] on input "*% Ownership (Owner 1)" at bounding box center [636, 434] width 494 height 43
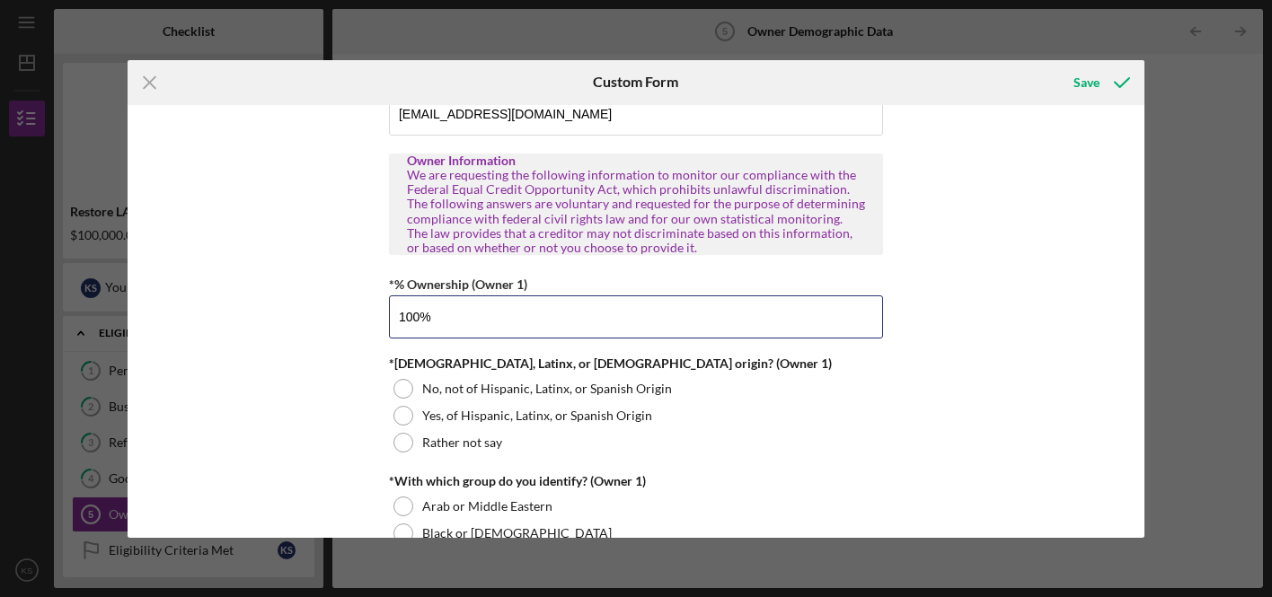
scroll to position [712, 0]
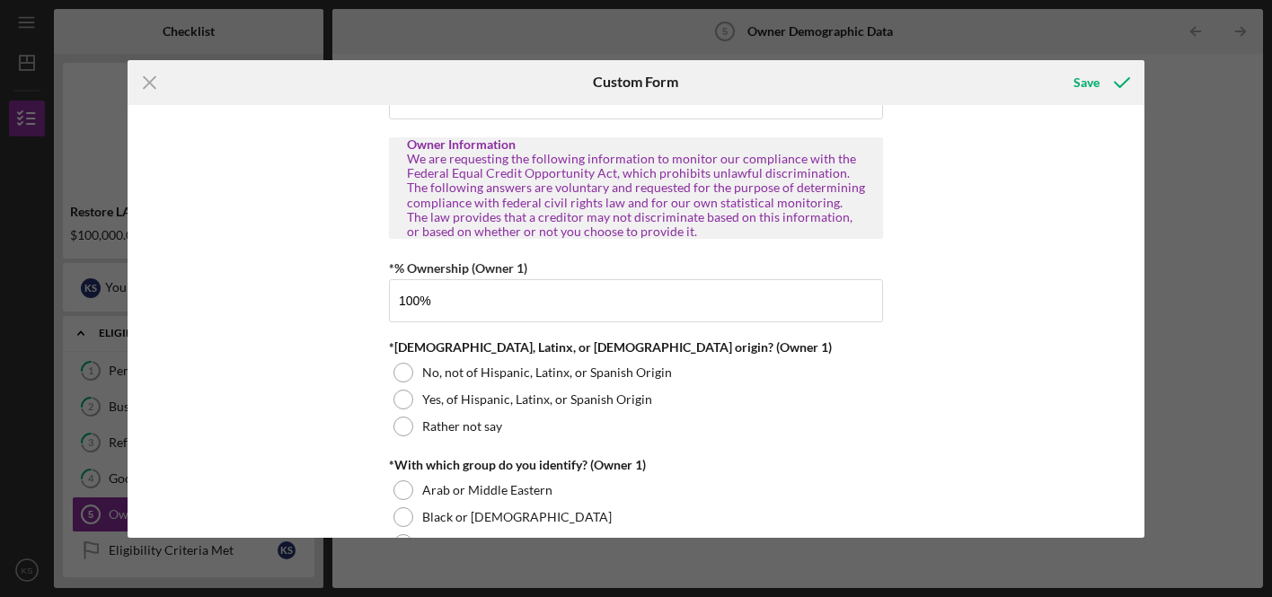
type input "100.00000%"
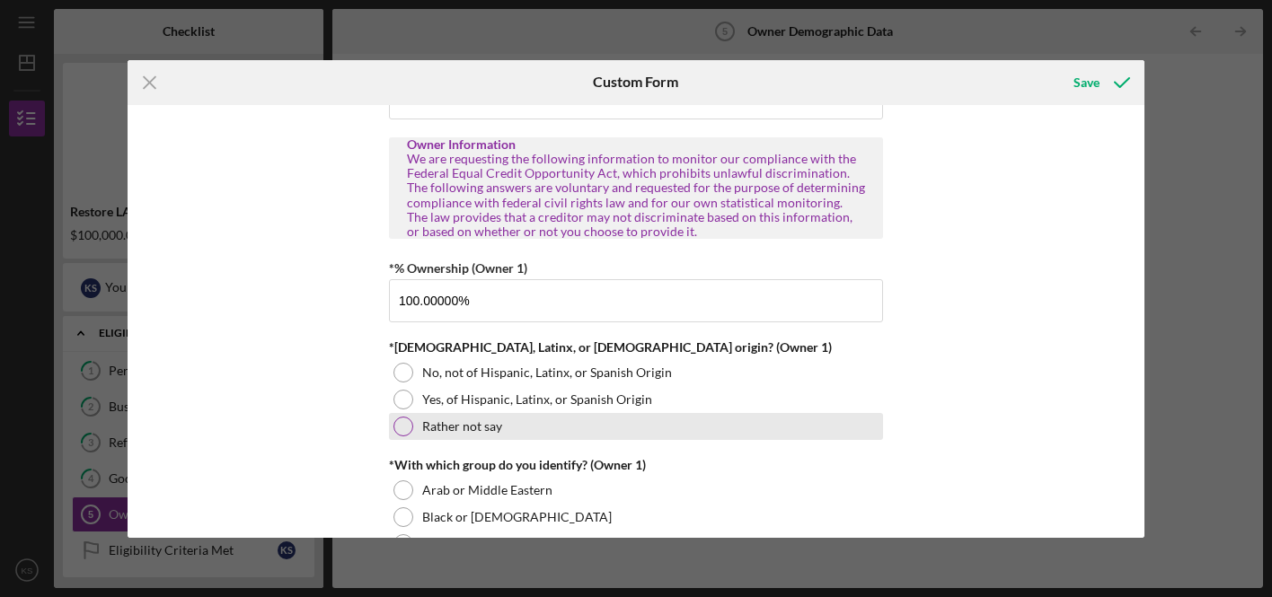
click at [409, 426] on div at bounding box center [403, 427] width 20 height 20
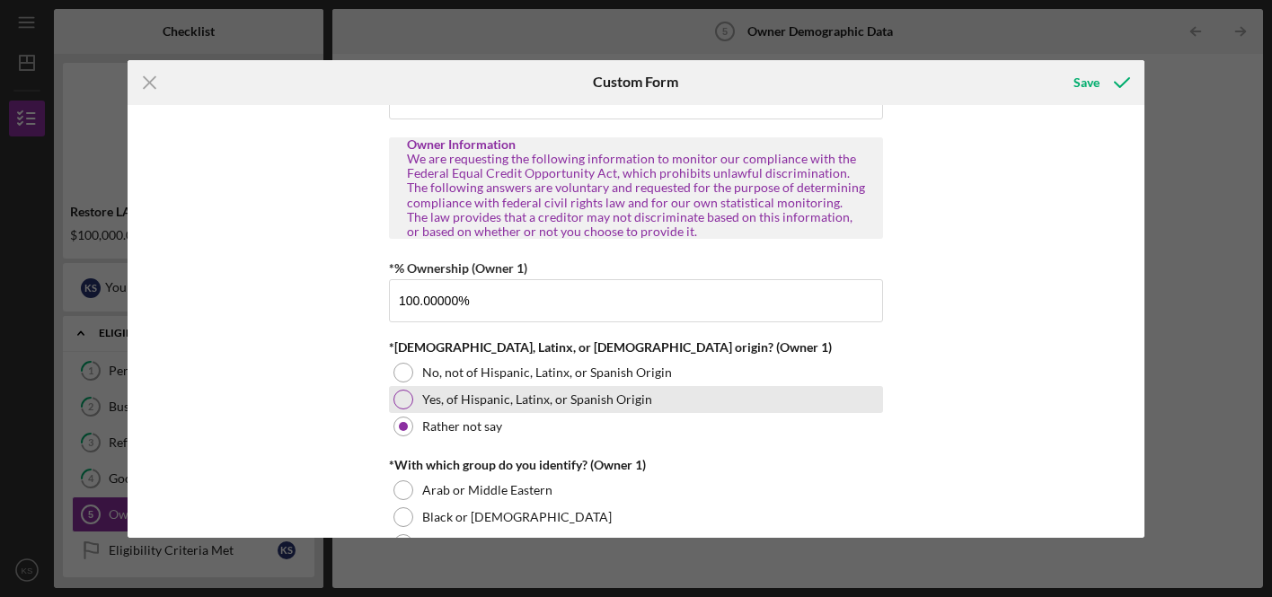
click at [403, 397] on div at bounding box center [403, 400] width 20 height 20
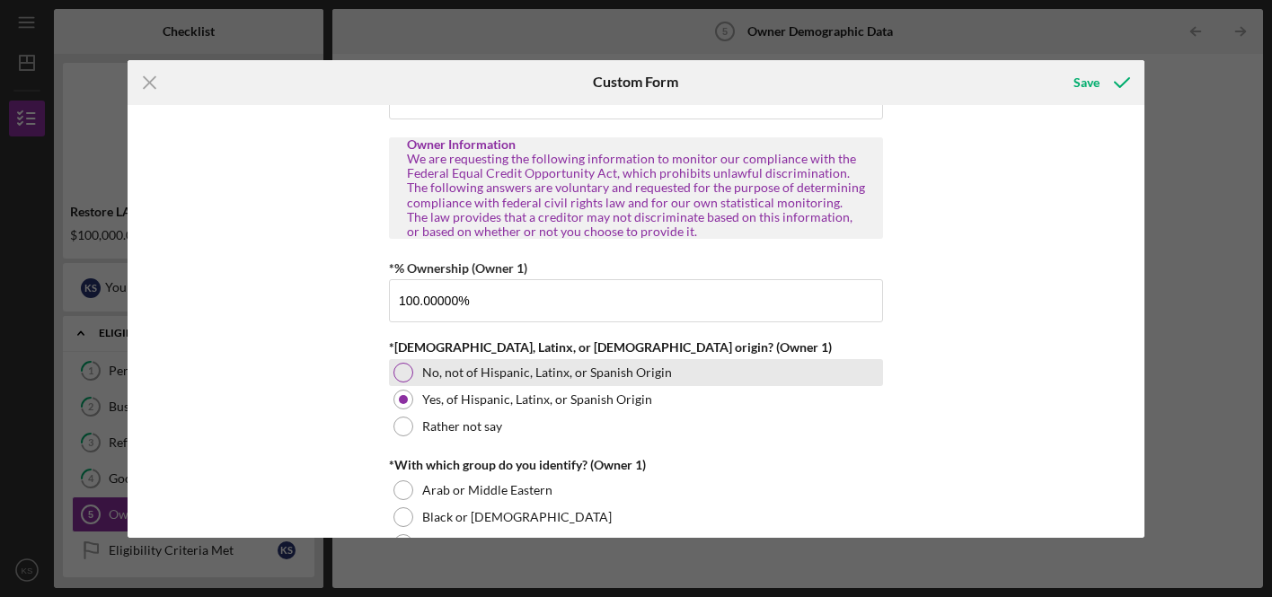
click at [401, 374] on div at bounding box center [403, 373] width 20 height 20
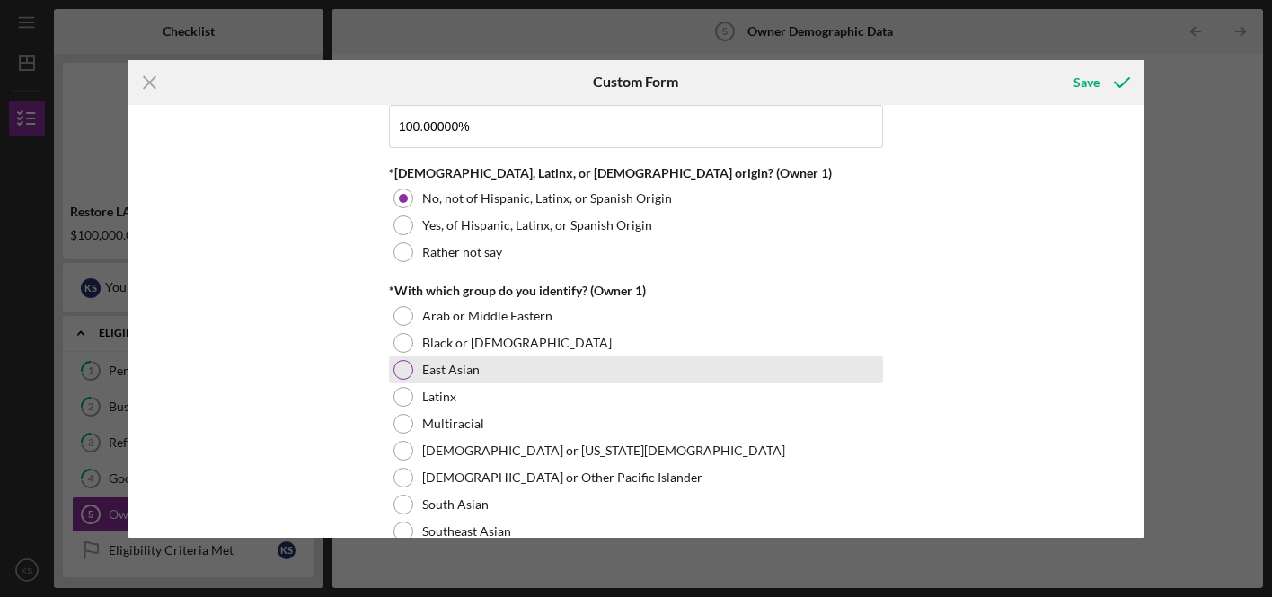
scroll to position [890, 0]
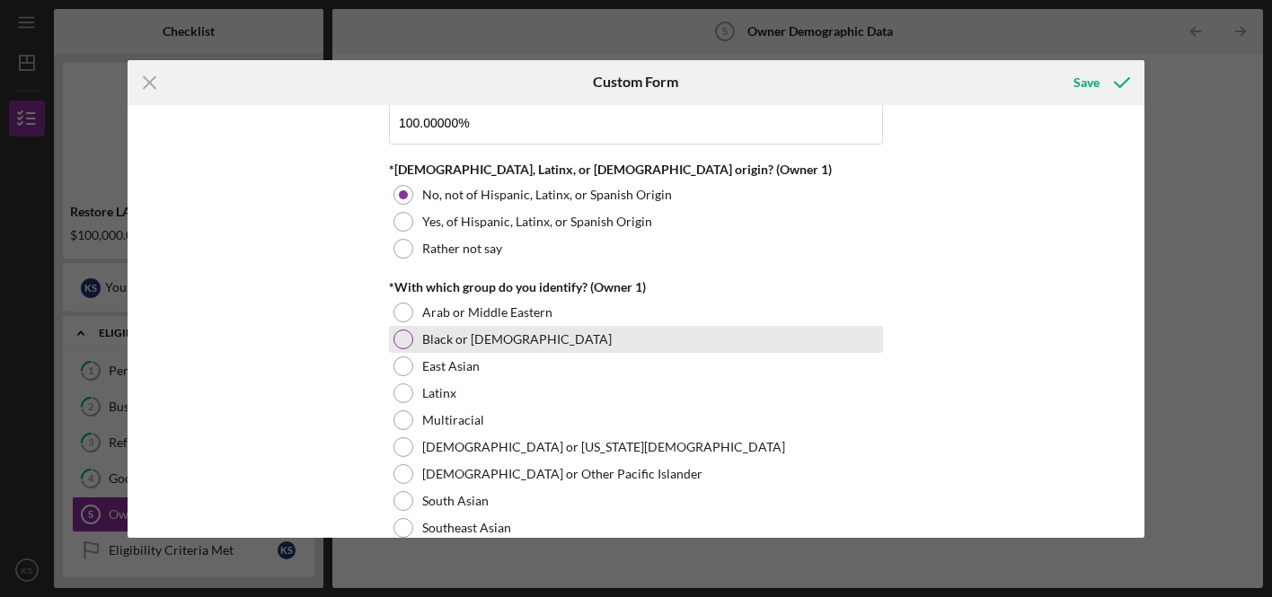
click at [402, 339] on div at bounding box center [403, 340] width 20 height 20
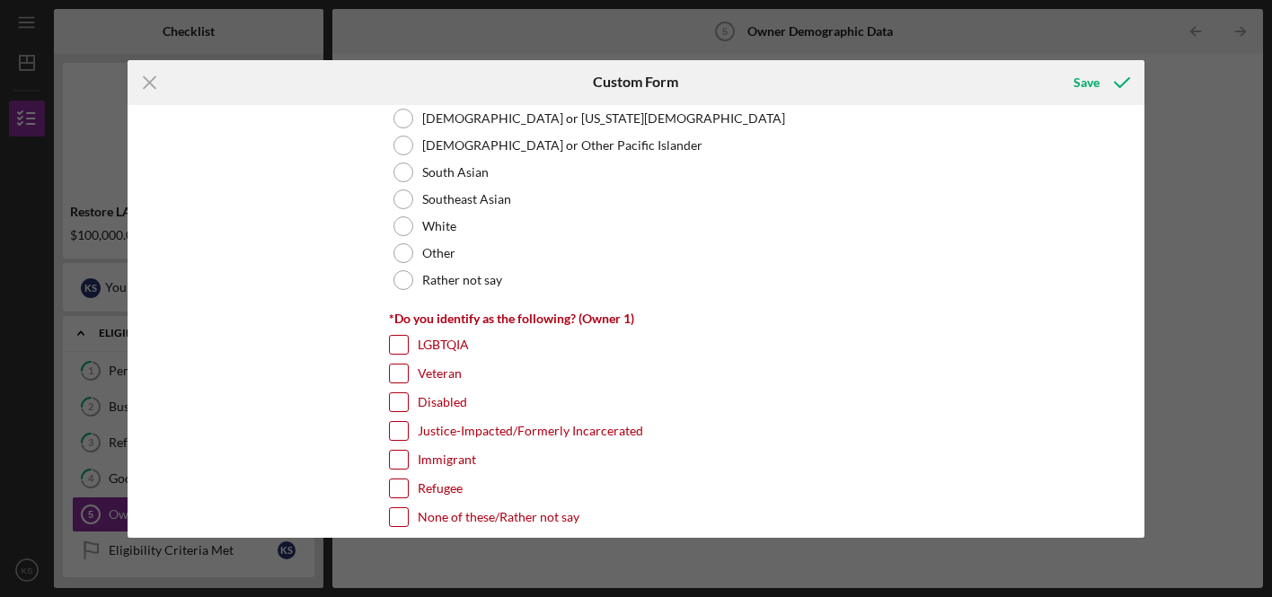
scroll to position [1233, 0]
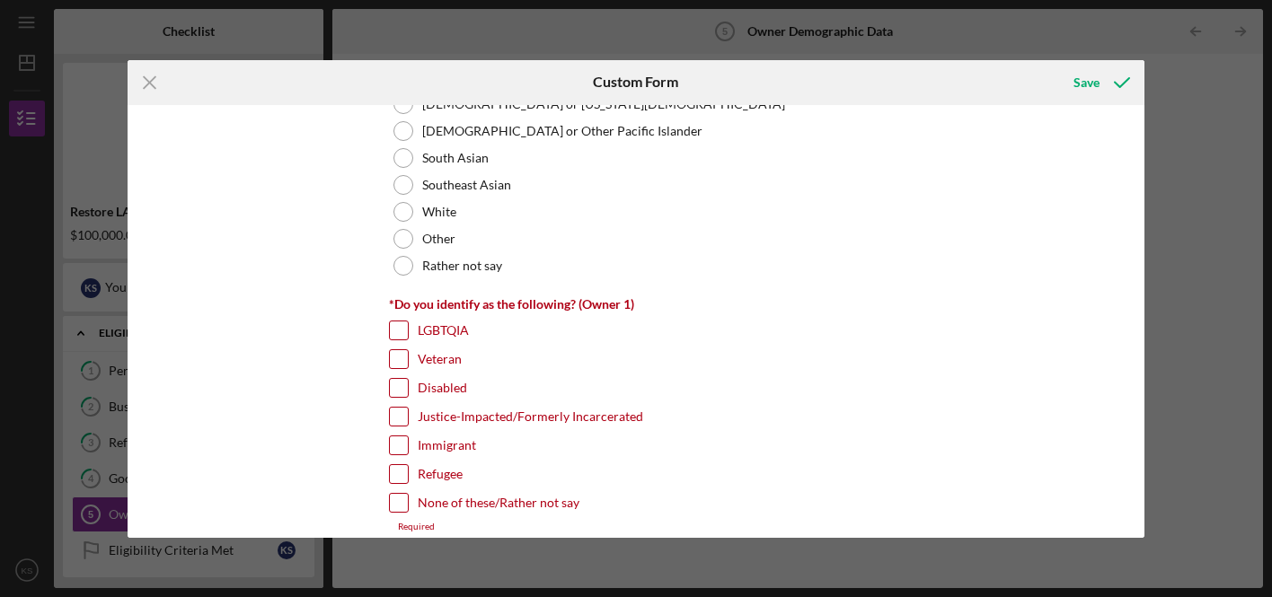
click at [399, 379] on input "Disabled" at bounding box center [399, 388] width 18 height 18
checkbox input "true"
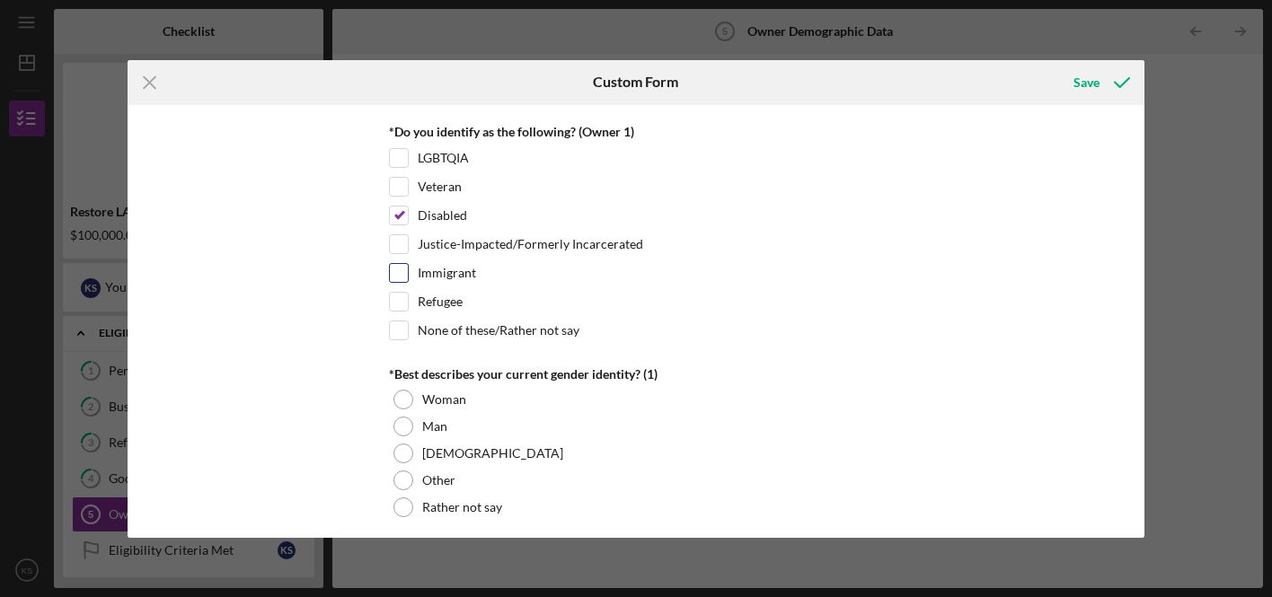
scroll to position [1408, 0]
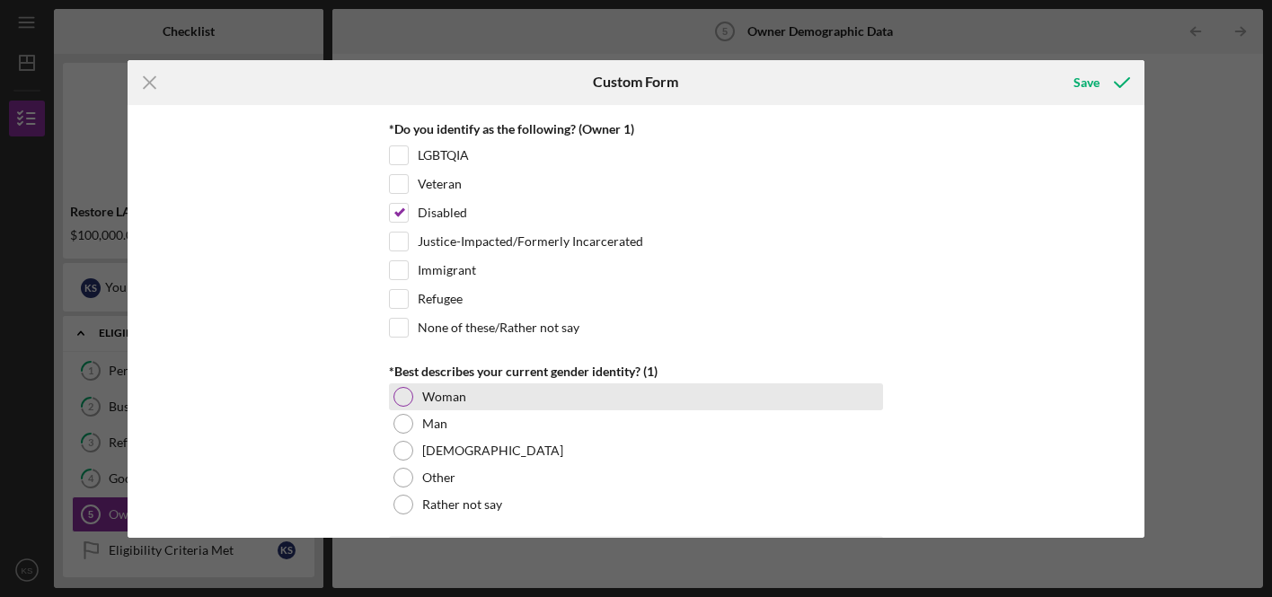
click at [401, 395] on div at bounding box center [403, 397] width 20 height 20
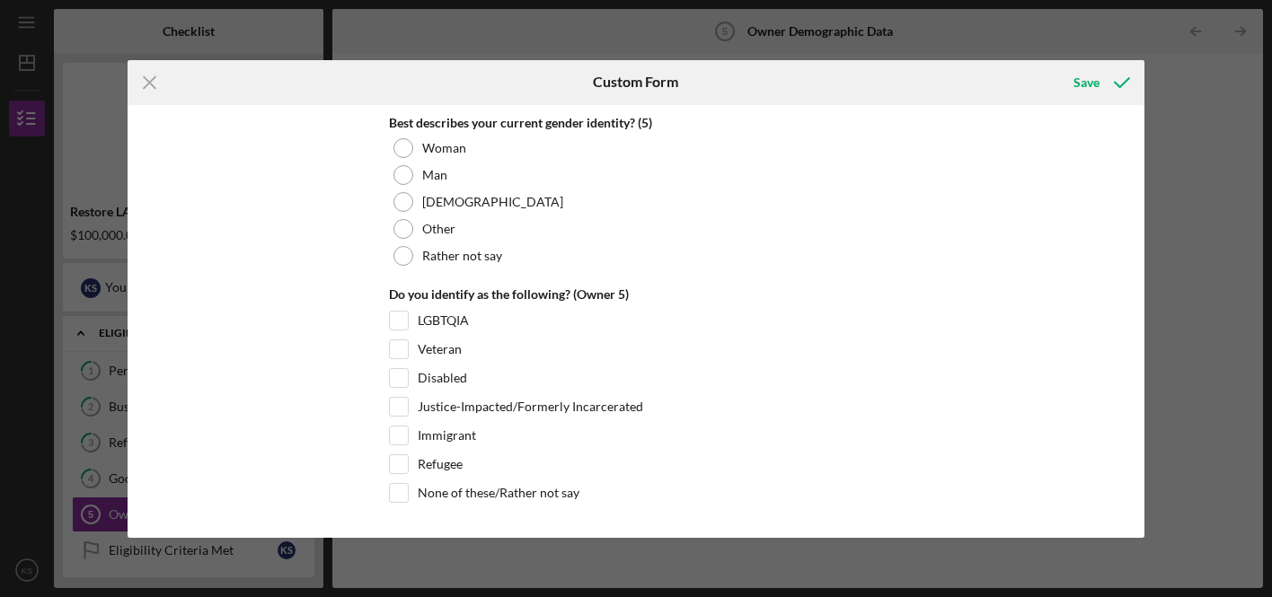
scroll to position [6982, 0]
click at [1098, 86] on div "Save" at bounding box center [1086, 83] width 26 height 36
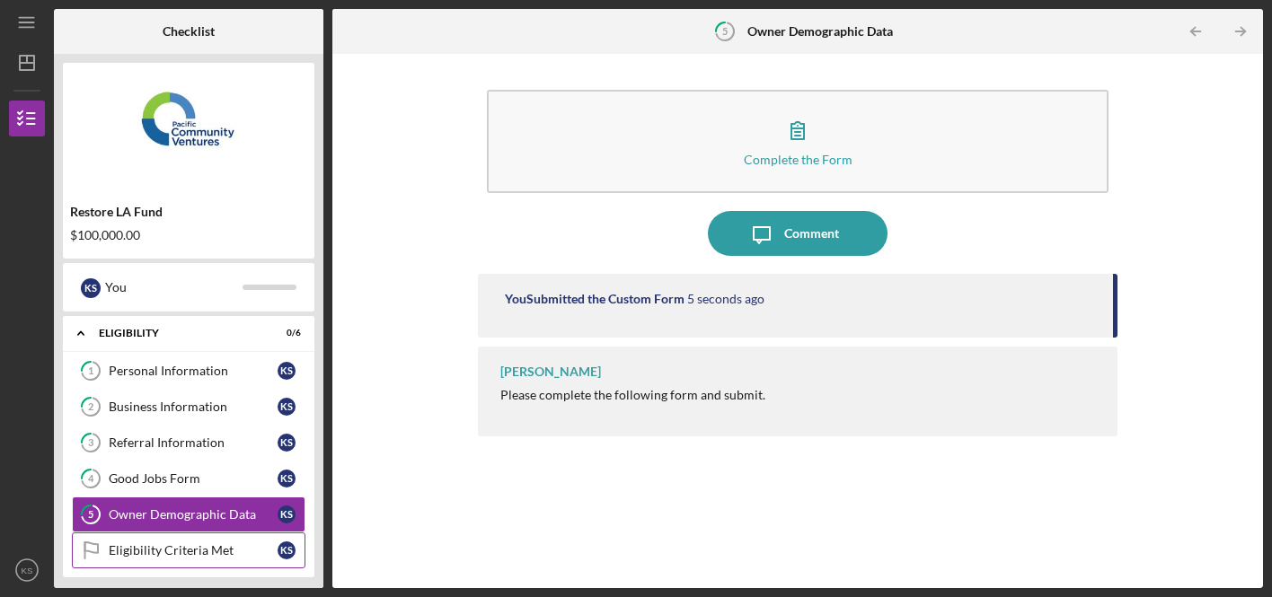
click at [234, 555] on div "Eligibility Criteria Met" at bounding box center [193, 550] width 169 height 14
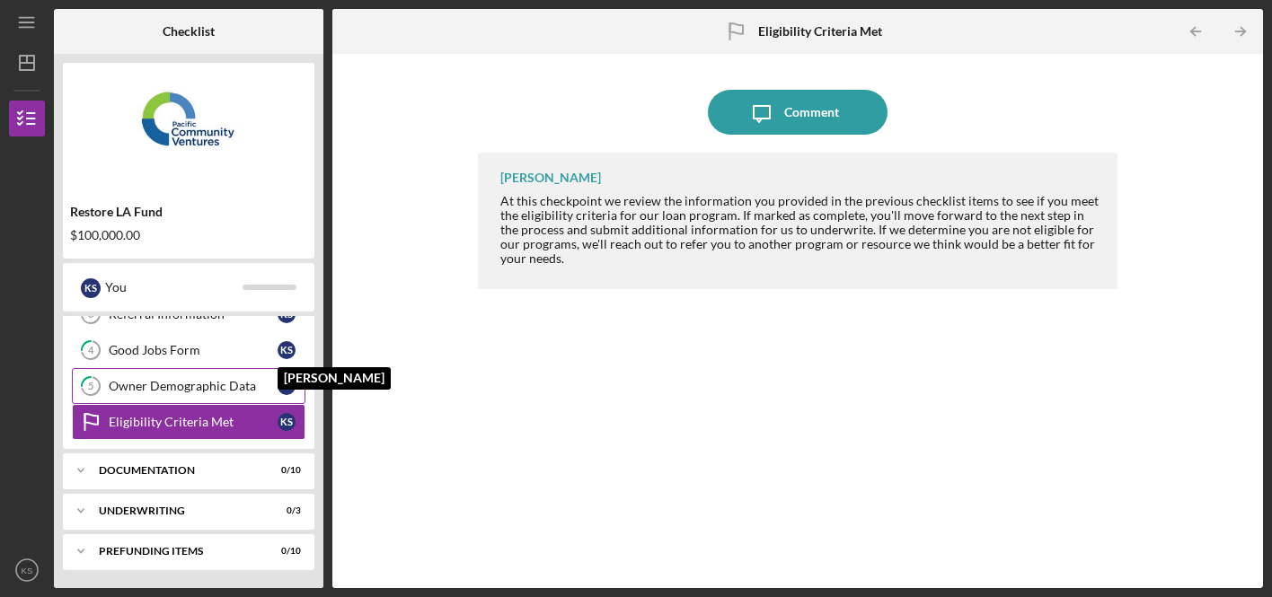
scroll to position [128, 0]
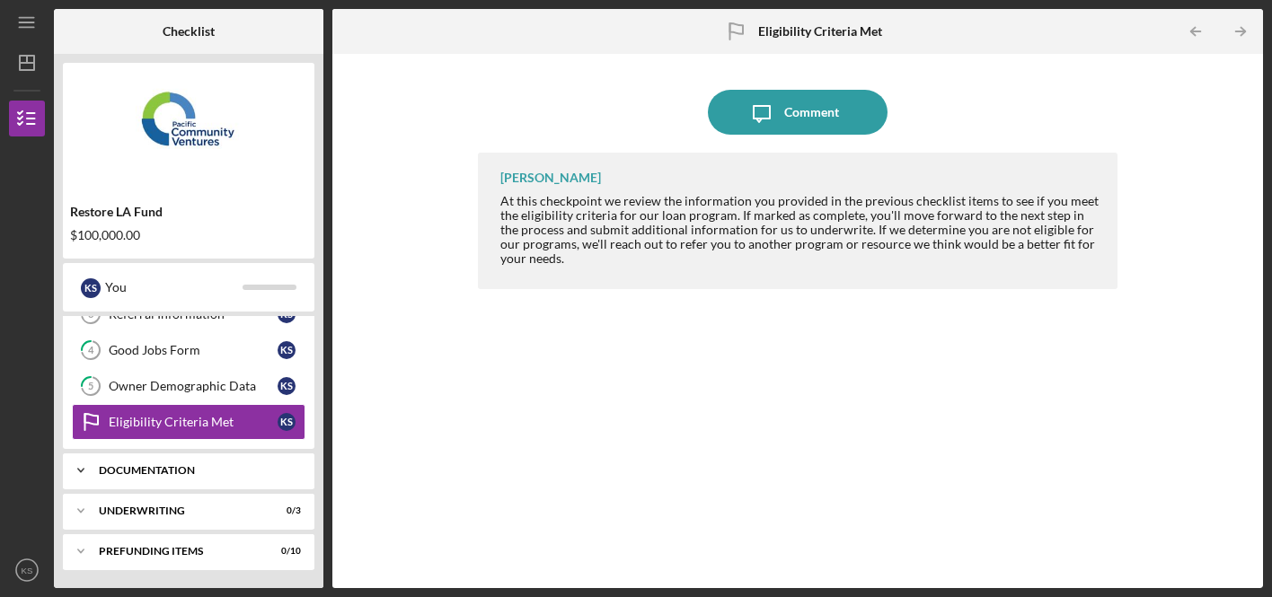
click at [219, 472] on div "Documentation" at bounding box center [195, 470] width 193 height 11
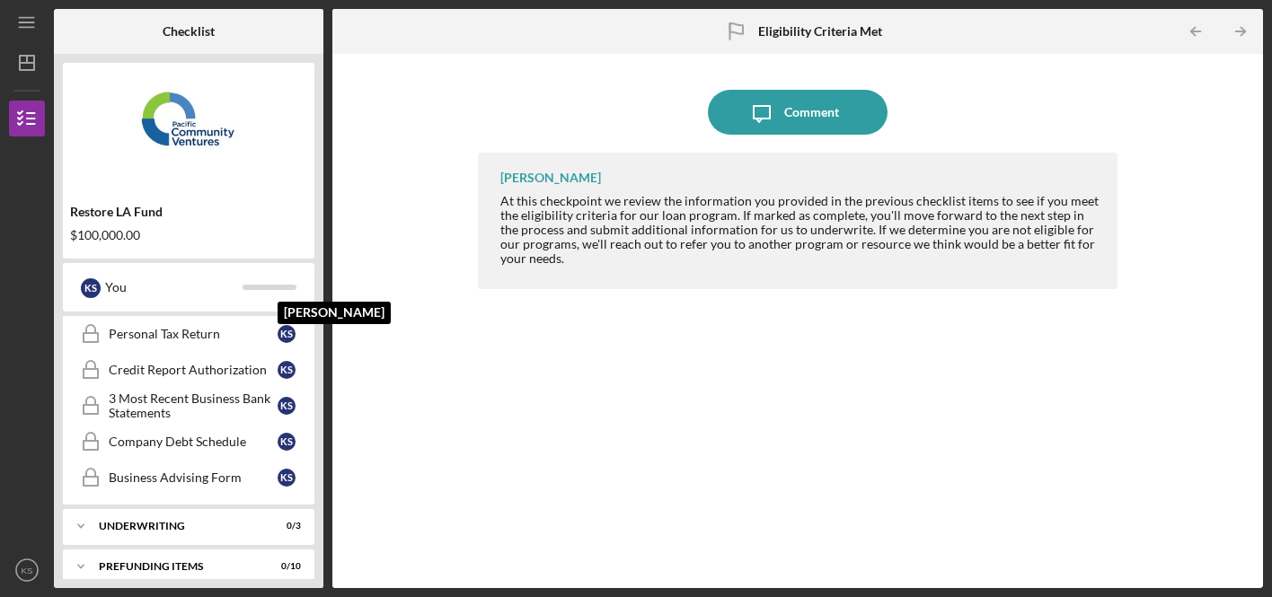
scroll to position [498, 0]
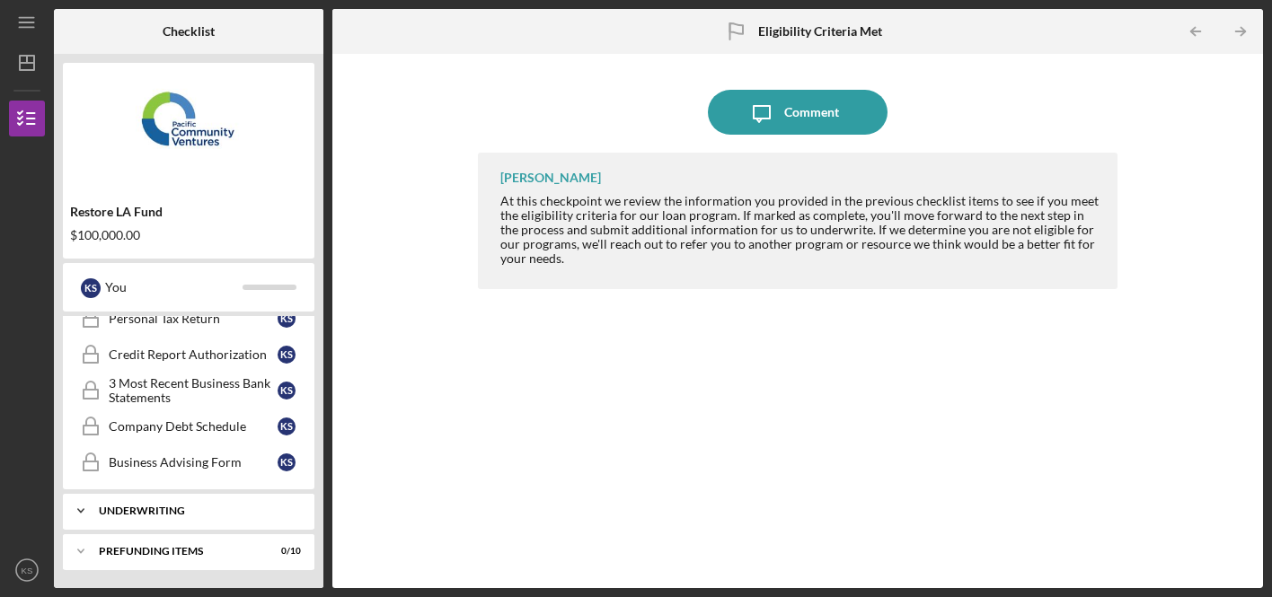
click at [230, 505] on div "Icon/Expander Underwriting 0 / 3" at bounding box center [188, 511] width 251 height 36
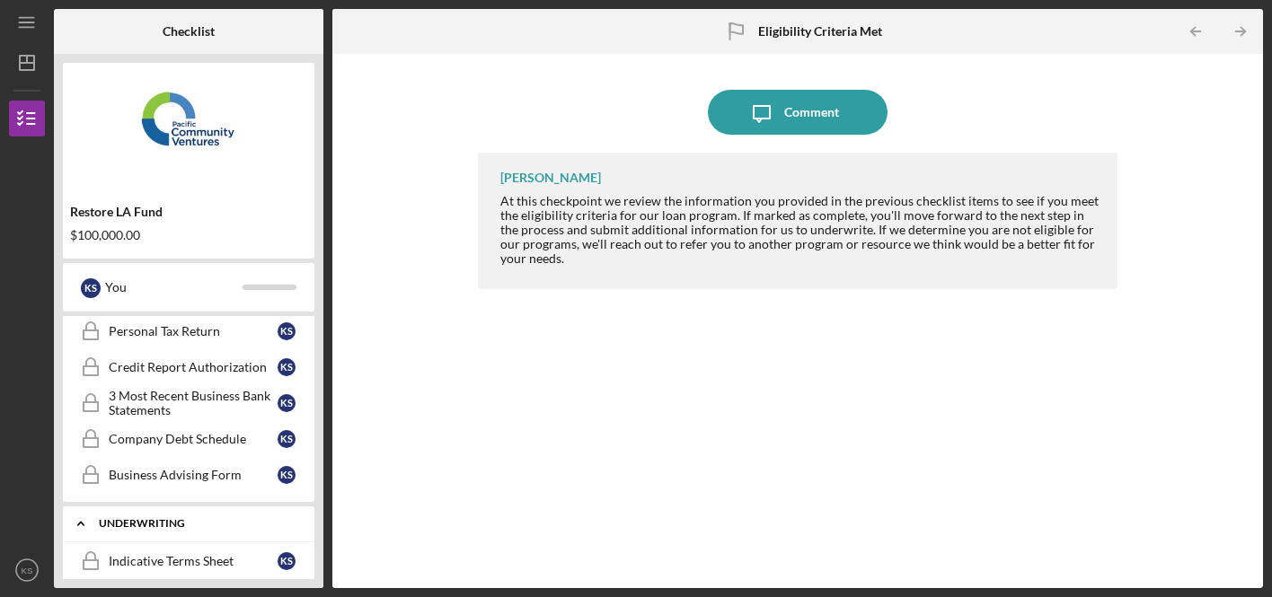
scroll to position [462, 0]
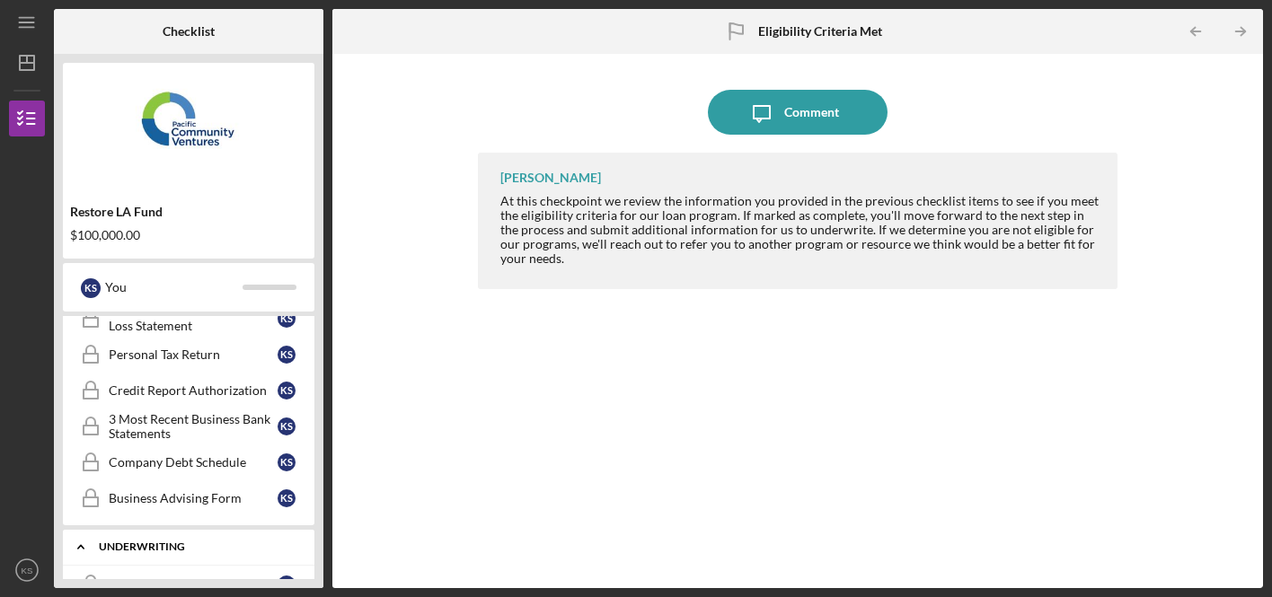
click at [107, 549] on div "Underwriting" at bounding box center [195, 547] width 193 height 11
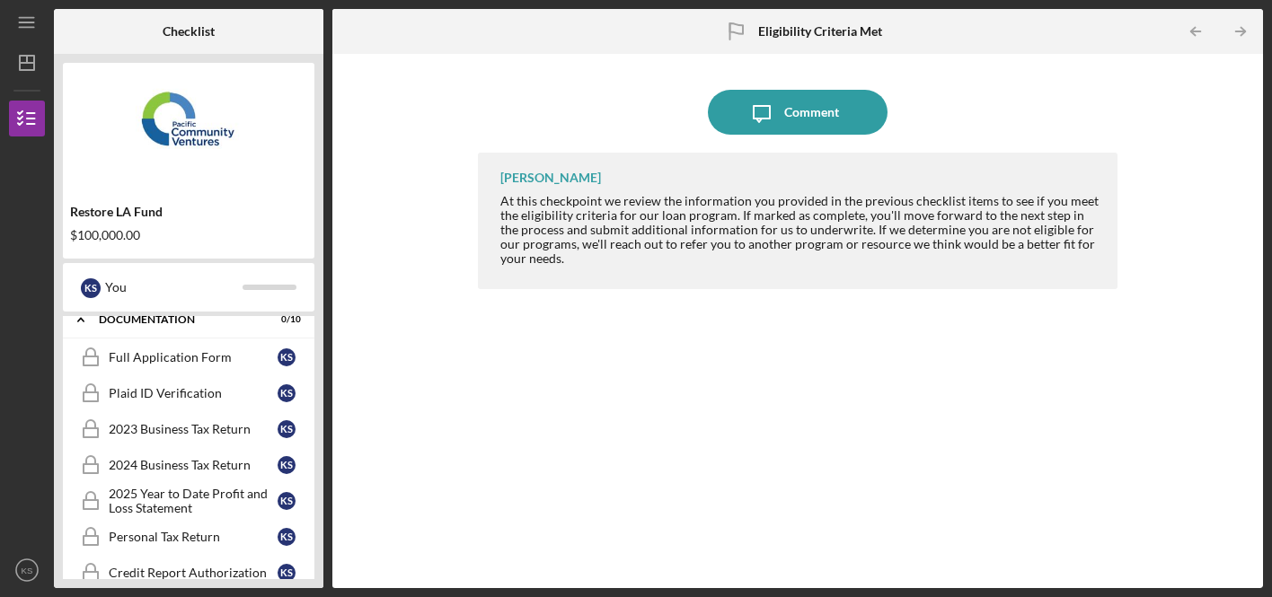
scroll to position [278, 0]
